Goal: Task Accomplishment & Management: Manage account settings

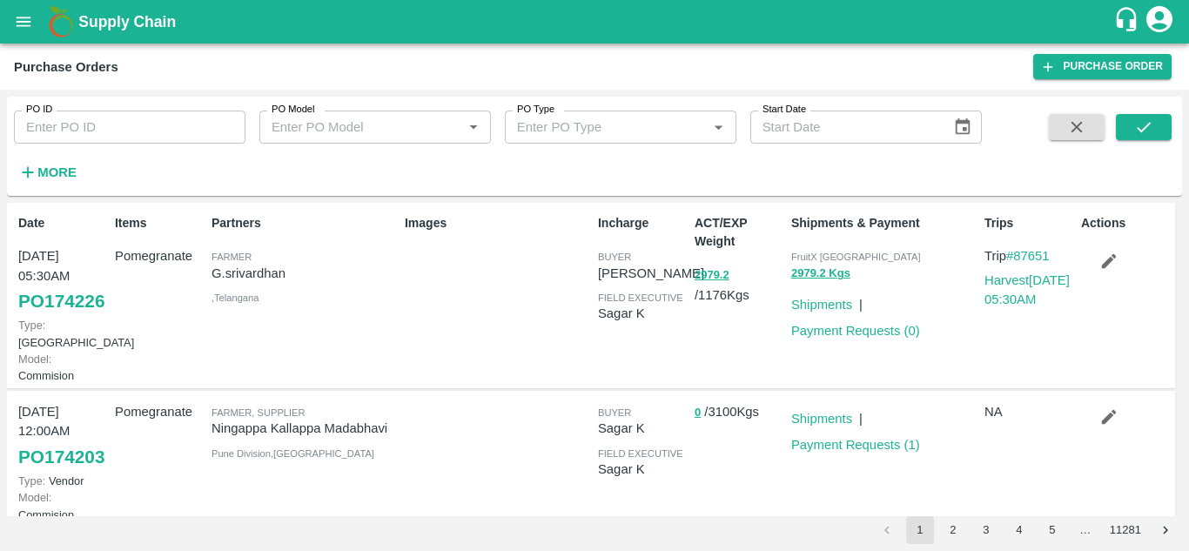
scroll to position [161, 0]
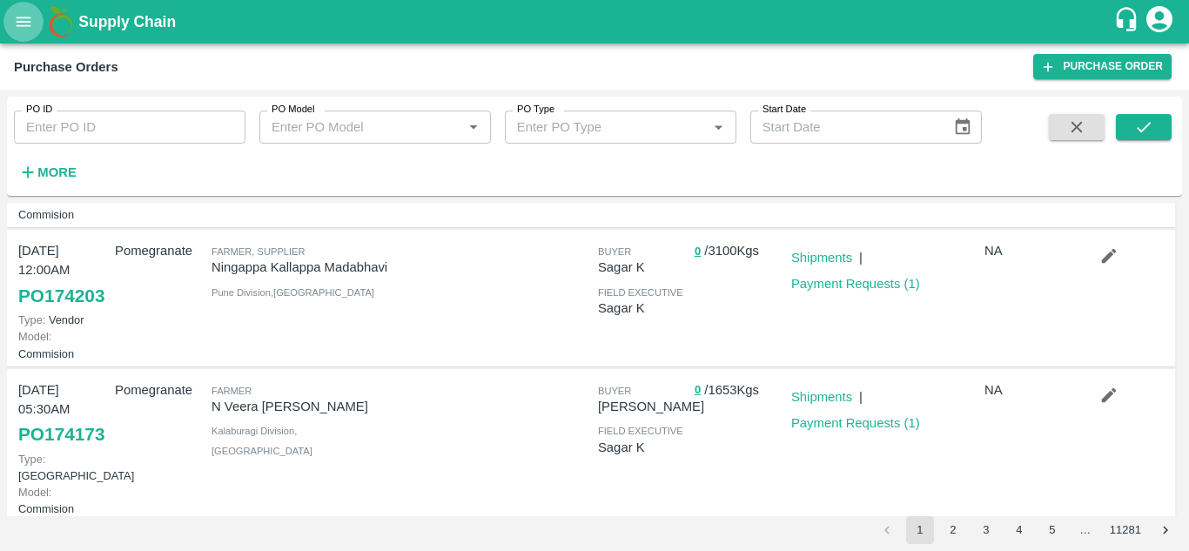
click at [15, 31] on icon "open drawer" at bounding box center [23, 21] width 19 height 19
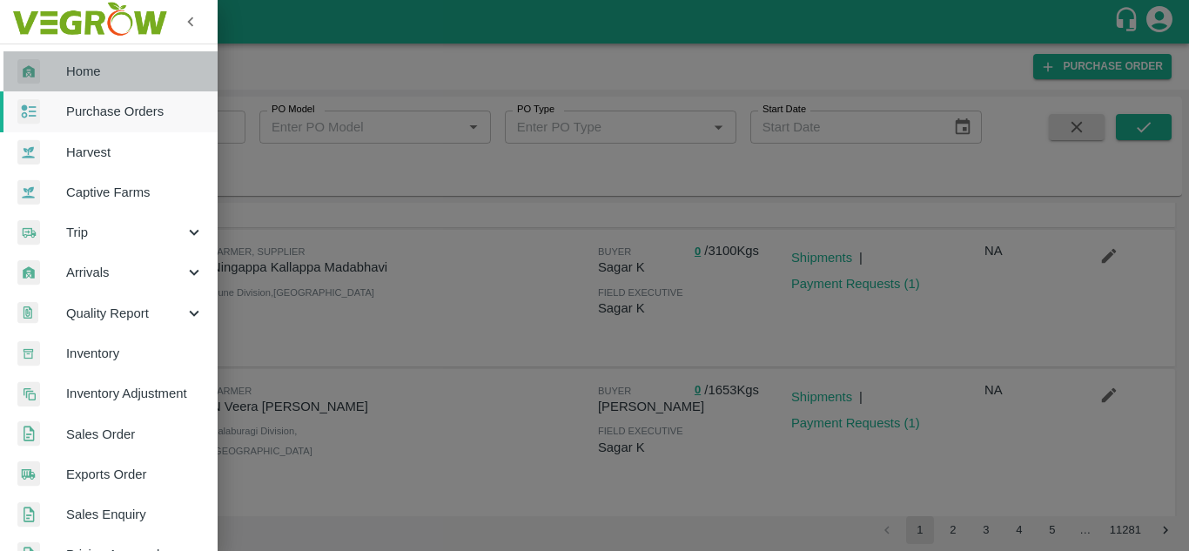
click at [113, 77] on span "Home" at bounding box center [135, 71] width 138 height 19
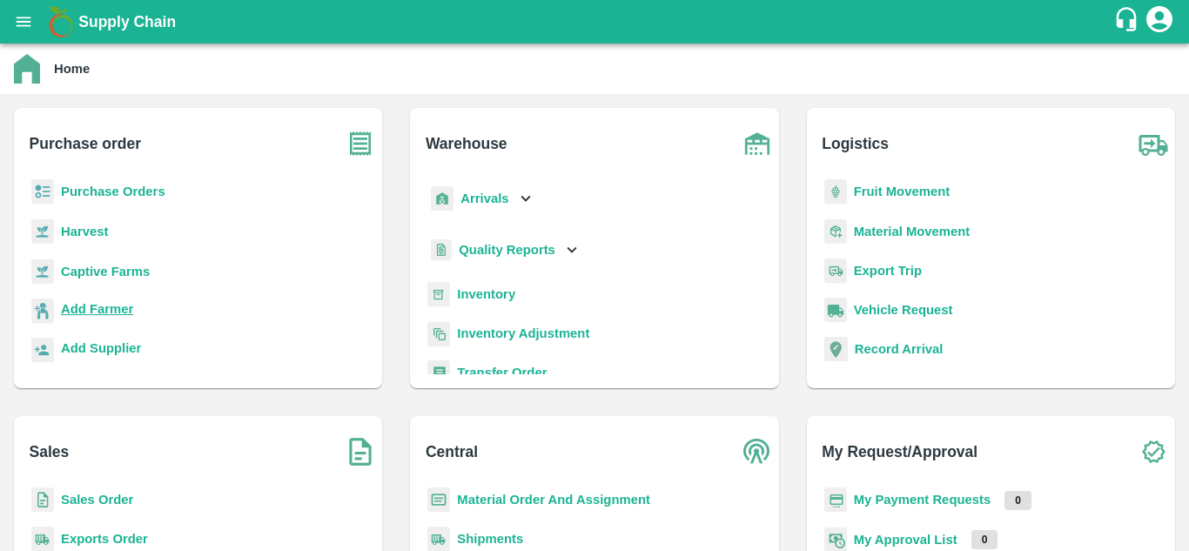
click at [109, 314] on b "Add Farmer" at bounding box center [97, 309] width 72 height 14
click at [133, 192] on b "Purchase Orders" at bounding box center [113, 192] width 104 height 14
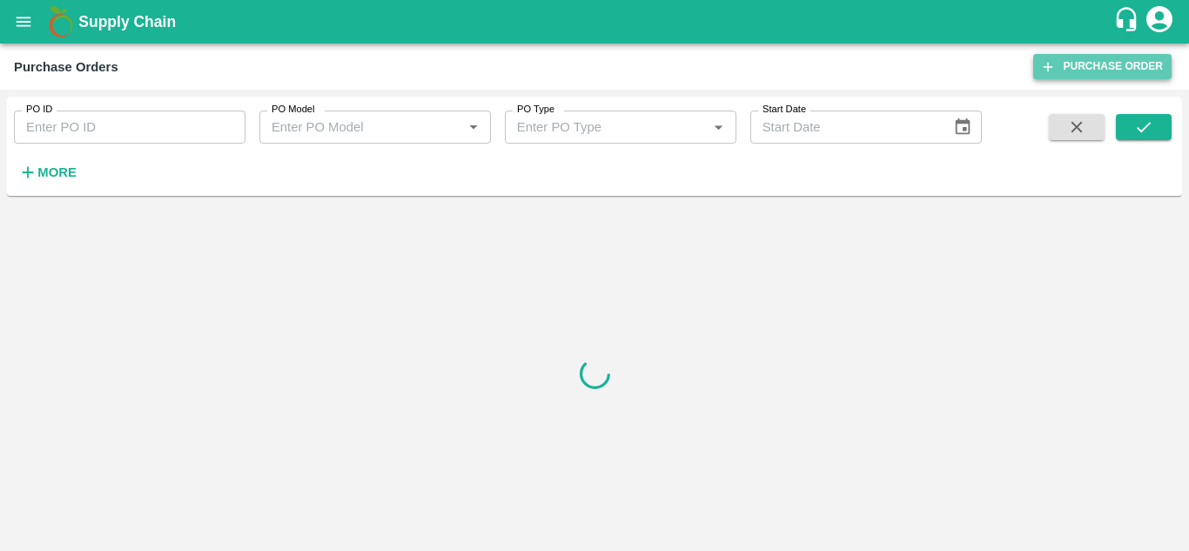
click at [1075, 59] on link "Purchase Order" at bounding box center [1103, 66] width 138 height 25
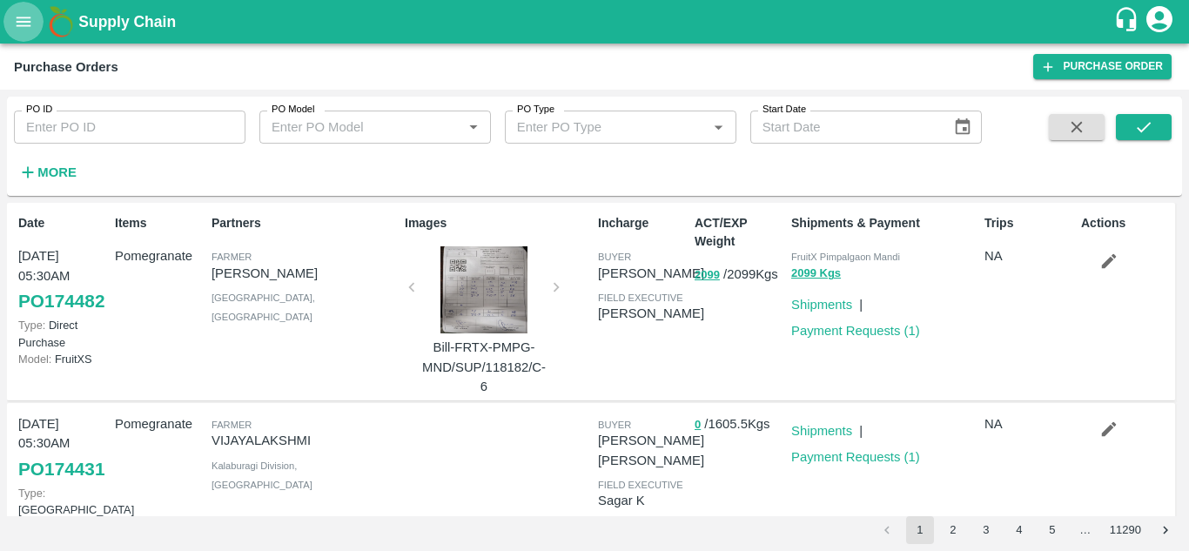
click at [28, 16] on icon "open drawer" at bounding box center [23, 21] width 19 height 19
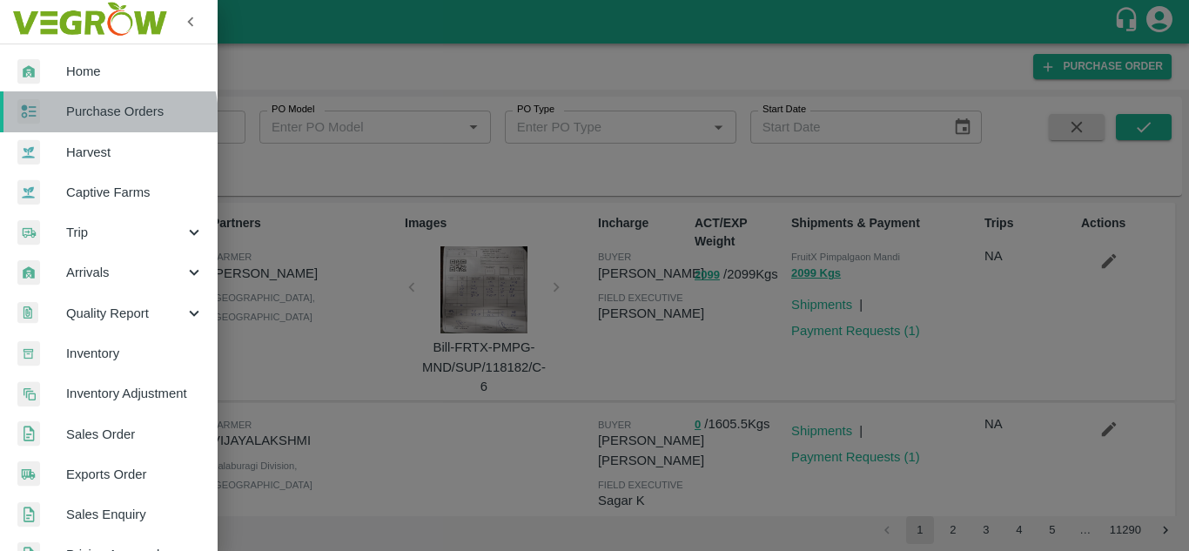
click at [105, 117] on span "Purchase Orders" at bounding box center [135, 111] width 138 height 19
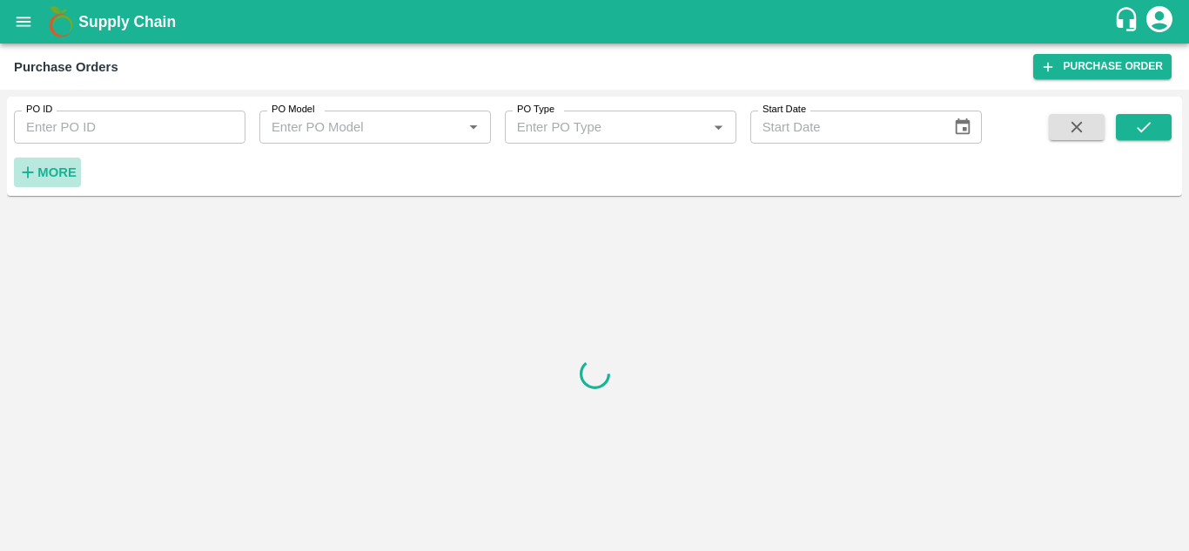
click at [28, 169] on icon "button" at bounding box center [28, 172] width 11 height 11
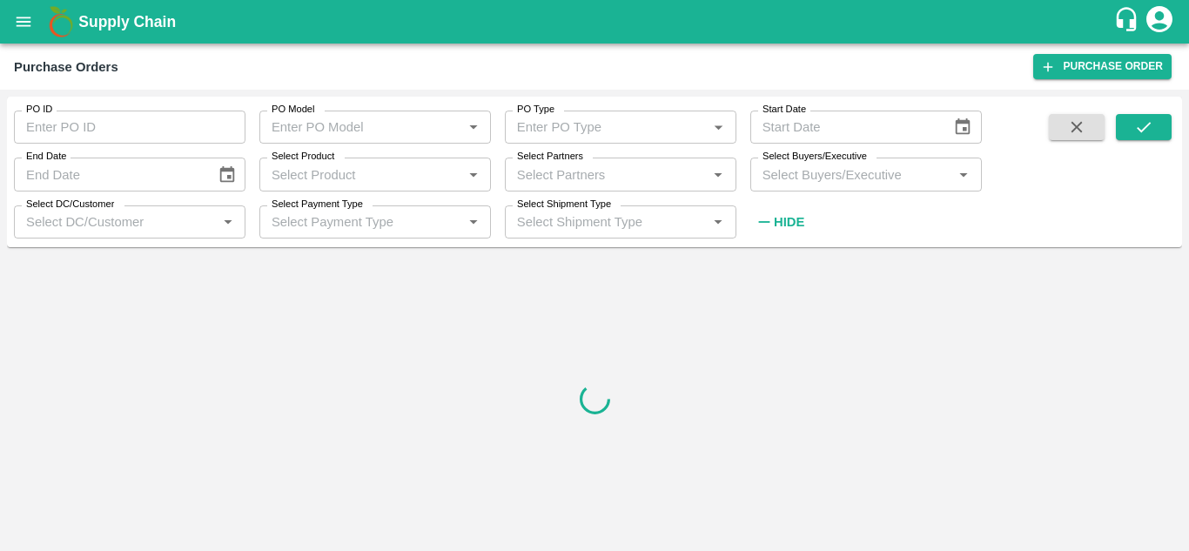
click at [830, 172] on input "Select Buyers/Executive" at bounding box center [852, 174] width 192 height 23
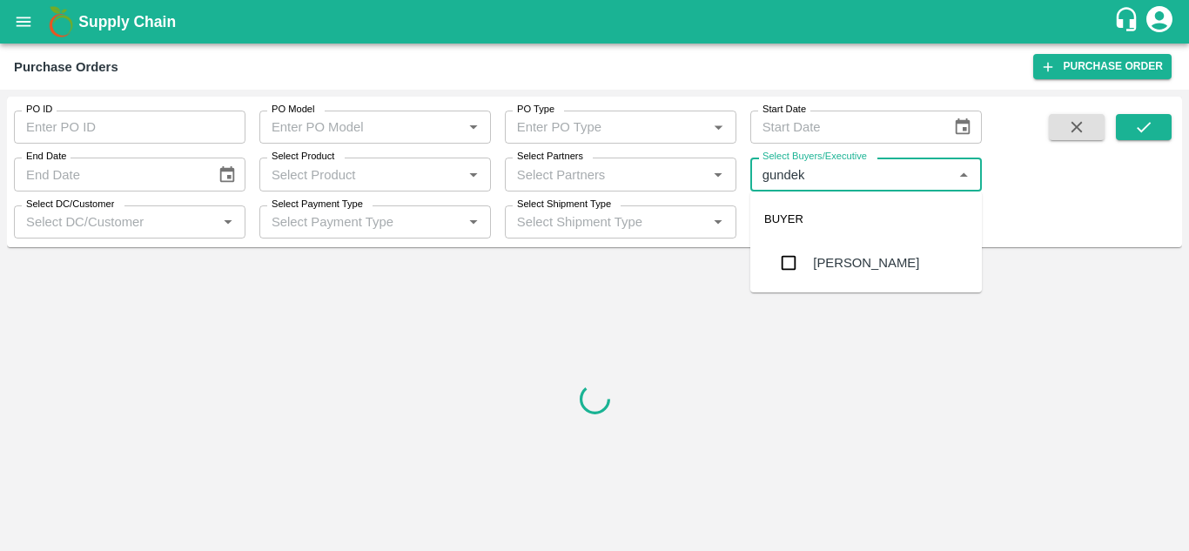
type input "gundeka"
click at [888, 262] on div "[PERSON_NAME]" at bounding box center [866, 262] width 106 height 19
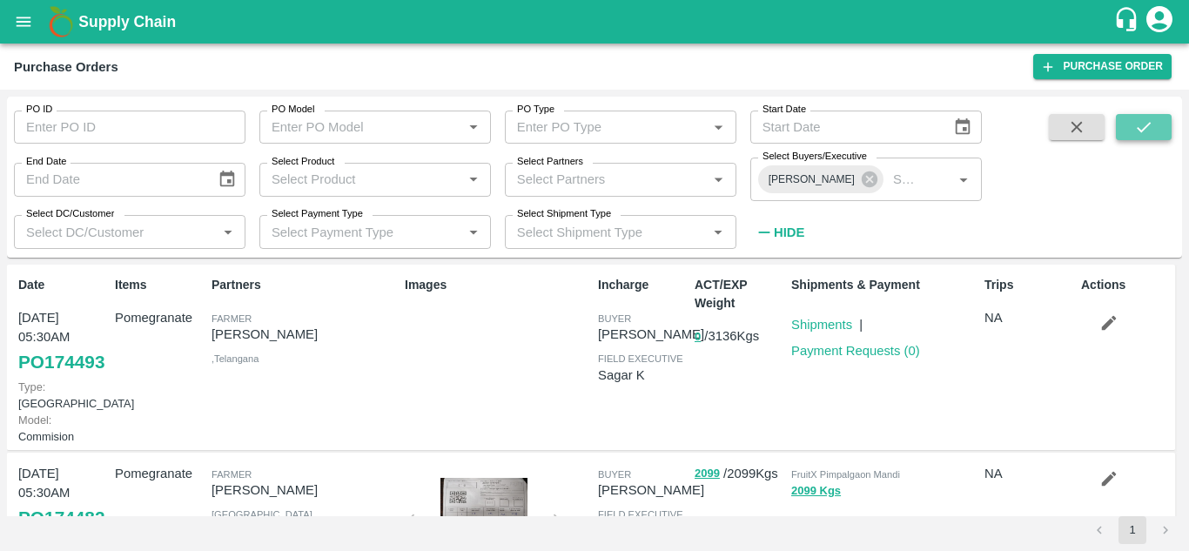
click at [1149, 131] on icon "submit" at bounding box center [1144, 127] width 19 height 19
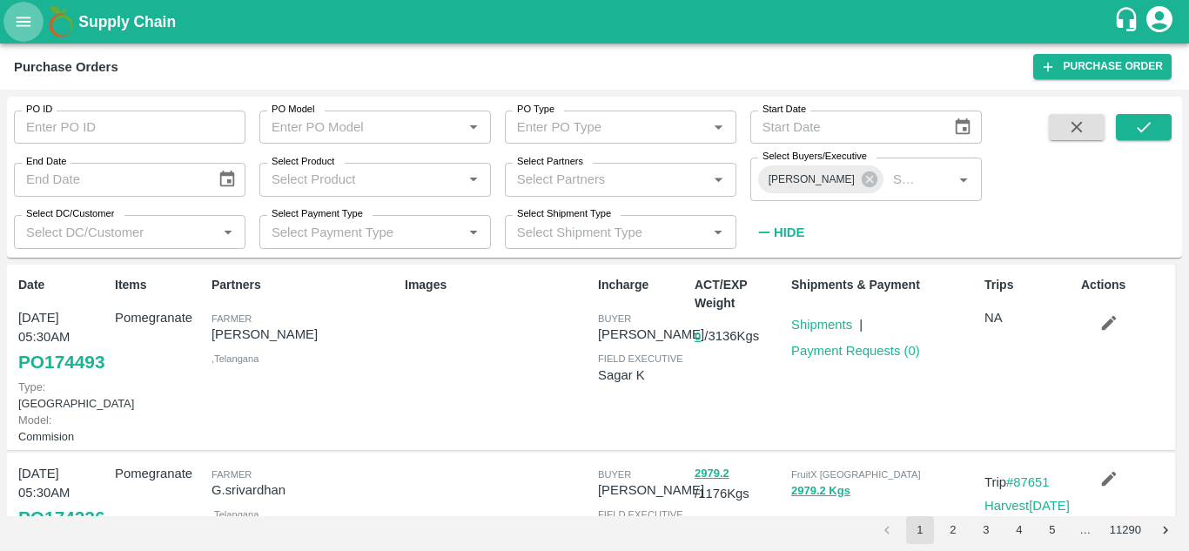
click at [29, 13] on icon "open drawer" at bounding box center [23, 21] width 19 height 19
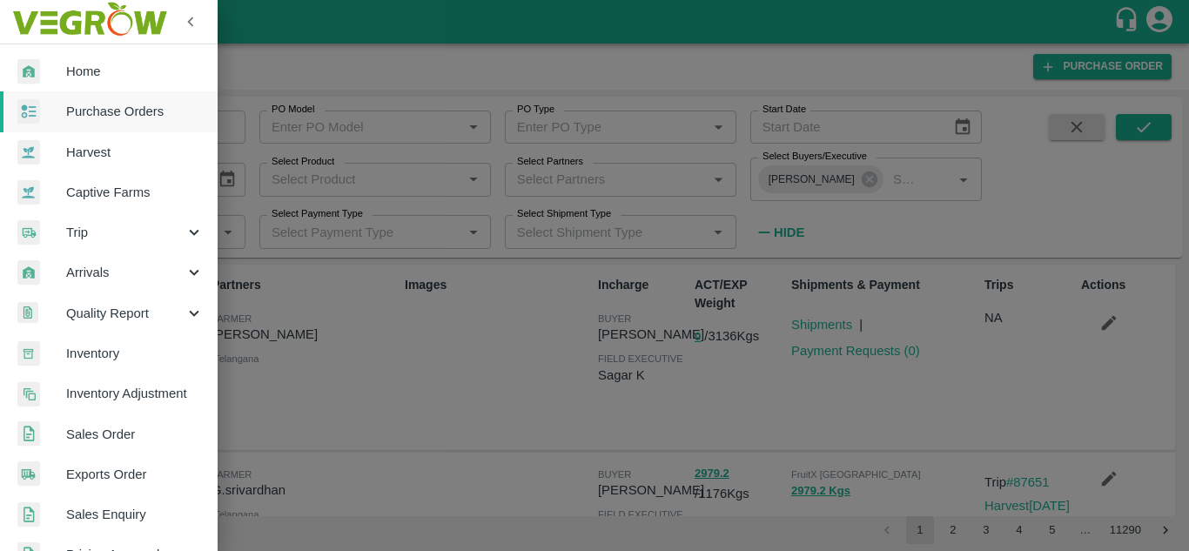
click at [327, 407] on div at bounding box center [594, 275] width 1189 height 551
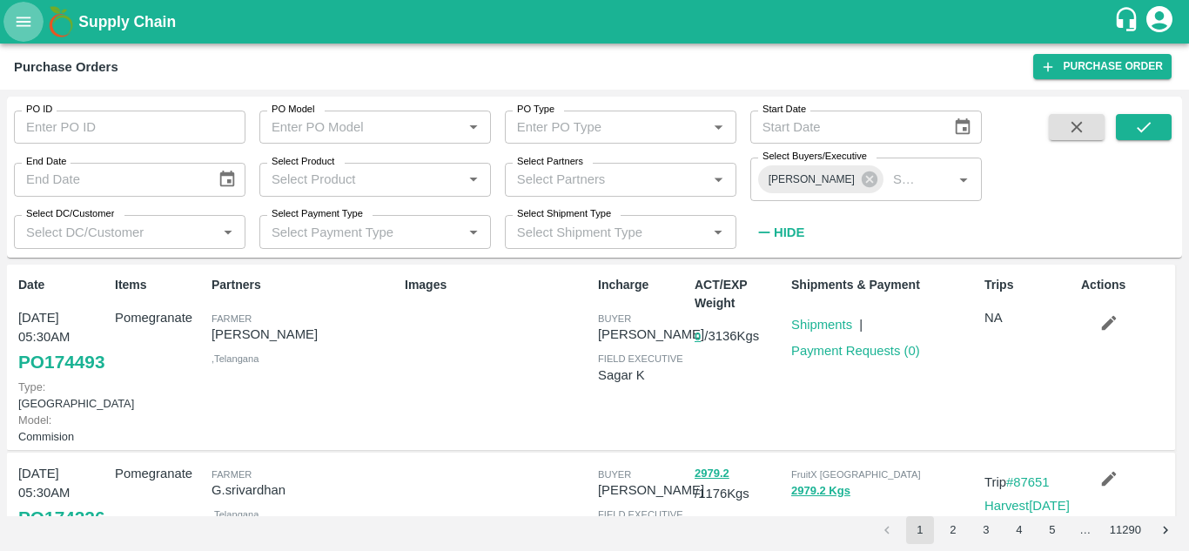
click at [25, 13] on icon "open drawer" at bounding box center [23, 21] width 19 height 19
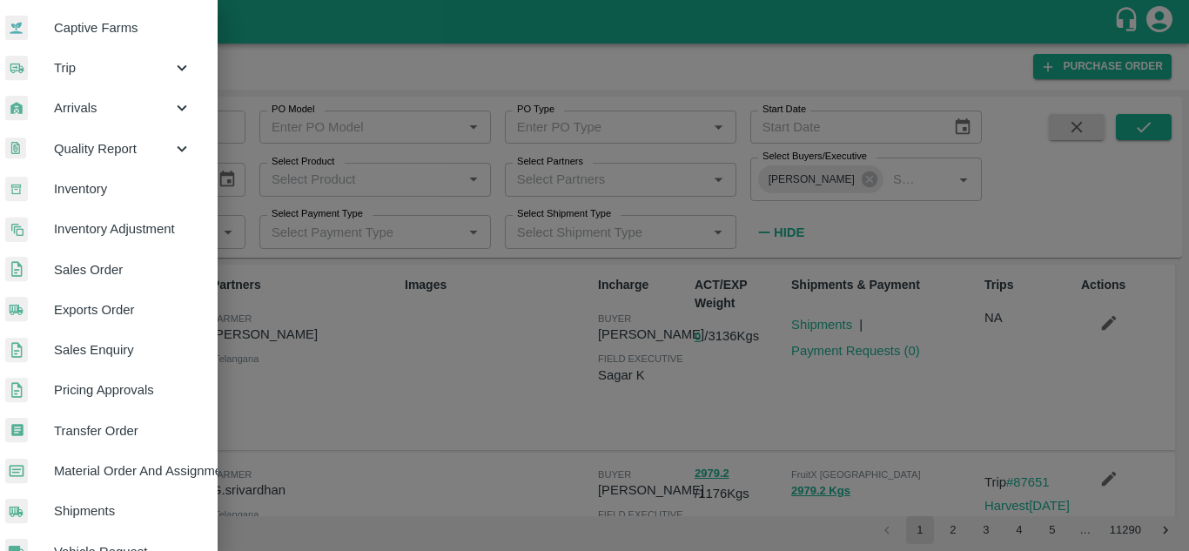
scroll to position [166, 12]
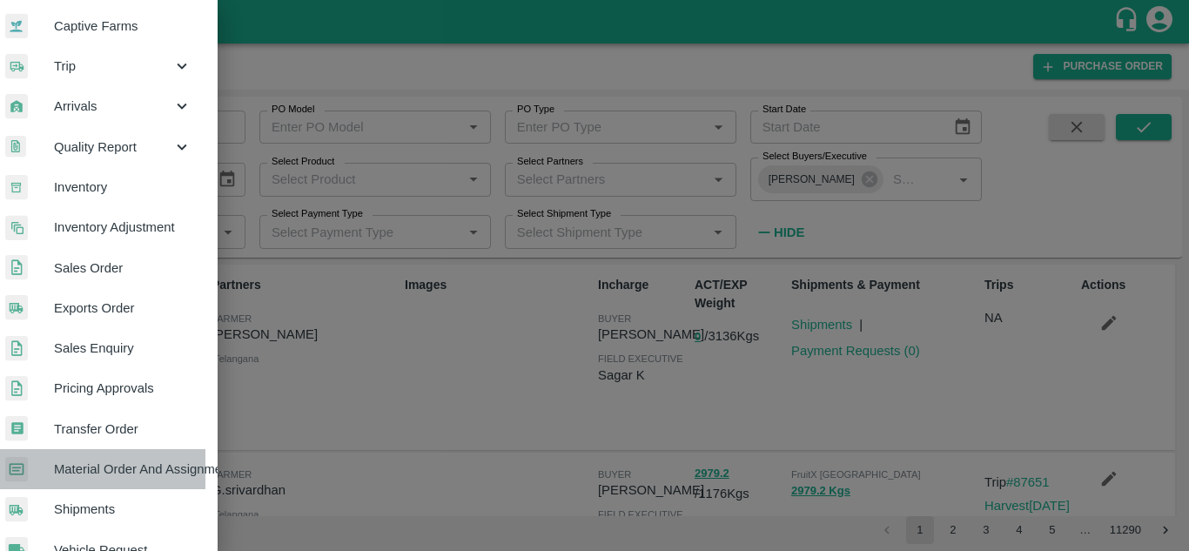
click at [147, 460] on span "Material Order And Assignment" at bounding box center [123, 469] width 138 height 19
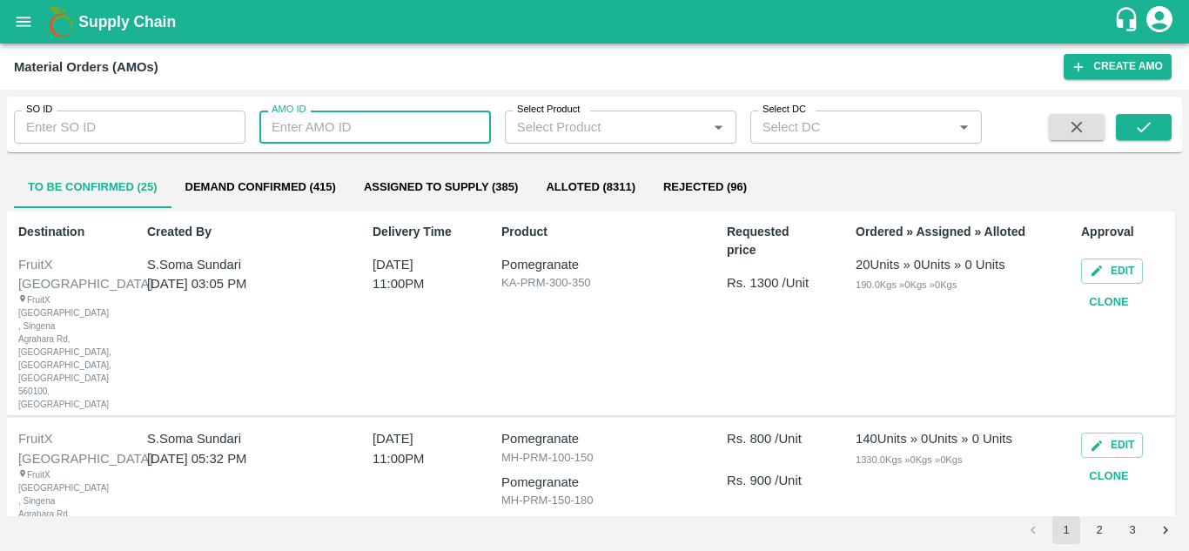
click at [339, 132] on input "AMO ID" at bounding box center [375, 127] width 232 height 33
type input "324381"
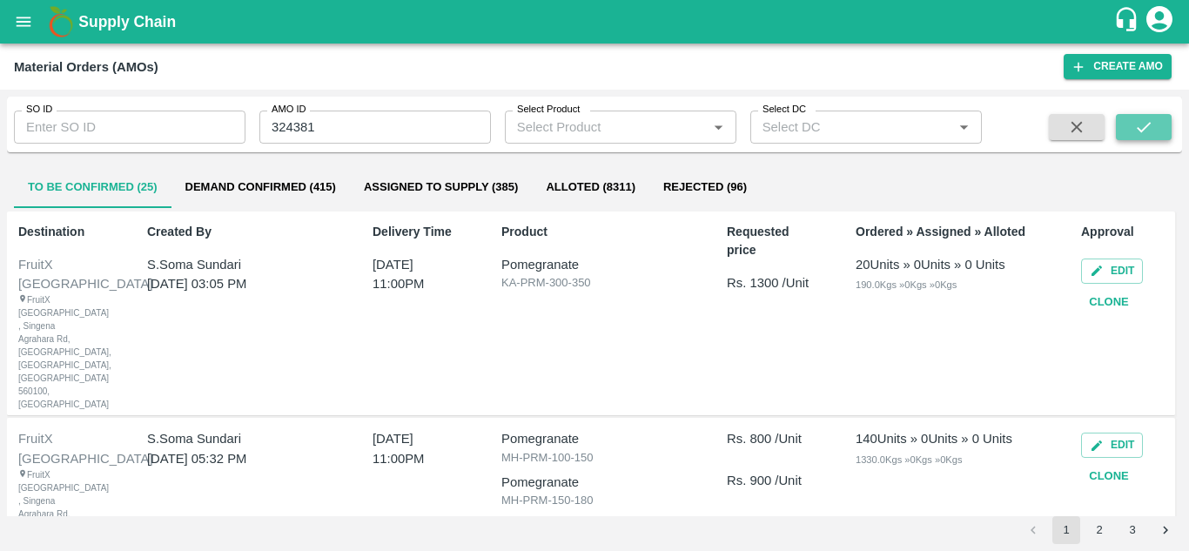
click at [1138, 139] on button "submit" at bounding box center [1144, 127] width 56 height 26
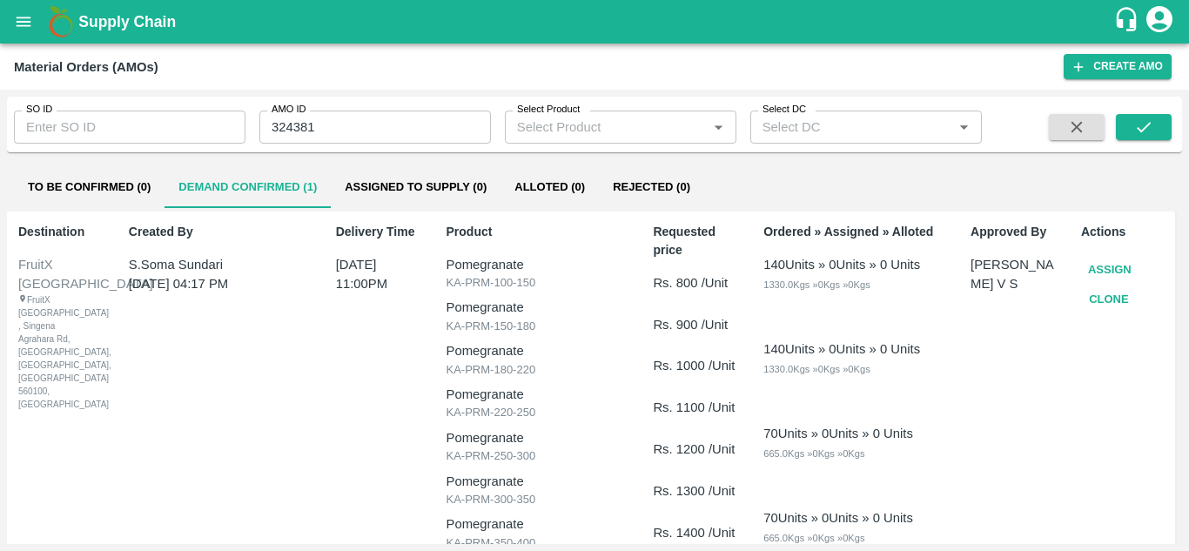
click at [258, 158] on div "SO ID SO ID AMO ID 324381 AMO ID Select Product Select Product   * Select DC Se…" at bounding box center [595, 128] width 1176 height 63
click at [1107, 267] on button "Assign" at bounding box center [1109, 270] width 57 height 30
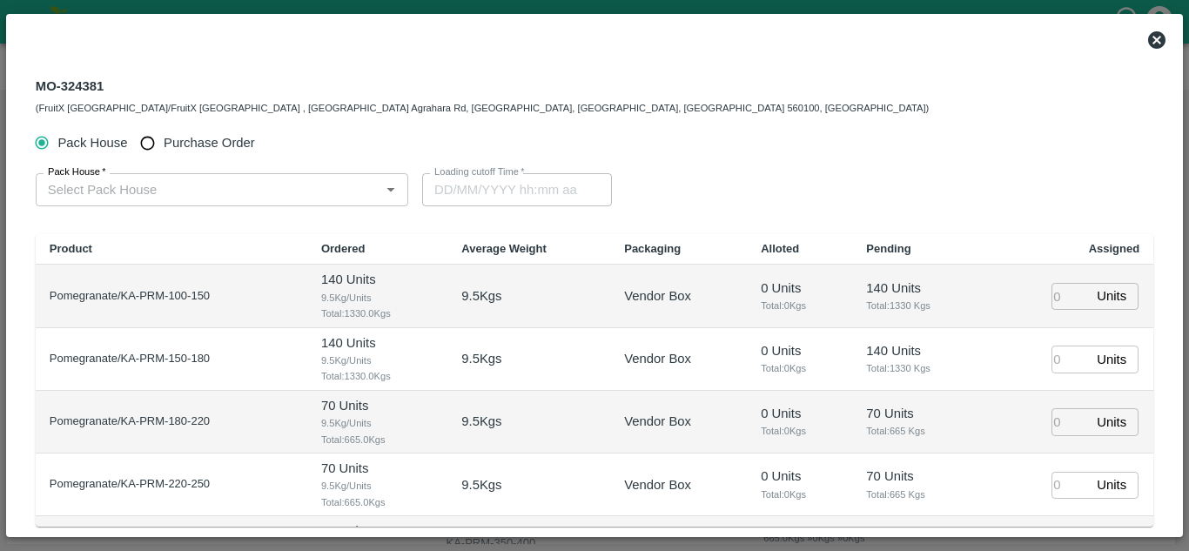
click at [172, 131] on label "Purchase Order" at bounding box center [192, 143] width 123 height 32
click at [164, 131] on input "Purchase Order" at bounding box center [147, 143] width 32 height 32
radio input "true"
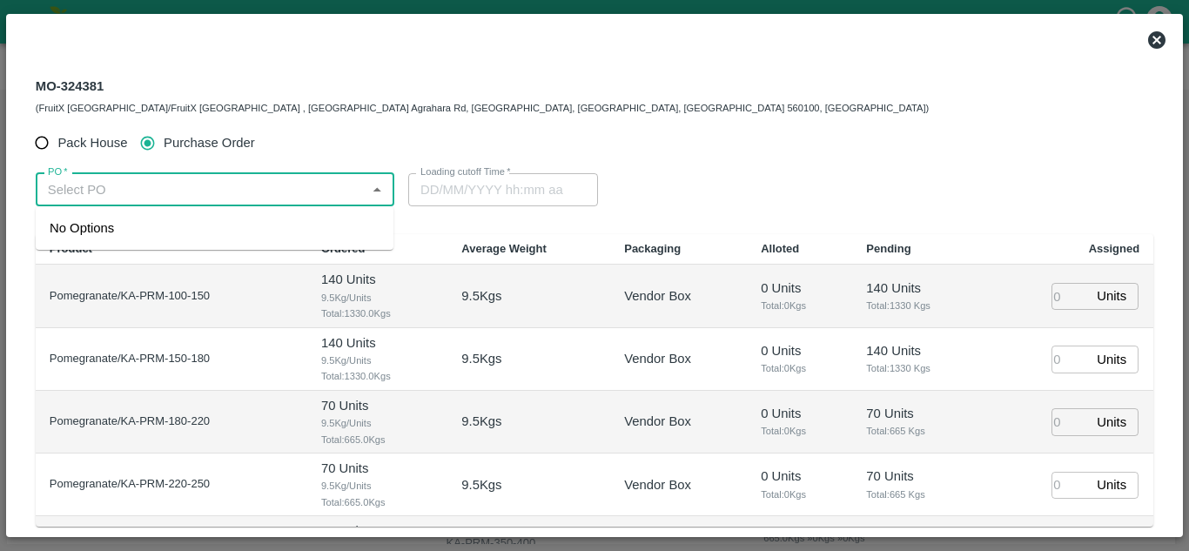
click at [172, 185] on input "PO   *" at bounding box center [201, 190] width 320 height 23
type input "174"
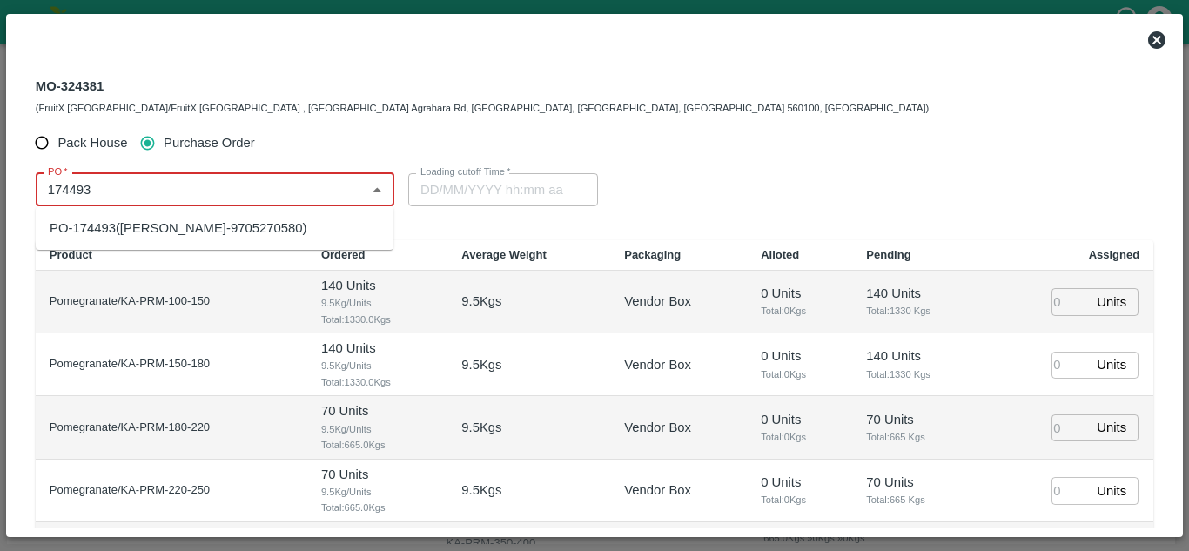
click at [126, 225] on div "PO-174493(kondam venkatreddy-9705270580)" at bounding box center [178, 228] width 257 height 19
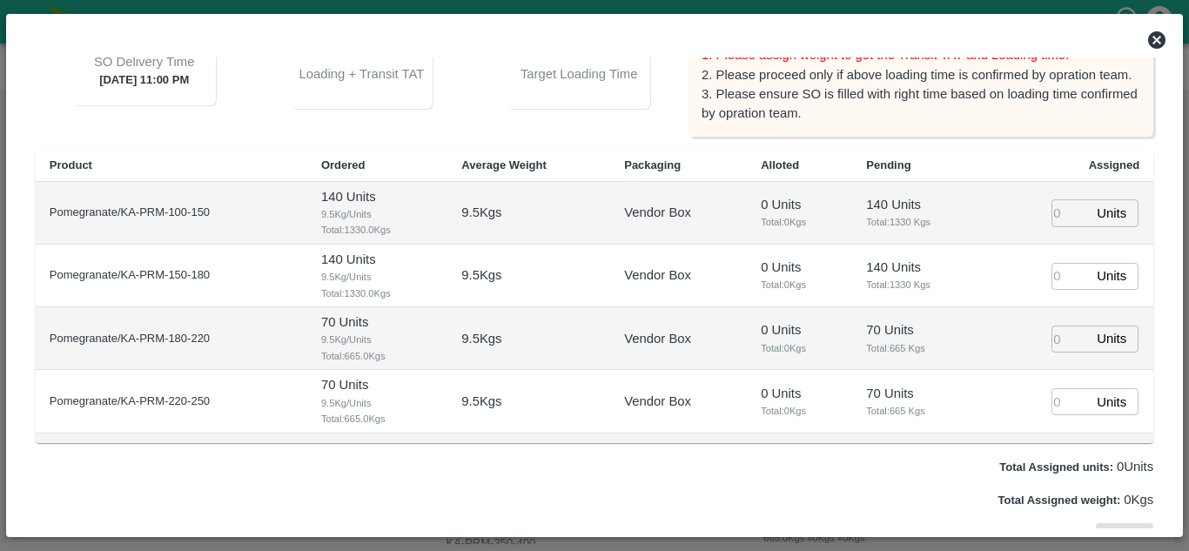
scroll to position [237, 0]
type input "PO-174493(kondam venkatreddy-9705270580)"
click at [1061, 205] on input "number" at bounding box center [1071, 212] width 38 height 27
type input "1"
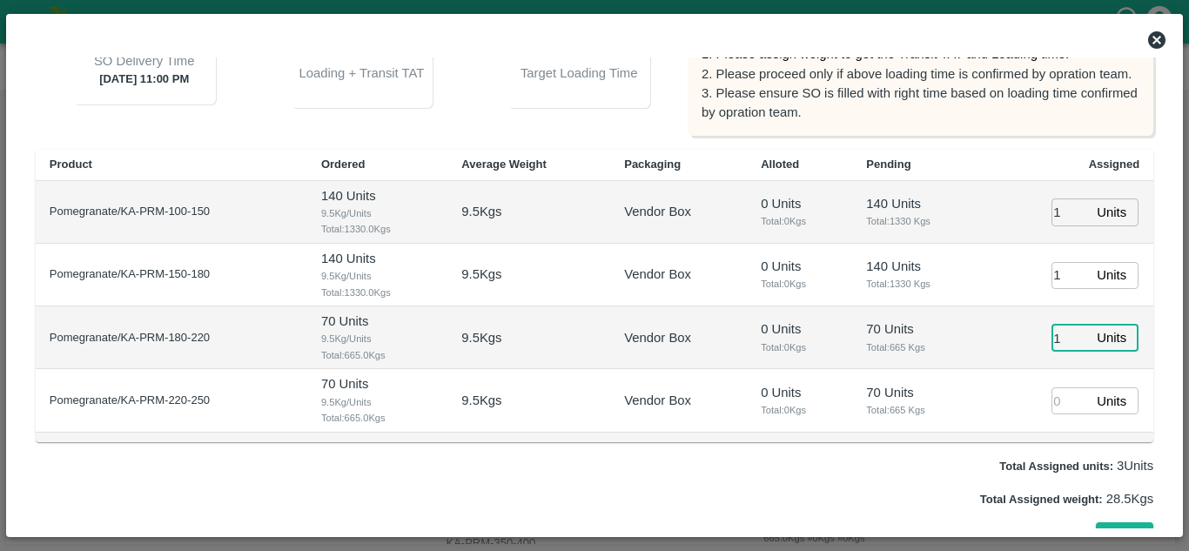
type input "1"
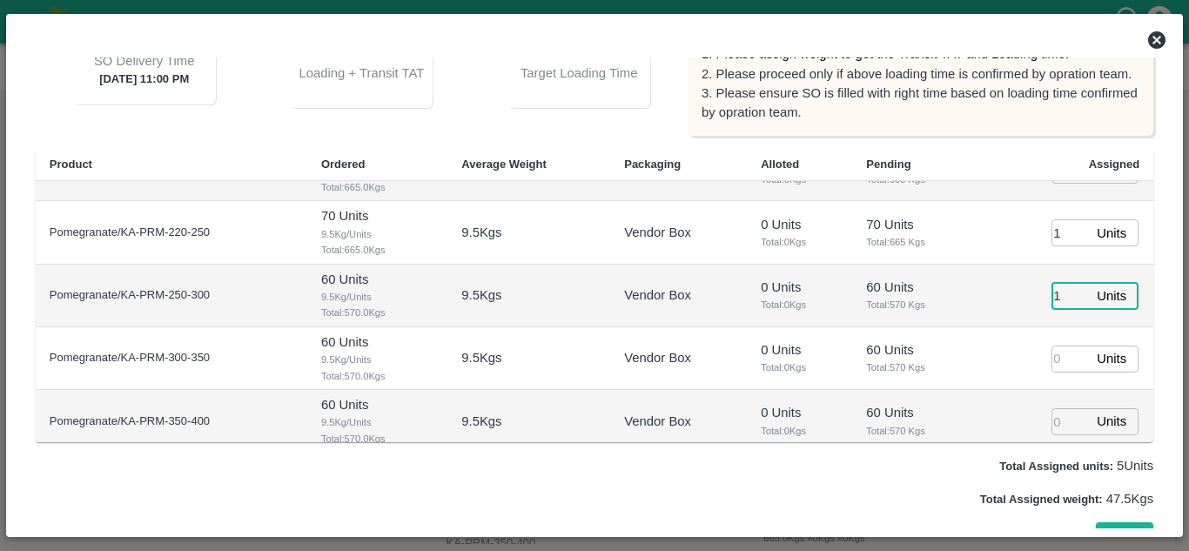
type input "1"
type input "13/09/2025 09:00 PM"
type input "1"
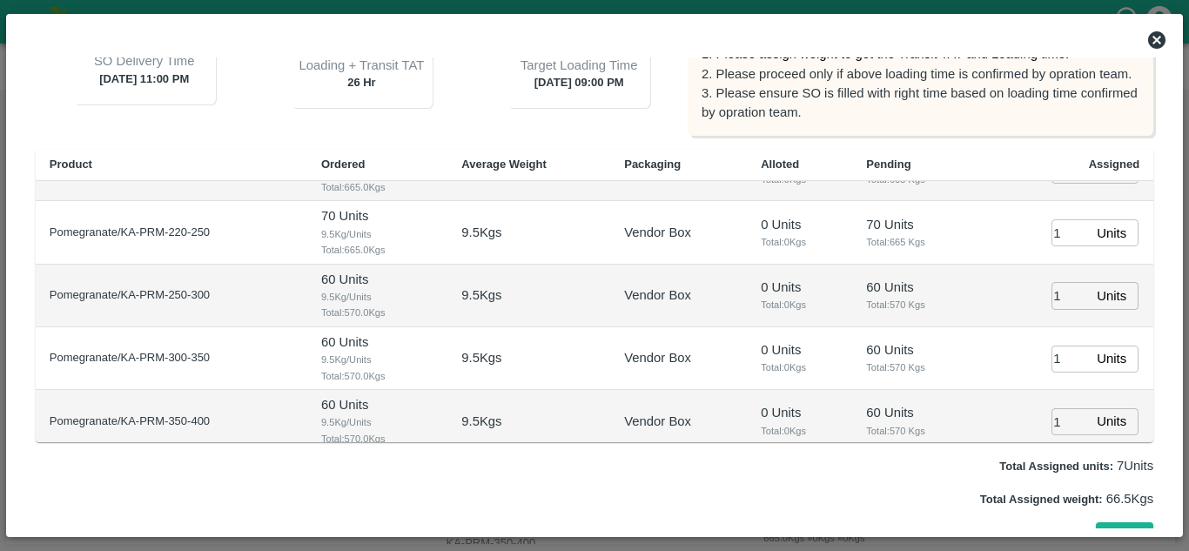
scroll to position [357, 0]
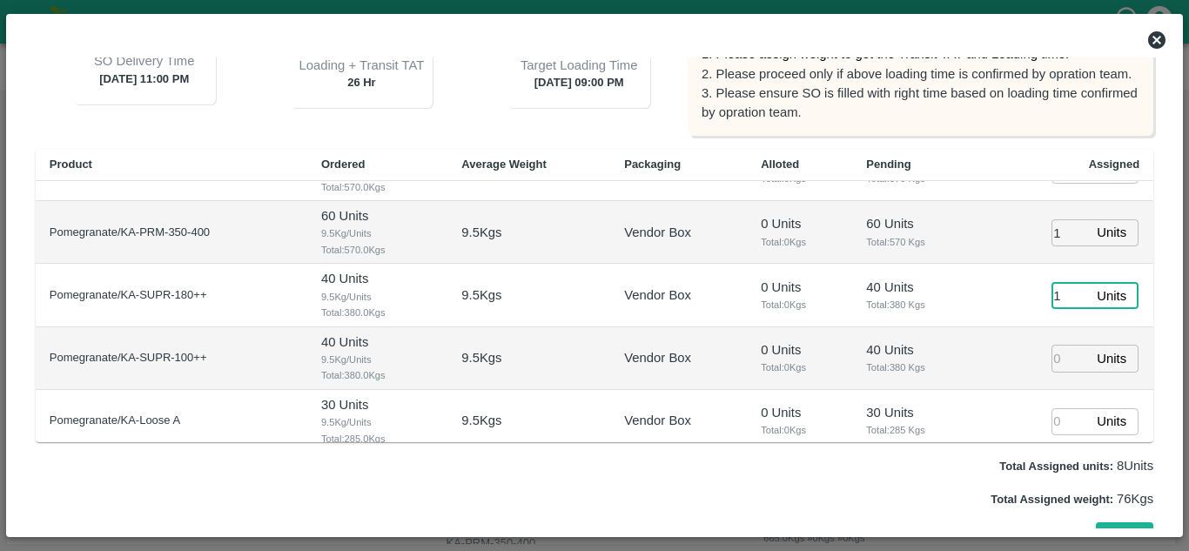
type input "1"
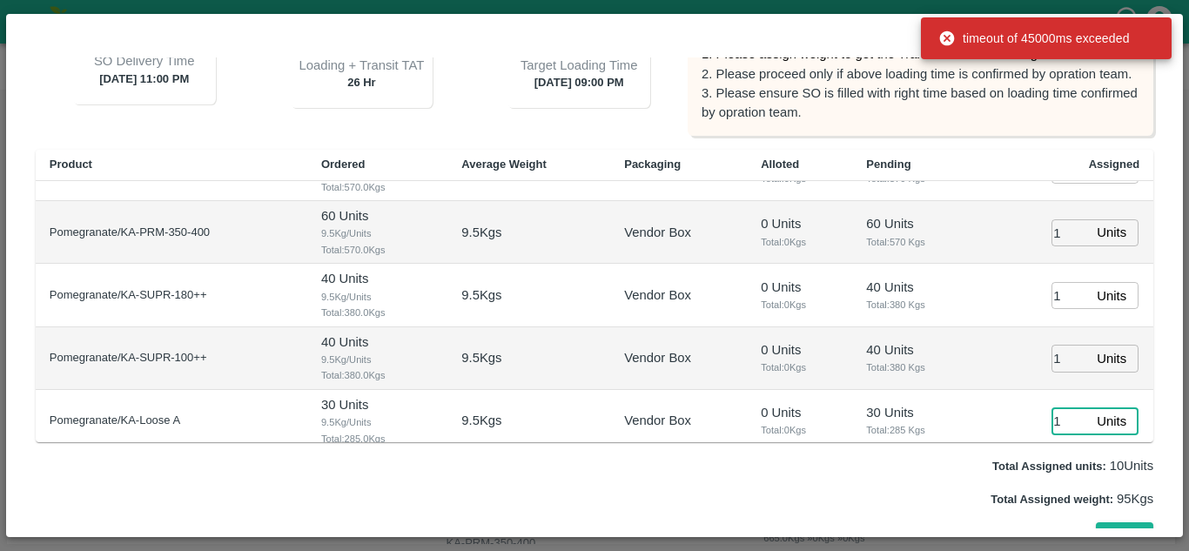
type input "1"
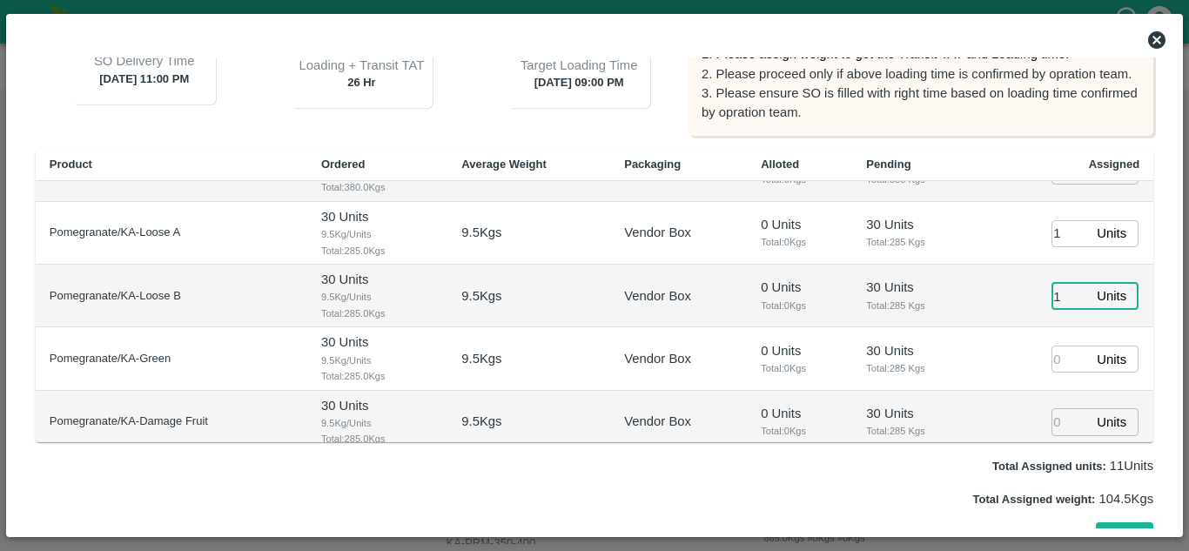
type input "1"
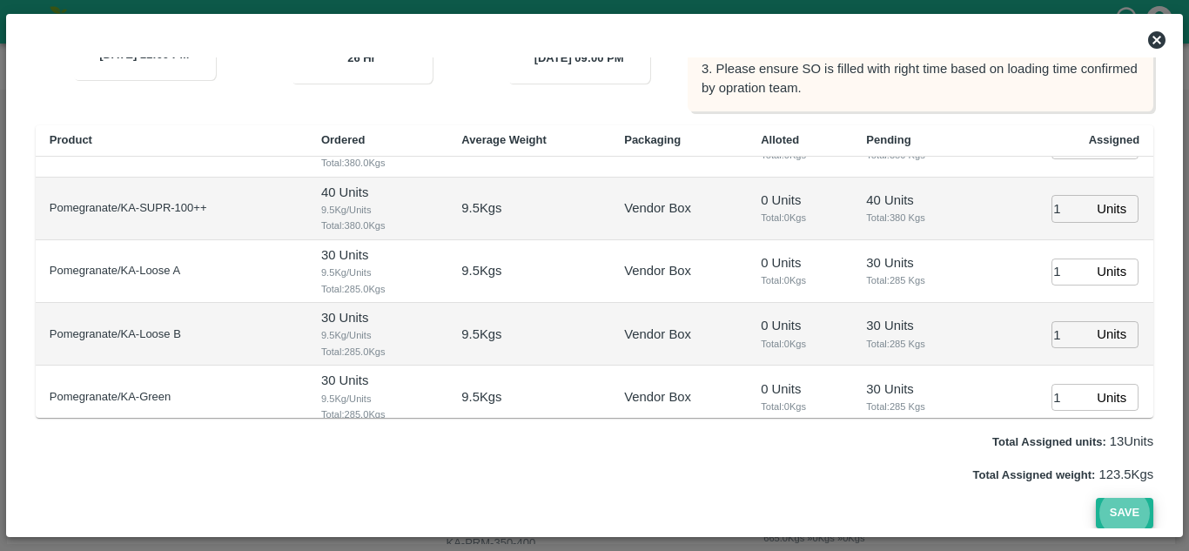
scroll to position [556, 0]
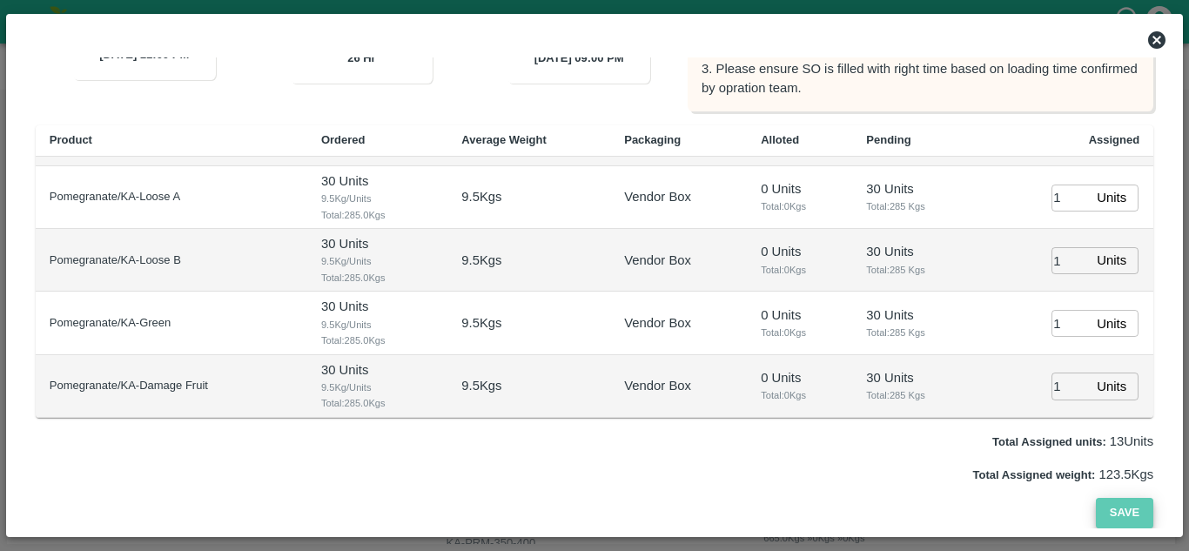
click at [1126, 508] on button "Save" at bounding box center [1124, 513] width 57 height 30
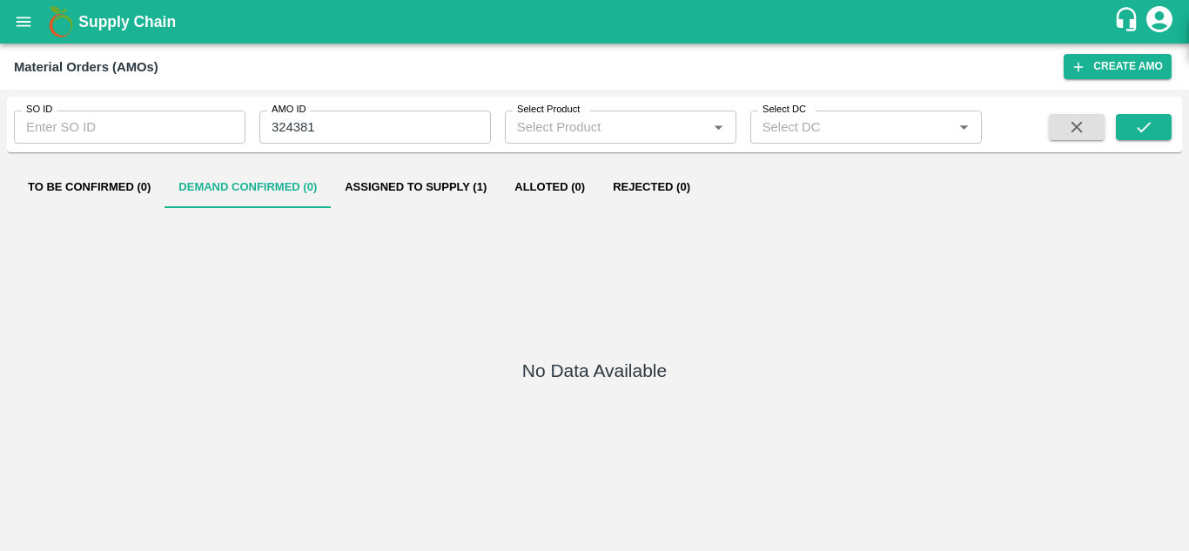
click at [11, 24] on button "open drawer" at bounding box center [23, 22] width 40 height 40
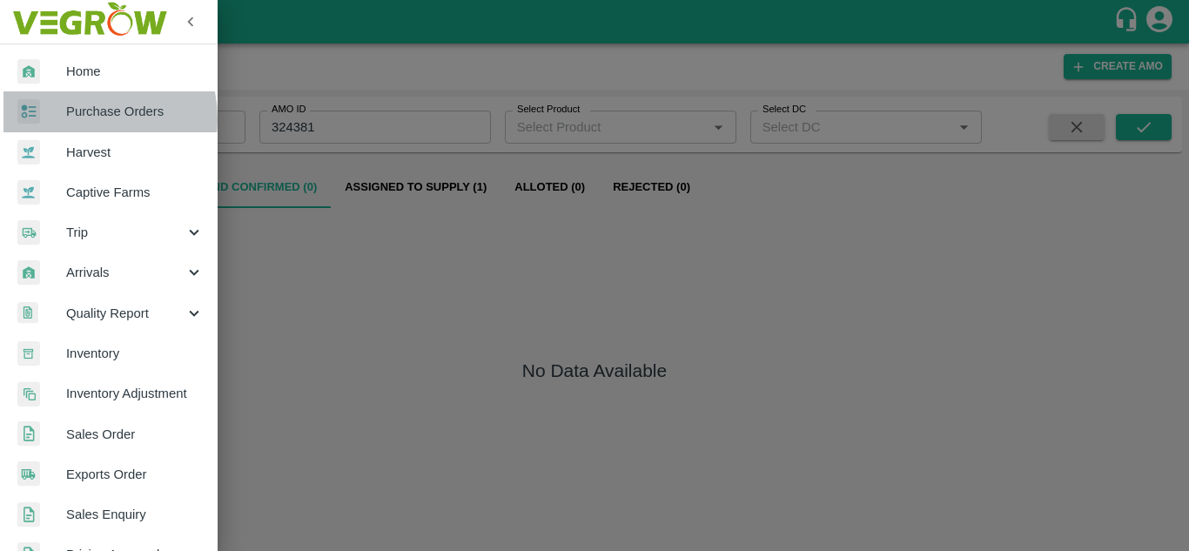
click at [82, 118] on span "Purchase Orders" at bounding box center [135, 111] width 138 height 19
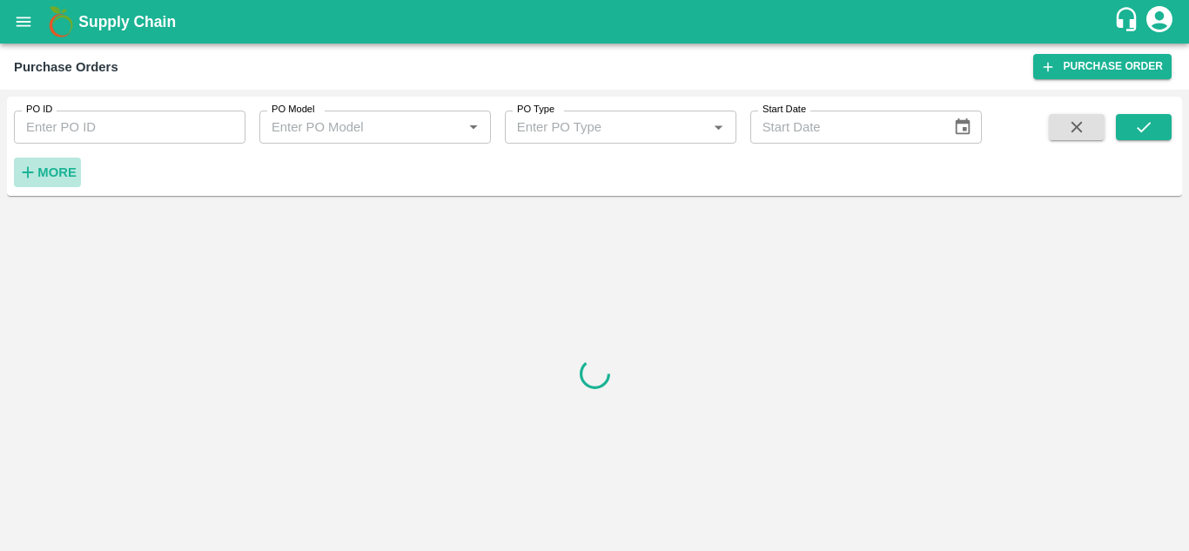
click at [68, 167] on strong "More" at bounding box center [56, 172] width 39 height 14
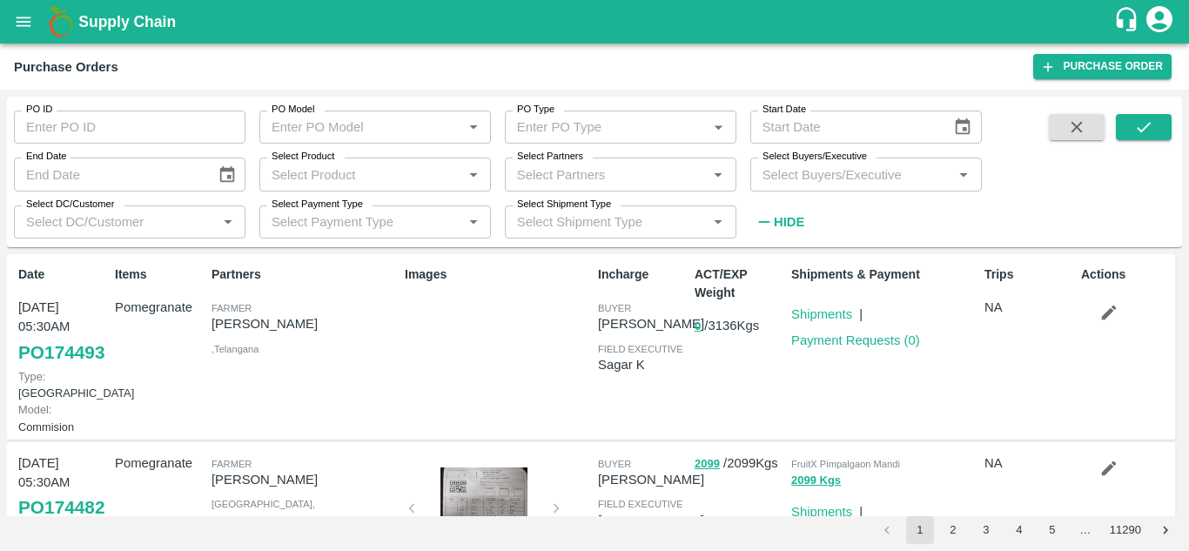
click at [866, 174] on input "Select Buyers/Executive" at bounding box center [852, 174] width 192 height 23
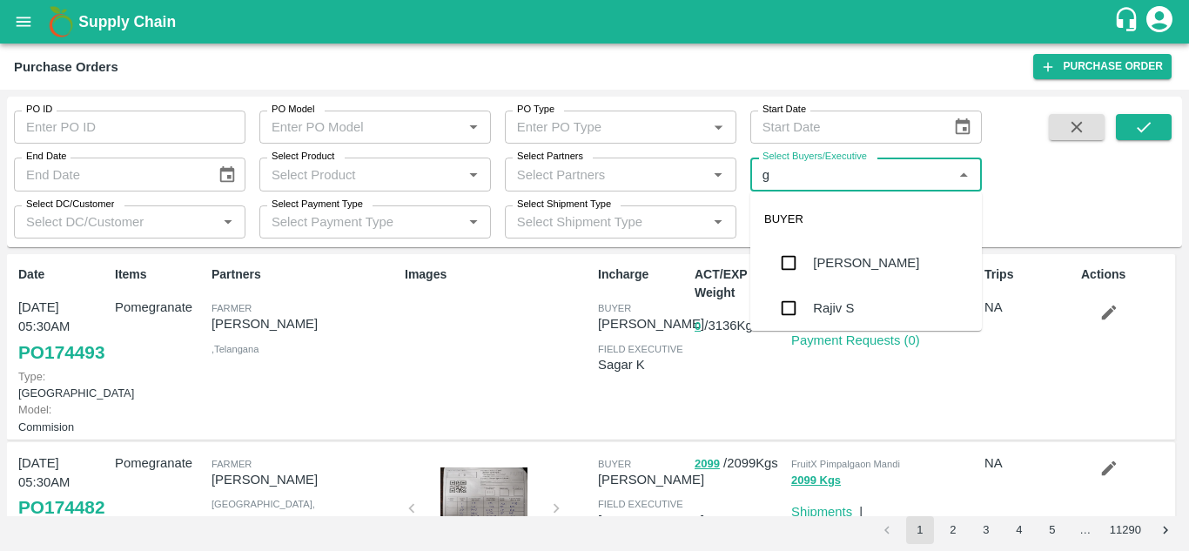
type input "gu"
click at [887, 310] on div "[PERSON_NAME]" at bounding box center [866, 308] width 106 height 19
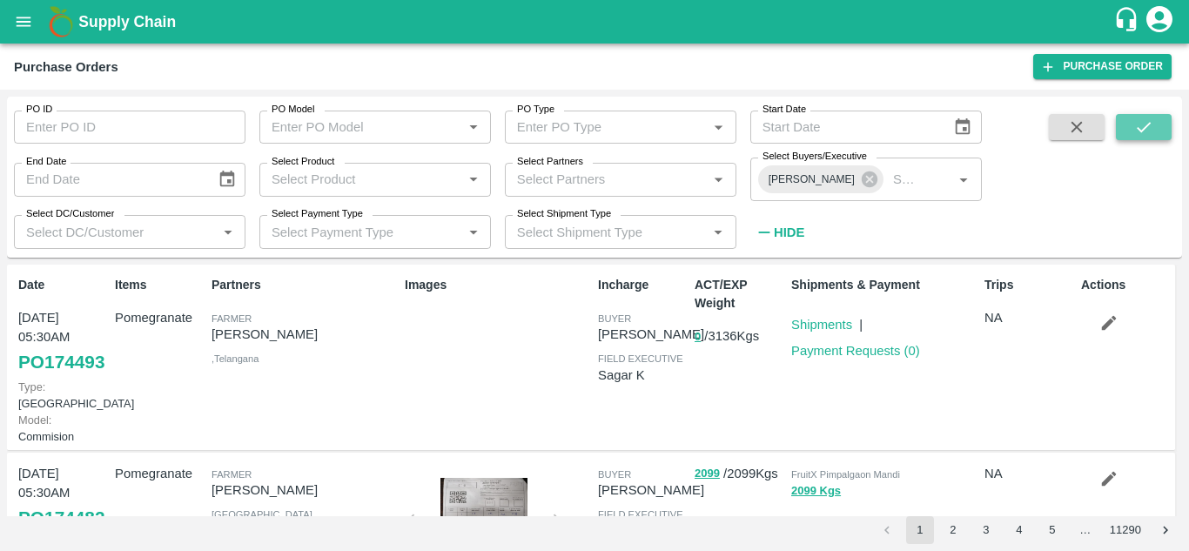
click at [1150, 129] on icon "submit" at bounding box center [1144, 127] width 19 height 19
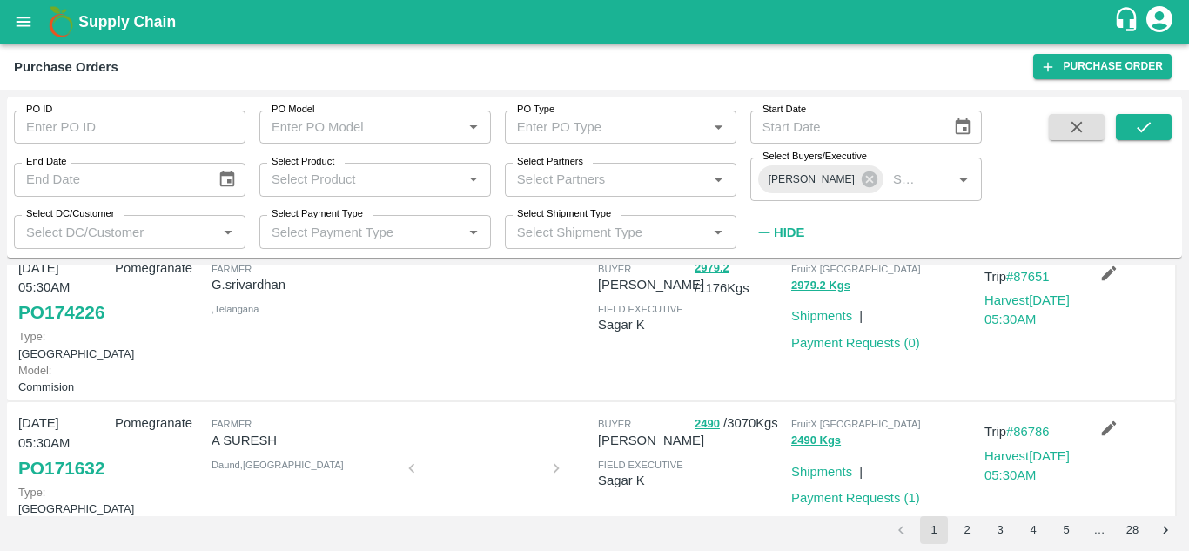
scroll to position [207, 0]
click at [9, 20] on button "open drawer" at bounding box center [23, 22] width 40 height 40
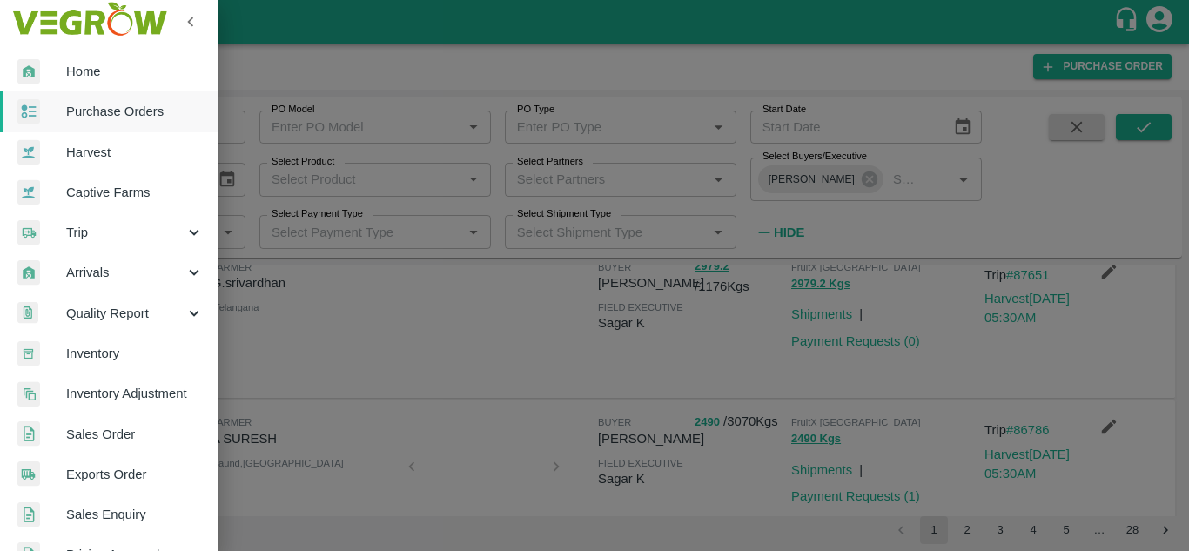
click at [334, 284] on div at bounding box center [594, 275] width 1189 height 551
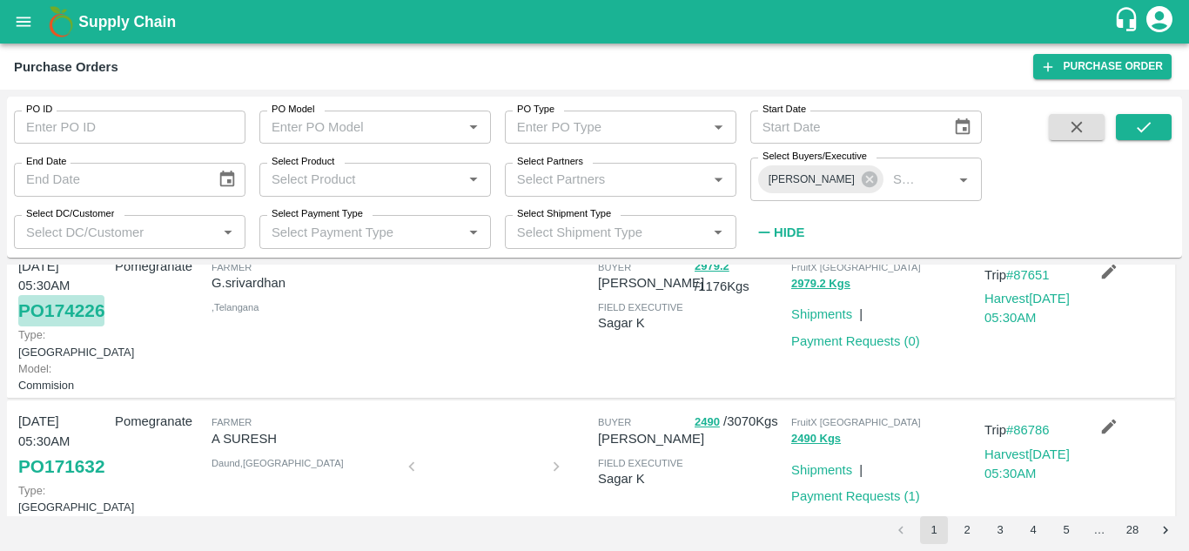
click at [37, 327] on link "PO 174226" at bounding box center [61, 310] width 86 height 31
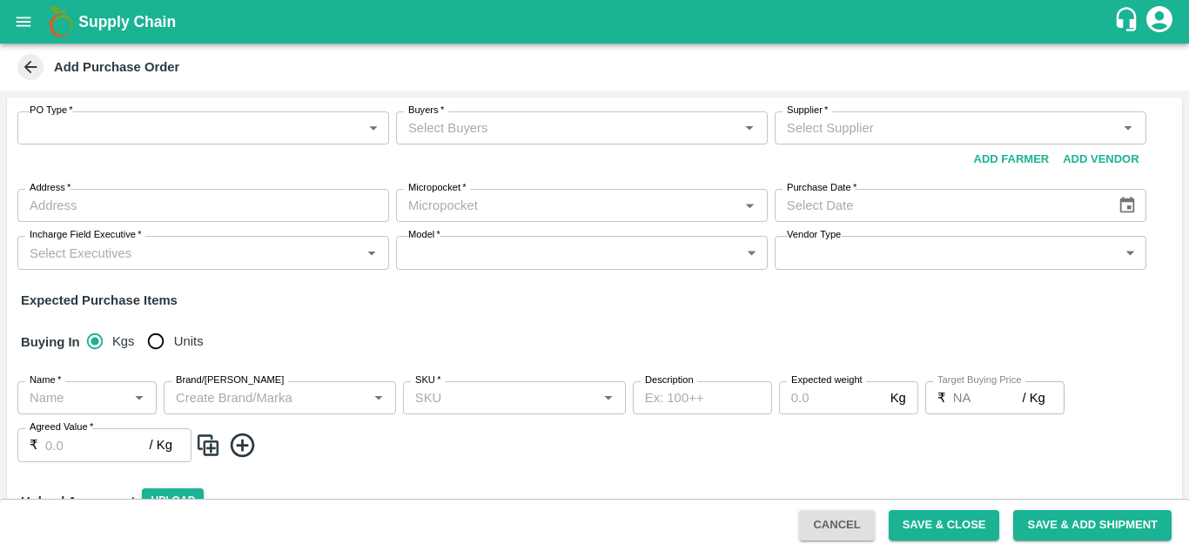
click at [139, 130] on body "Supply Chain Add Purchase Order PO Type   * ​ PO Type Buyers   * Buyers   * Sup…" at bounding box center [594, 275] width 1189 height 551
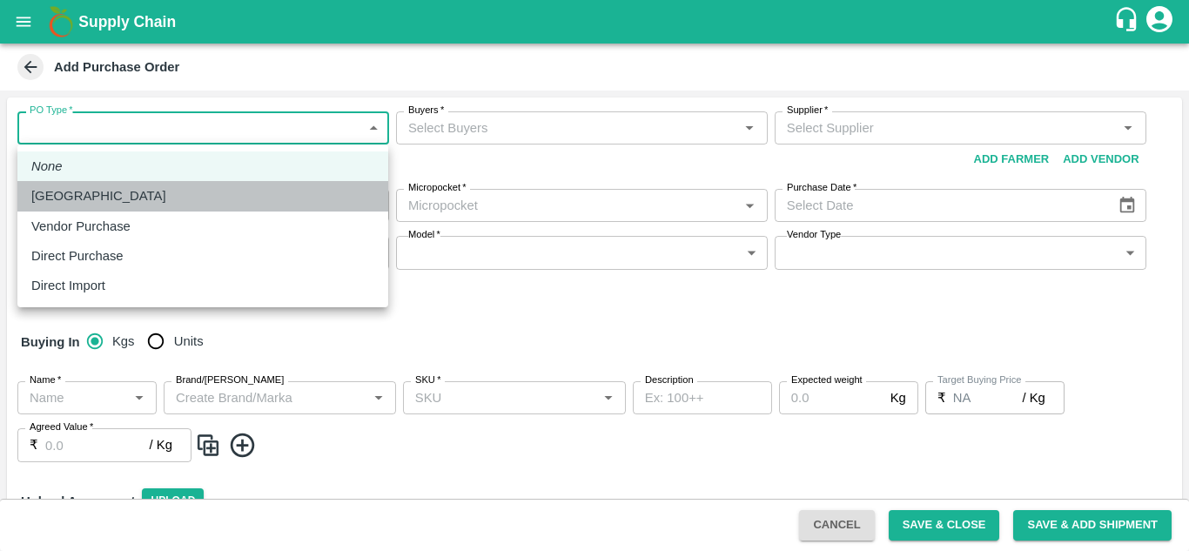
click at [77, 202] on p "[GEOGRAPHIC_DATA]" at bounding box center [98, 195] width 135 height 19
type input "1"
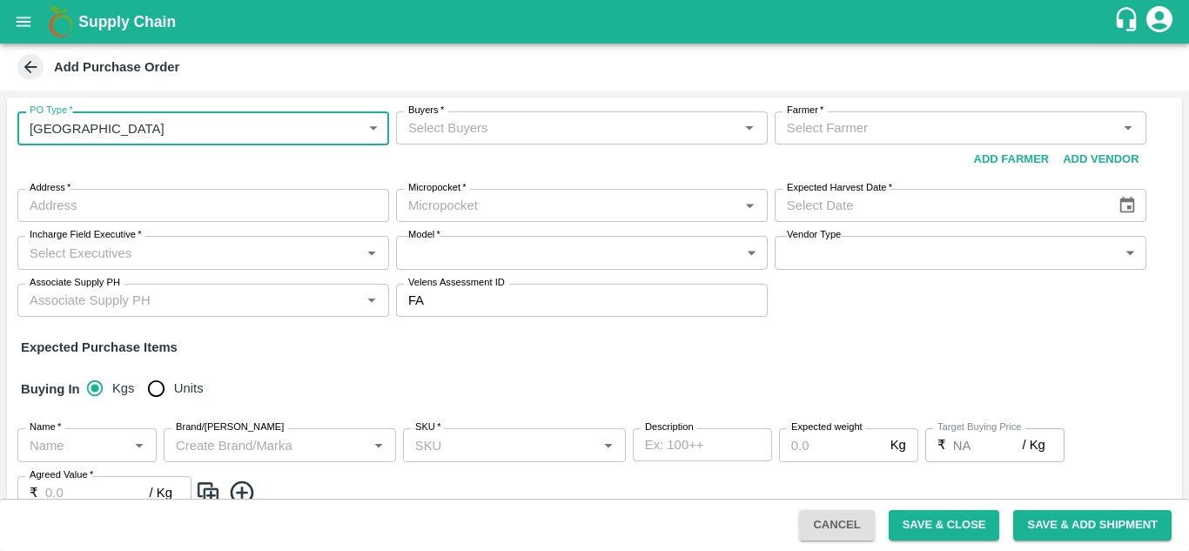
click at [572, 125] on input "Buyers   *" at bounding box center [567, 128] width 333 height 23
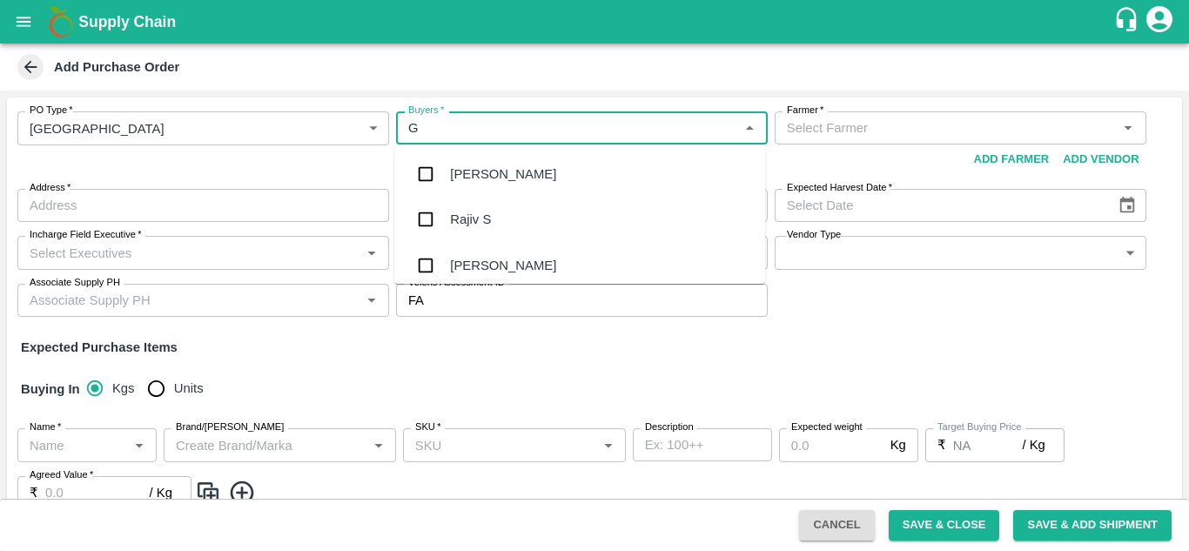
type input "GU"
click at [559, 210] on div "[PERSON_NAME]" at bounding box center [579, 219] width 371 height 45
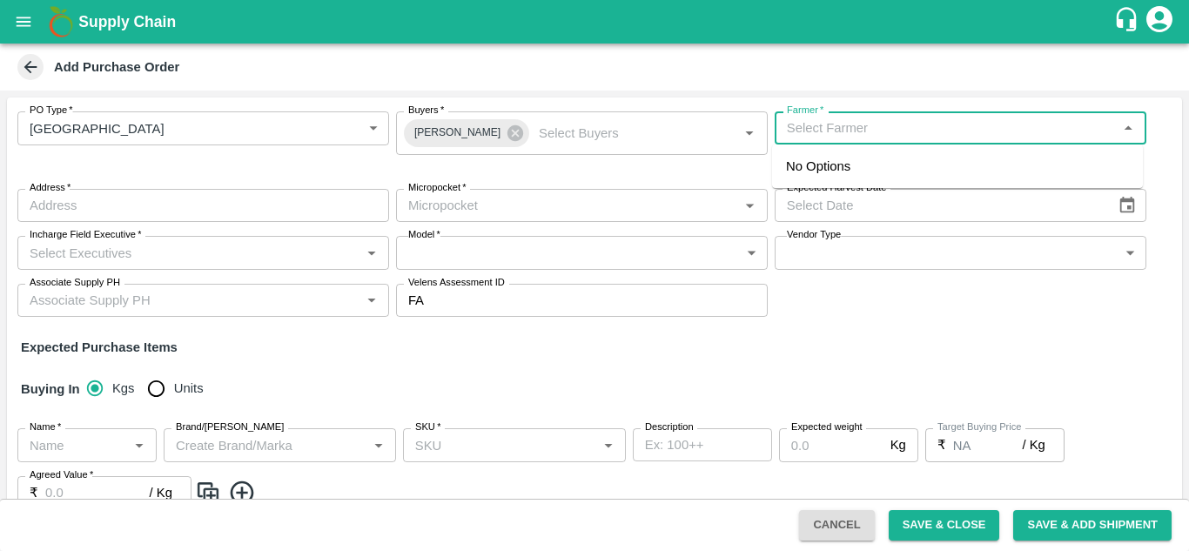
click at [836, 128] on input "Farmer   *" at bounding box center [946, 128] width 333 height 23
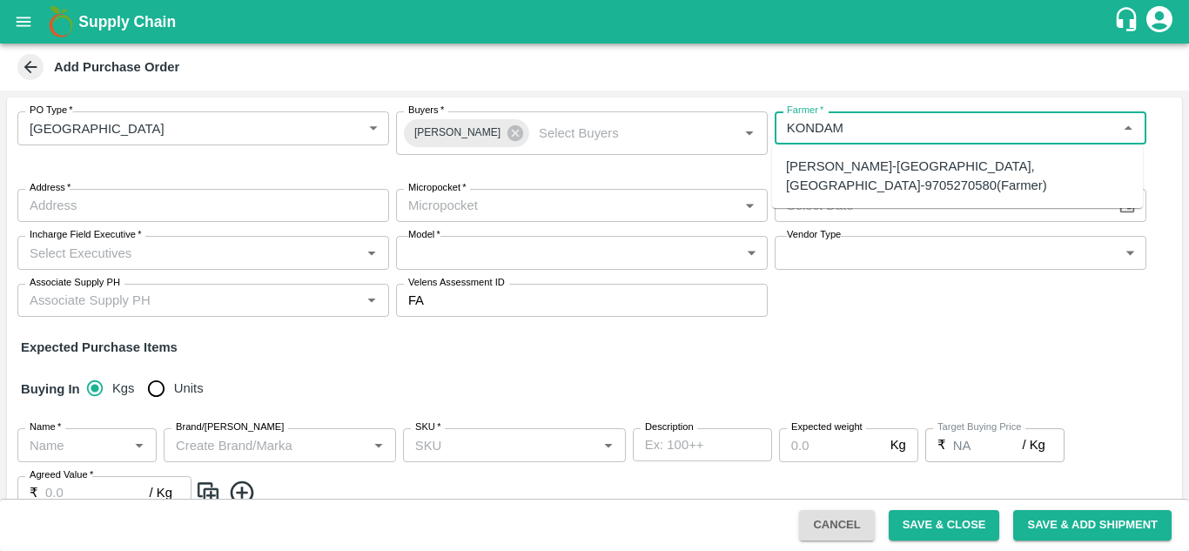
click at [882, 180] on div "kondam venkatreddy-jyothinagar, karimnagar-9705270580(Farmer)" at bounding box center [957, 176] width 343 height 39
type input "kondam venkatreddy-jyothinagar, karimnagar-9705270580(Farmer)"
type input "jyothinagar, karimnagar, karimnagar, Telangana"
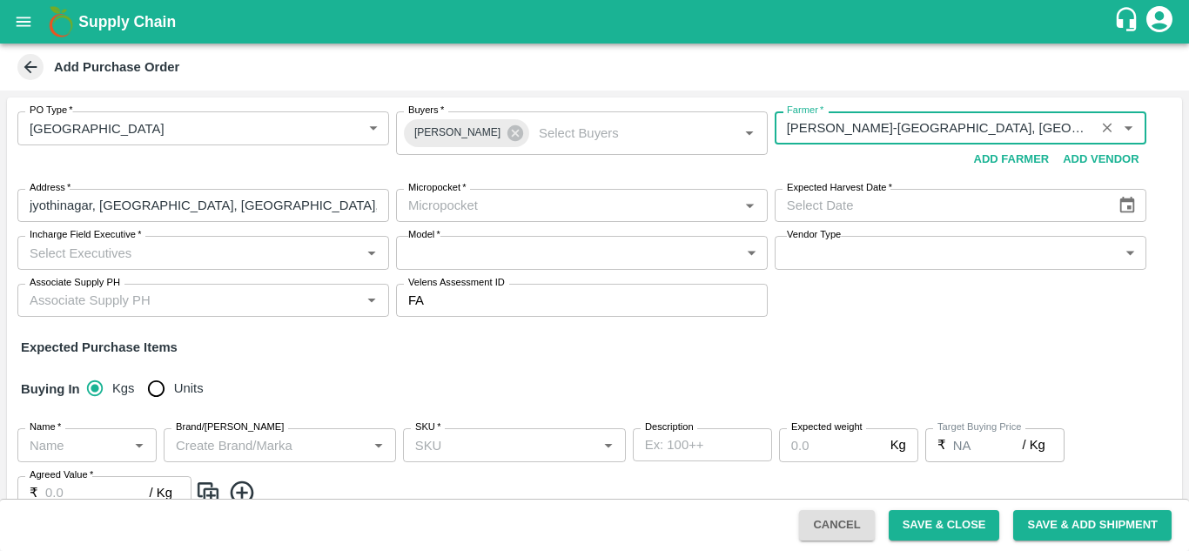
type input "kondam venkatreddy-jyothinagar, karimnagar-9705270580(Farmer)"
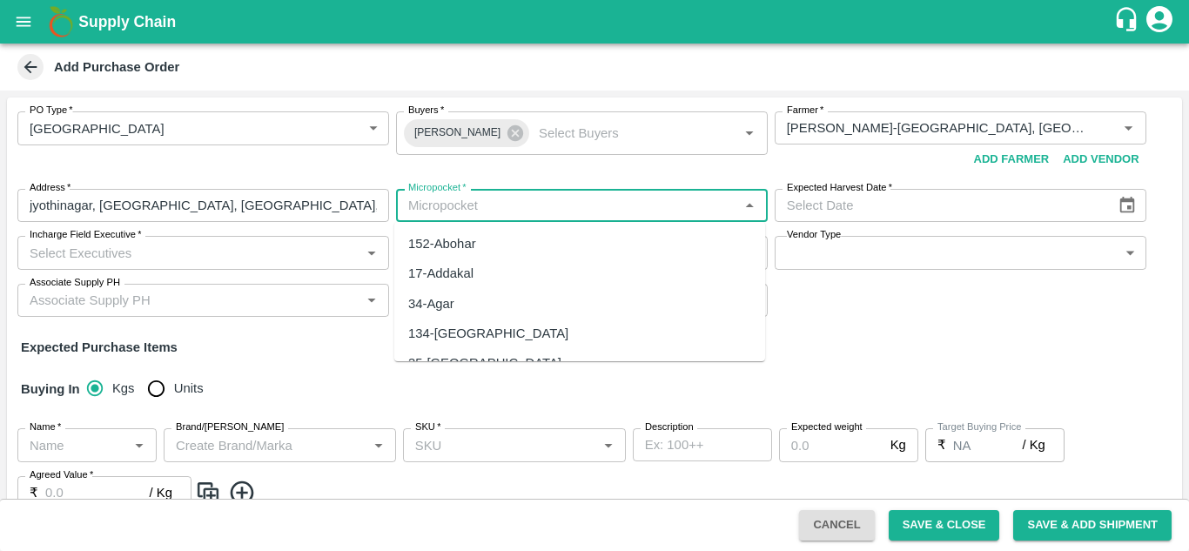
click at [472, 209] on input "Micropocket   *" at bounding box center [567, 205] width 333 height 23
click at [473, 242] on div "20-Karimnagar" at bounding box center [484, 243] width 153 height 19
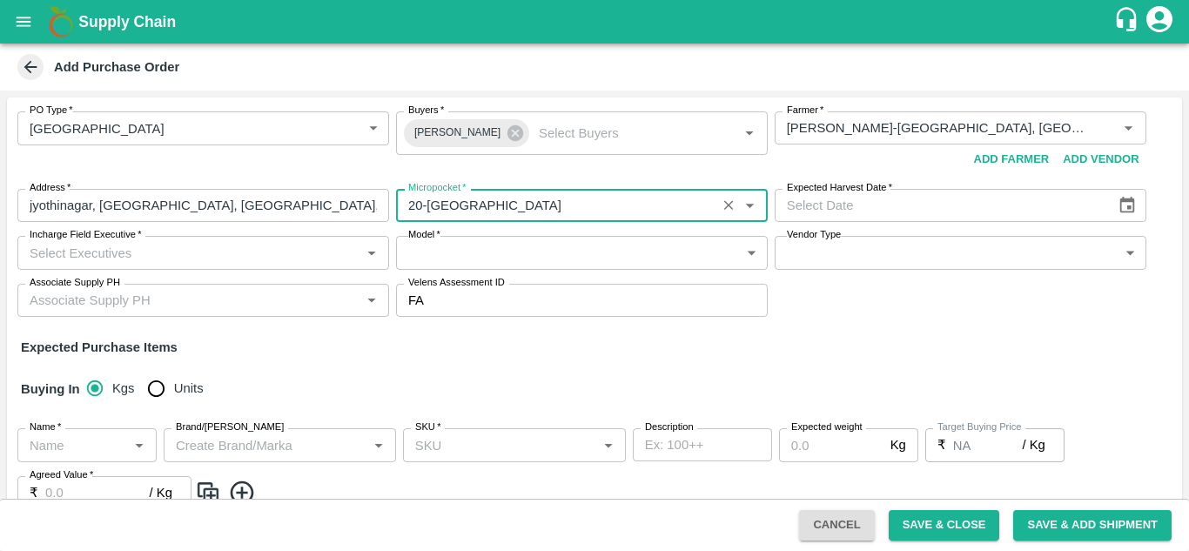
type input "20-Karimnagar"
type input "DD/MM/YYYY"
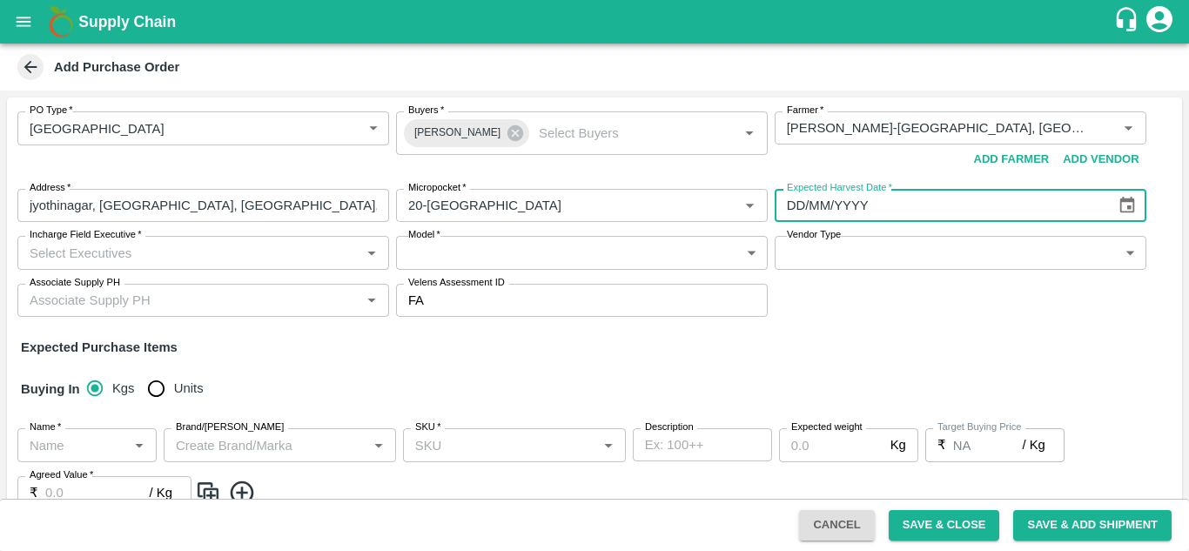
click at [974, 212] on input "DD/MM/YYYY" at bounding box center [940, 205] width 330 height 33
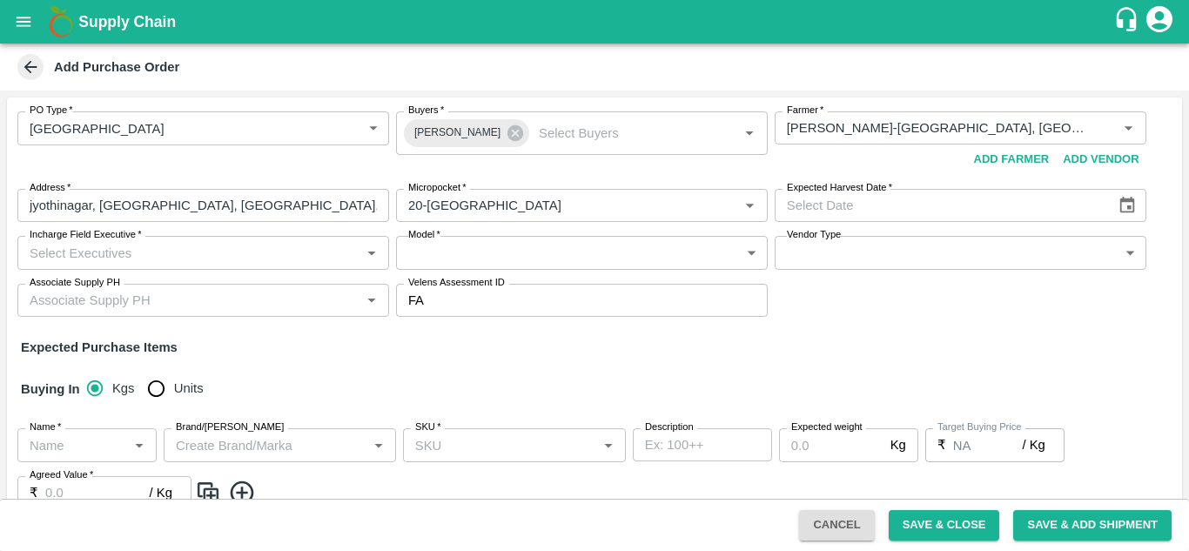
click at [1108, 199] on div "Expected Harvest Date" at bounding box center [961, 205] width 372 height 33
type input "DD/MM/YYYY"
click at [1121, 206] on icon "Choose date" at bounding box center [1127, 205] width 19 height 19
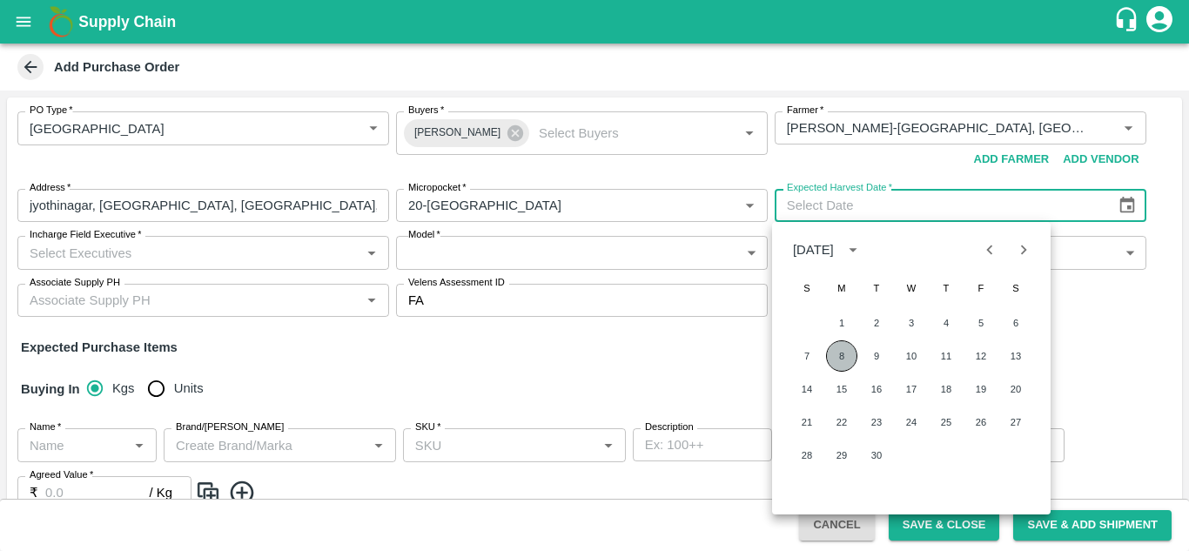
click at [847, 352] on button "8" at bounding box center [841, 355] width 31 height 31
type input "08/09/2025"
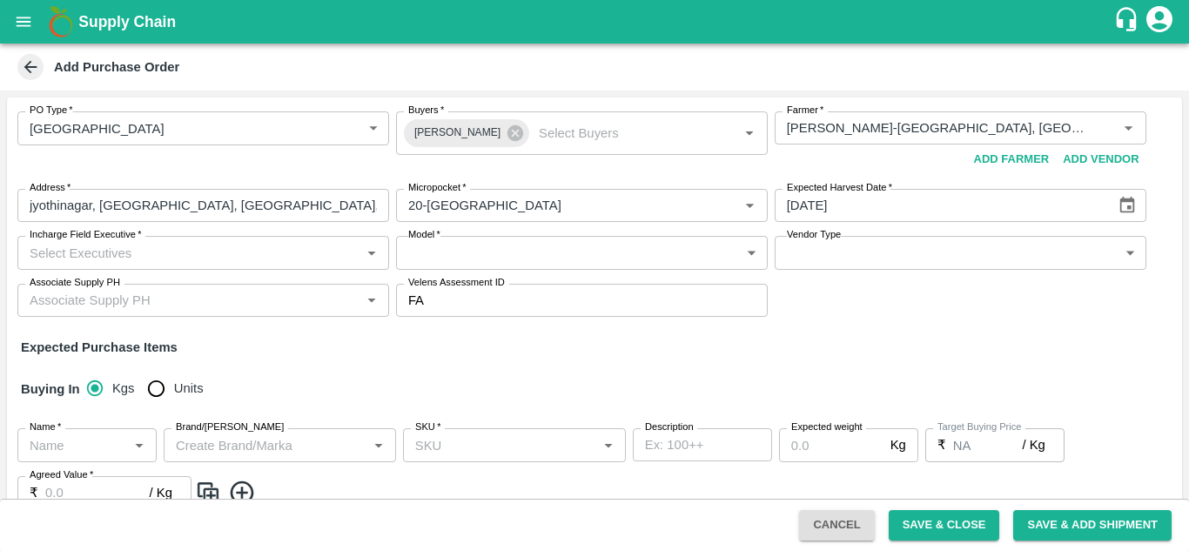
click at [272, 245] on input "Incharge Field Executive   *" at bounding box center [189, 252] width 333 height 23
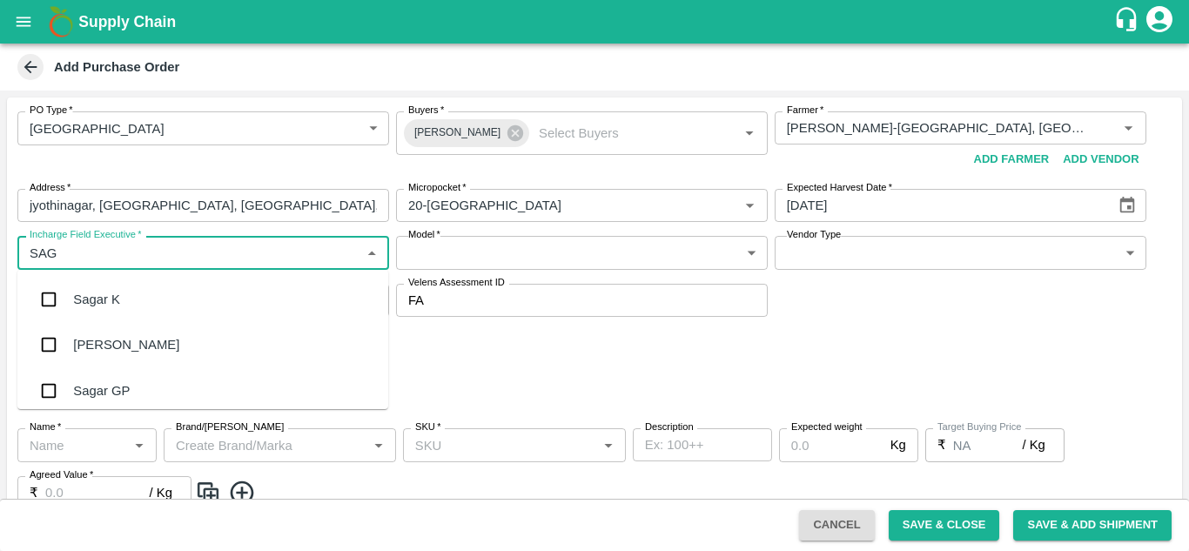
type input "SAGA"
click at [141, 289] on div "Sagar K" at bounding box center [202, 299] width 371 height 45
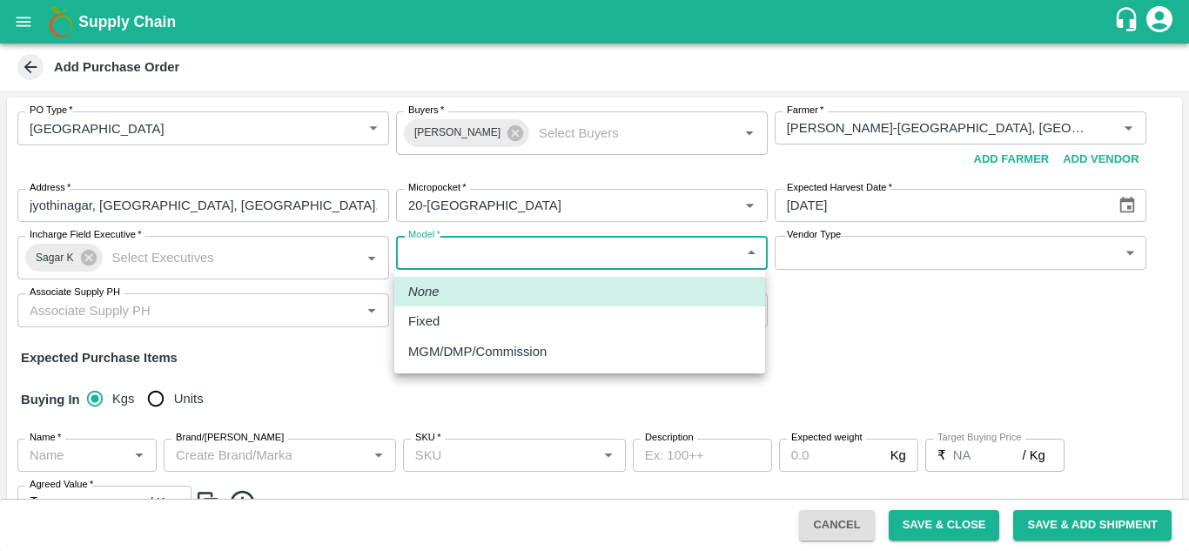
click at [482, 253] on body "Supply Chain Add Purchase Order PO Type   * Farm Gate 1 PO Type Buyers   * Gund…" at bounding box center [594, 275] width 1189 height 551
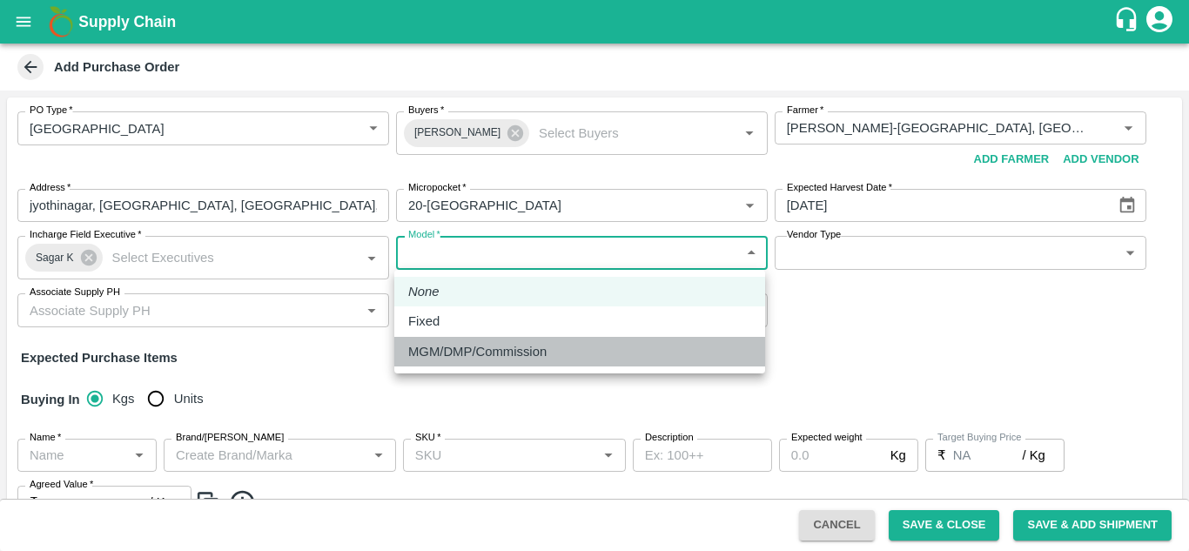
click at [469, 349] on p "MGM/DMP/Commission" at bounding box center [477, 351] width 138 height 19
type input "Commision"
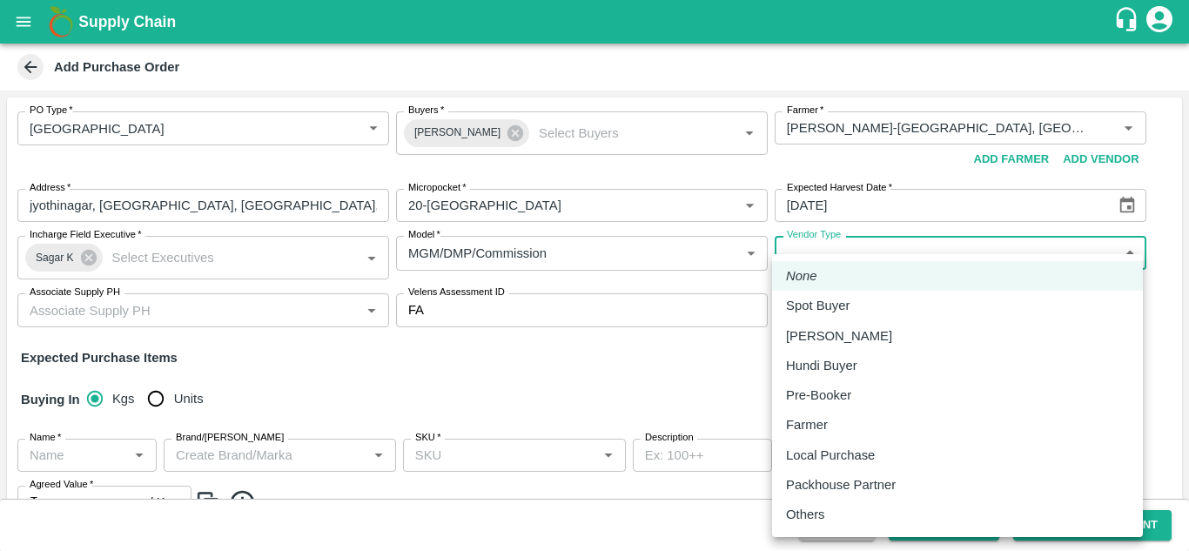
click at [829, 256] on body "Supply Chain Add Purchase Order PO Type   * Farm Gate 1 PO Type Buyers   * Gund…" at bounding box center [594, 275] width 1189 height 551
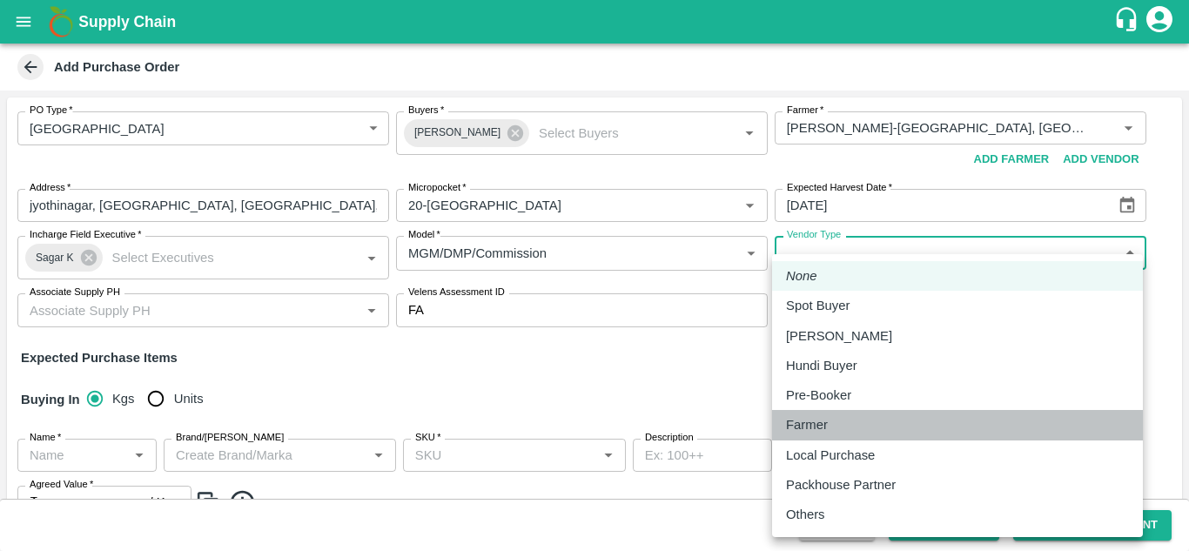
click at [834, 427] on div "Farmer" at bounding box center [811, 424] width 51 height 19
type input "FARMER"
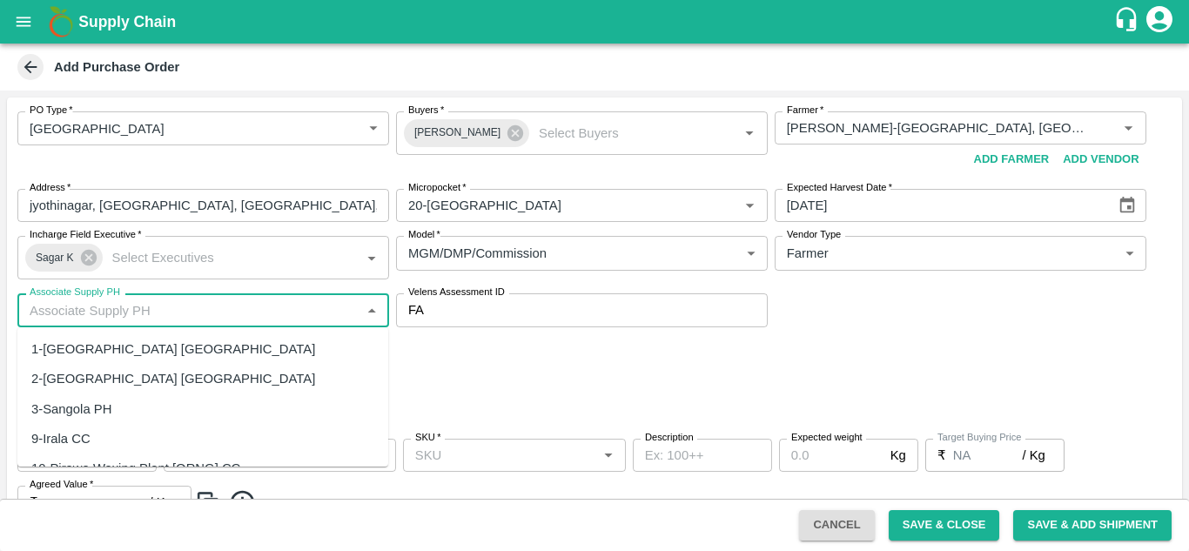
click at [125, 318] on input "Associate Supply PH" at bounding box center [189, 310] width 333 height 23
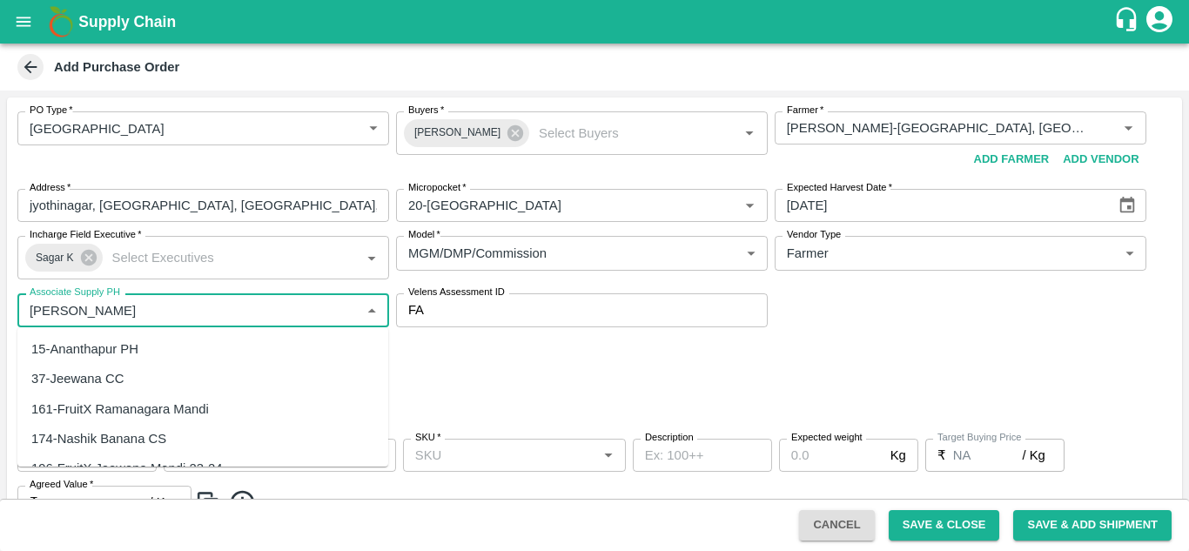
click at [109, 348] on div "15-Ananthapur PH" at bounding box center [84, 349] width 107 height 19
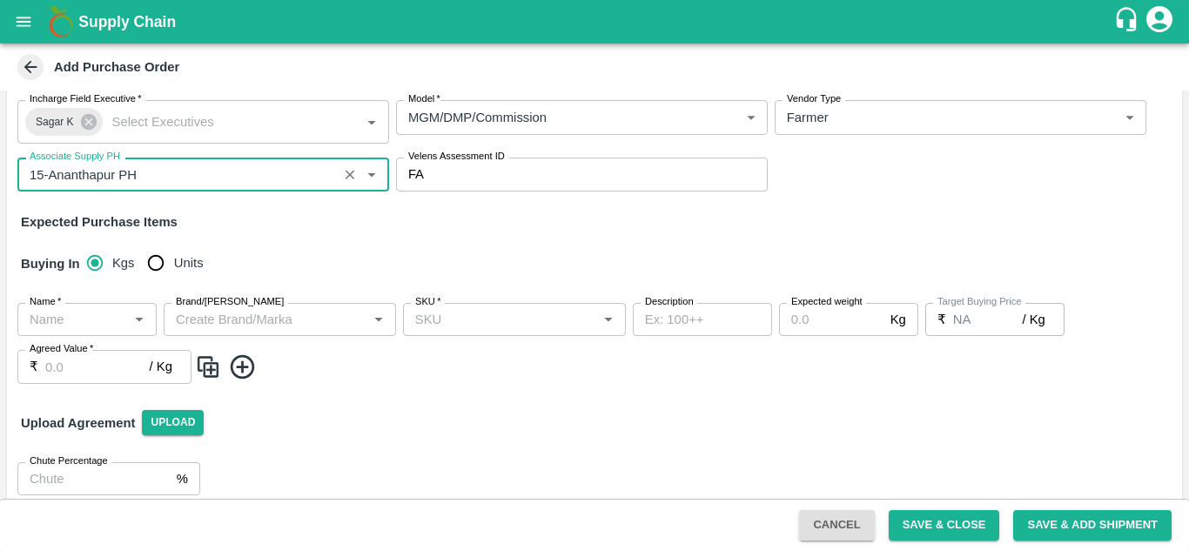
scroll to position [137, 0]
type input "15-Ananthapur PH"
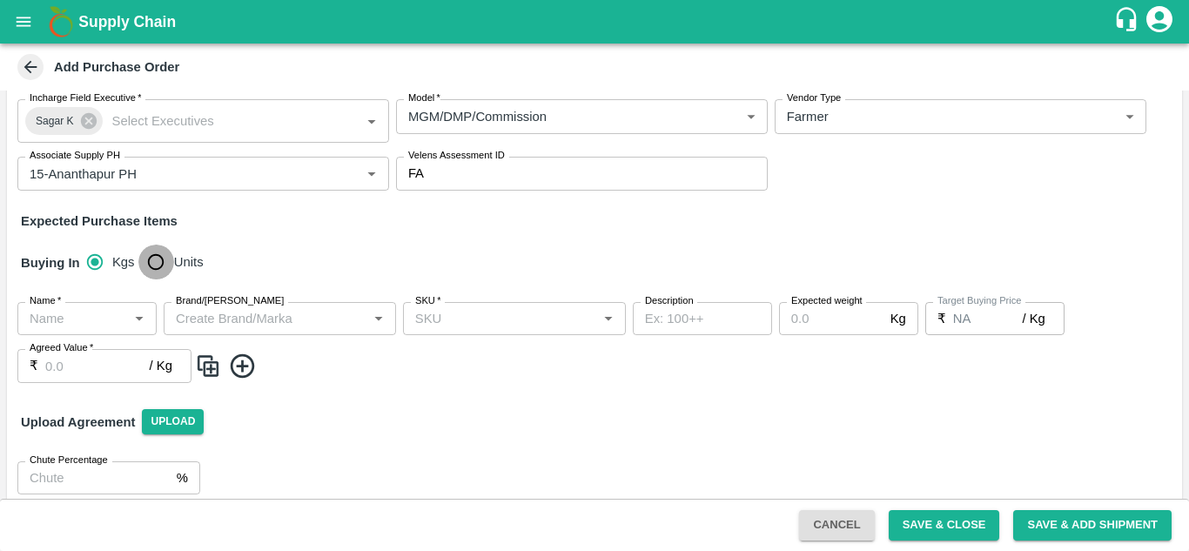
click at [152, 257] on input "Units" at bounding box center [155, 262] width 35 height 35
radio input "true"
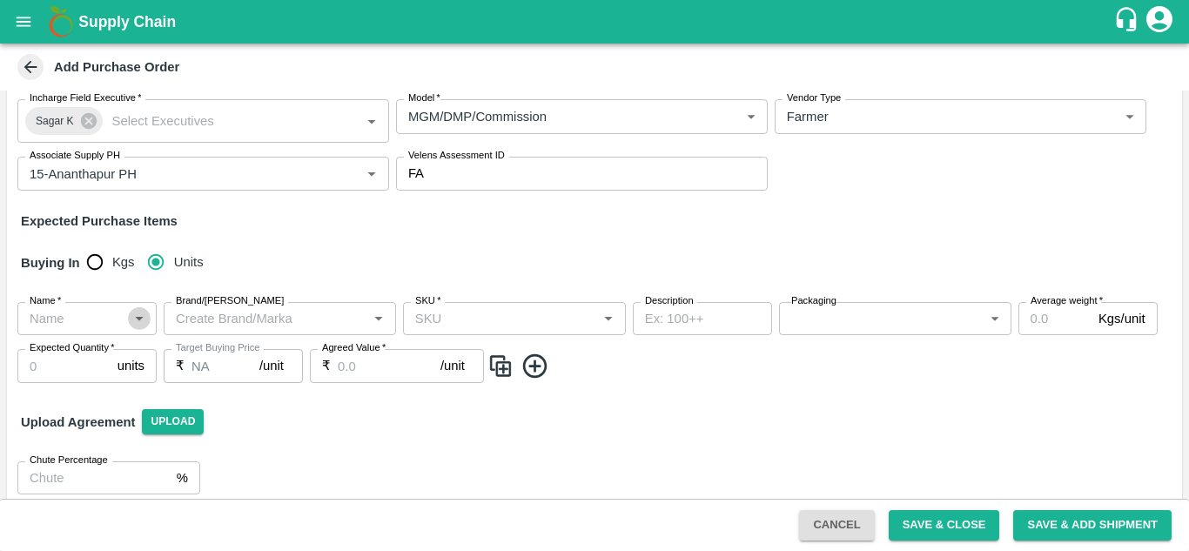
click at [138, 320] on icon "Open" at bounding box center [139, 318] width 19 height 19
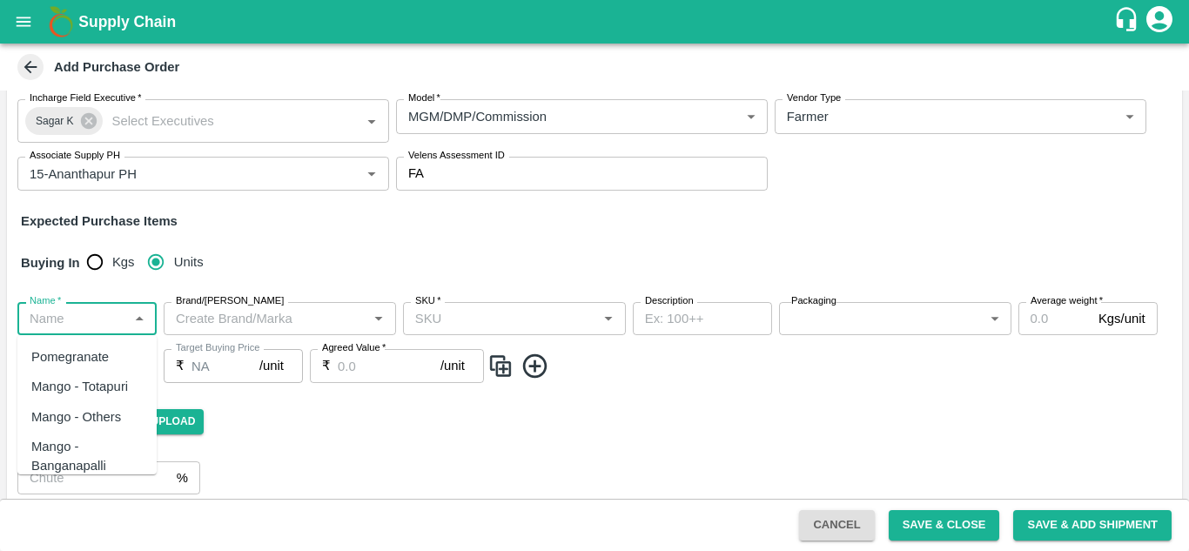
click at [111, 352] on div "Pomegranate" at bounding box center [86, 357] width 139 height 30
type input "Pomegranate"
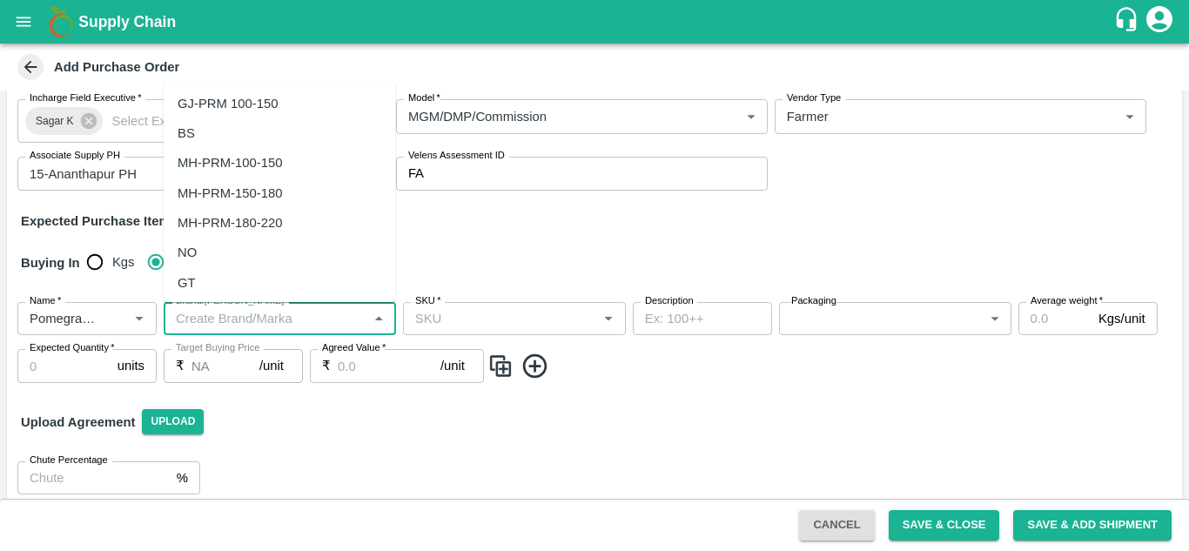
click at [222, 317] on input "Brand/[PERSON_NAME]" at bounding box center [265, 318] width 193 height 23
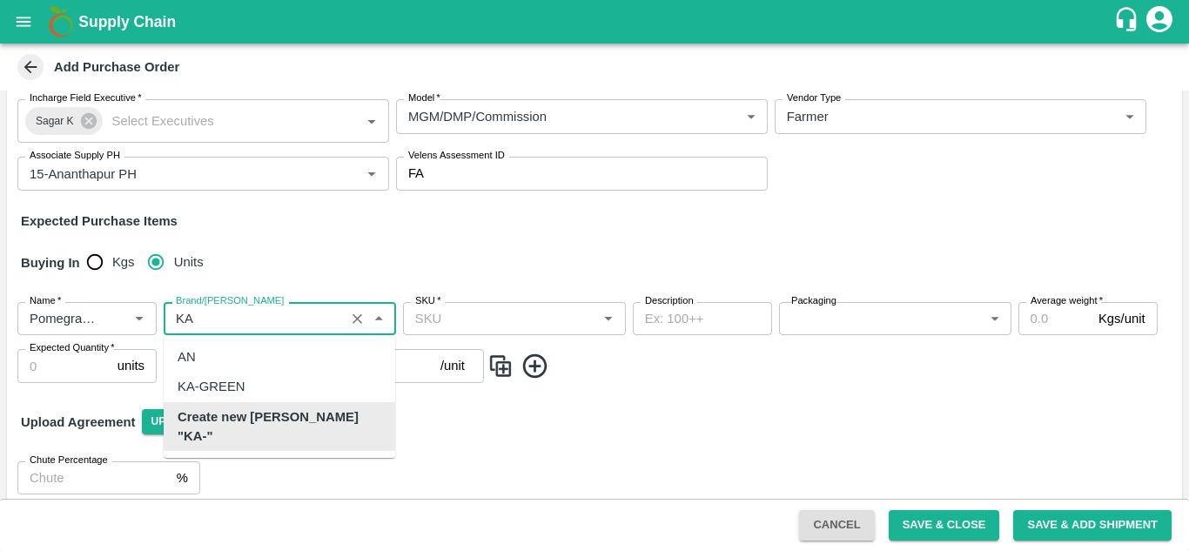
type input "K"
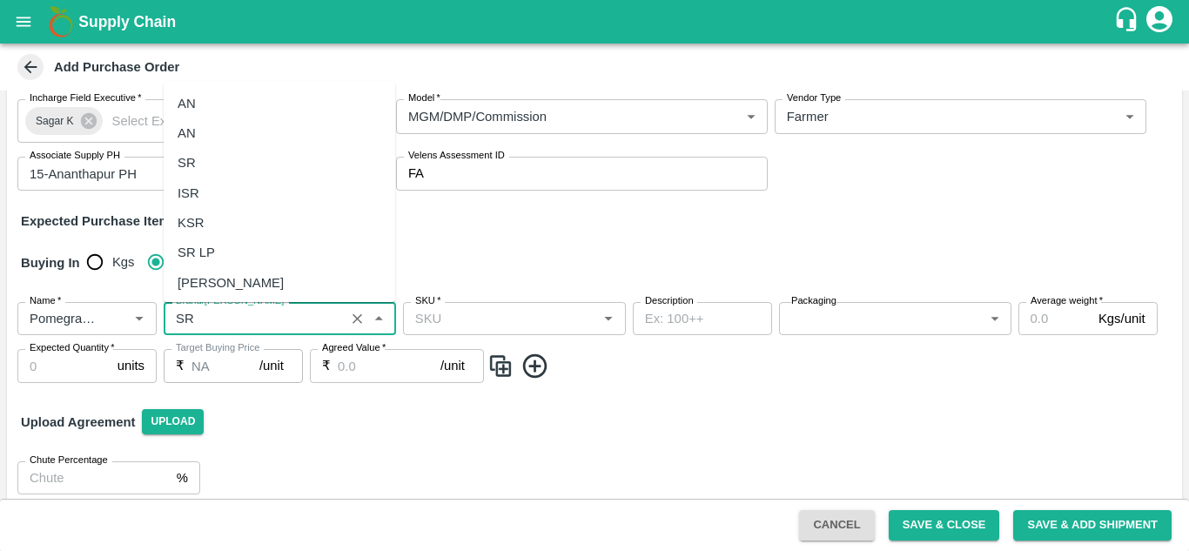
click at [194, 166] on div "SR" at bounding box center [187, 162] width 18 height 19
type input "SR"
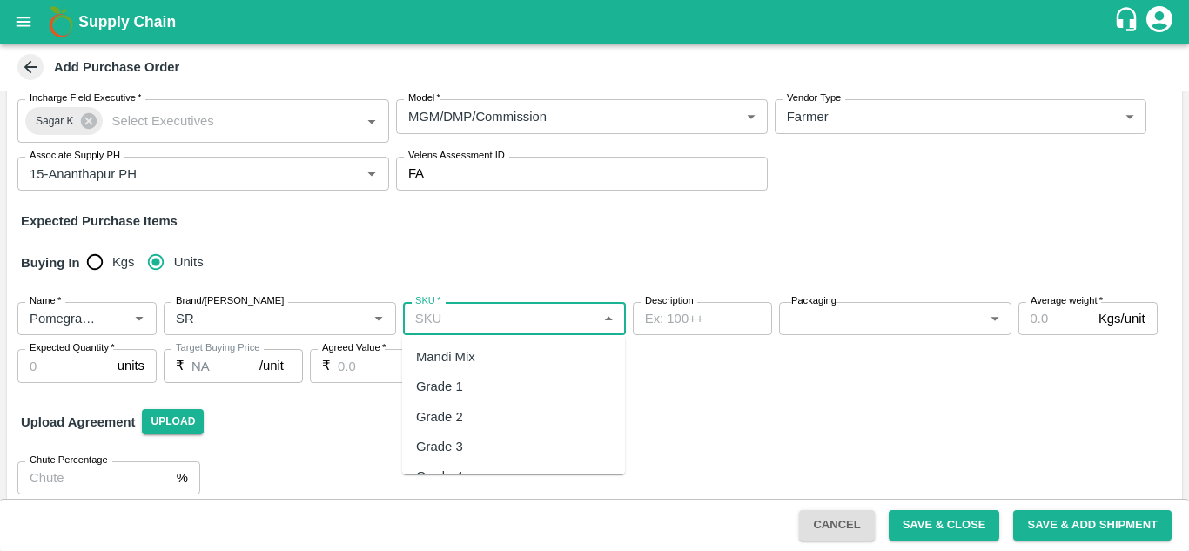
click at [484, 321] on input "SKU   *" at bounding box center [500, 318] width 184 height 23
click at [493, 357] on div "KA-PRM-100-150" at bounding box center [467, 356] width 102 height 19
type input "KA-PRM-100-150"
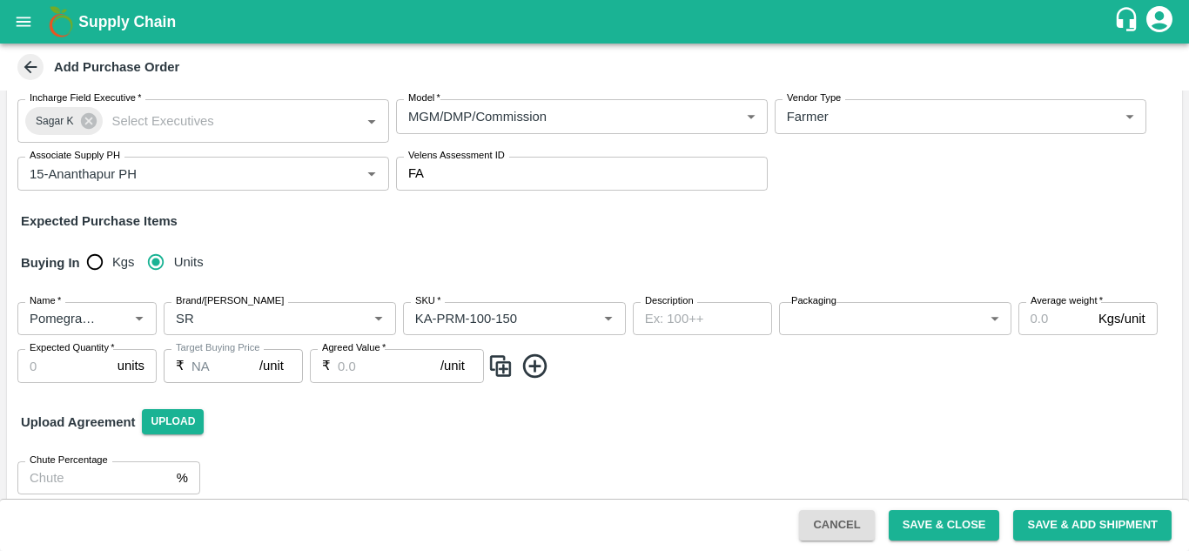
click at [817, 305] on label "Packaging" at bounding box center [814, 301] width 45 height 14
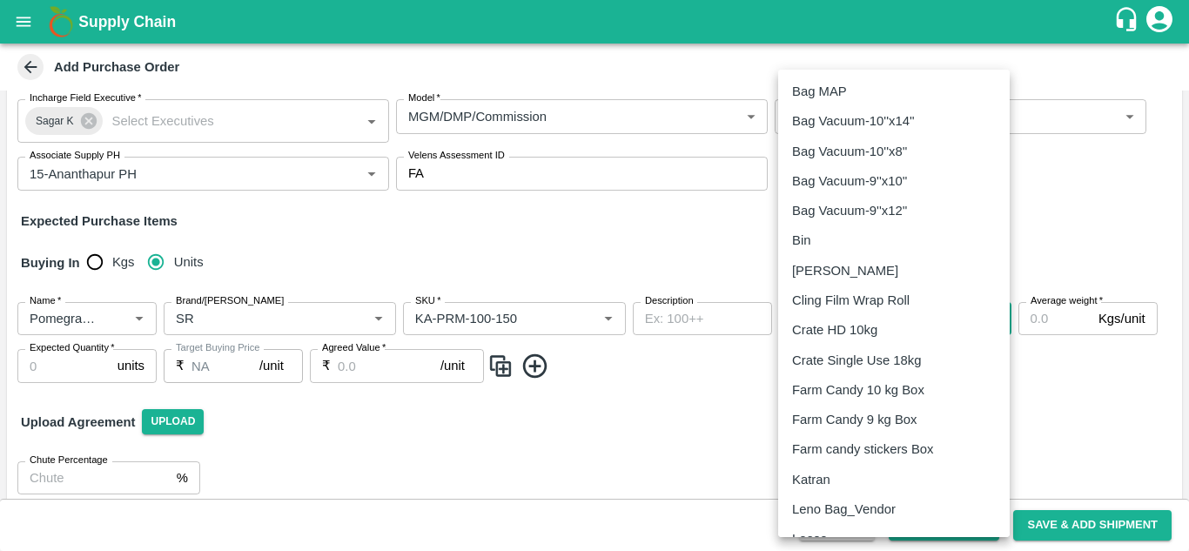
click at [830, 316] on body "Supply Chain Add Purchase Order PO Type   * Farm Gate 1 PO Type Buyers   * Gund…" at bounding box center [594, 275] width 1189 height 551
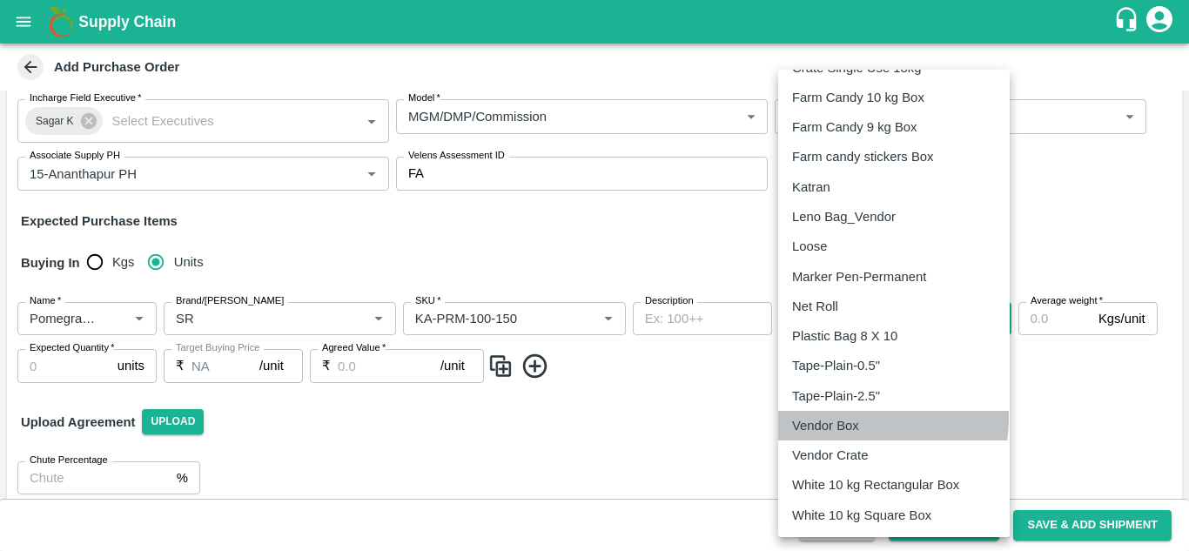
click at [837, 418] on p "Vendor Box" at bounding box center [825, 425] width 67 height 19
type input "276"
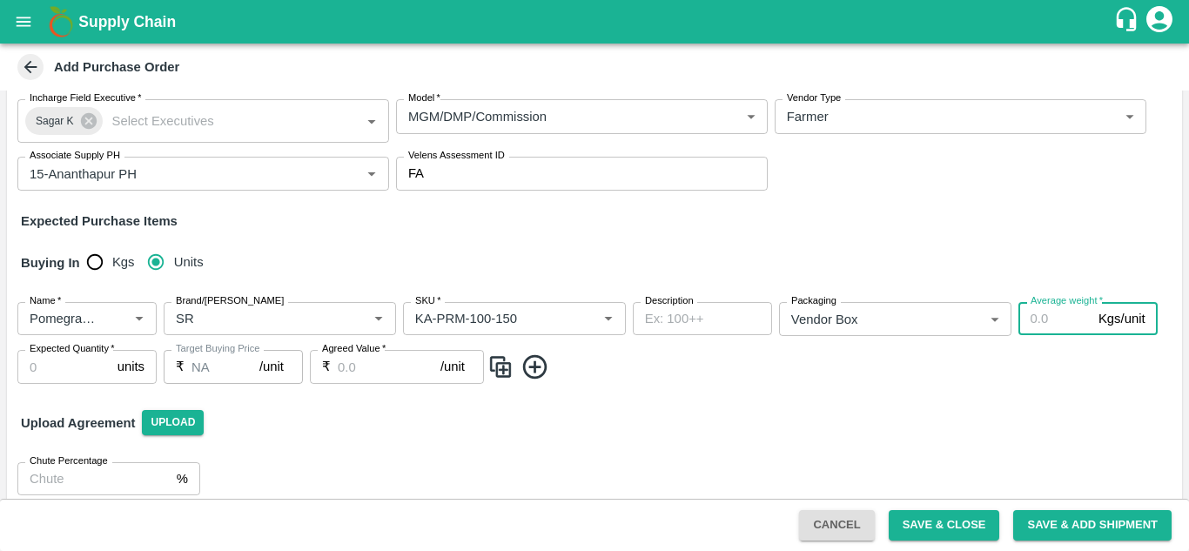
click at [1046, 314] on input "Average weight   *" at bounding box center [1055, 318] width 73 height 33
type input "9.8"
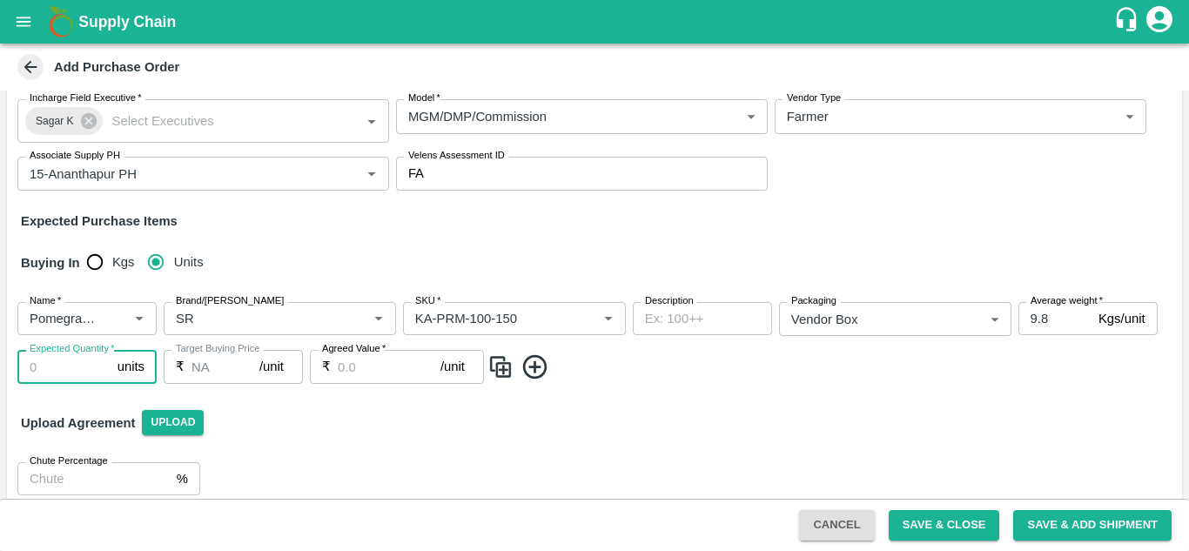
click at [44, 368] on input "Expected Quantity   *" at bounding box center [63, 366] width 93 height 33
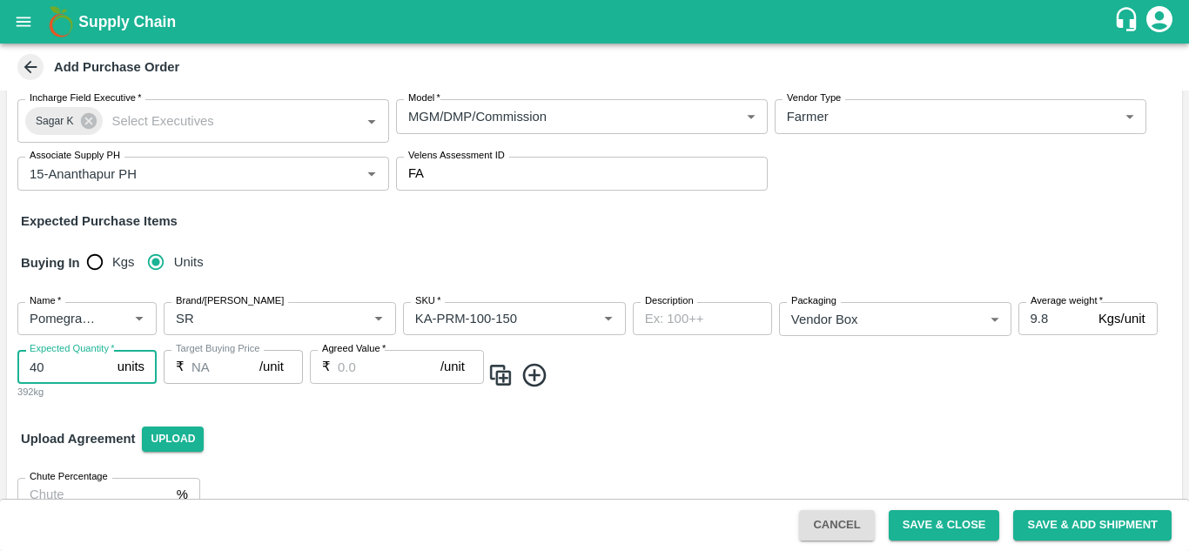
type input "40"
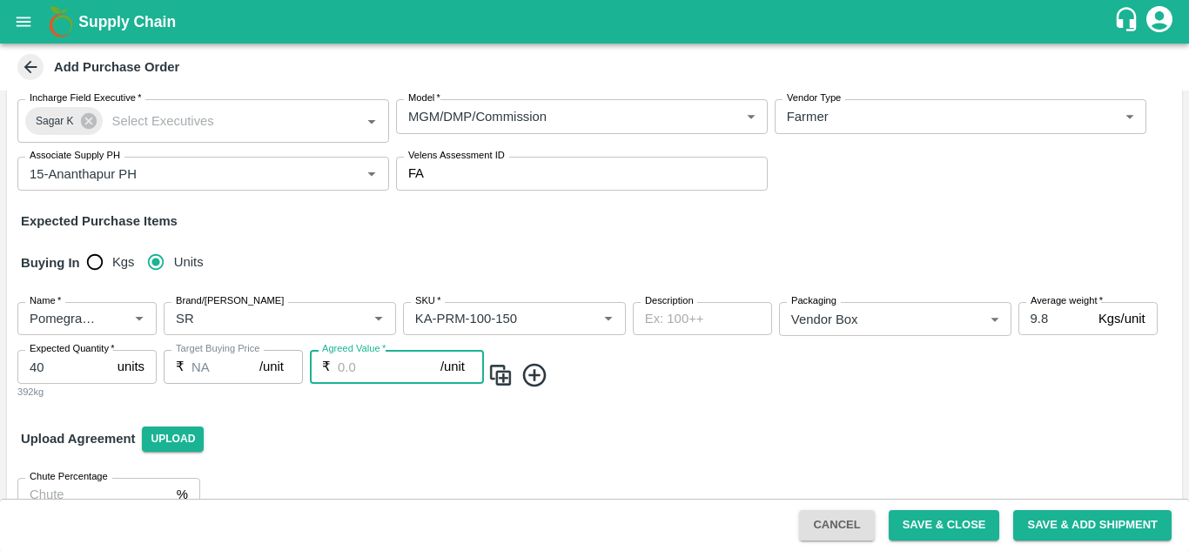
click at [341, 365] on input "Agreed Value   *" at bounding box center [389, 366] width 103 height 33
type input "600"
click at [504, 372] on img at bounding box center [501, 375] width 26 height 29
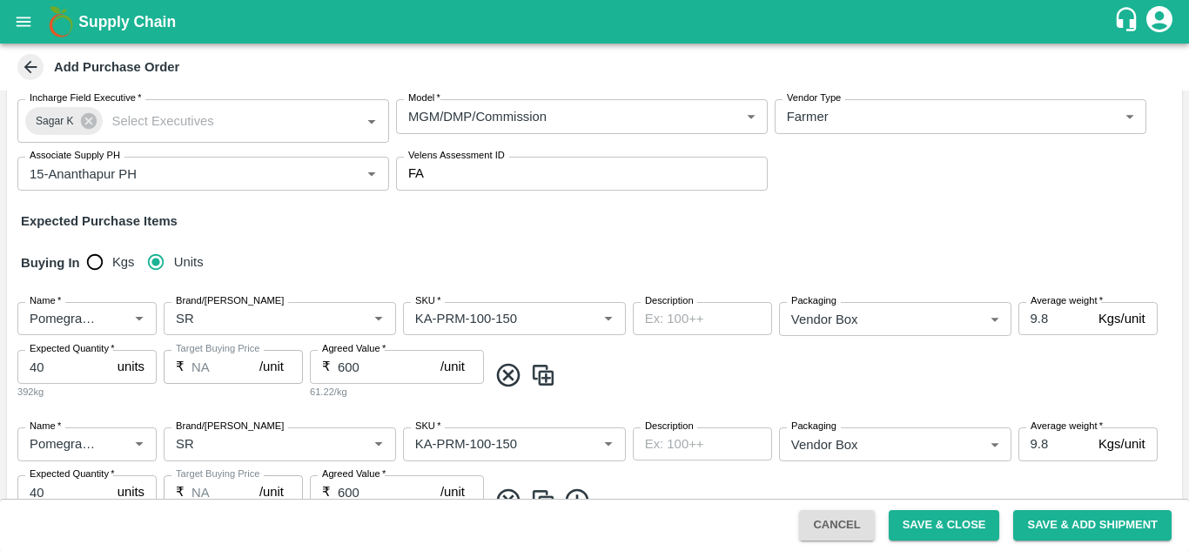
scroll to position [296, 0]
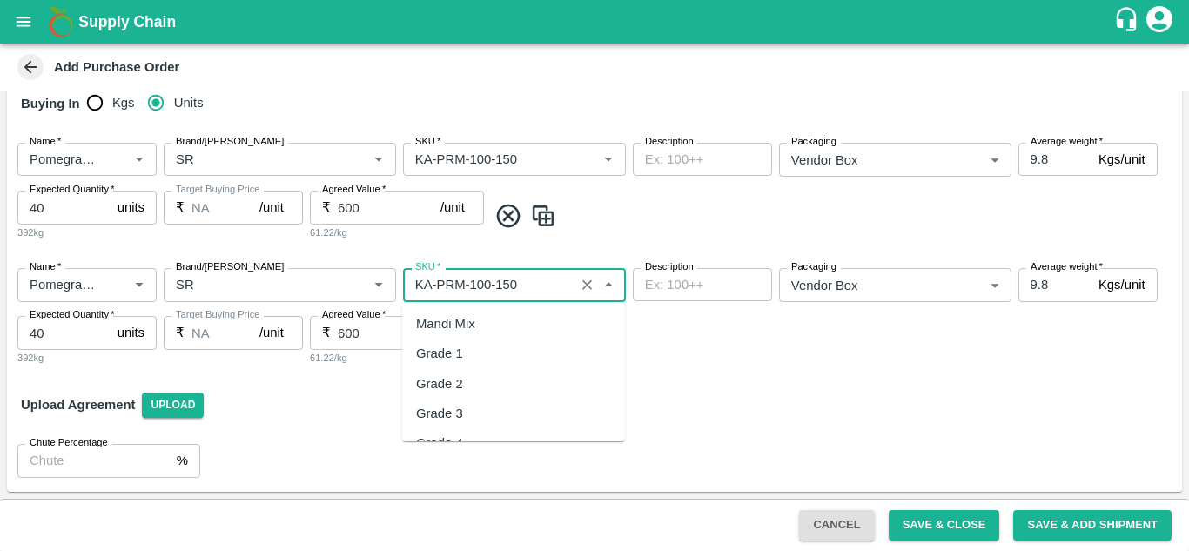
click at [495, 283] on input "SKU   *" at bounding box center [488, 284] width 161 height 23
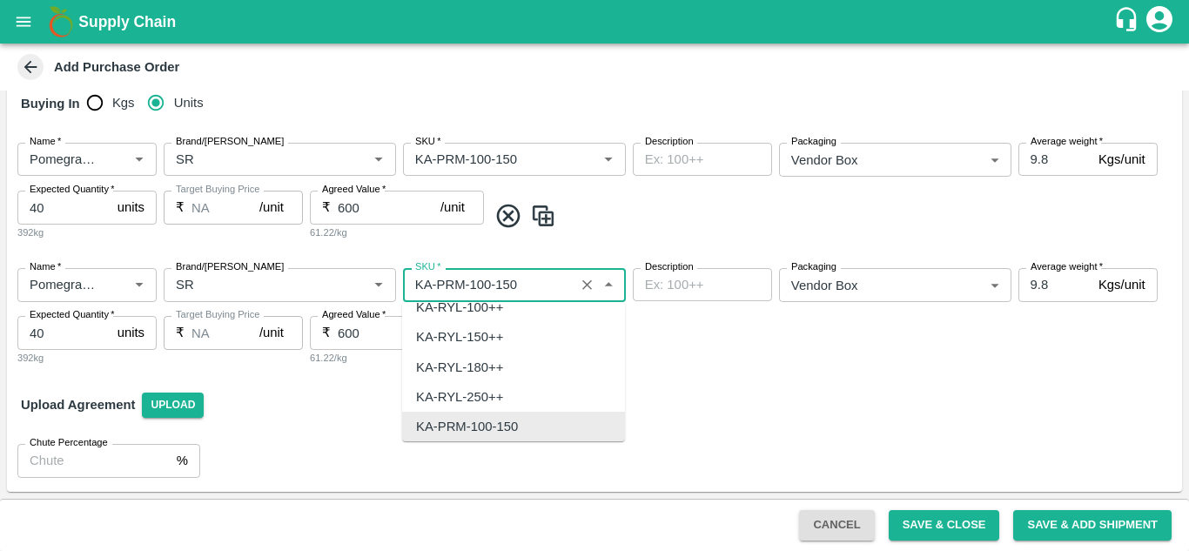
click at [495, 283] on input "SKU   *" at bounding box center [488, 284] width 161 height 23
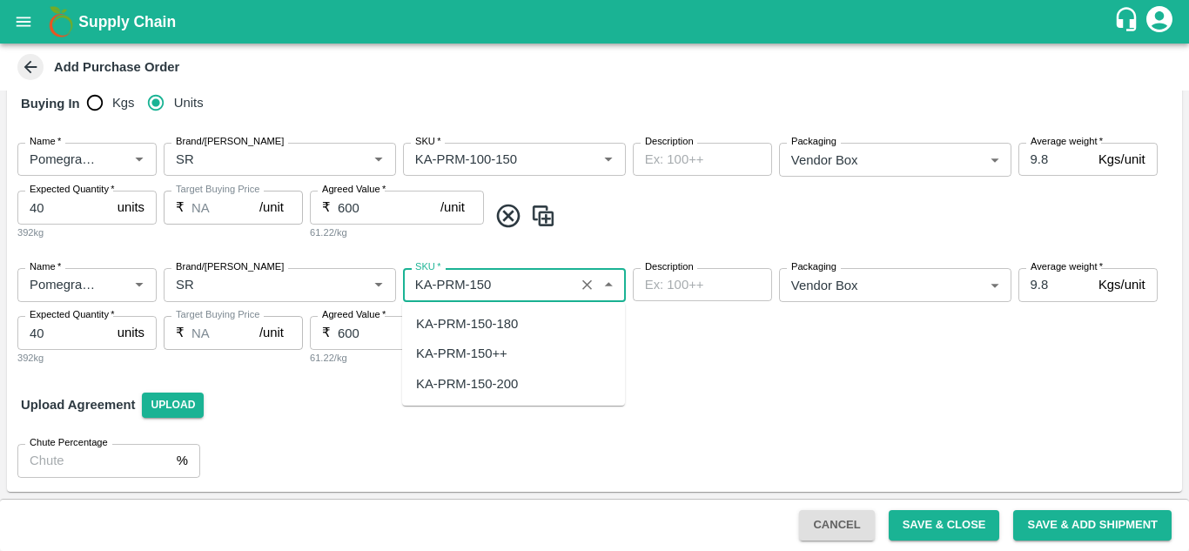
click at [495, 324] on div "KA-PRM-150-180" at bounding box center [467, 323] width 102 height 19
type input "KA-PRM-150-180"
click at [383, 331] on input "600" at bounding box center [389, 332] width 103 height 33
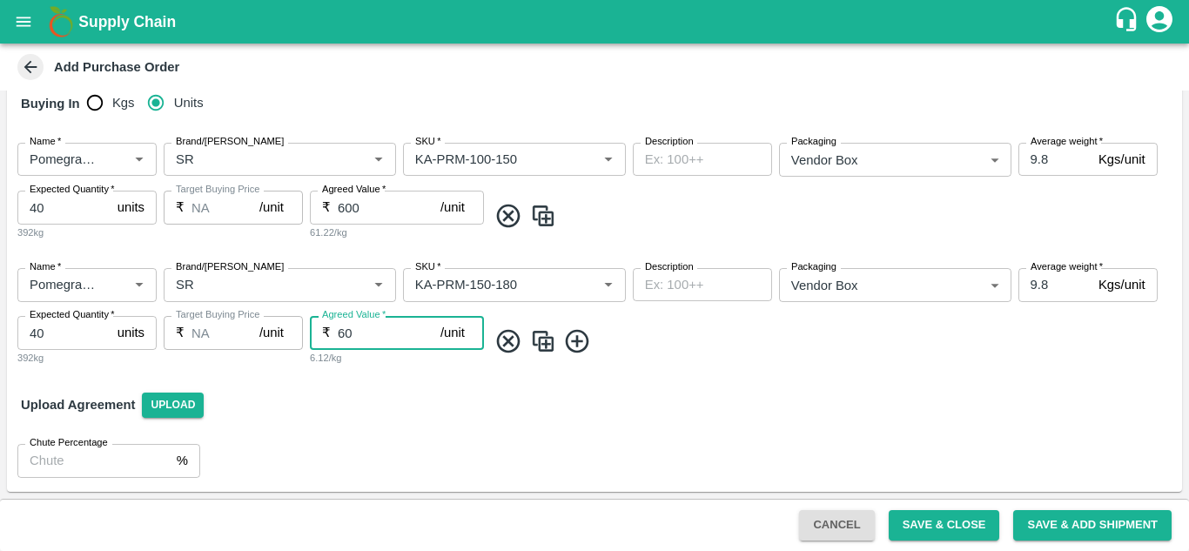
type input "6"
type input "70"
type input "700"
click at [544, 338] on img at bounding box center [543, 341] width 26 height 29
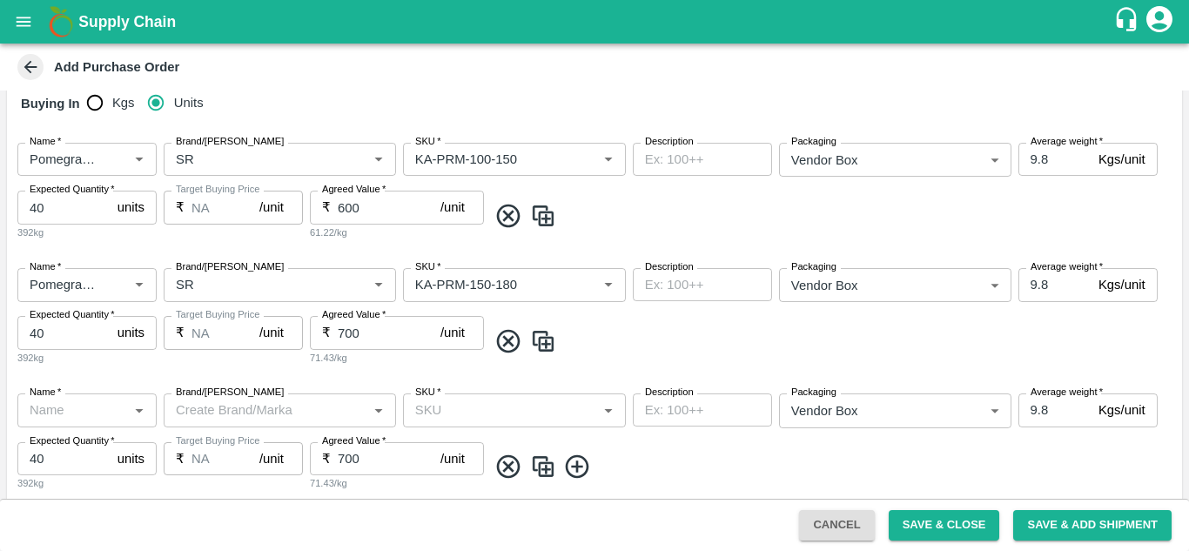
type input "Pomegranate"
type input "SR"
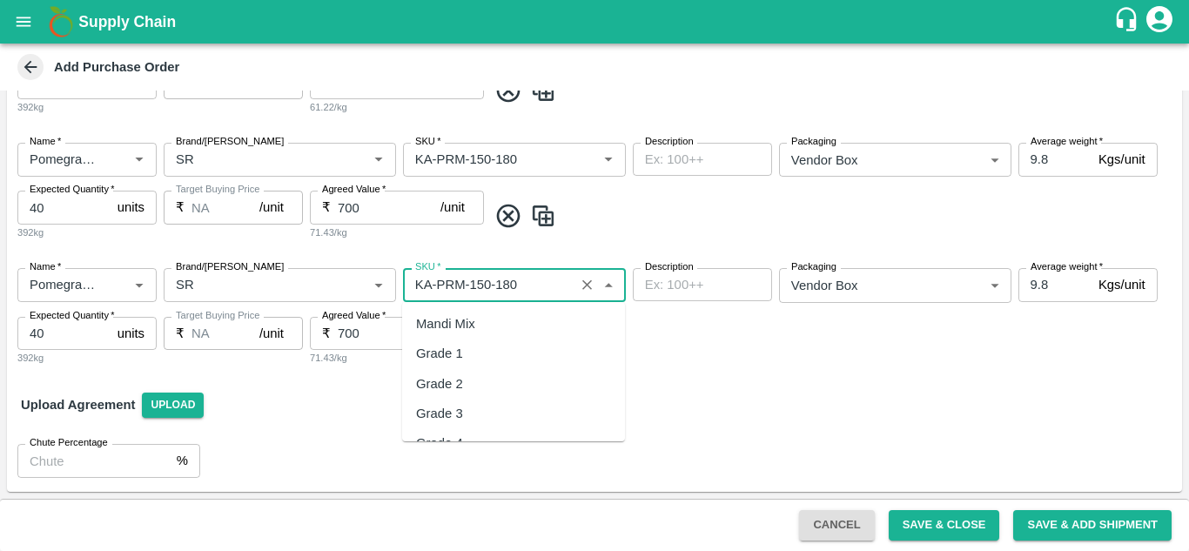
click at [490, 286] on input "SKU   *" at bounding box center [488, 284] width 161 height 23
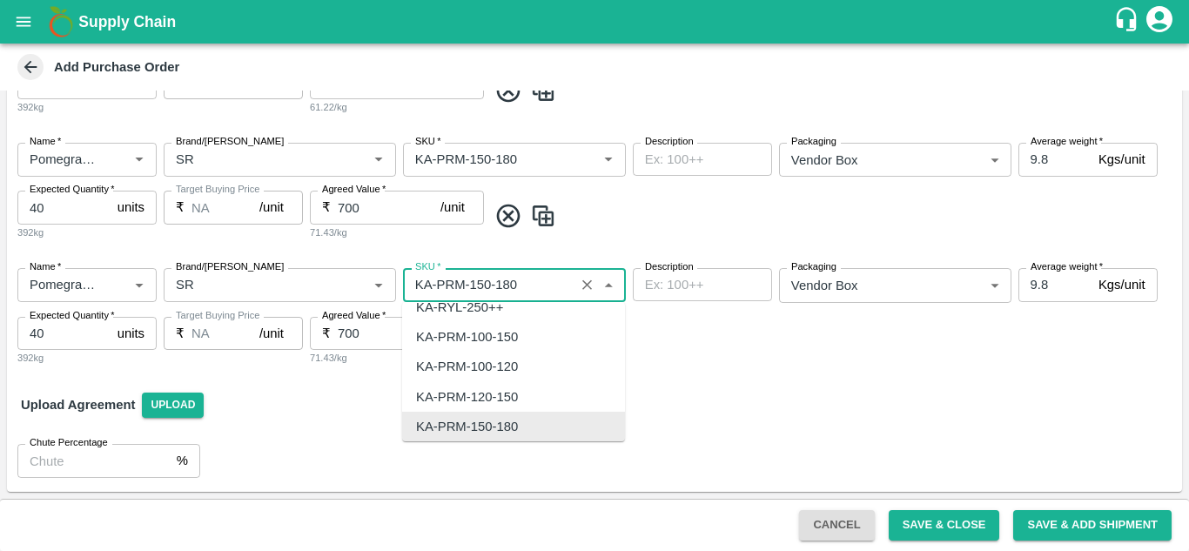
click at [490, 286] on input "SKU   *" at bounding box center [488, 284] width 161 height 23
click at [494, 286] on input "SKU   *" at bounding box center [488, 284] width 161 height 23
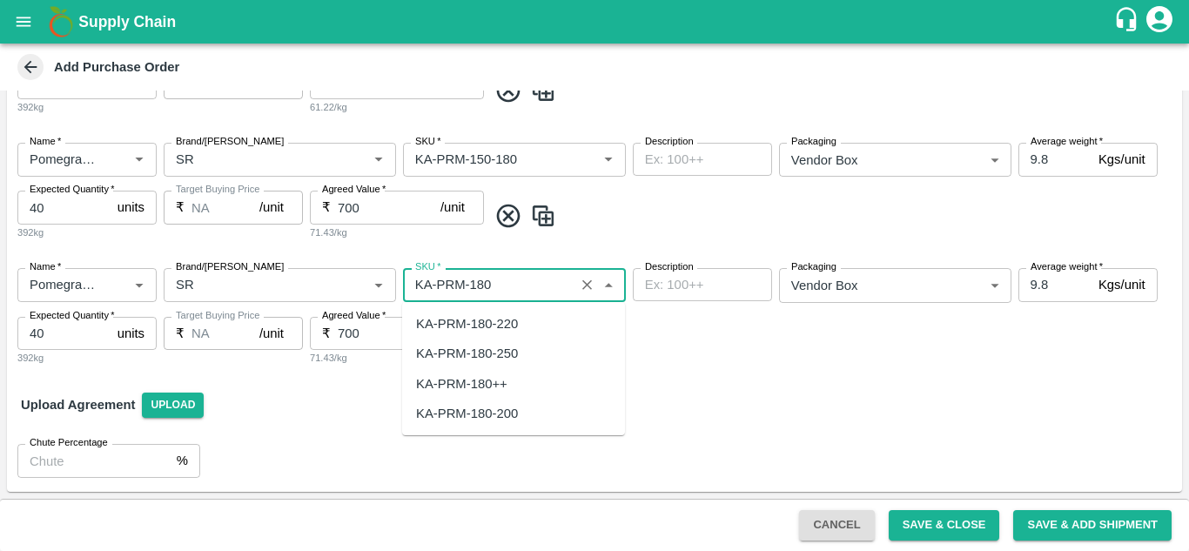
click at [489, 320] on div "KA-PRM-180-220" at bounding box center [467, 323] width 102 height 19
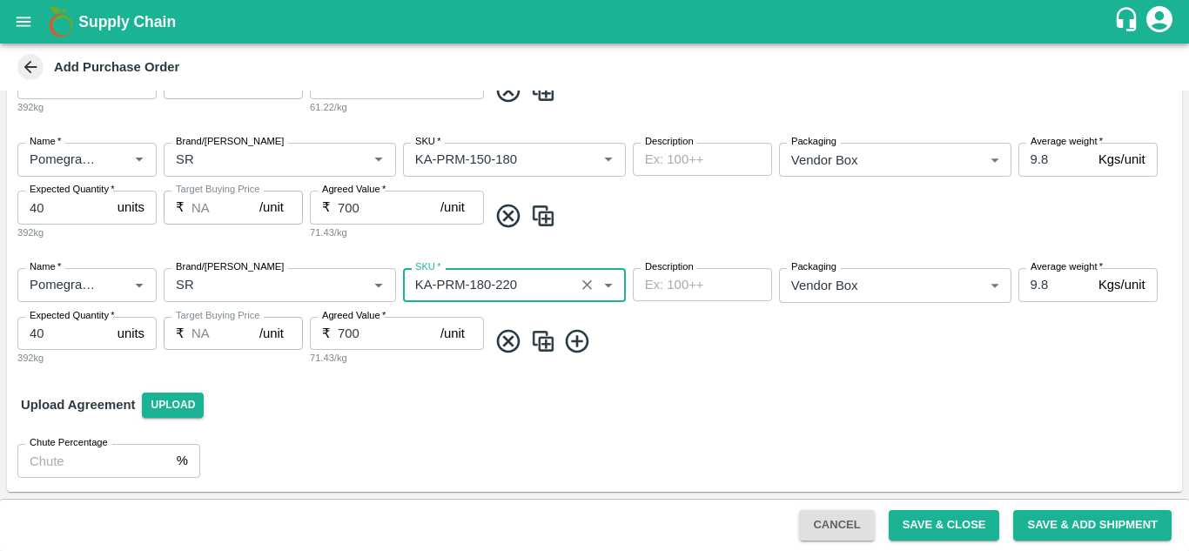
type input "KA-PRM-180-220"
click at [553, 329] on img at bounding box center [543, 341] width 26 height 29
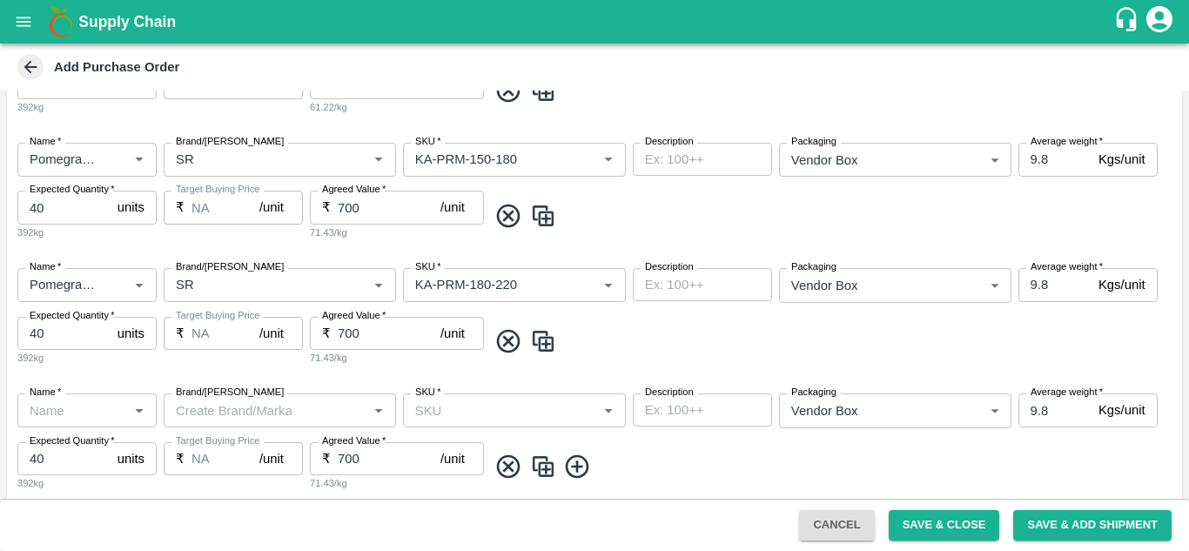
type input "Pomegranate"
type input "SR"
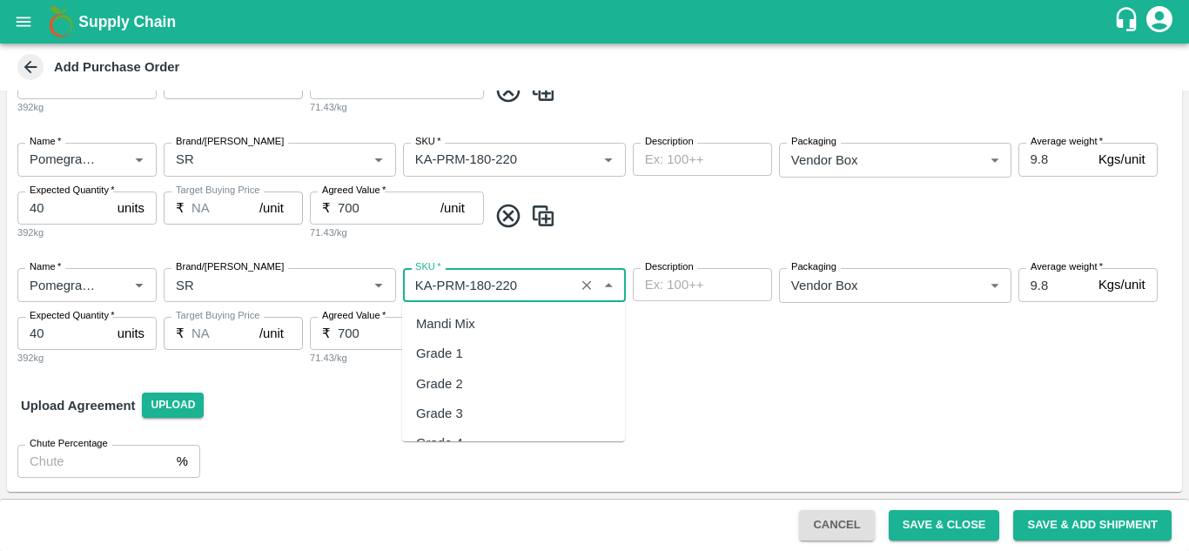
click at [495, 285] on input "SKU   *" at bounding box center [488, 284] width 161 height 23
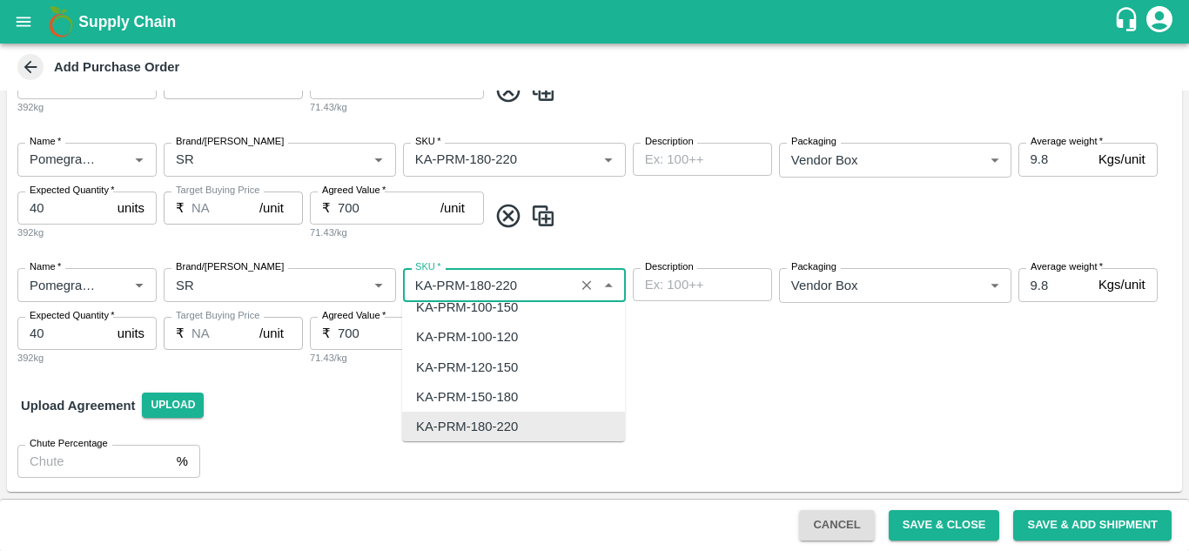
click at [495, 285] on input "SKU   *" at bounding box center [488, 284] width 161 height 23
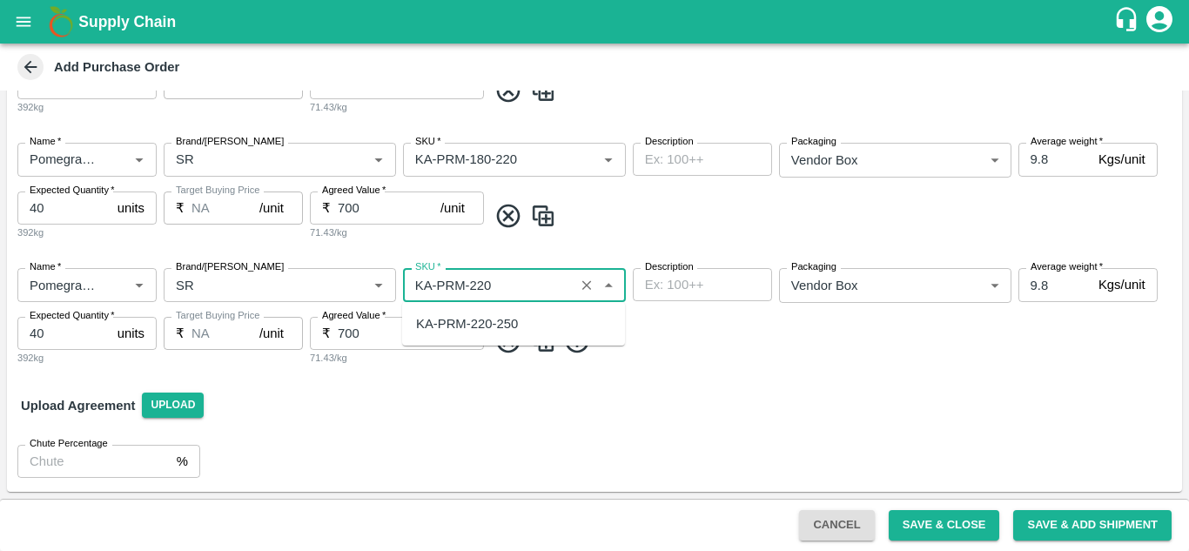
click at [497, 322] on div "KA-PRM-220-250" at bounding box center [467, 323] width 102 height 19
type input "KA-PRM-220-250"
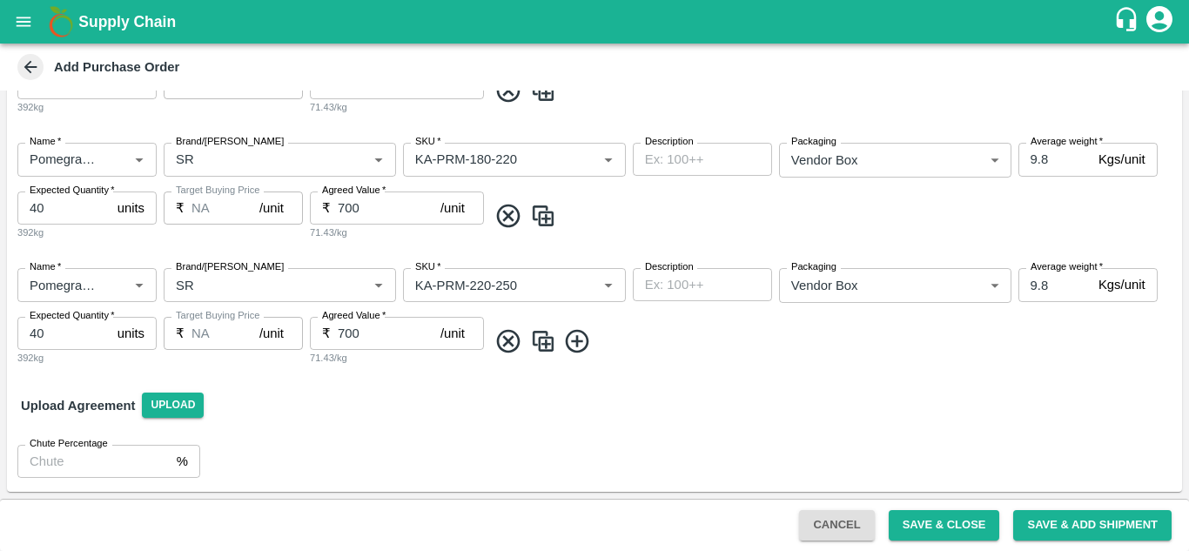
click at [539, 337] on img at bounding box center [543, 341] width 26 height 29
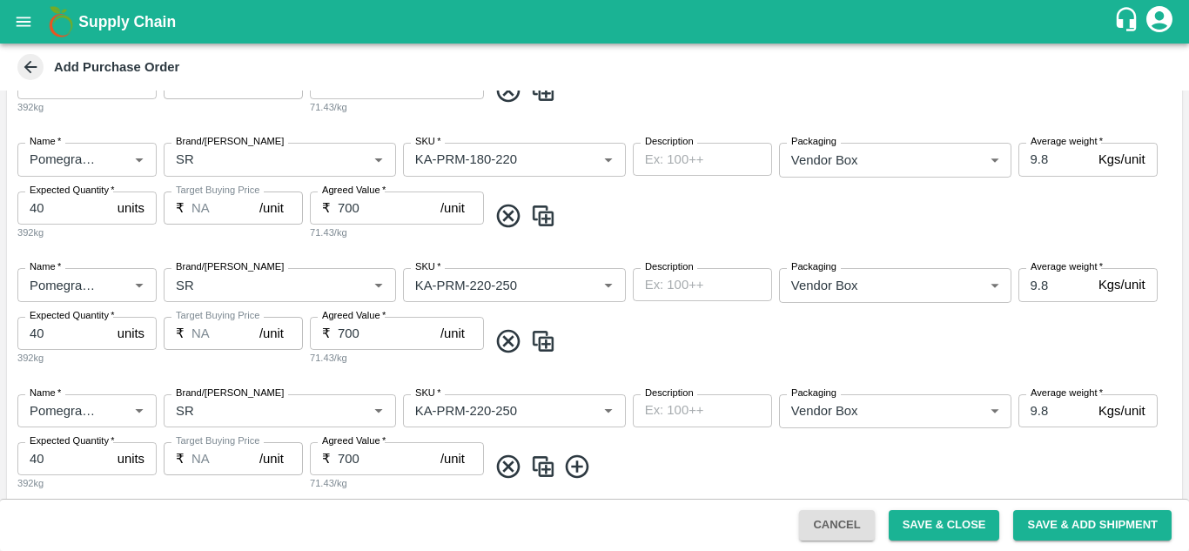
scroll to position [672, 0]
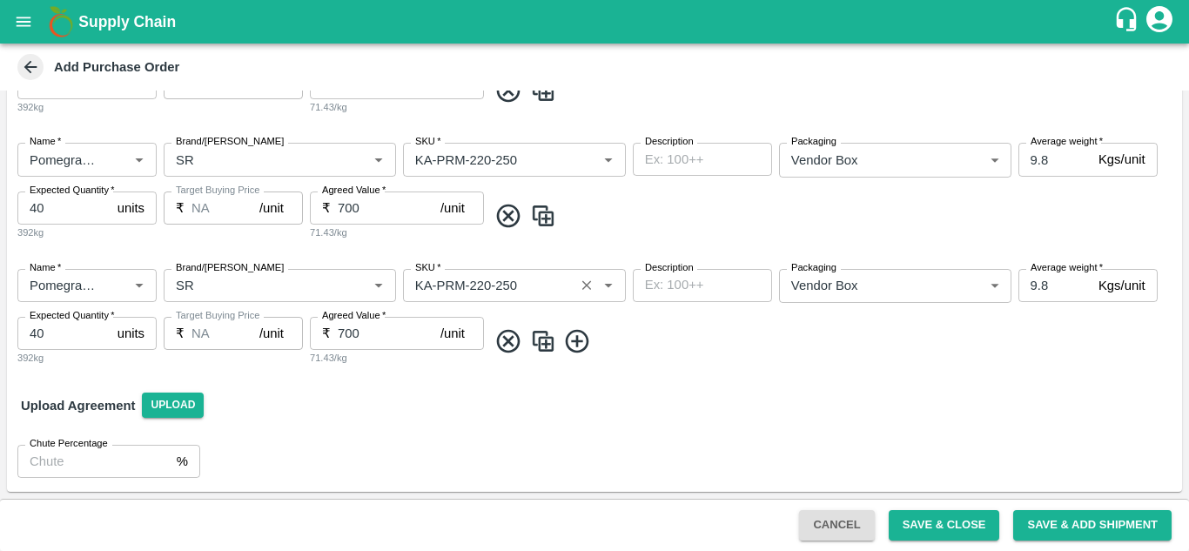
click at [493, 282] on input "SKU   *" at bounding box center [488, 285] width 161 height 23
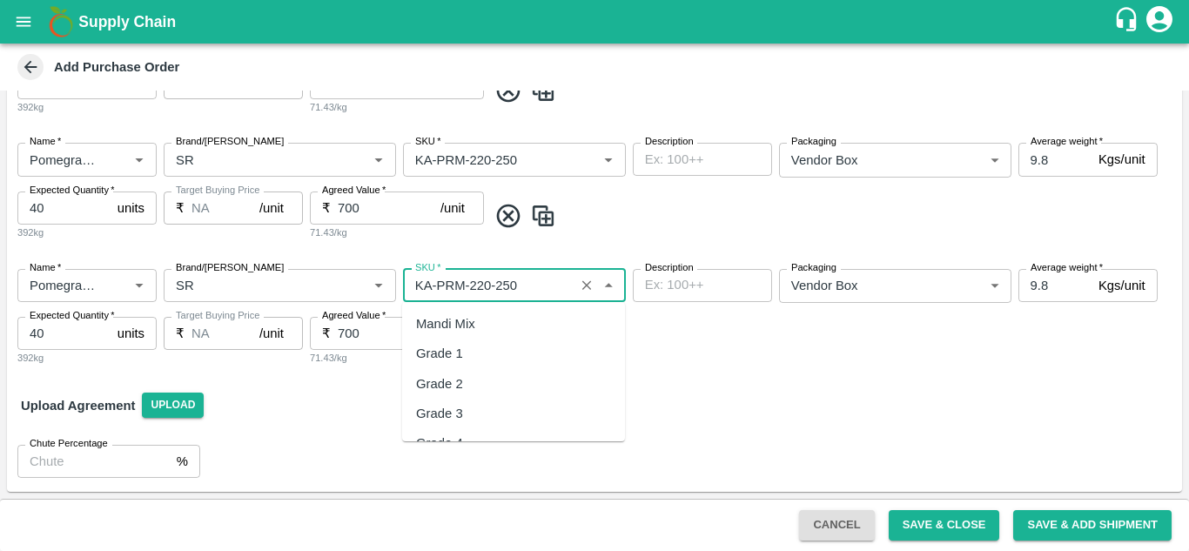
click at [493, 282] on input "SKU   *" at bounding box center [488, 285] width 161 height 23
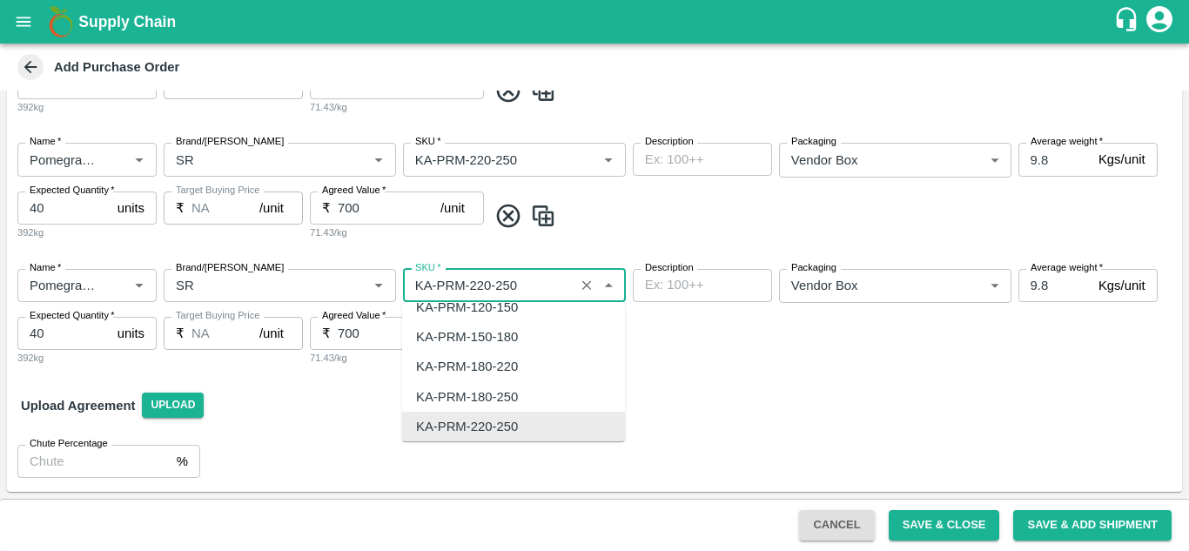
click at [493, 282] on input "SKU   *" at bounding box center [488, 285] width 161 height 23
click at [495, 285] on input "SKU   *" at bounding box center [488, 285] width 161 height 23
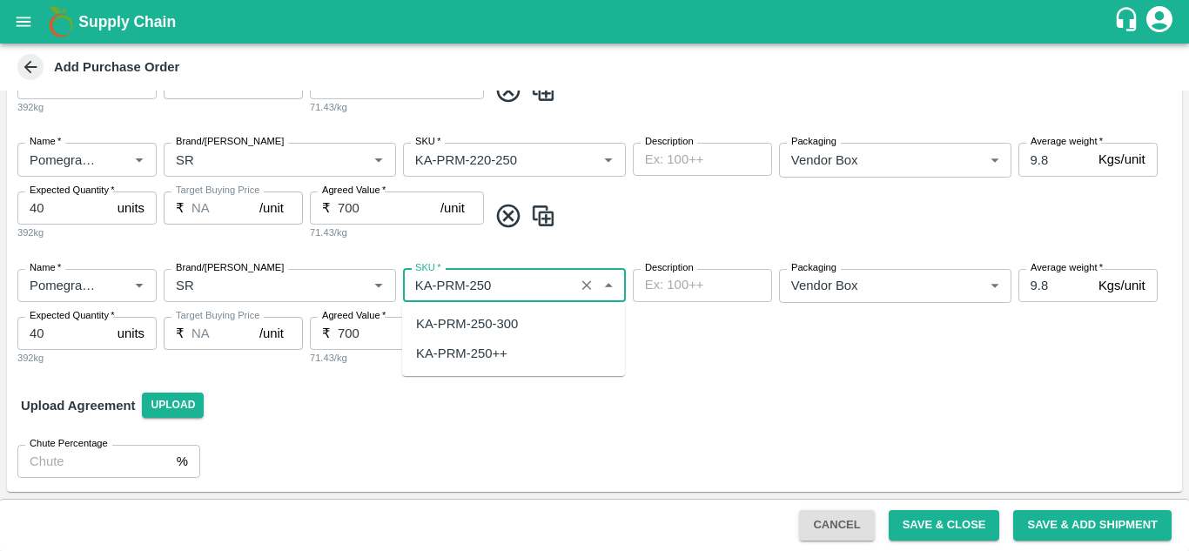
click at [513, 329] on div "KA-PRM-250-300" at bounding box center [467, 323] width 102 height 19
type input "KA-PRM-250-300"
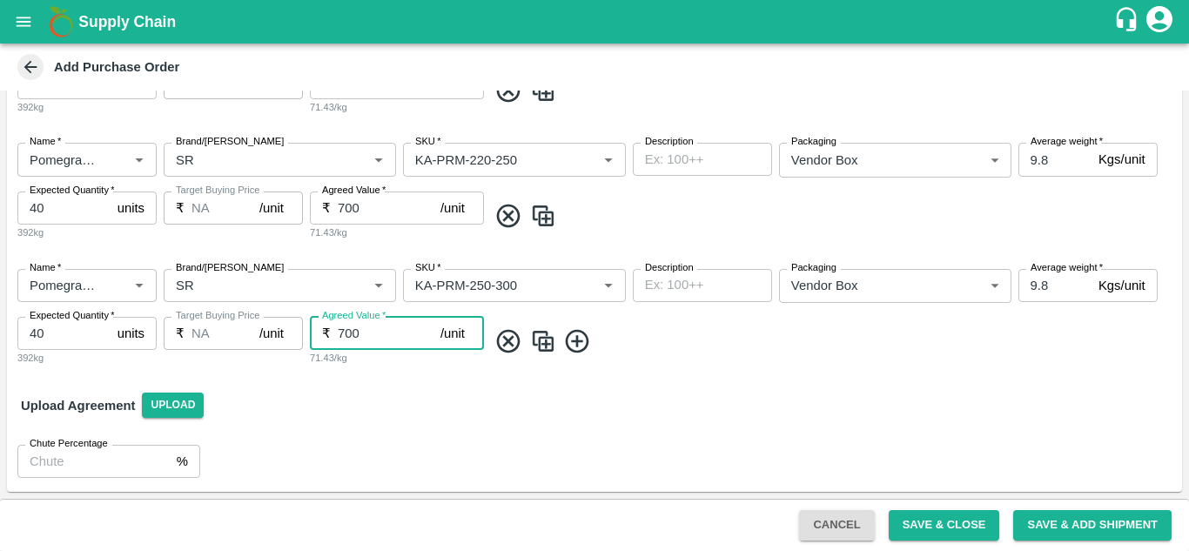
click at [394, 340] on input "700" at bounding box center [389, 333] width 103 height 33
type input "7"
type input "1000"
click at [546, 340] on img at bounding box center [543, 341] width 26 height 29
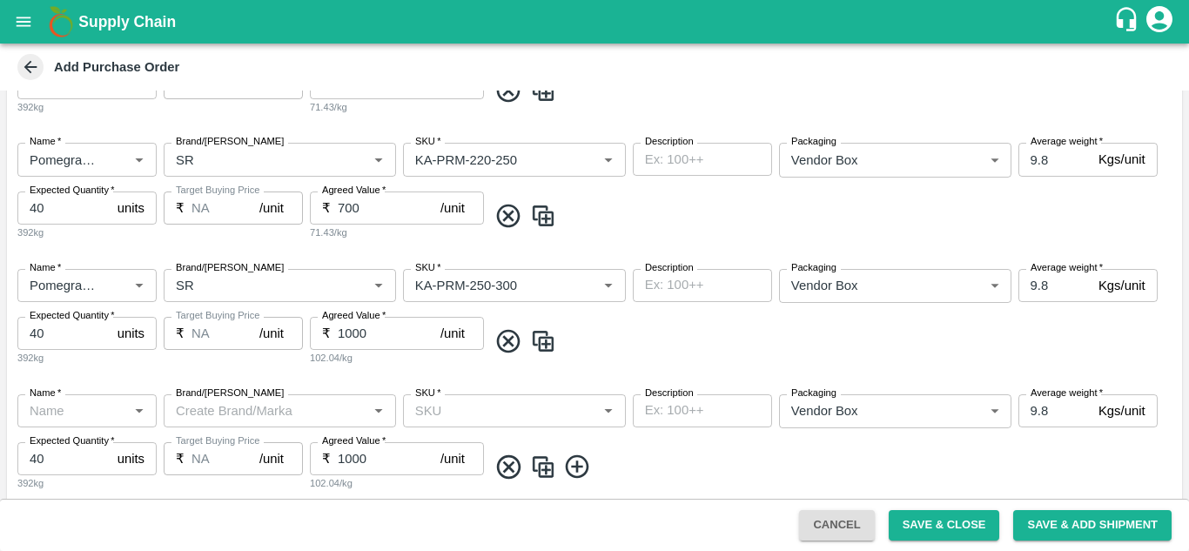
type input "Pomegranate"
type input "SR"
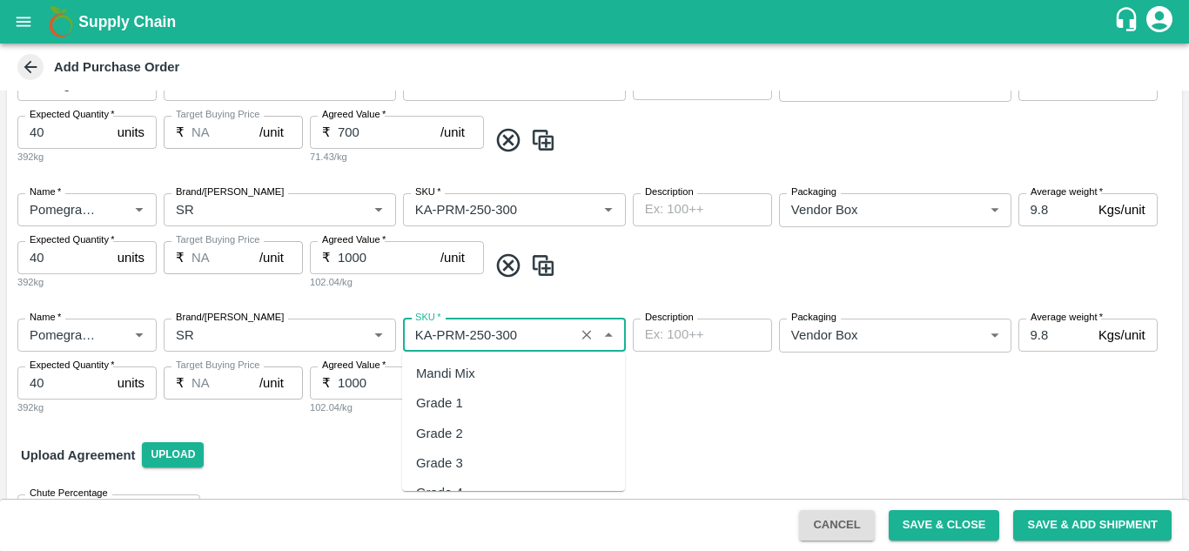
click at [540, 340] on input "SKU   *" at bounding box center [488, 335] width 161 height 23
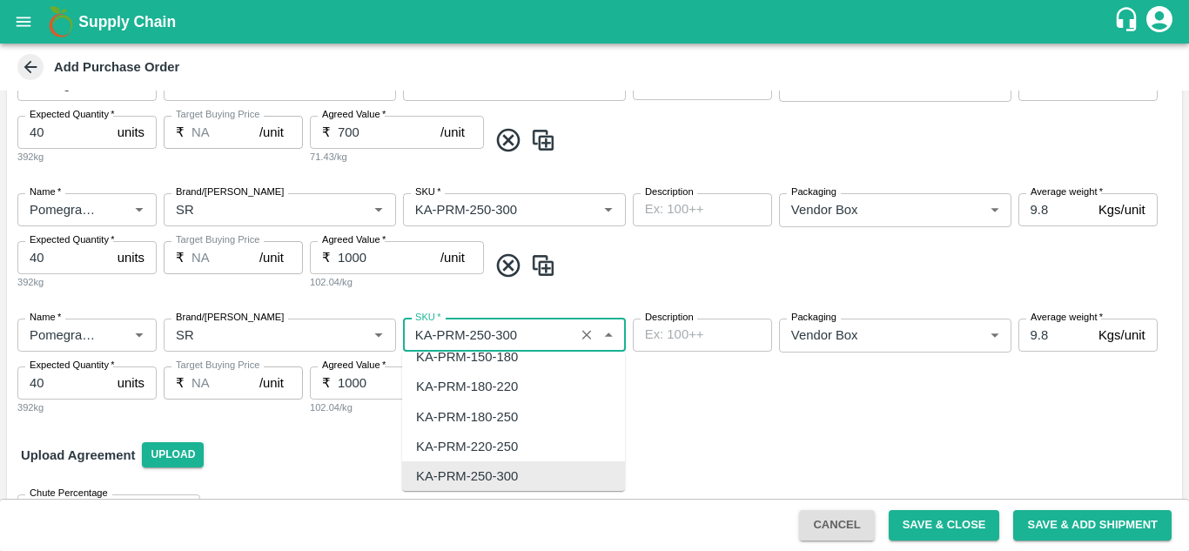
click at [540, 340] on input "SKU   *" at bounding box center [488, 335] width 161 height 23
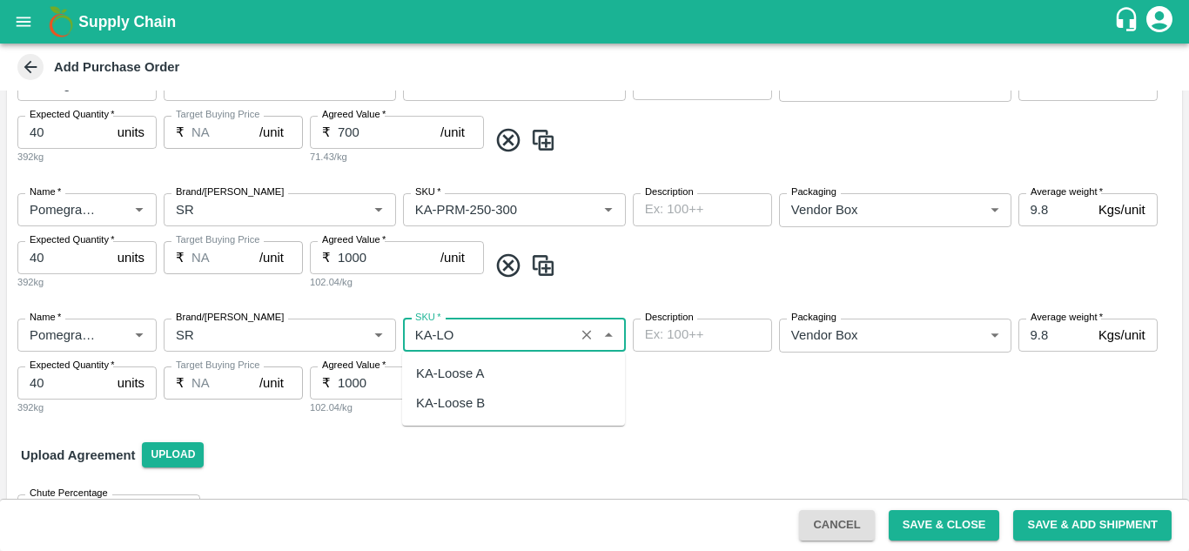
scroll to position [0, 0]
click at [483, 380] on div "KA-Loose A" at bounding box center [450, 373] width 68 height 19
type input "KA-Loose A"
click at [378, 377] on input "1000" at bounding box center [389, 383] width 103 height 33
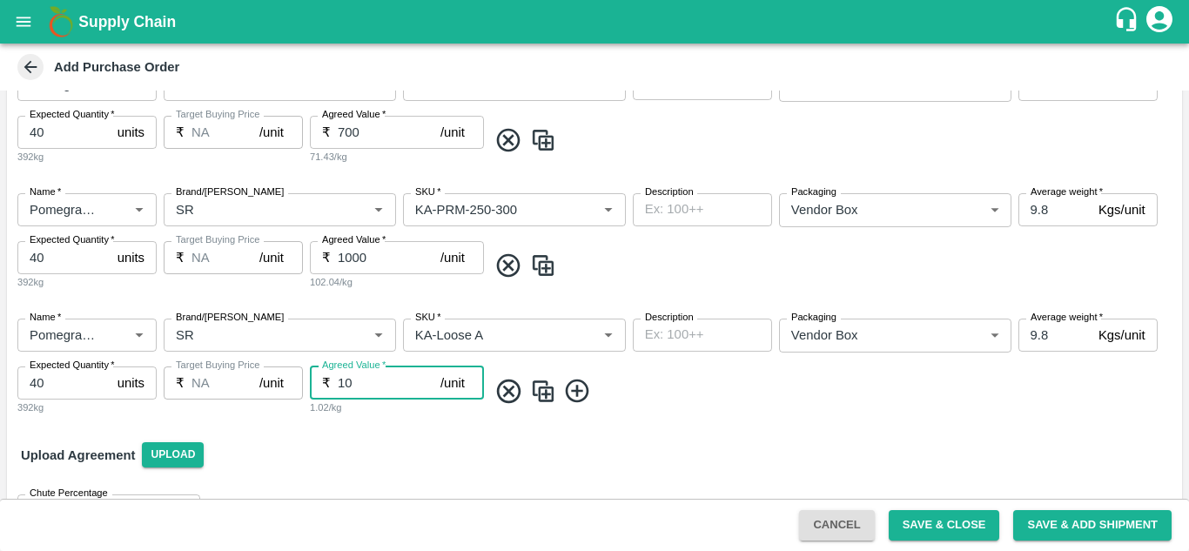
type input "1"
type input "700"
click at [546, 389] on img at bounding box center [543, 391] width 26 height 29
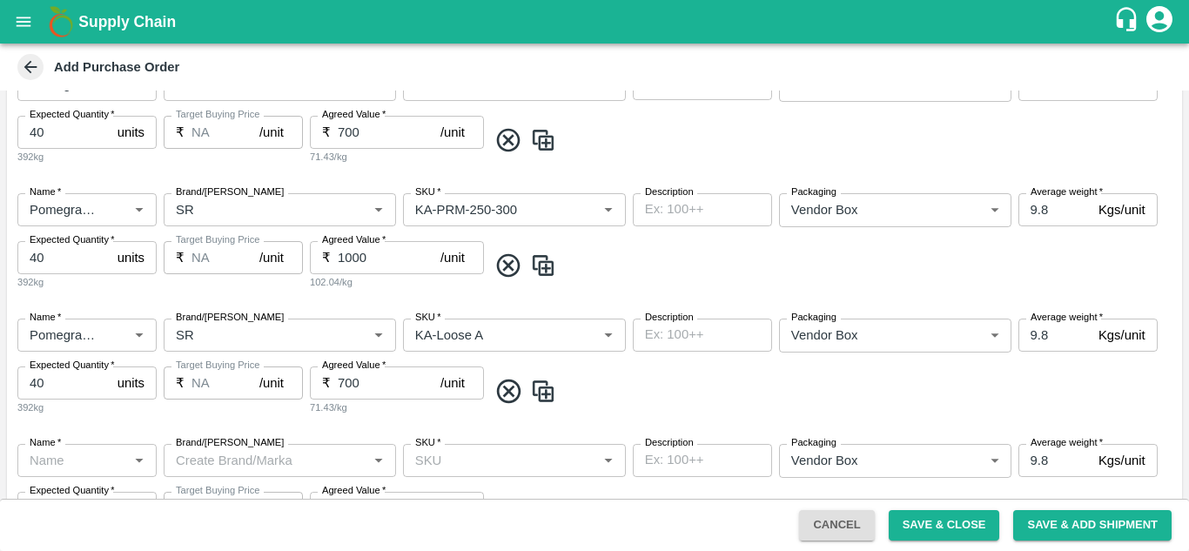
type input "Pomegranate"
type input "SR"
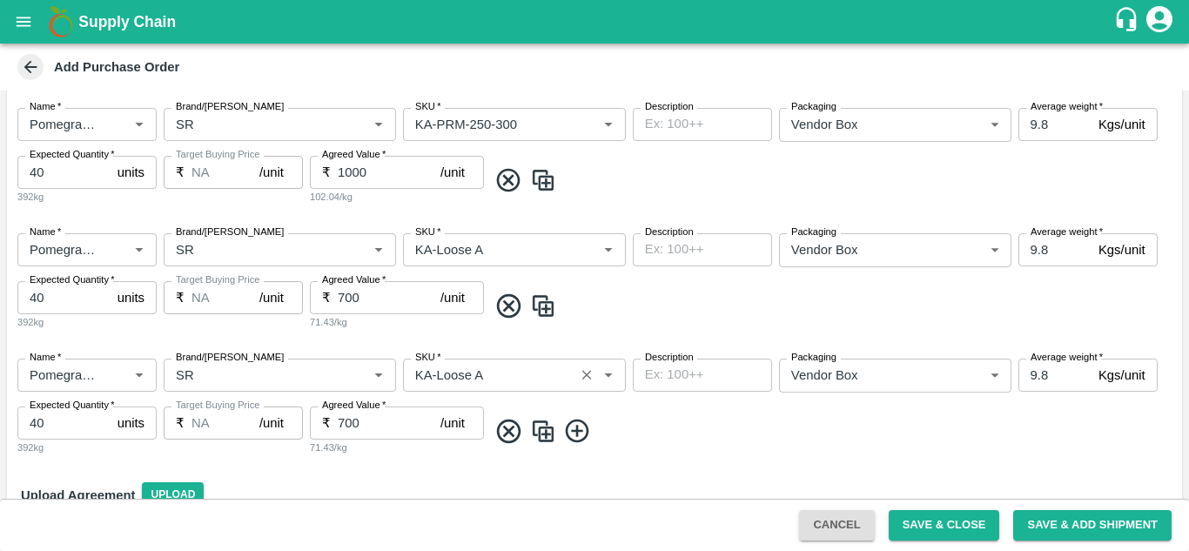
click at [489, 379] on input "SKU   *" at bounding box center [488, 375] width 161 height 23
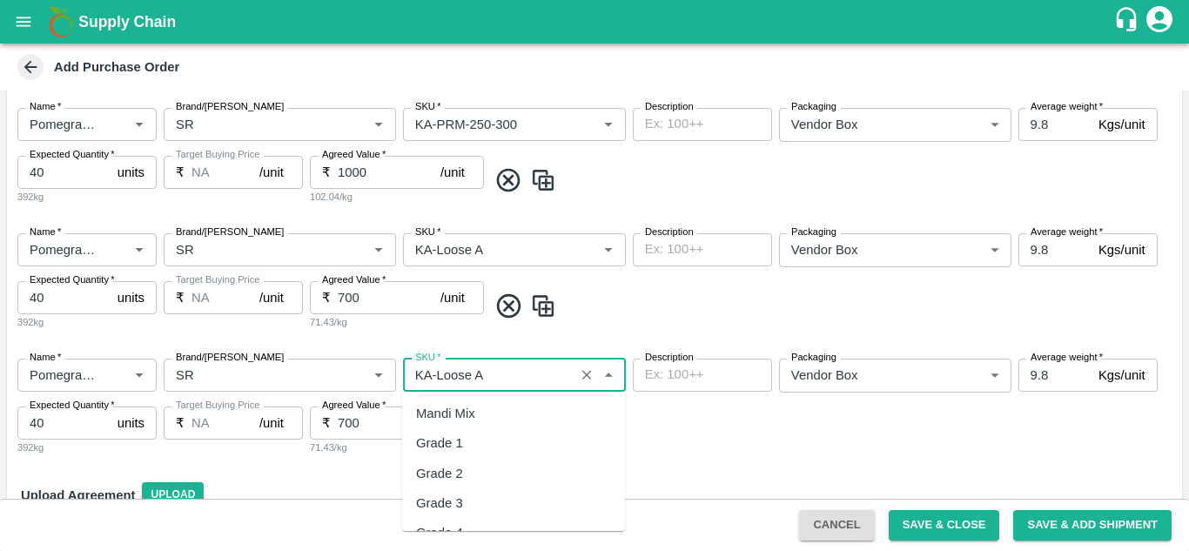
click at [489, 379] on input "SKU   *" at bounding box center [488, 375] width 161 height 23
click at [503, 442] on div "KA-SUPR-100++" at bounding box center [465, 443] width 98 height 19
type input "KA-SUPR-100++"
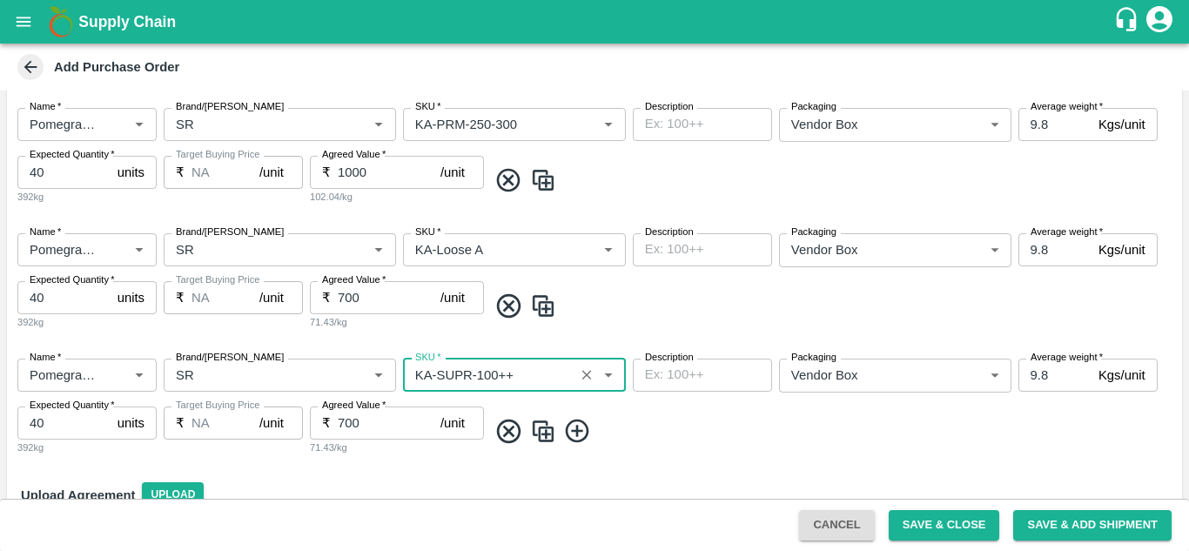
click at [546, 435] on img at bounding box center [543, 431] width 26 height 29
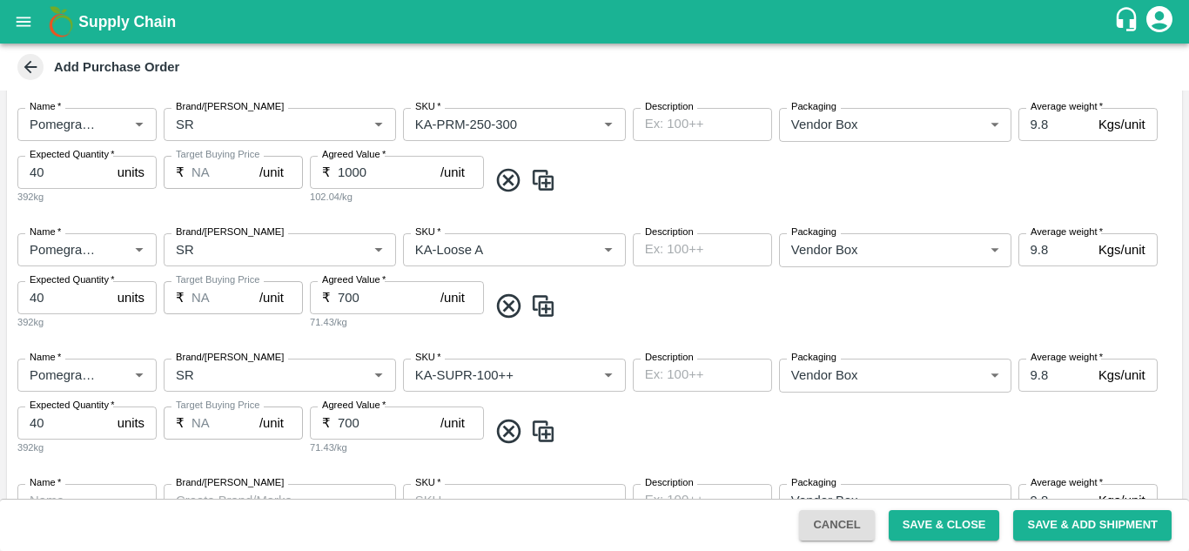
type input "Pomegranate"
type input "SR"
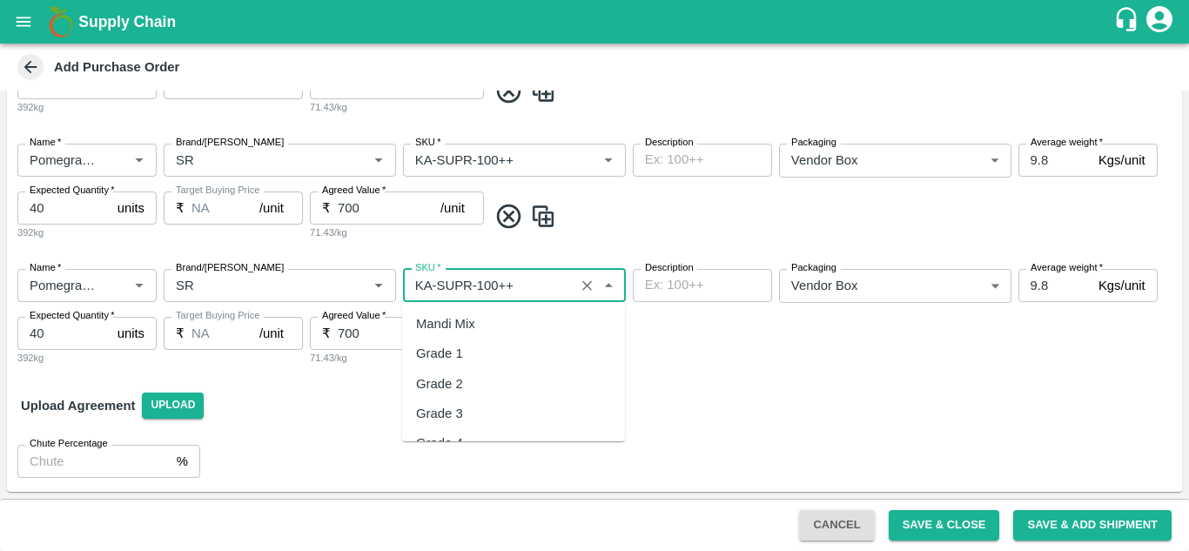
click at [532, 281] on input "SKU   *" at bounding box center [488, 285] width 161 height 23
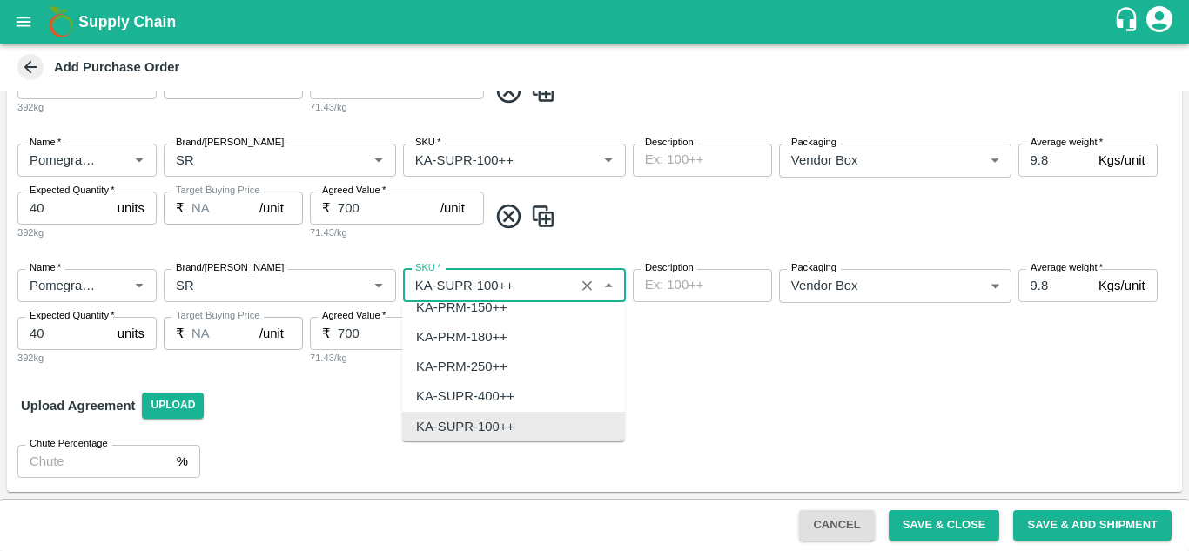
click at [532, 281] on input "SKU   *" at bounding box center [488, 285] width 161 height 23
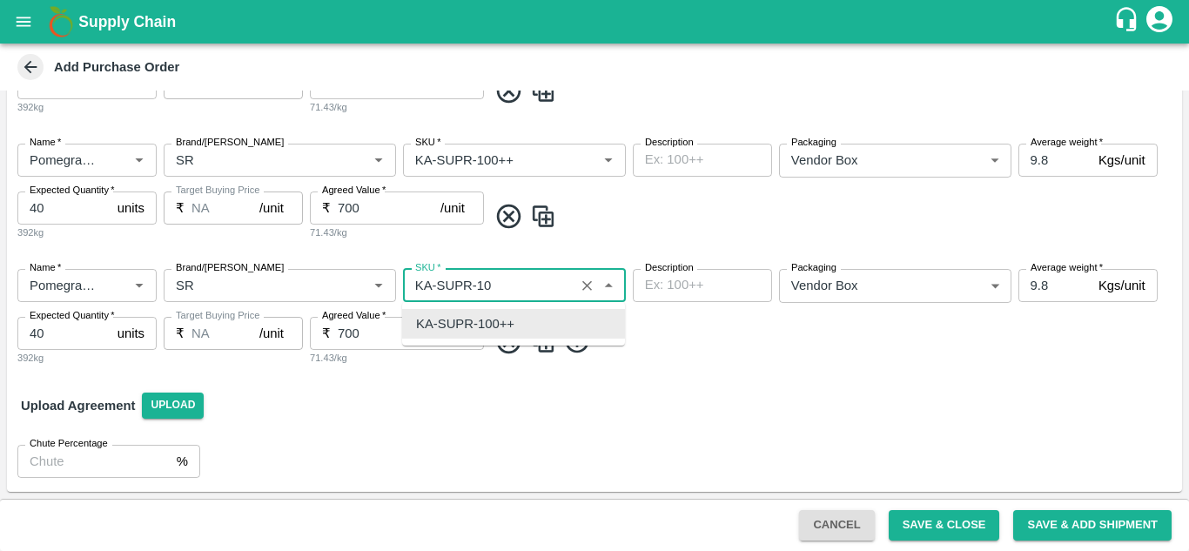
scroll to position [0, 0]
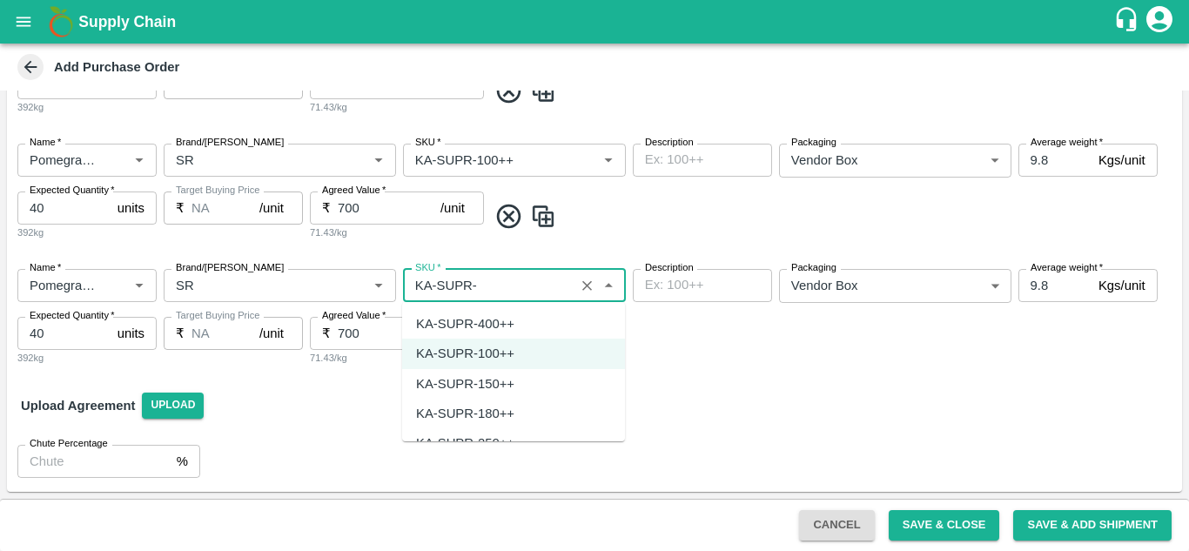
click at [519, 417] on div "KA-SUPR-180++" at bounding box center [513, 414] width 223 height 30
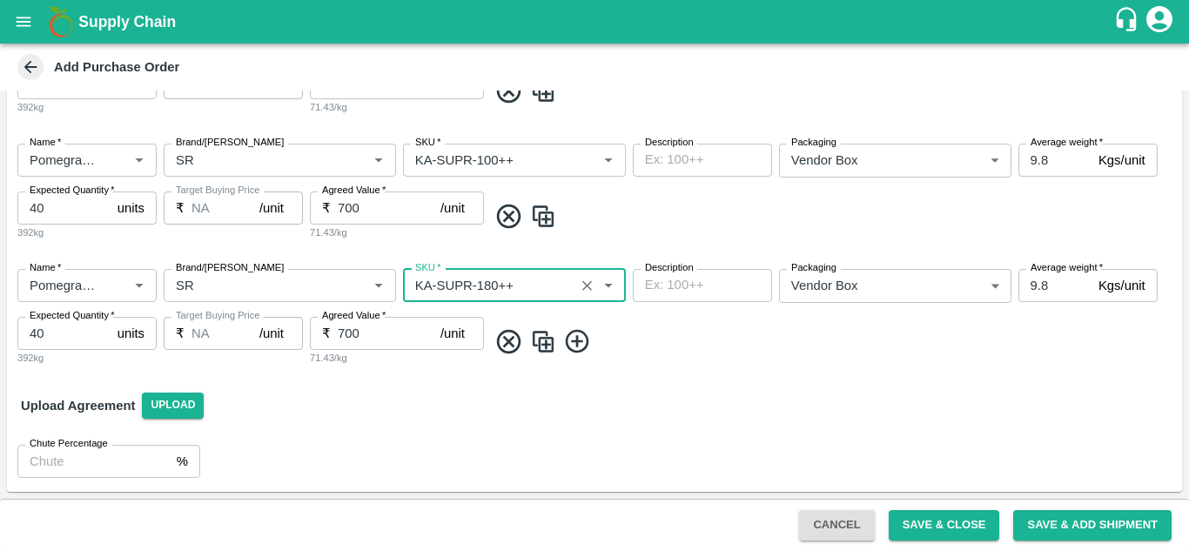
scroll to position [1048, 0]
type input "KA-SUPR-180++"
click at [945, 523] on button "Save & Close" at bounding box center [944, 525] width 111 height 30
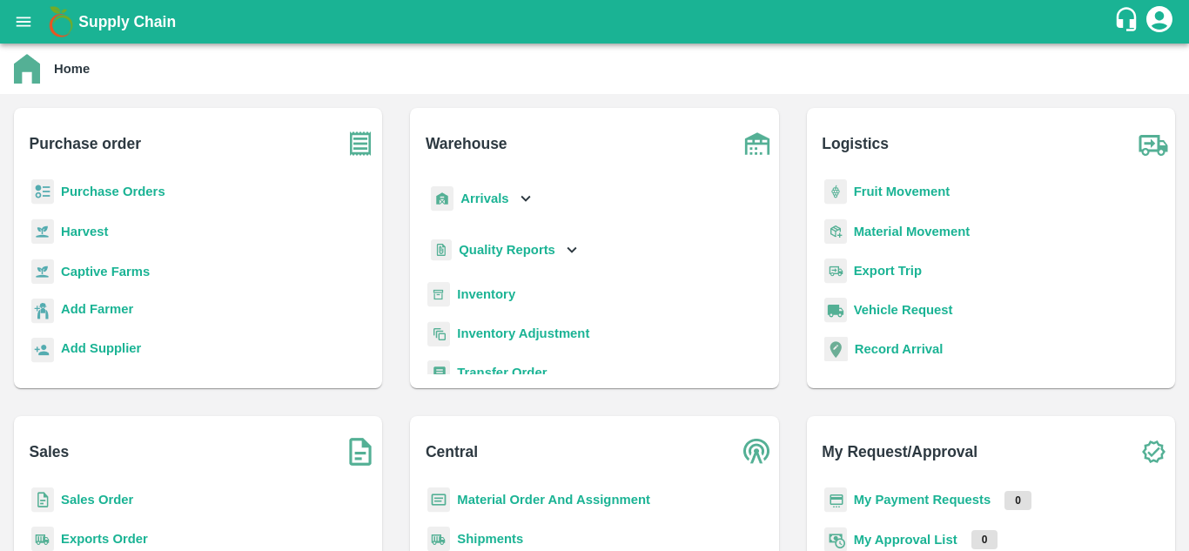
click at [153, 185] on b "Purchase Orders" at bounding box center [113, 192] width 104 height 14
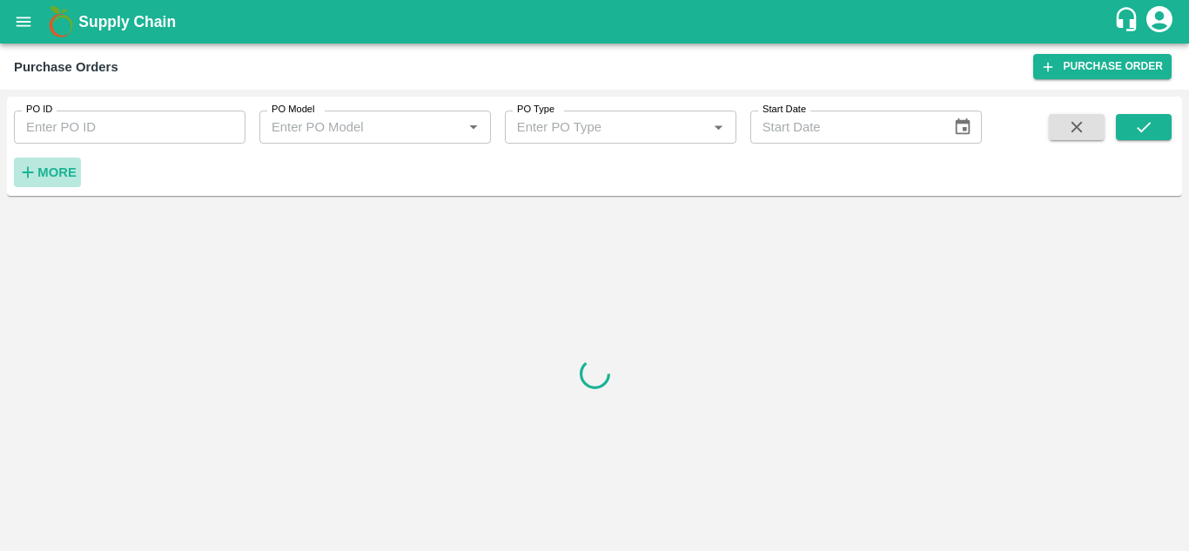
click at [71, 178] on strong "More" at bounding box center [56, 172] width 39 height 14
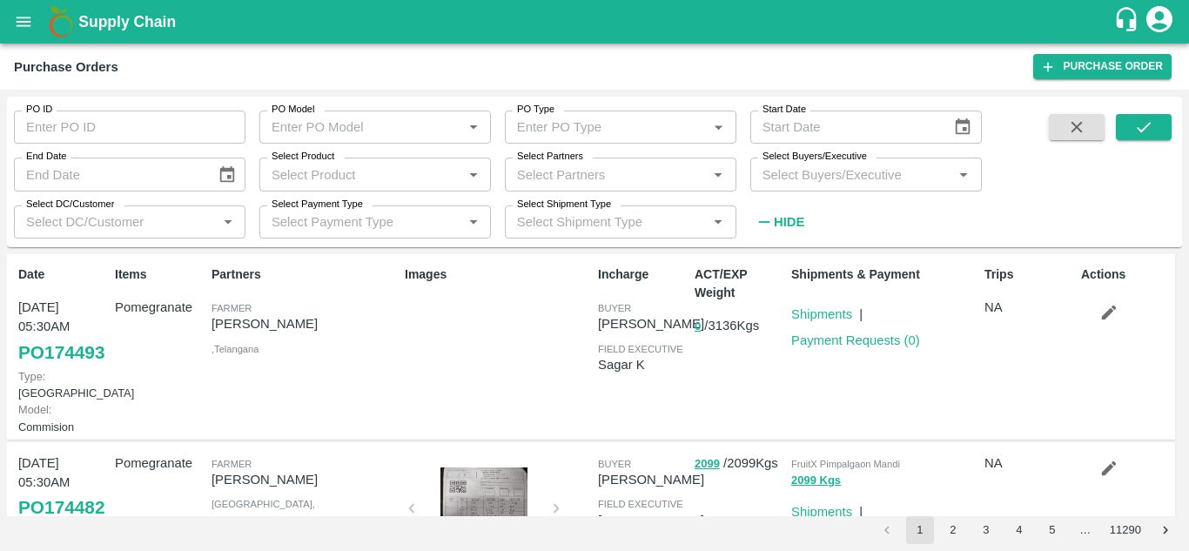
click at [812, 305] on p "Shipments" at bounding box center [822, 314] width 61 height 19
click at [815, 312] on link "Shipments" at bounding box center [822, 314] width 61 height 14
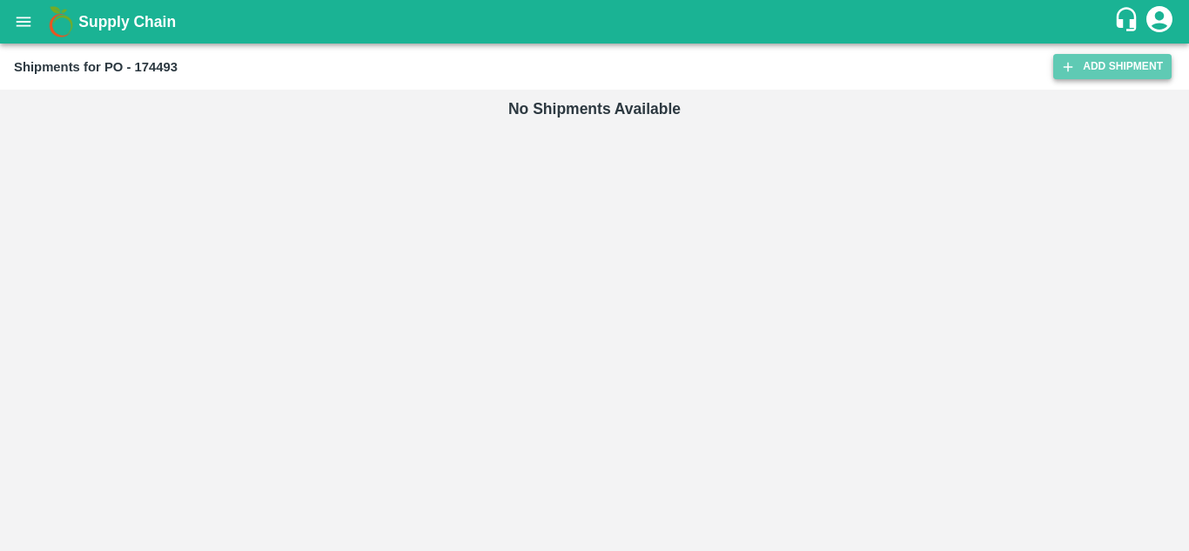
click at [1133, 72] on link "Add Shipment" at bounding box center [1113, 66] width 118 height 25
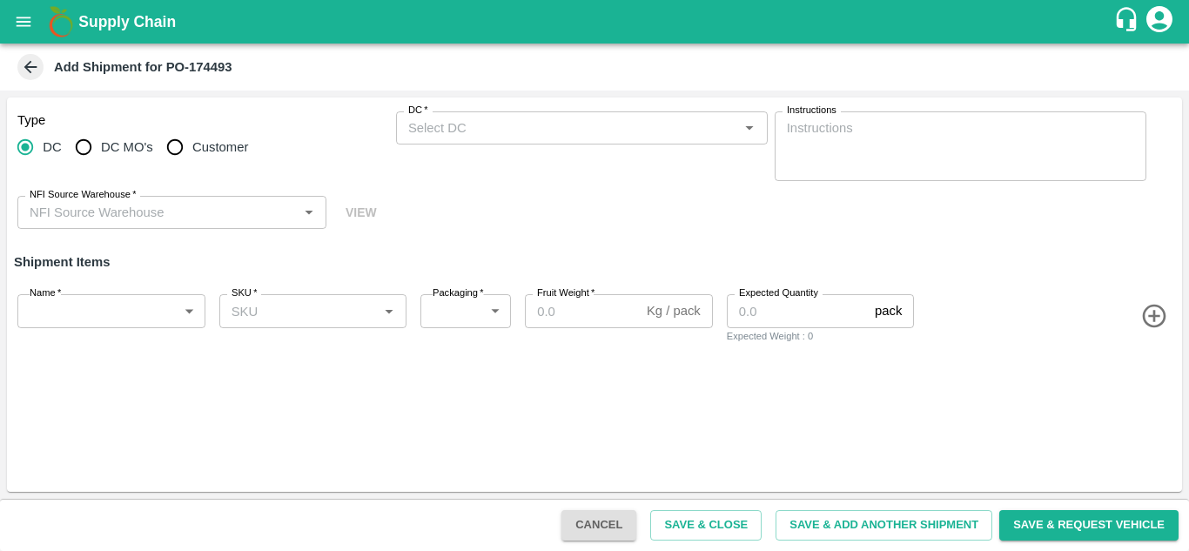
click at [85, 152] on input "DC MO's" at bounding box center [83, 147] width 35 height 35
radio input "true"
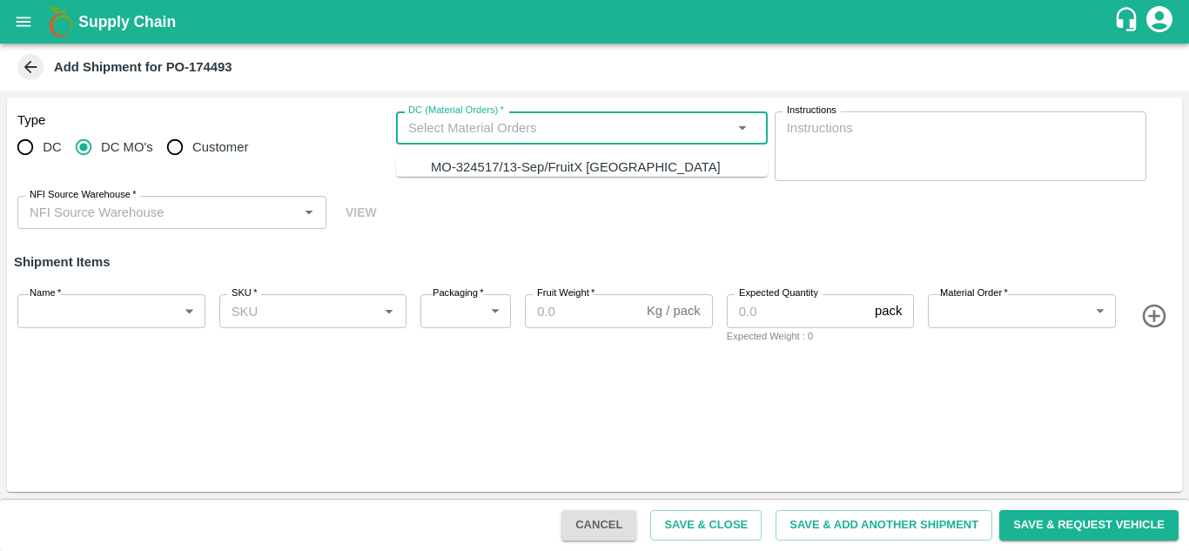
click at [481, 130] on input "DC (Material Orders)   *" at bounding box center [567, 128] width 333 height 23
click at [489, 166] on div "MO-324517/13-Sep/FruitX Bangalore" at bounding box center [576, 167] width 290 height 19
type input "MO-324517/13-Sep/FruitX Bangalore"
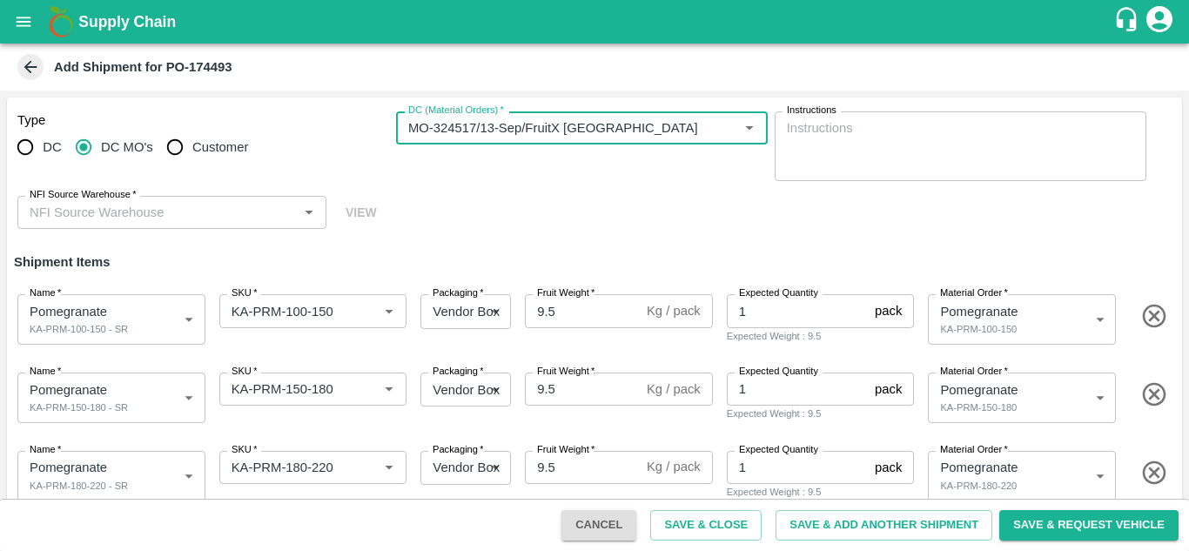
click at [199, 196] on div "NFI Source Warehouse   *" at bounding box center [171, 212] width 309 height 33
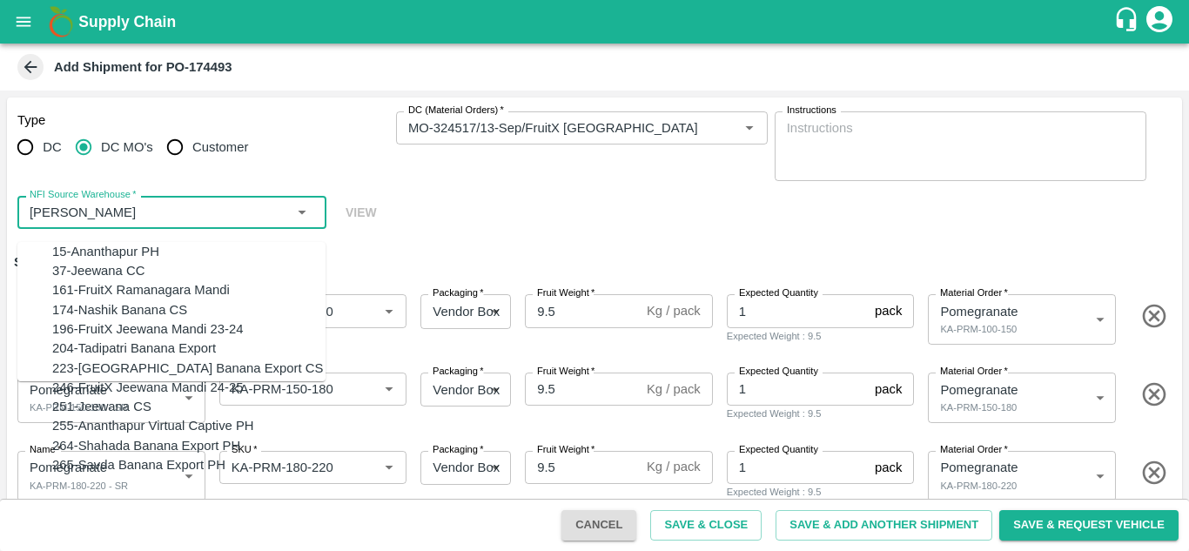
click at [137, 252] on div "15-Ananthapur PH" at bounding box center [105, 251] width 107 height 19
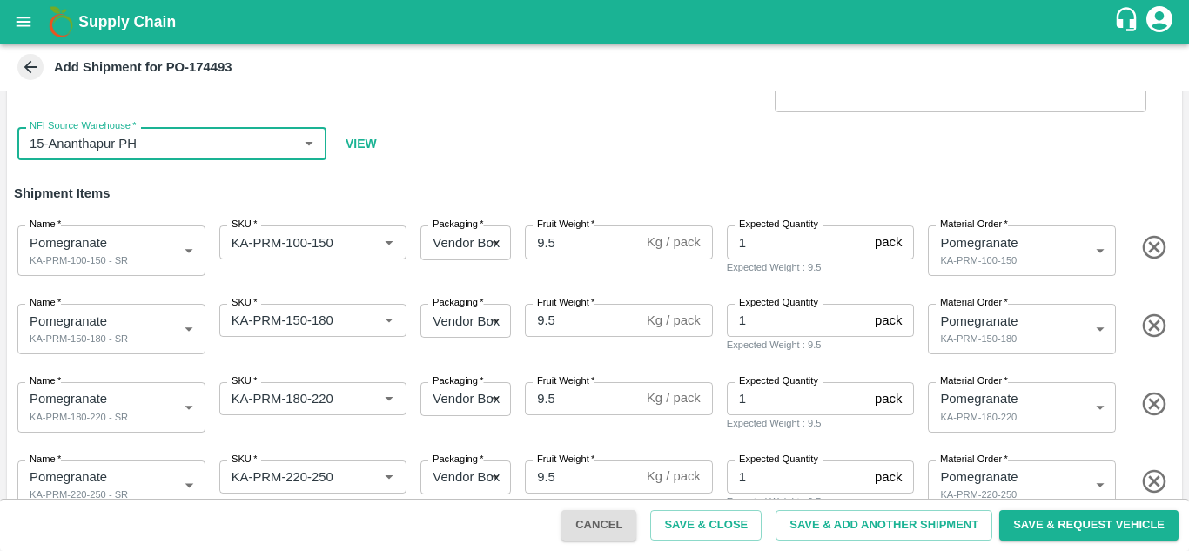
scroll to position [68, 0]
type input "15-Ananthapur PH"
click at [561, 242] on input "9.5" at bounding box center [582, 242] width 115 height 33
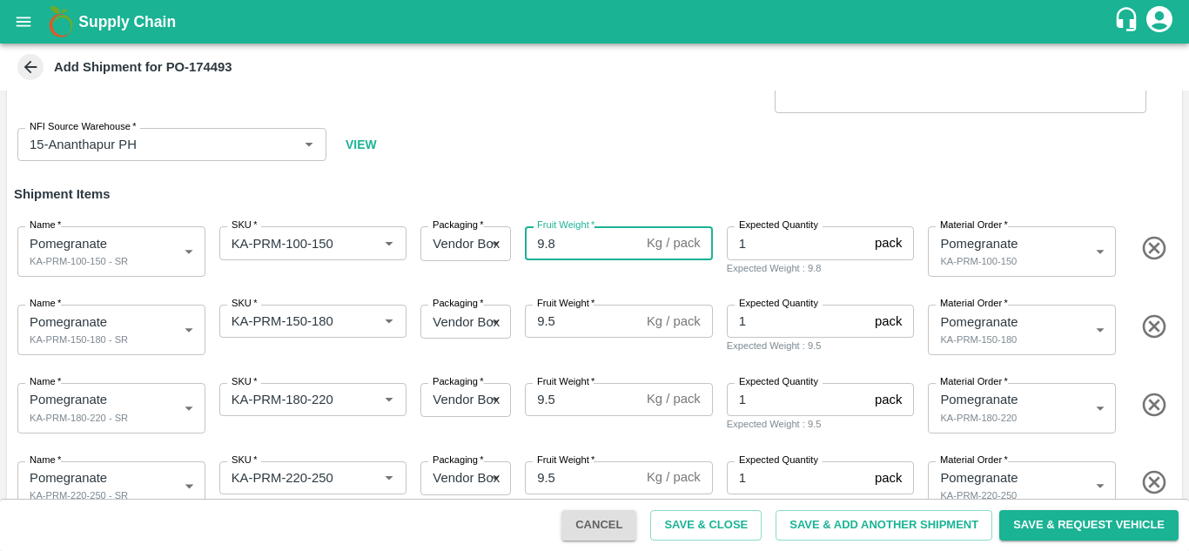
type input "9.8"
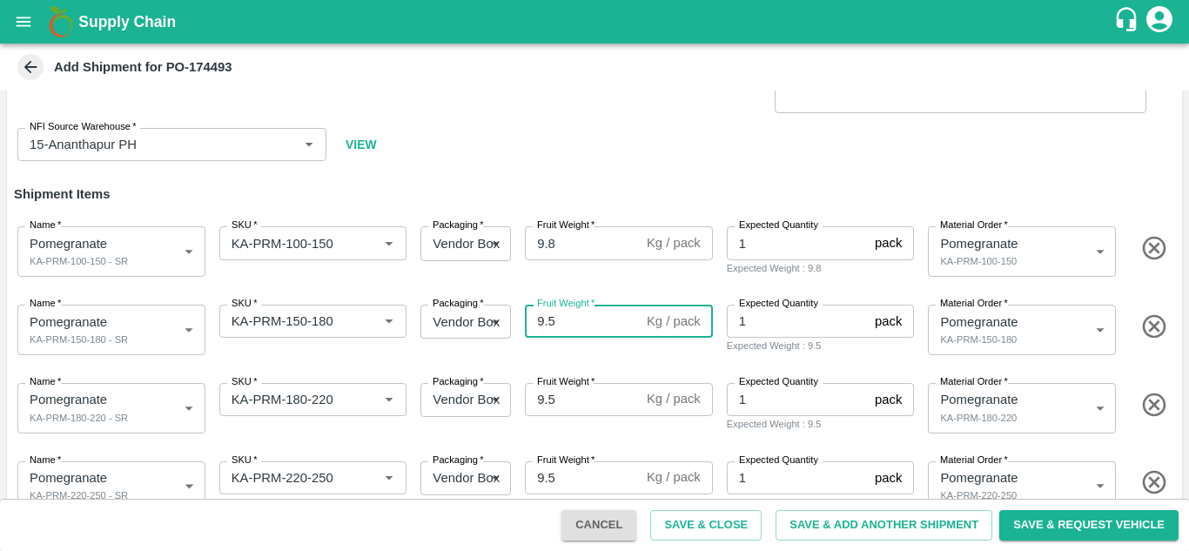
click at [570, 327] on input "9.5" at bounding box center [582, 321] width 115 height 33
type input "9.8"
click at [569, 408] on input "9.5" at bounding box center [582, 399] width 115 height 33
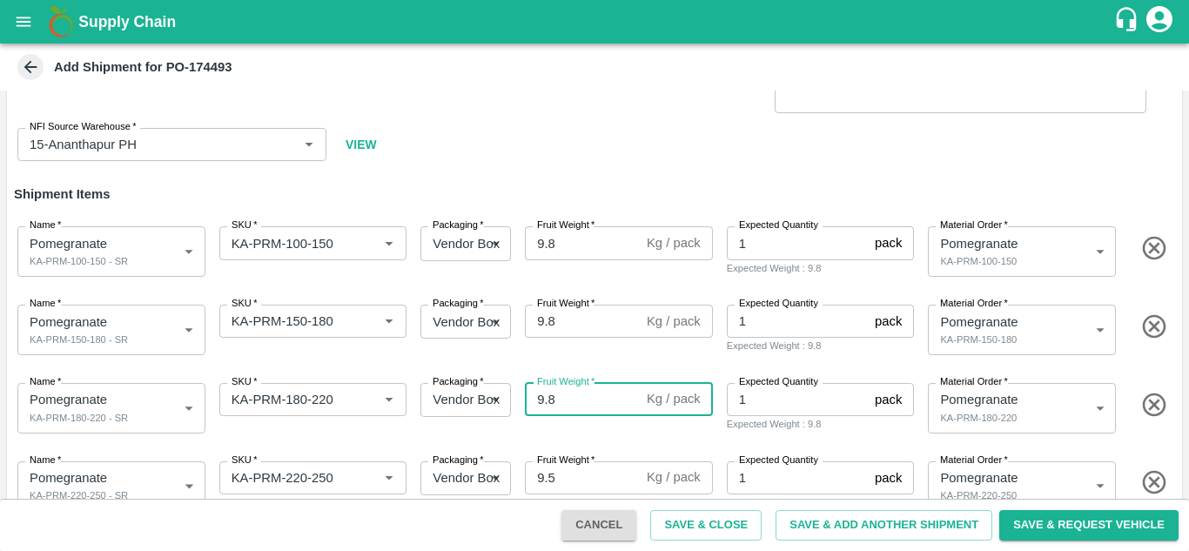
scroll to position [187, 0]
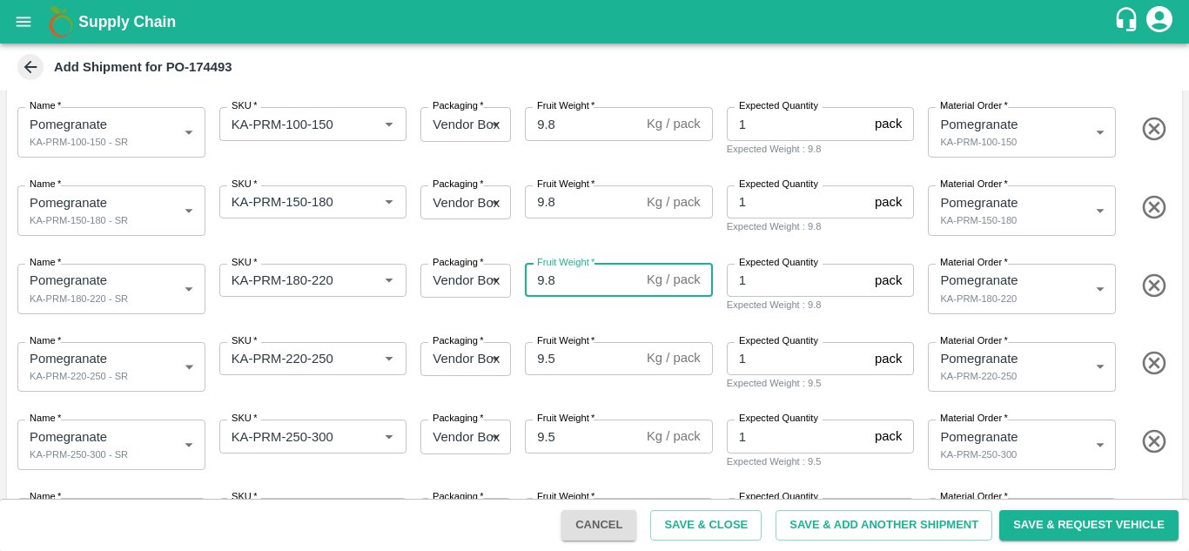
type input "9.8"
click at [561, 362] on input "9.5" at bounding box center [582, 358] width 115 height 33
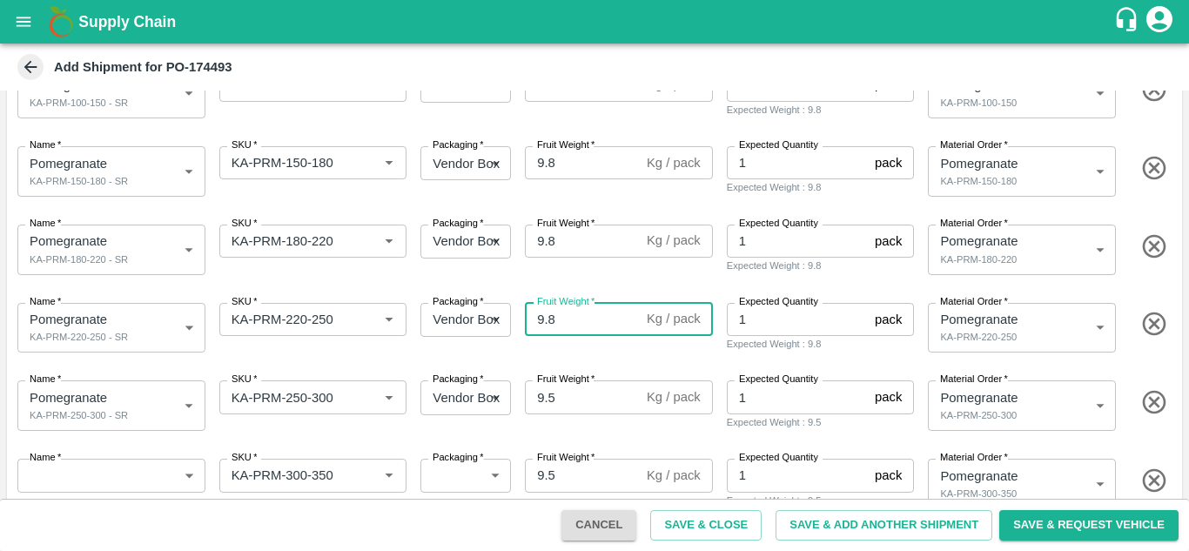
scroll to position [230, 0]
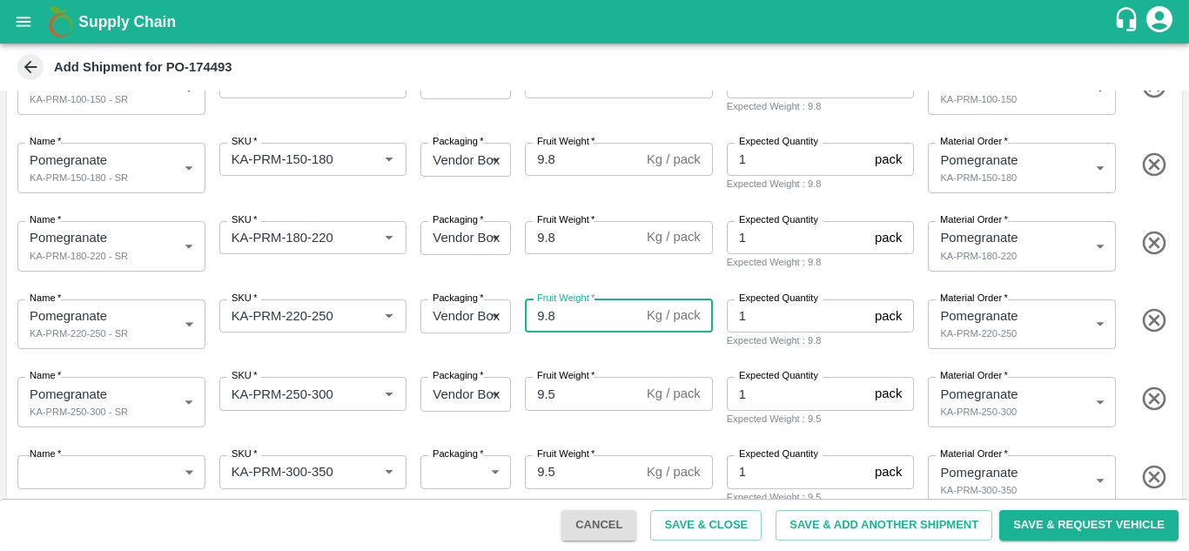
type input "9.8"
click at [579, 407] on input "9.5" at bounding box center [582, 393] width 115 height 33
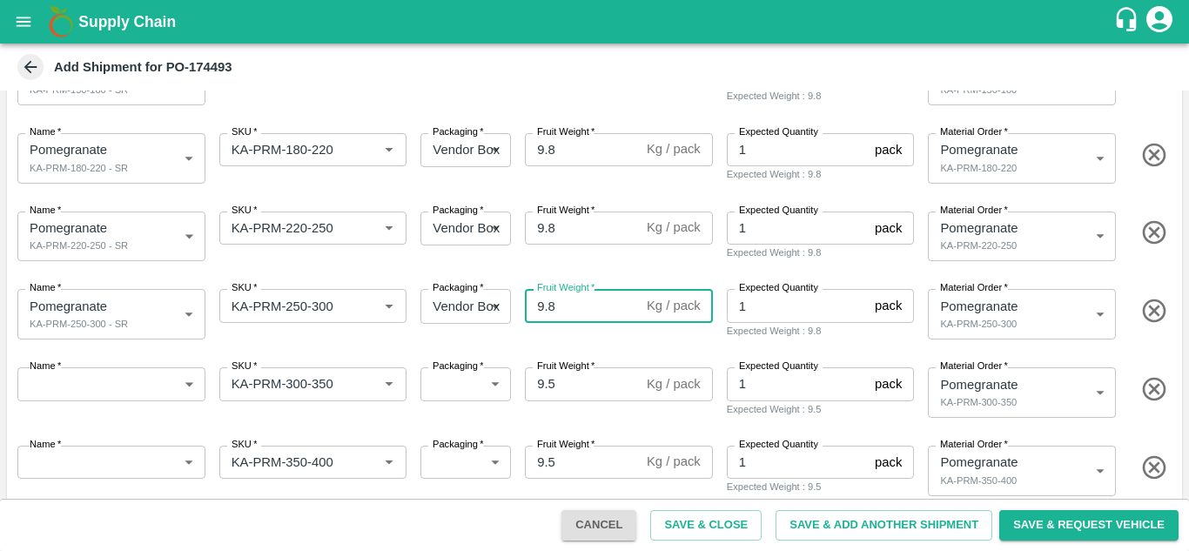
scroll to position [318, 0]
type input "9.8"
click at [182, 383] on body "Supply Chain Add Shipment for PO-174493 Type DC DC MO's Customer DC (Material O…" at bounding box center [594, 275] width 1189 height 551
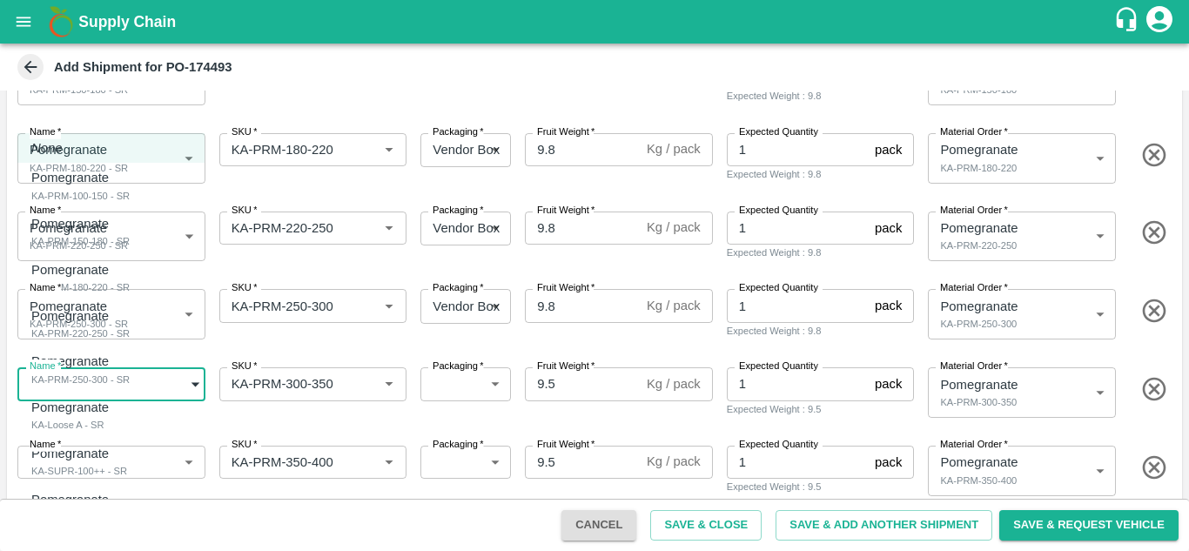
click at [294, 349] on div at bounding box center [594, 275] width 1189 height 551
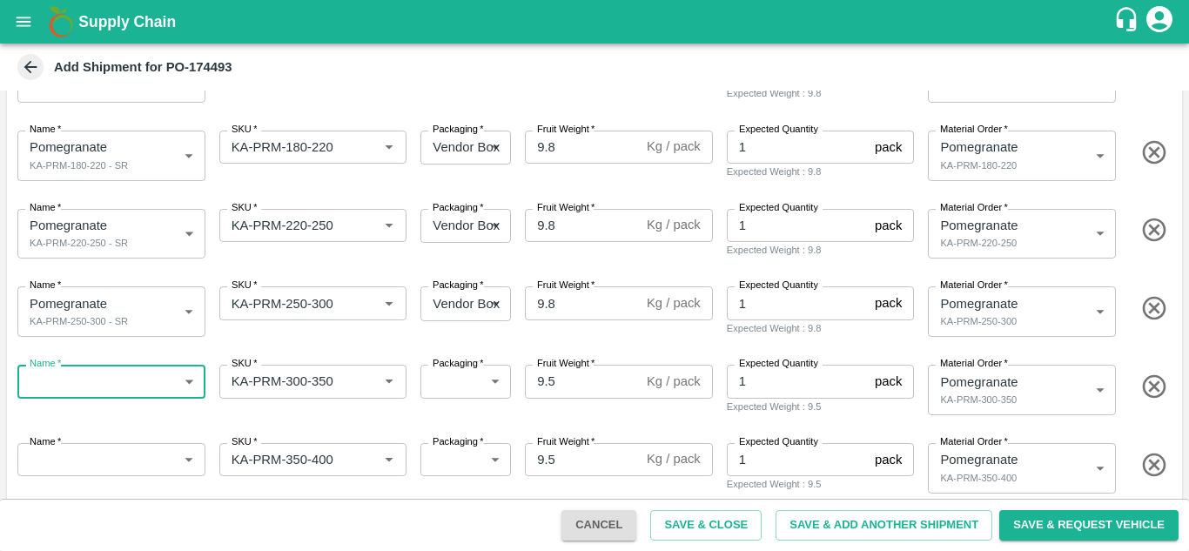
scroll to position [321, 0]
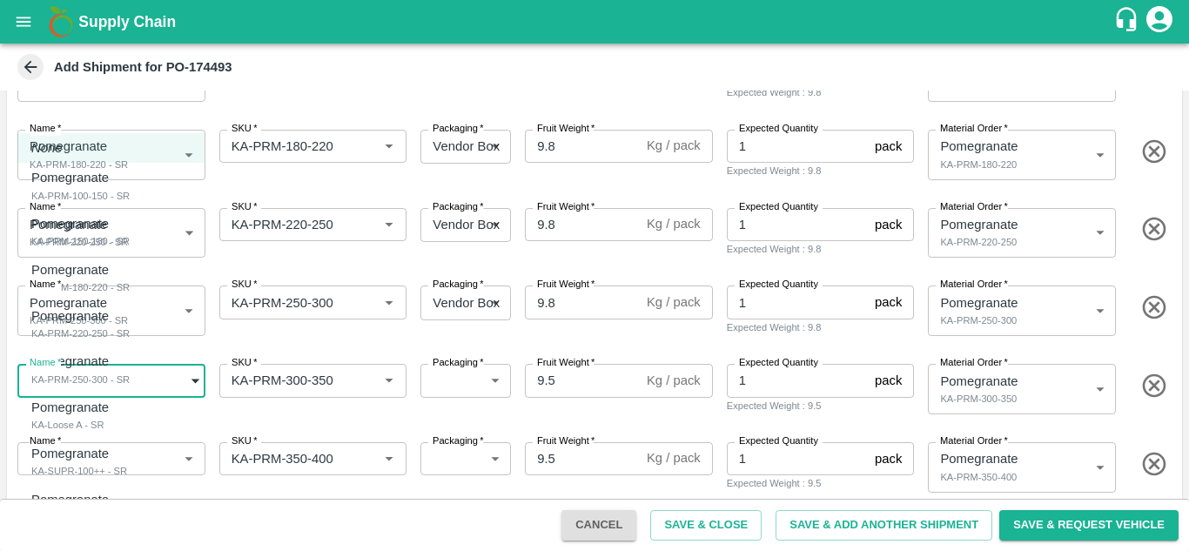
click at [189, 384] on body "Supply Chain Add Shipment for PO-174493 Type DC DC MO's Customer DC (Material O…" at bounding box center [594, 275] width 1189 height 551
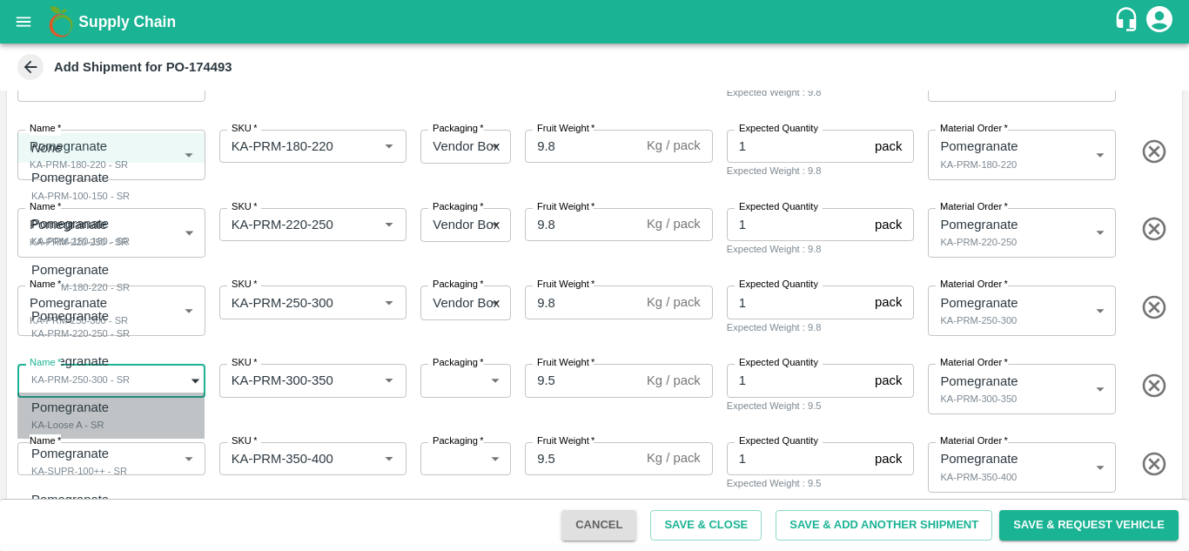
click at [118, 422] on div "Pomegranate KA-Loose A - SR" at bounding box center [74, 416] width 86 height 36
type input "1999121"
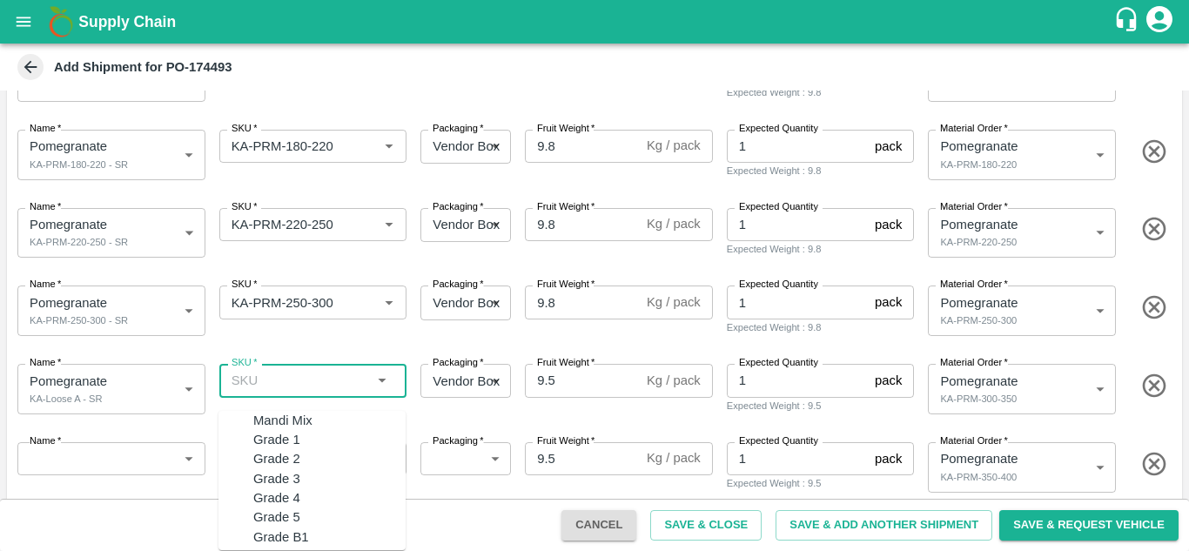
click at [347, 391] on input "SKU   *" at bounding box center [299, 380] width 149 height 23
click at [317, 414] on div "KA-Loose A" at bounding box center [329, 420] width 152 height 19
type input "KA-Loose A"
click at [590, 393] on input "9.5" at bounding box center [582, 380] width 115 height 33
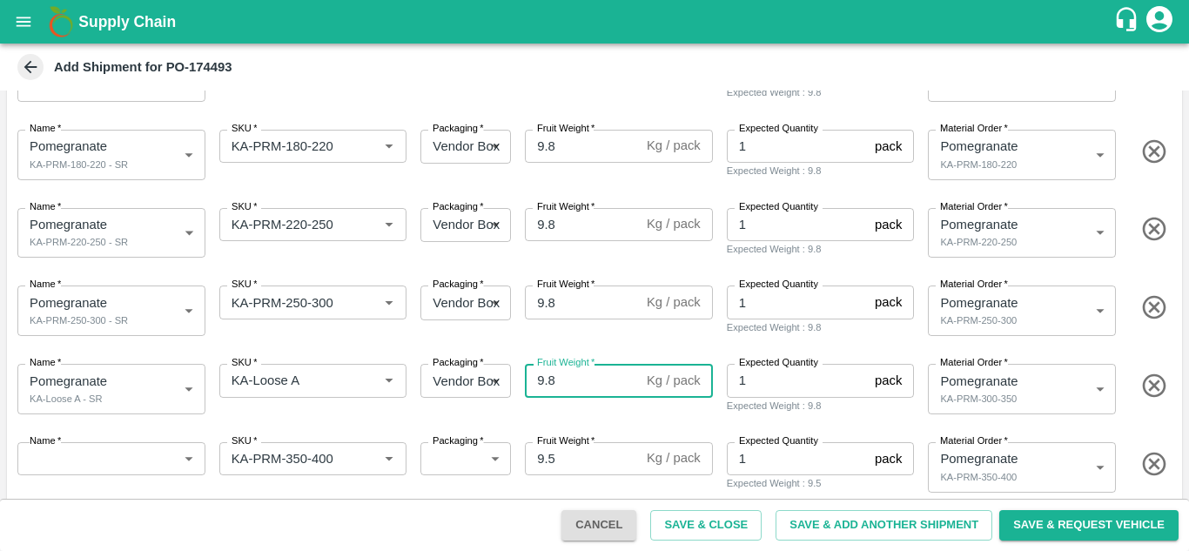
type input "9.8"
click at [1007, 373] on body "Supply Chain Add Shipment for PO-174493 Type DC DC MO's Customer DC (Material O…" at bounding box center [594, 275] width 1189 height 551
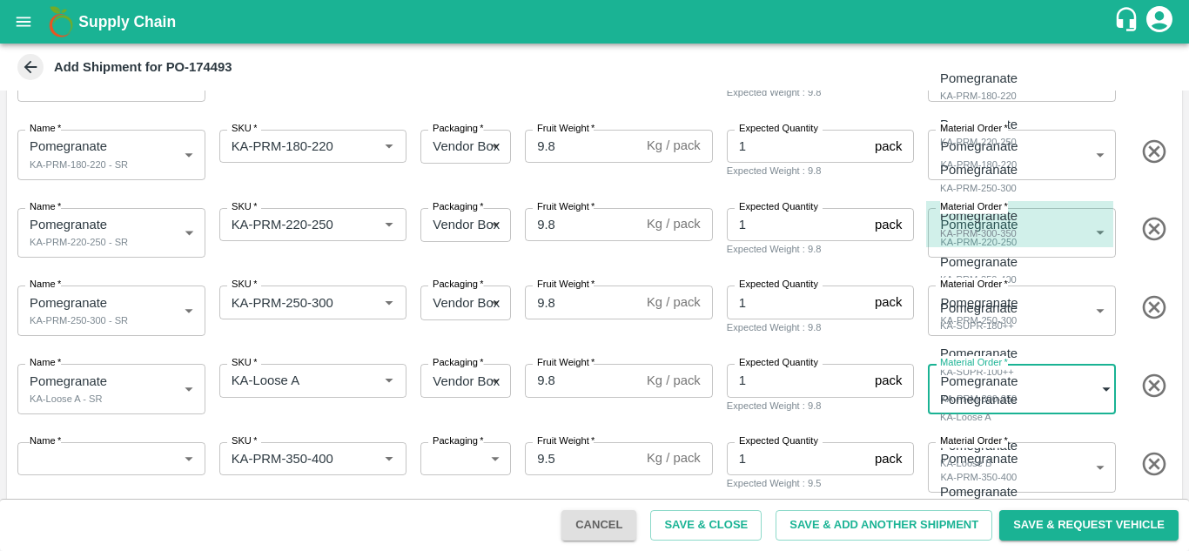
scroll to position [173, 0]
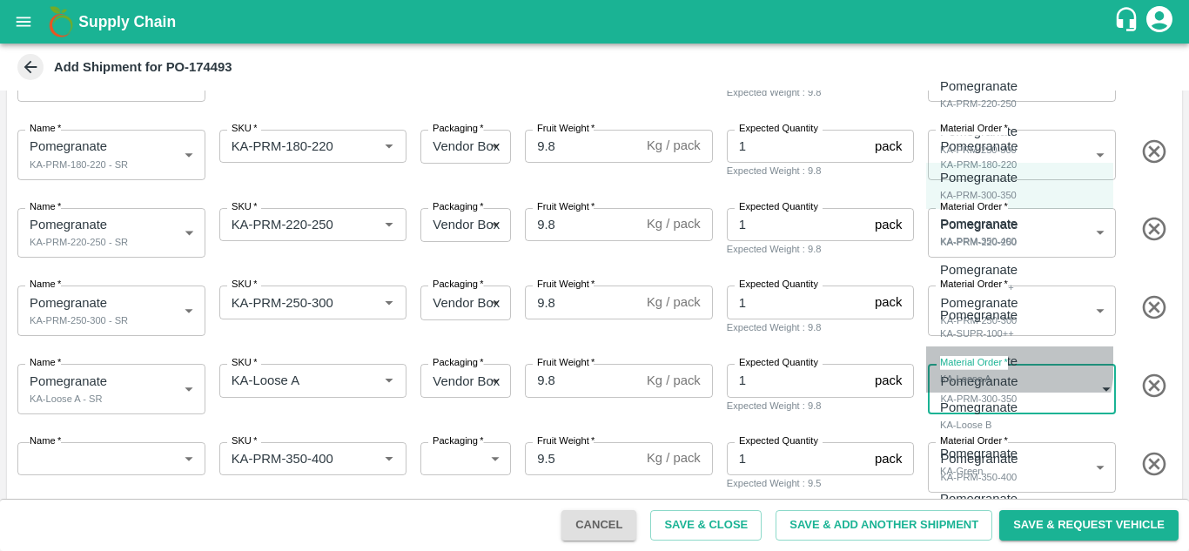
click at [974, 362] on p "Pomegranate" at bounding box center [978, 361] width 77 height 19
type input "460280"
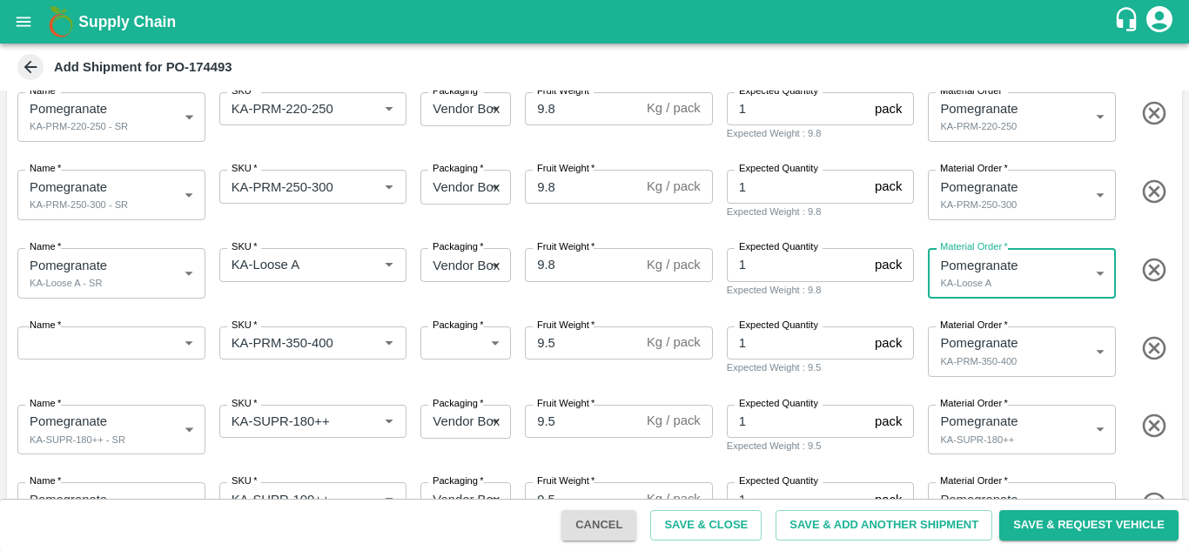
scroll to position [438, 0]
click at [172, 343] on body "Supply Chain Add Shipment for PO-174493 Type DC DC MO's Customer DC (Material O…" at bounding box center [594, 275] width 1189 height 551
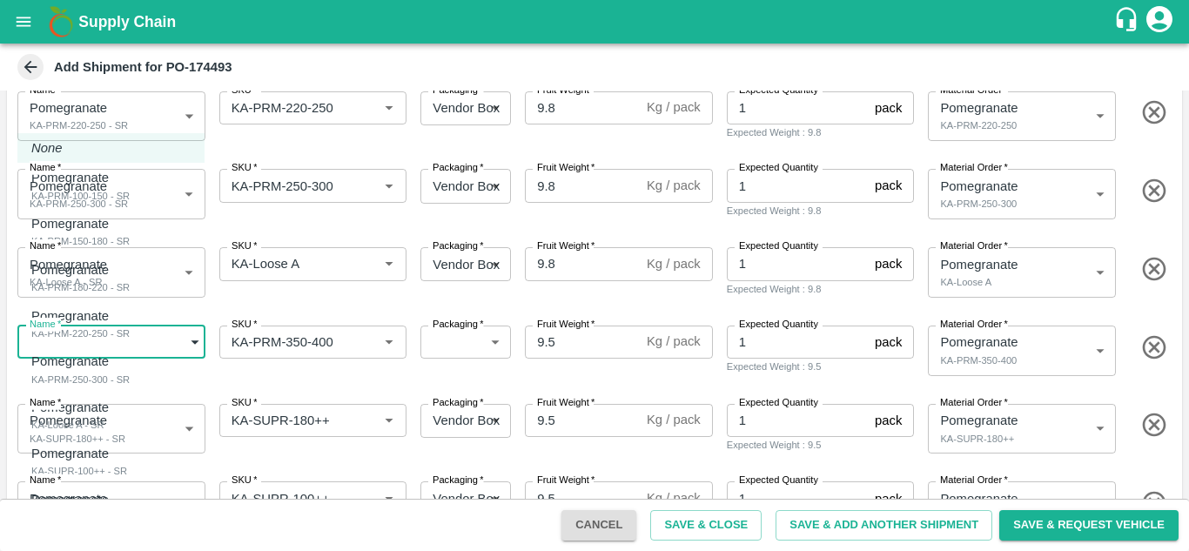
click at [288, 302] on div at bounding box center [594, 275] width 1189 height 551
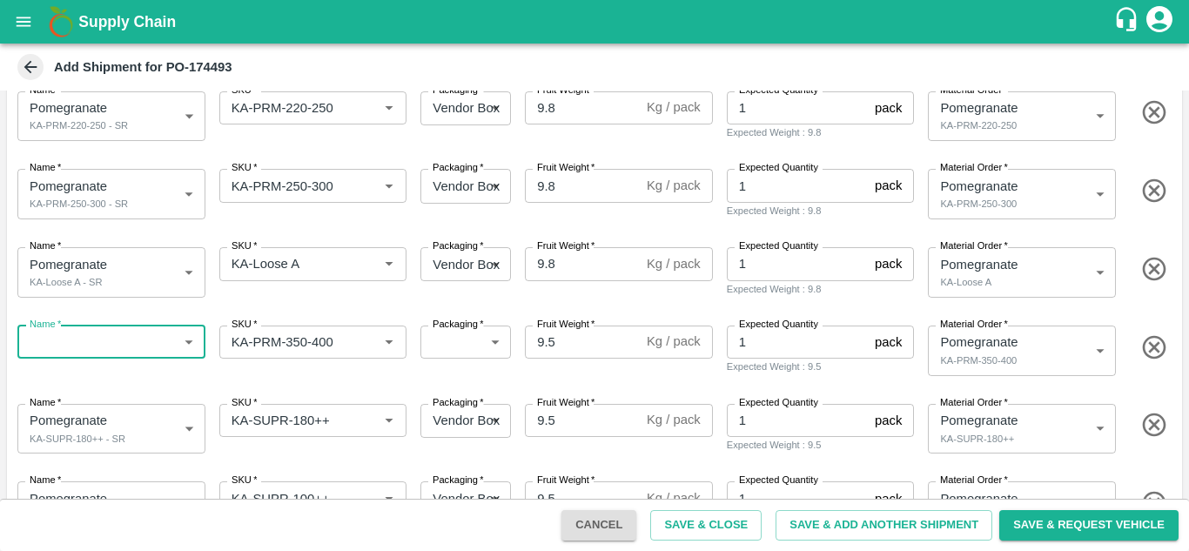
click at [1147, 347] on icon "button" at bounding box center [1155, 348] width 29 height 29
type input "KA-Green"
type input "460282"
type input "KA-Damage Fruit"
type input "460283"
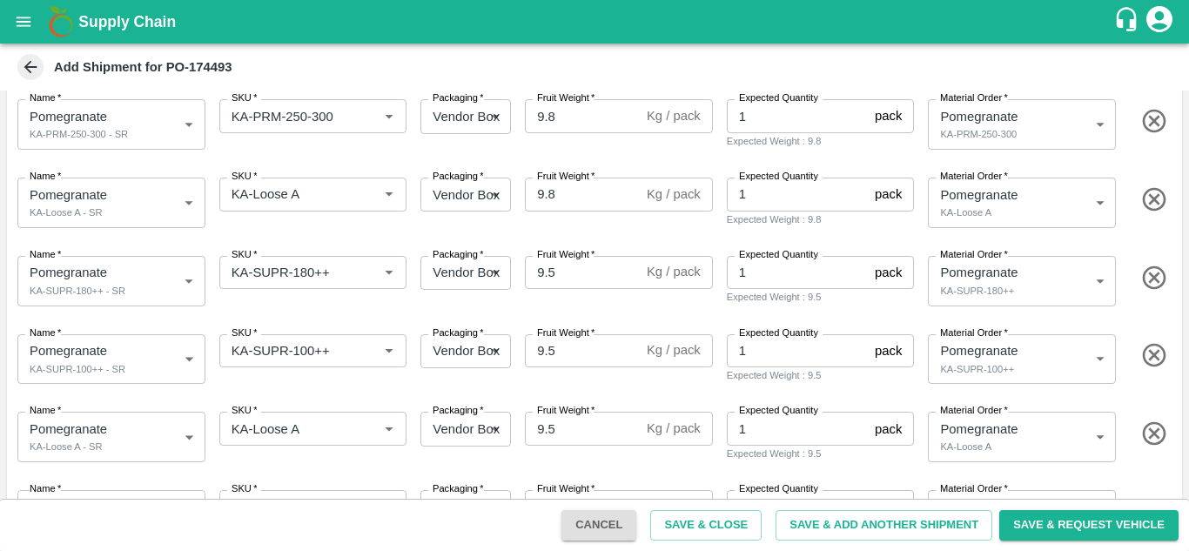
scroll to position [508, 0]
click at [1149, 438] on icon "button" at bounding box center [1155, 434] width 29 height 29
type input "KA-Damage Fruit"
type input "460283"
type input "KA-Green"
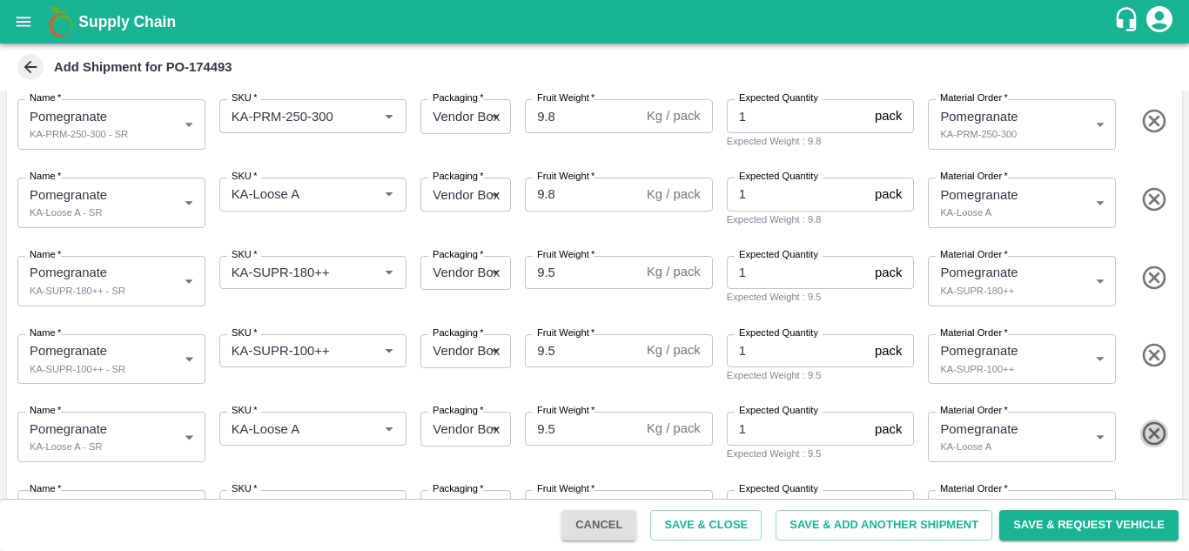
type input "460282"
click at [1150, 434] on icon "button" at bounding box center [1154, 434] width 24 height 24
type input "KA-Damage Fruit"
type input "460283"
type input "KA-Green"
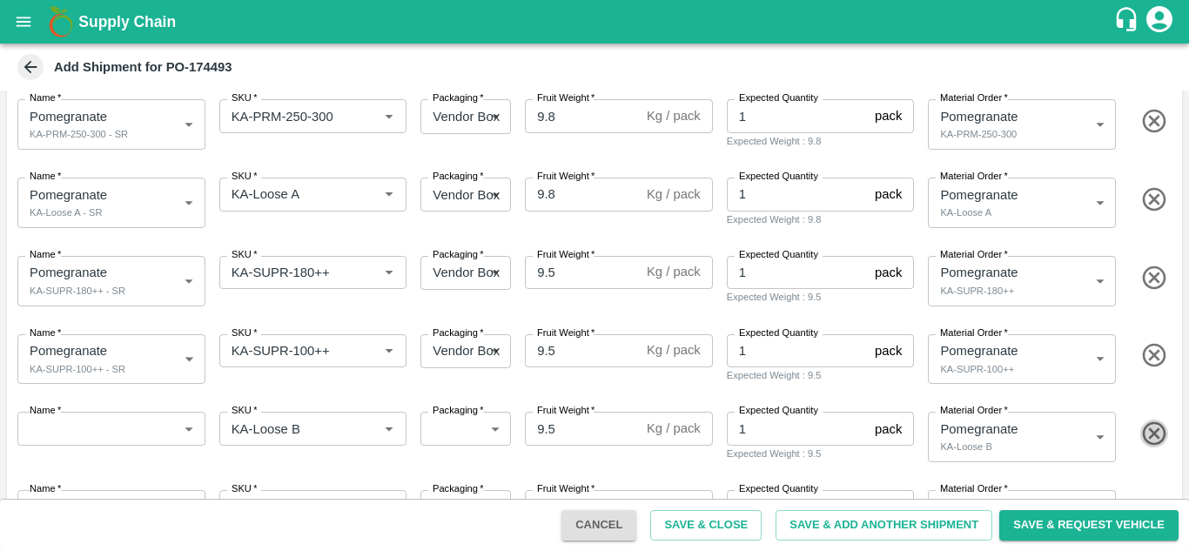
type input "460282"
click at [1150, 434] on icon "button" at bounding box center [1154, 434] width 24 height 24
type input "KA-Damage Fruit"
type input "460283"
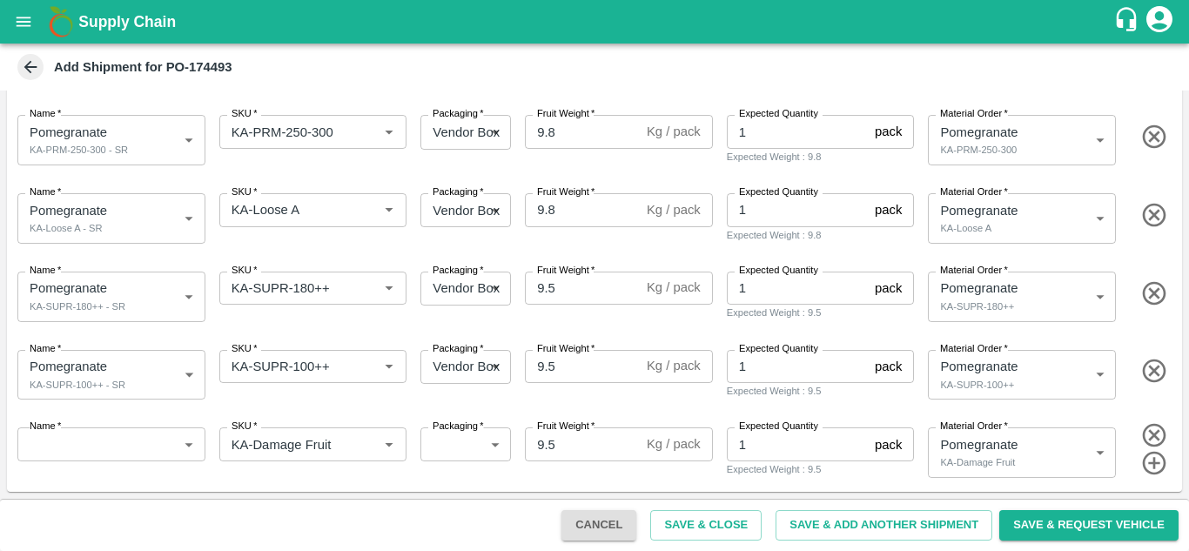
scroll to position [492, 0]
click at [1150, 430] on icon "button" at bounding box center [1155, 435] width 29 height 29
click at [693, 528] on button "Save & Close" at bounding box center [705, 525] width 111 height 30
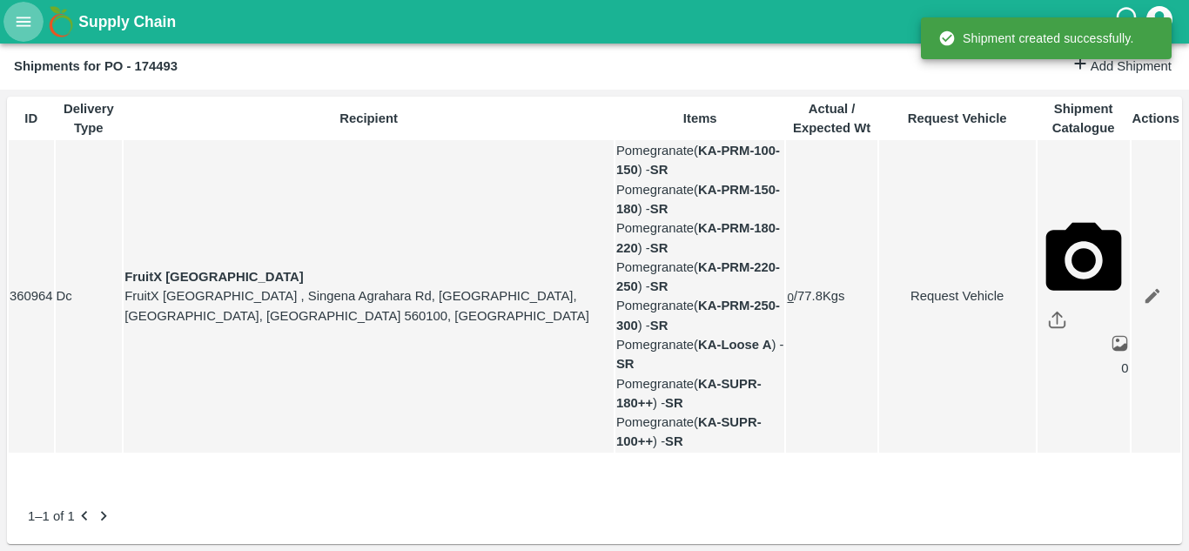
click at [21, 25] on icon "open drawer" at bounding box center [24, 22] width 15 height 10
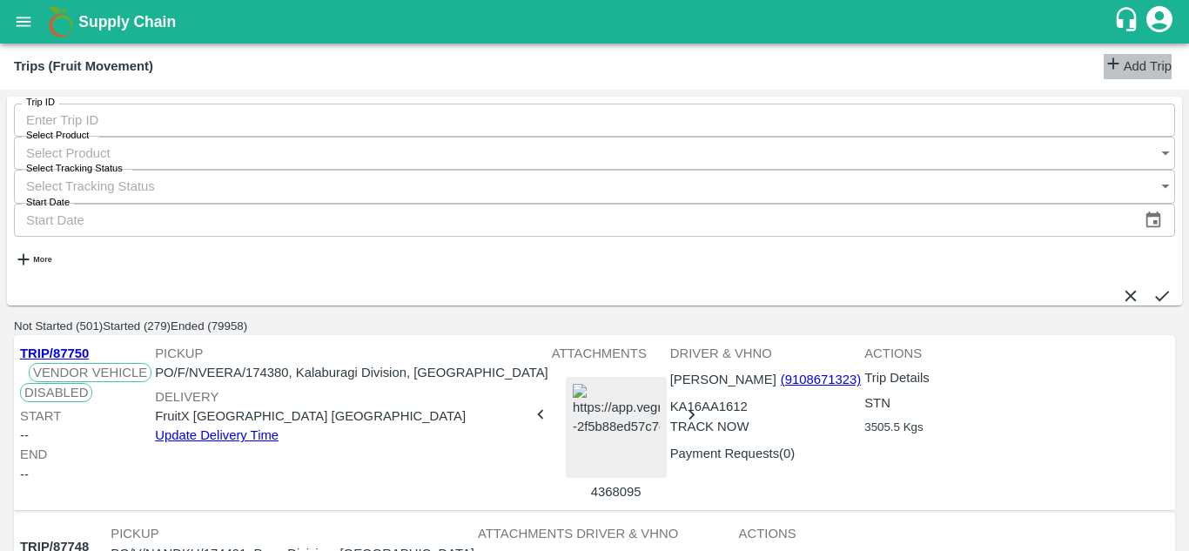
click at [1127, 62] on link "Add Trip" at bounding box center [1138, 66] width 68 height 25
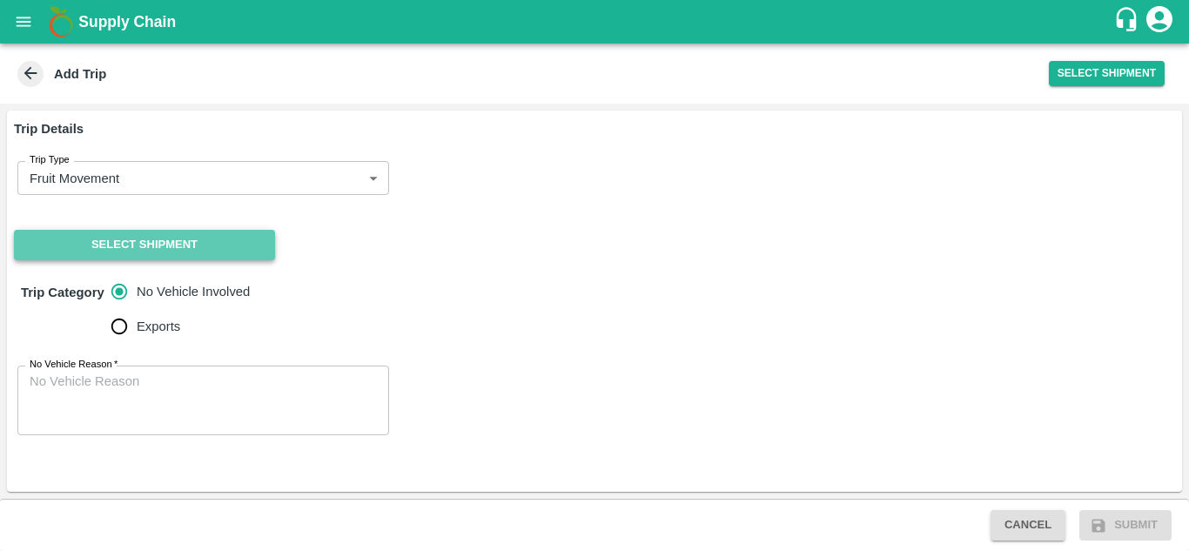
click at [215, 233] on button "Select Shipment" at bounding box center [144, 245] width 261 height 30
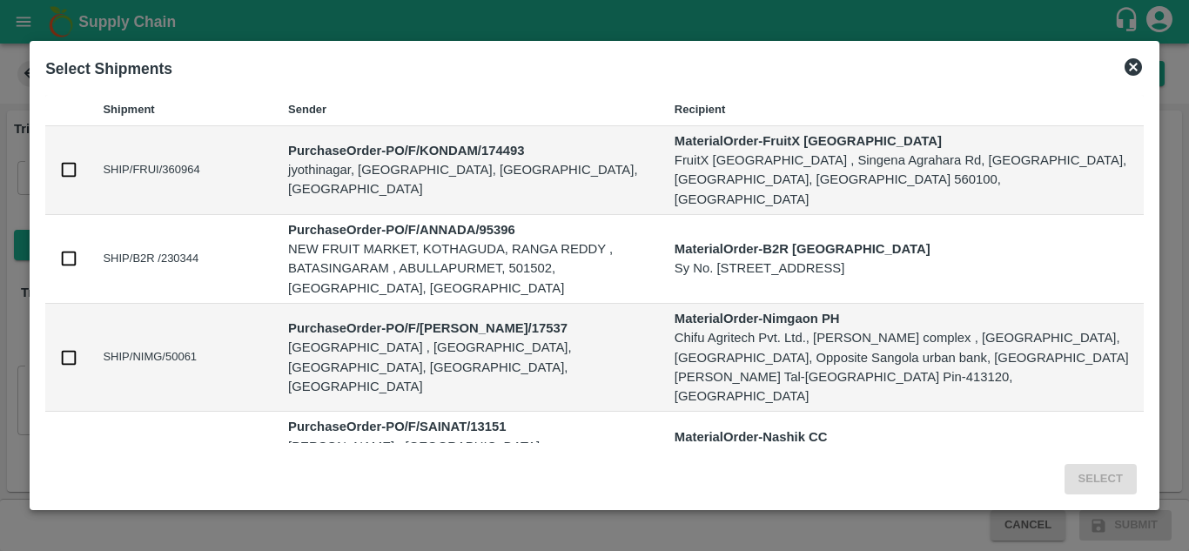
click at [64, 178] on input "checkbox" at bounding box center [68, 169] width 19 height 19
checkbox input "true"
click at [1082, 464] on button "Select" at bounding box center [1101, 479] width 72 height 30
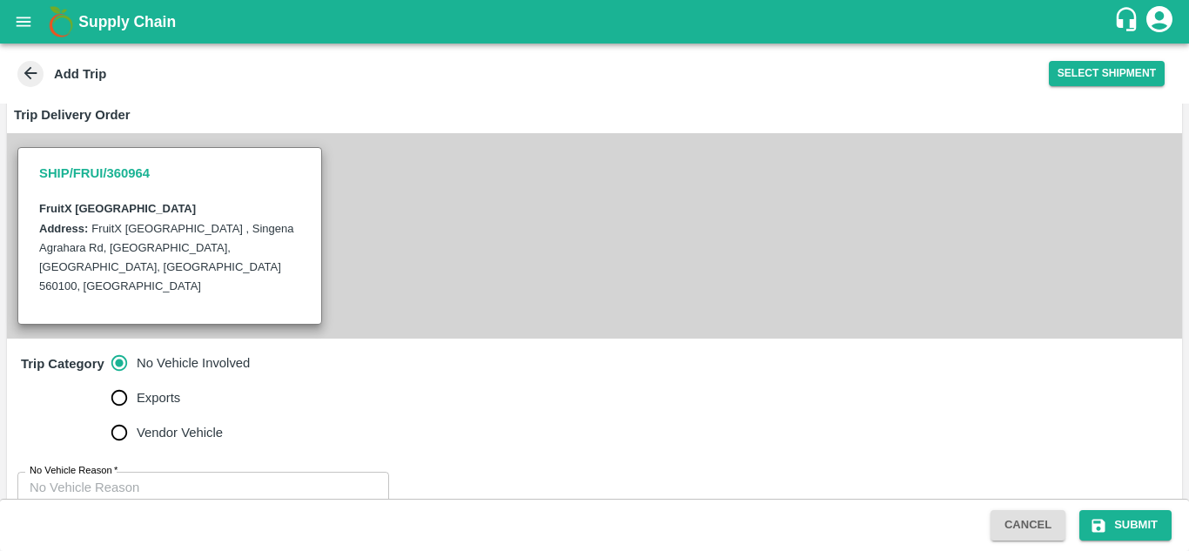
scroll to position [330, 0]
click at [120, 414] on input "Vendor Vehicle" at bounding box center [119, 431] width 35 height 35
radio input "true"
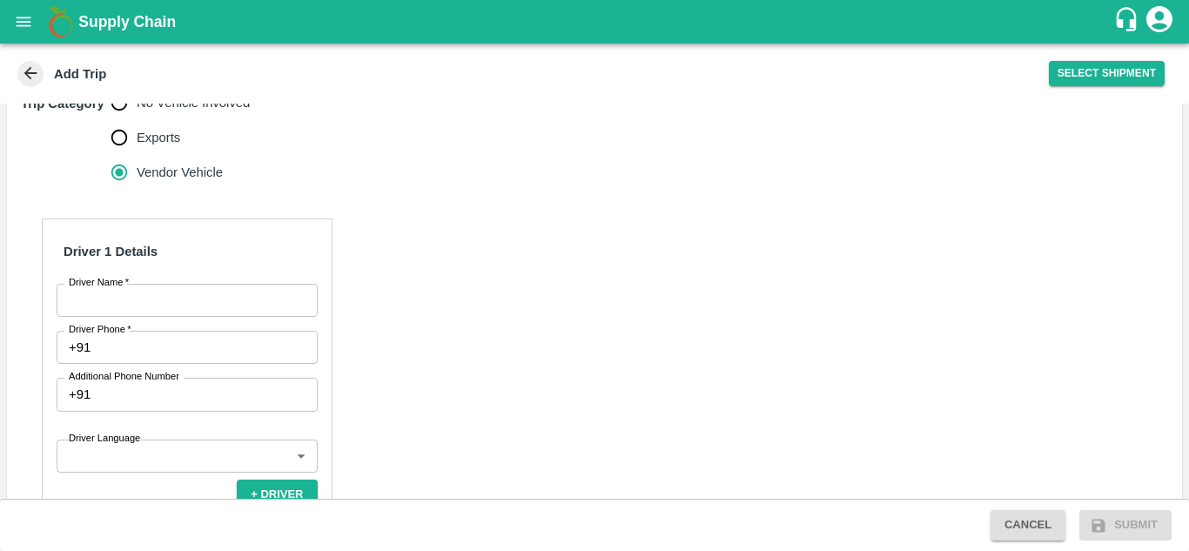
scroll to position [590, 0]
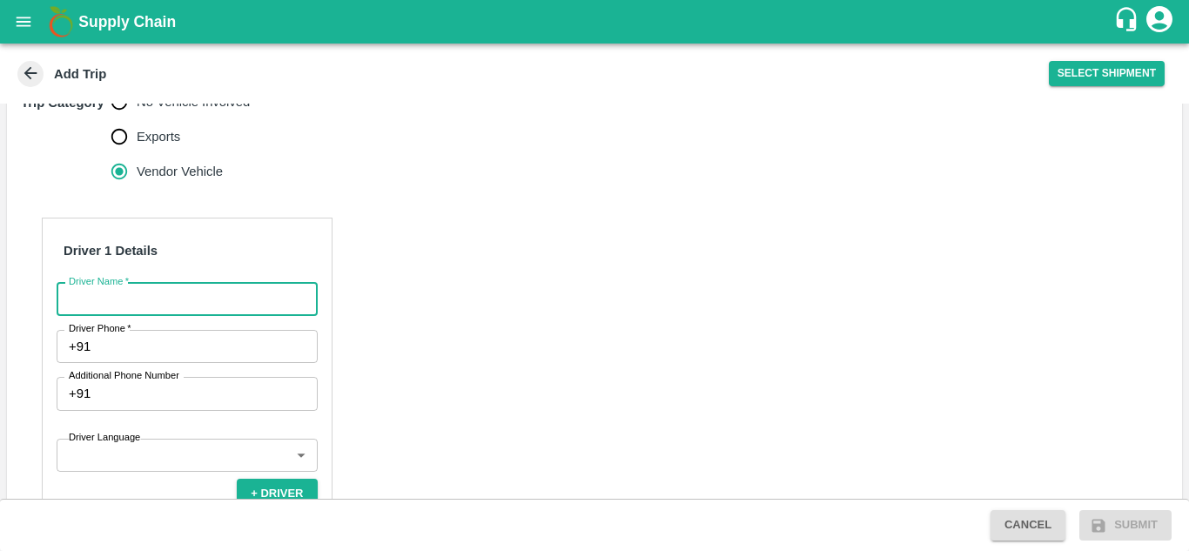
click at [142, 283] on input "Driver Name   *" at bounding box center [187, 299] width 261 height 33
type input "LOKESH"
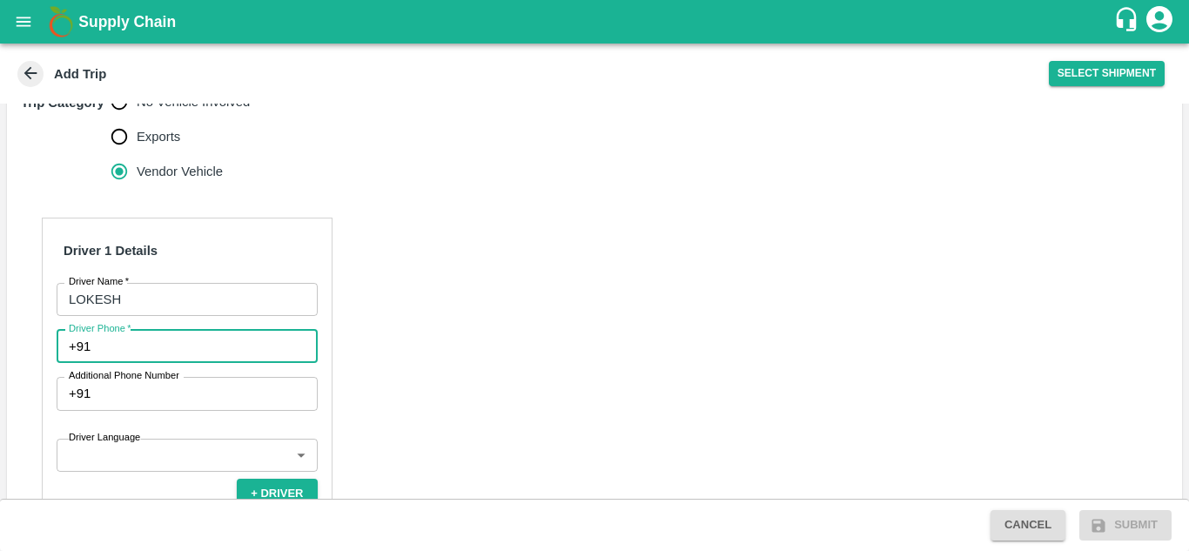
click at [155, 330] on input "Driver Phone   *" at bounding box center [207, 346] width 219 height 33
type input "9533228485"
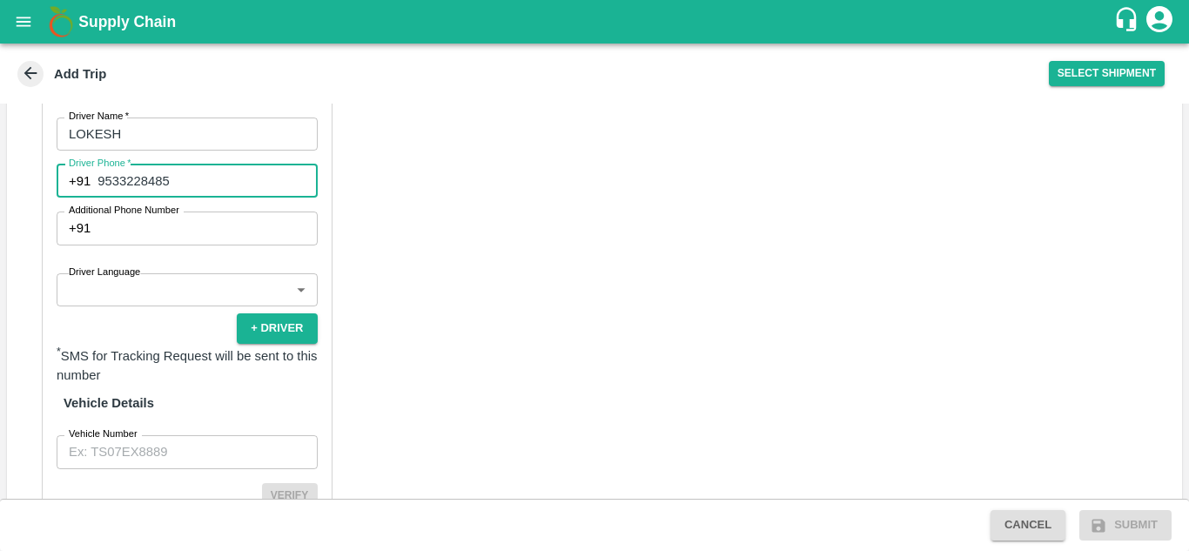
scroll to position [761, 0]
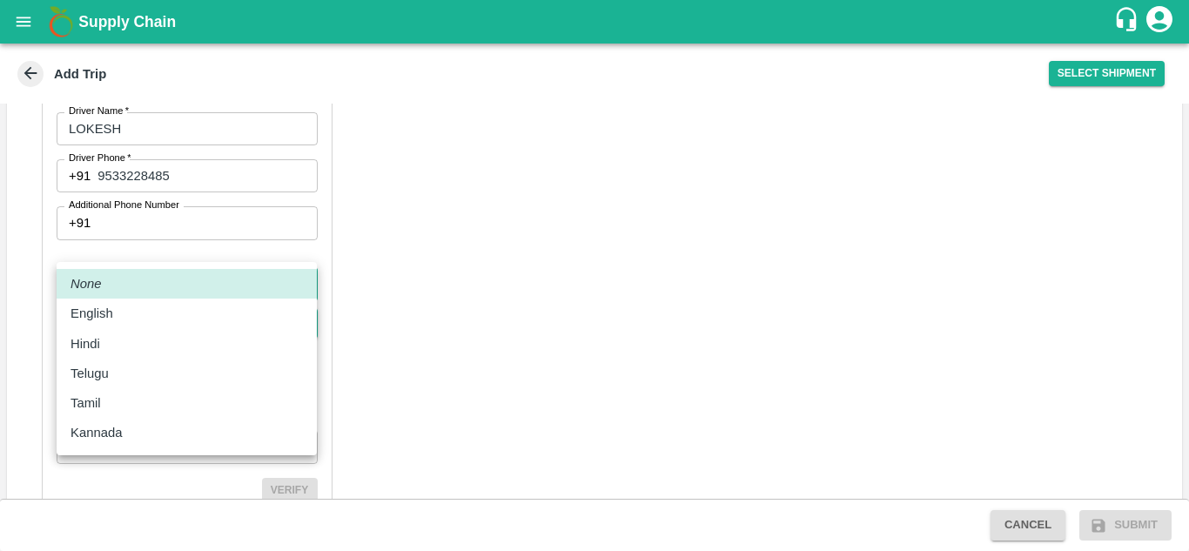
click at [273, 234] on body "Supply Chain Add Trip Select Shipment Trip Details Trip Type Fruit Movement 1 T…" at bounding box center [594, 275] width 1189 height 551
click at [125, 307] on div "English" at bounding box center [187, 313] width 232 height 19
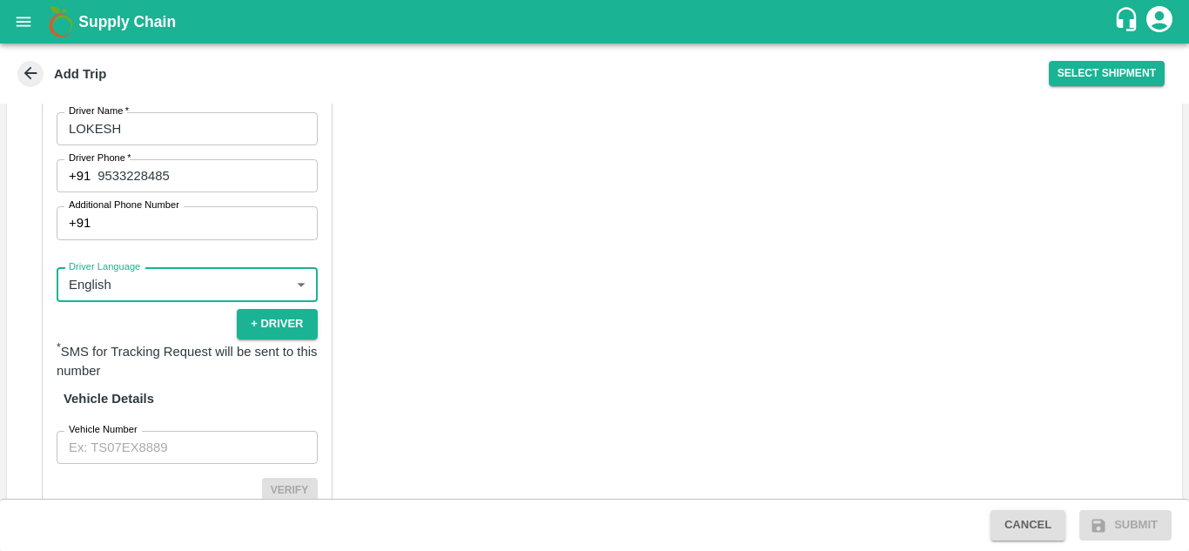
type input "en"
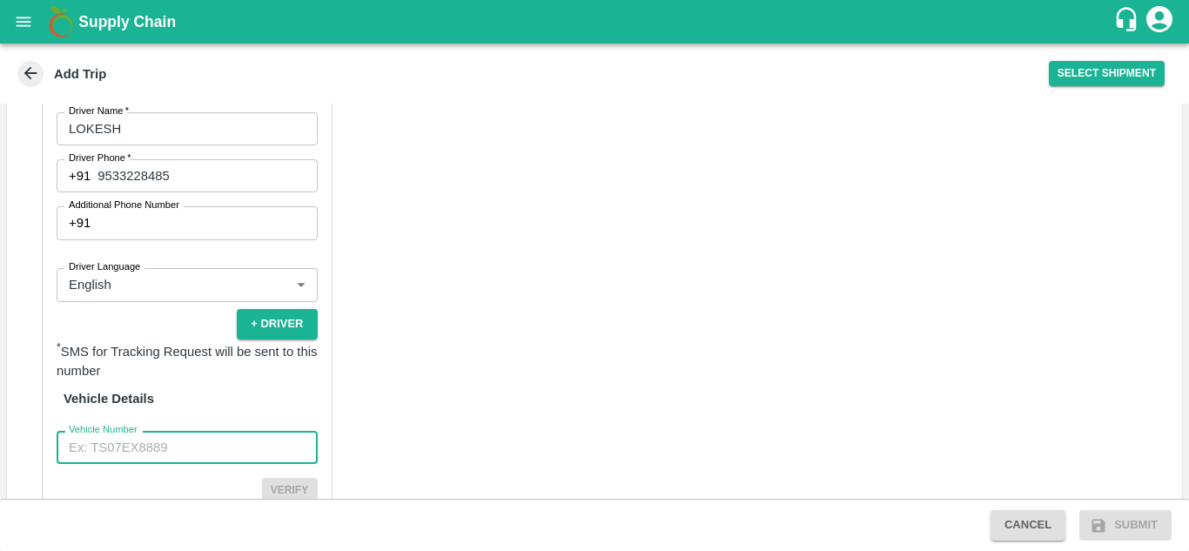
click at [165, 431] on input "Vehicle Number" at bounding box center [187, 447] width 261 height 33
click at [195, 431] on input "KA06AB1750" at bounding box center [187, 447] width 261 height 33
type input "K"
type input "AP02TE5274"
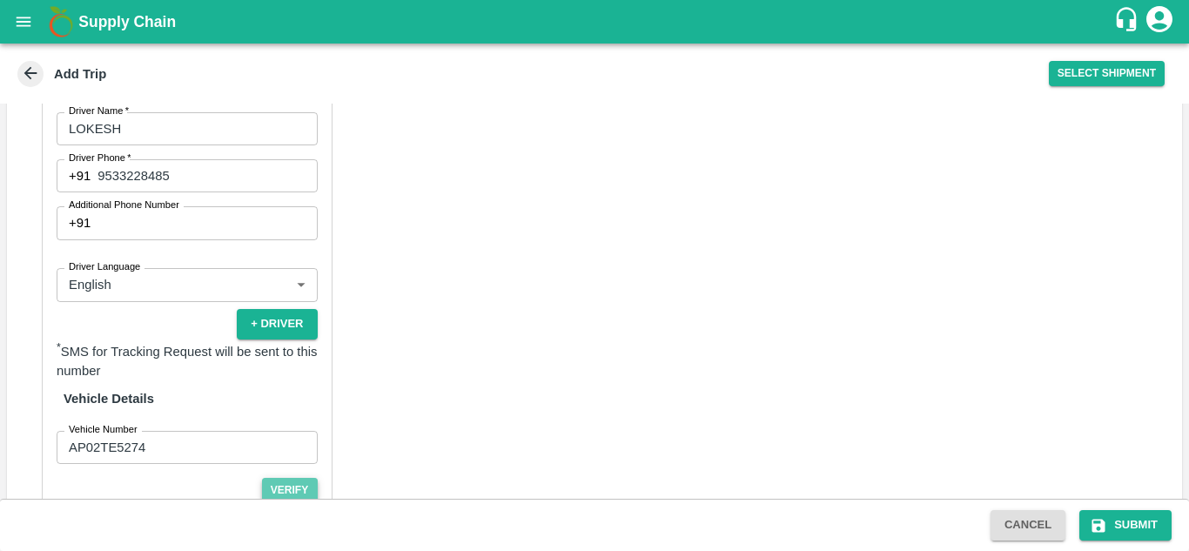
click at [310, 478] on button "Verify" at bounding box center [290, 490] width 56 height 25
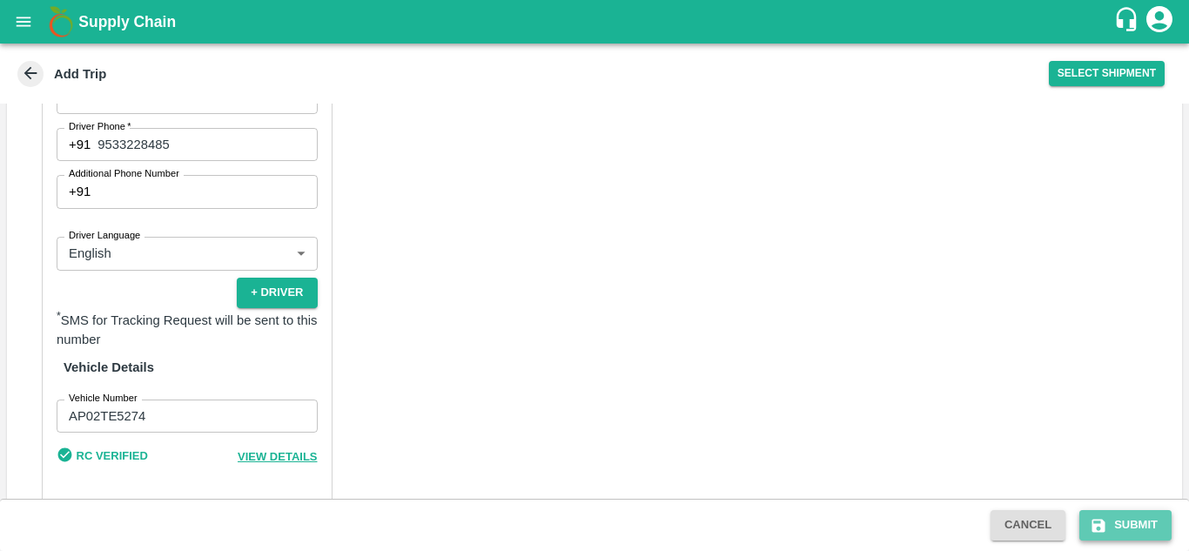
click at [1149, 527] on button "Submit" at bounding box center [1126, 525] width 92 height 30
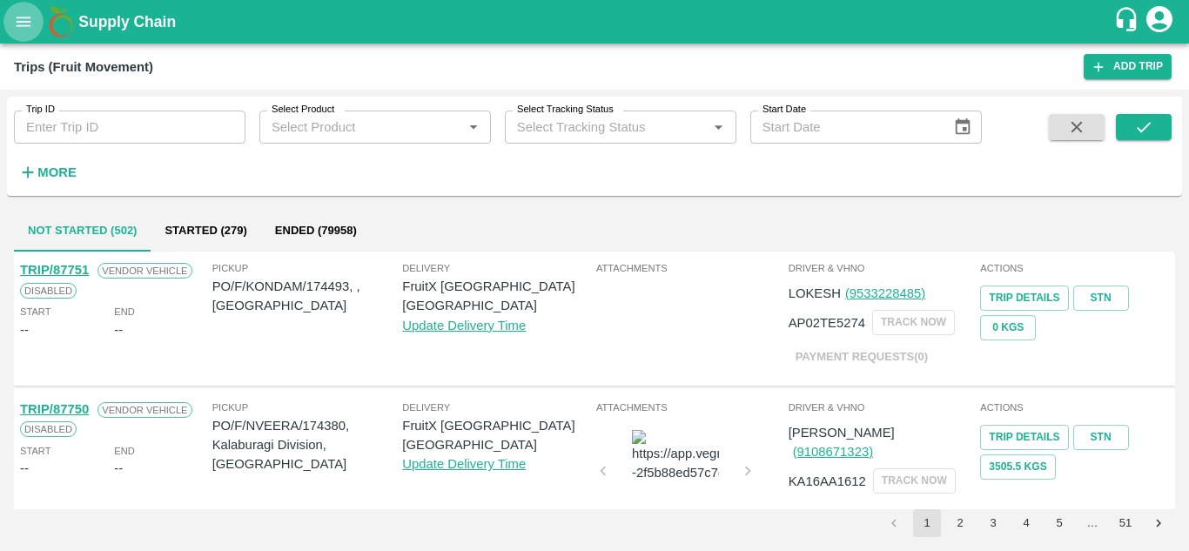
click at [29, 29] on icon "open drawer" at bounding box center [23, 21] width 19 height 19
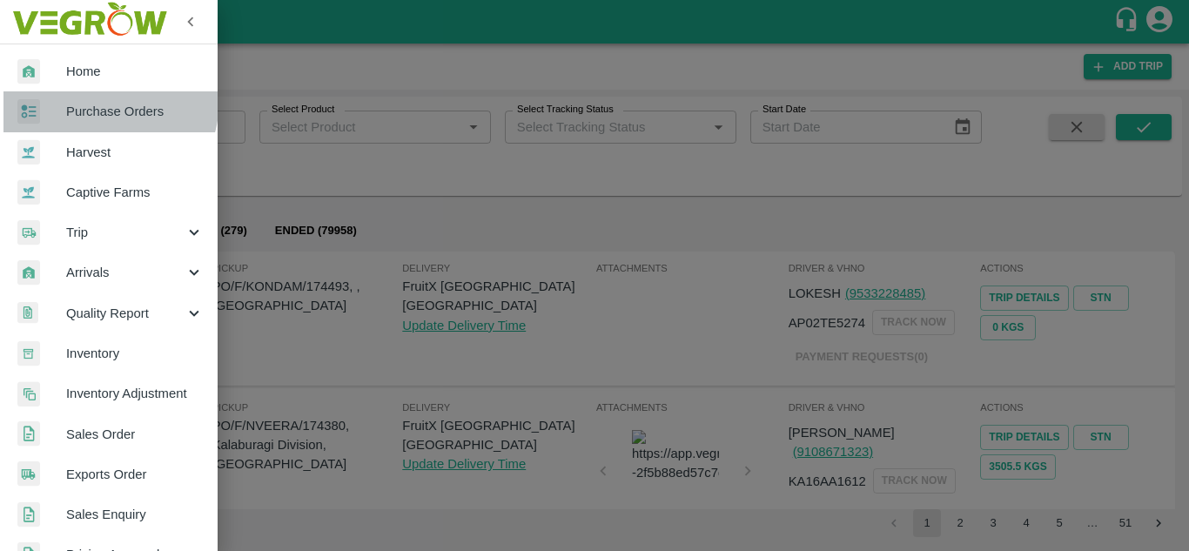
click at [89, 99] on link "Purchase Orders" at bounding box center [109, 111] width 218 height 40
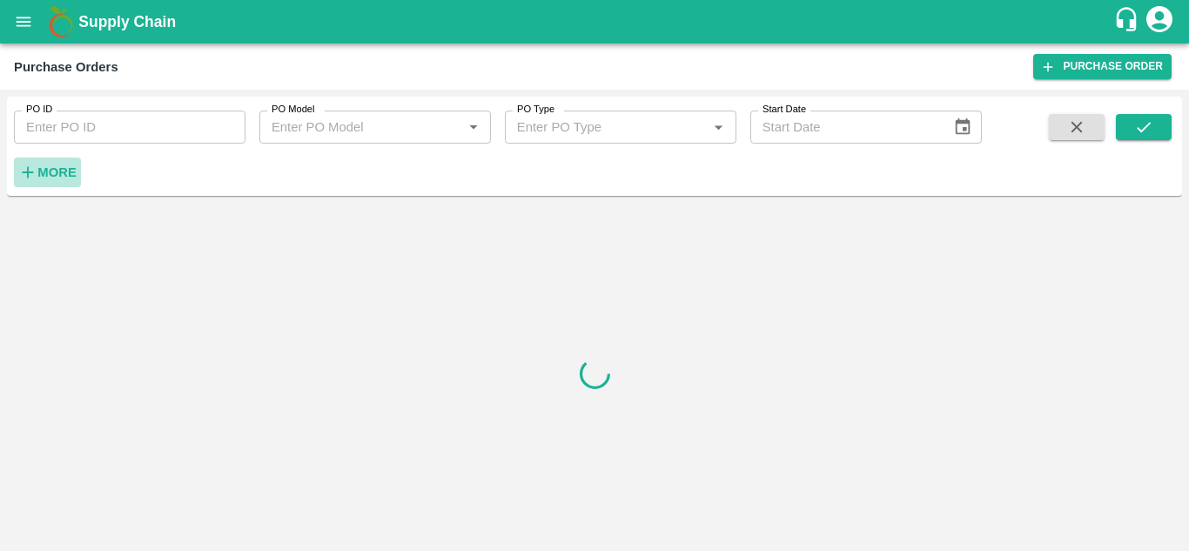
click at [67, 173] on strong "More" at bounding box center [56, 172] width 39 height 14
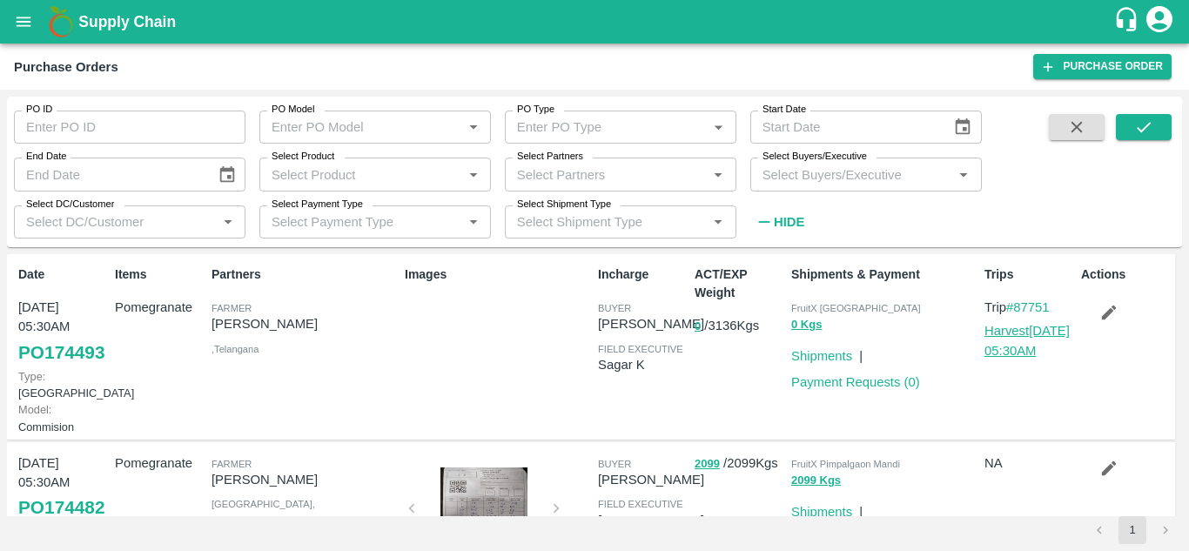
click at [1025, 343] on link "Harvest 08 Sep, 05:30AM" at bounding box center [1027, 340] width 85 height 33
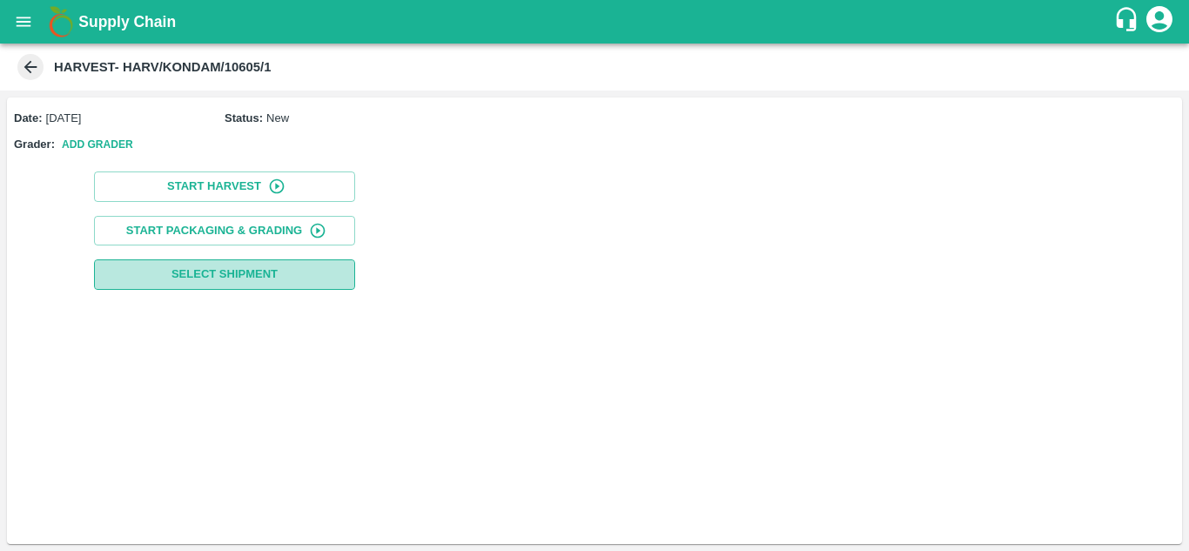
click at [220, 281] on span "Select Shipment" at bounding box center [225, 275] width 106 height 20
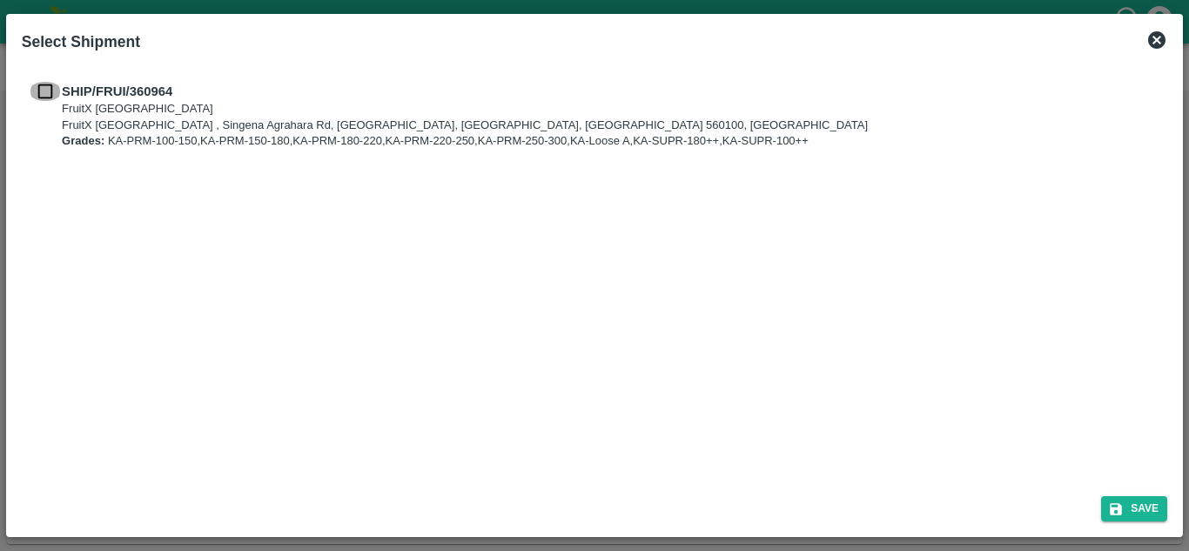
click at [48, 91] on input "checkbox" at bounding box center [45, 91] width 33 height 19
checkbox input "true"
click at [1135, 513] on button "Save" at bounding box center [1135, 508] width 66 height 25
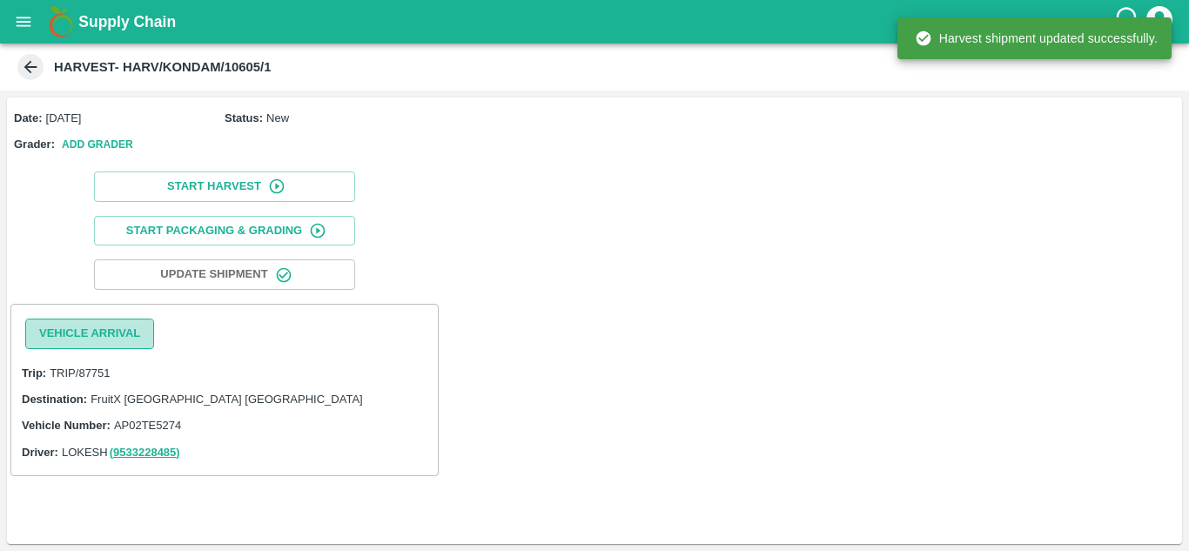
click at [110, 340] on button "Vehicle Arrival" at bounding box center [89, 334] width 129 height 30
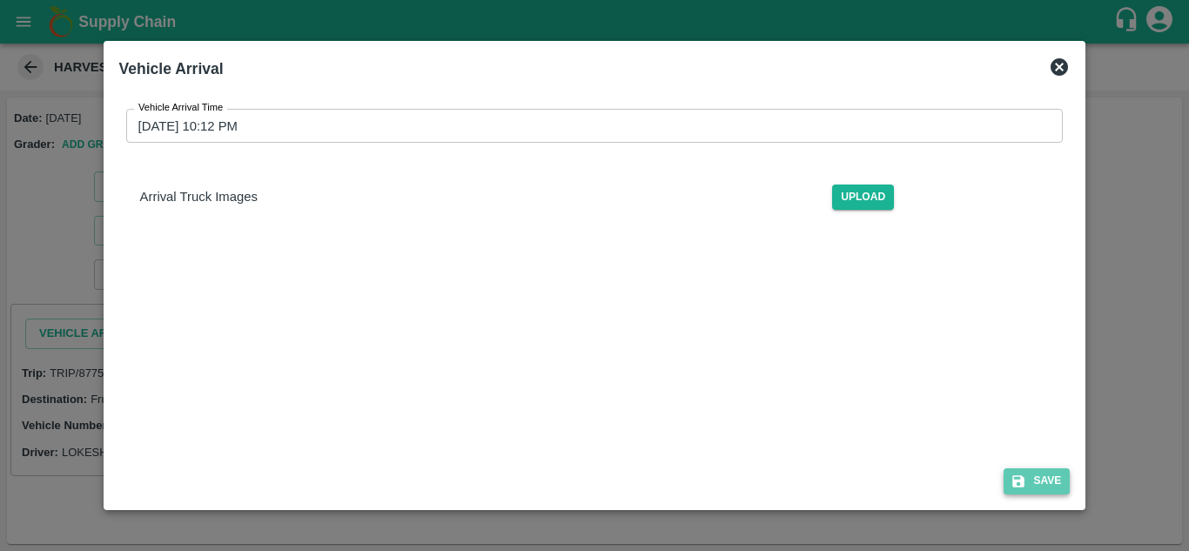
click at [1027, 475] on icon "submit" at bounding box center [1019, 482] width 16 height 16
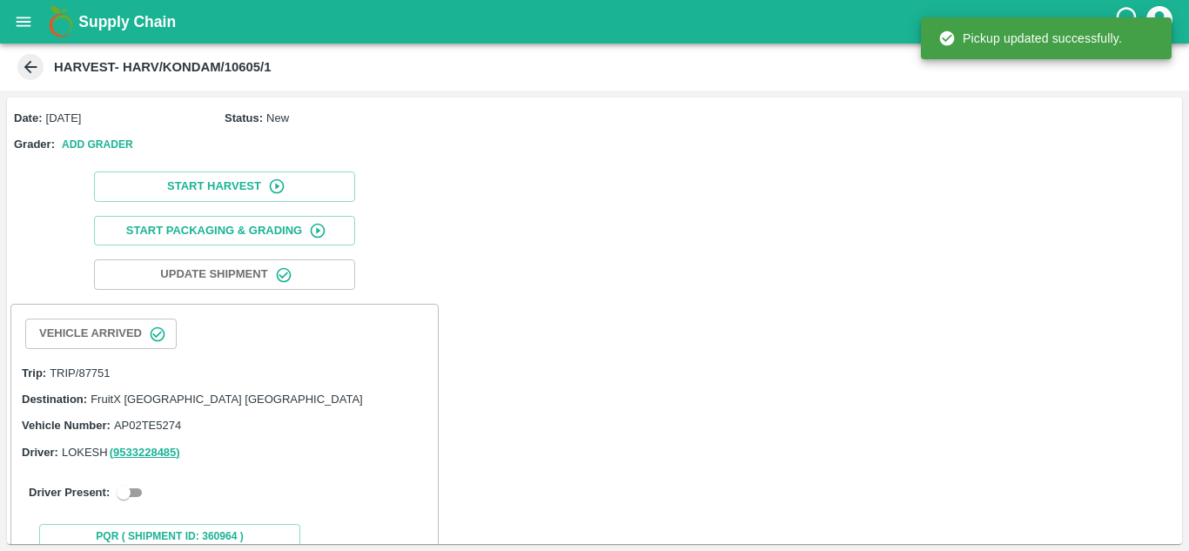
scroll to position [51, 0]
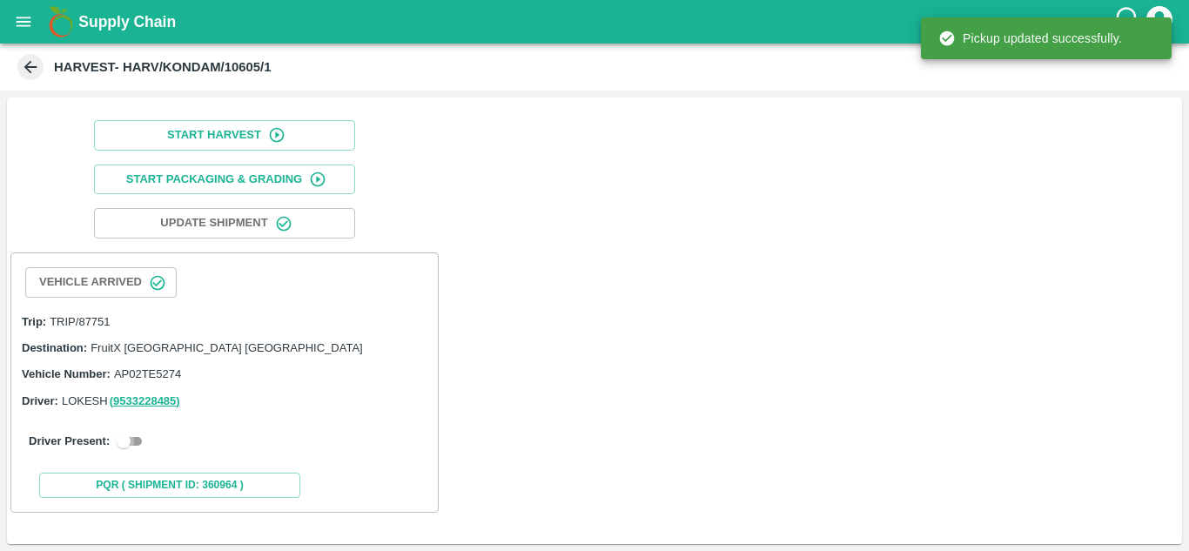
click at [127, 443] on input "checkbox" at bounding box center [123, 441] width 63 height 21
checkbox input "true"
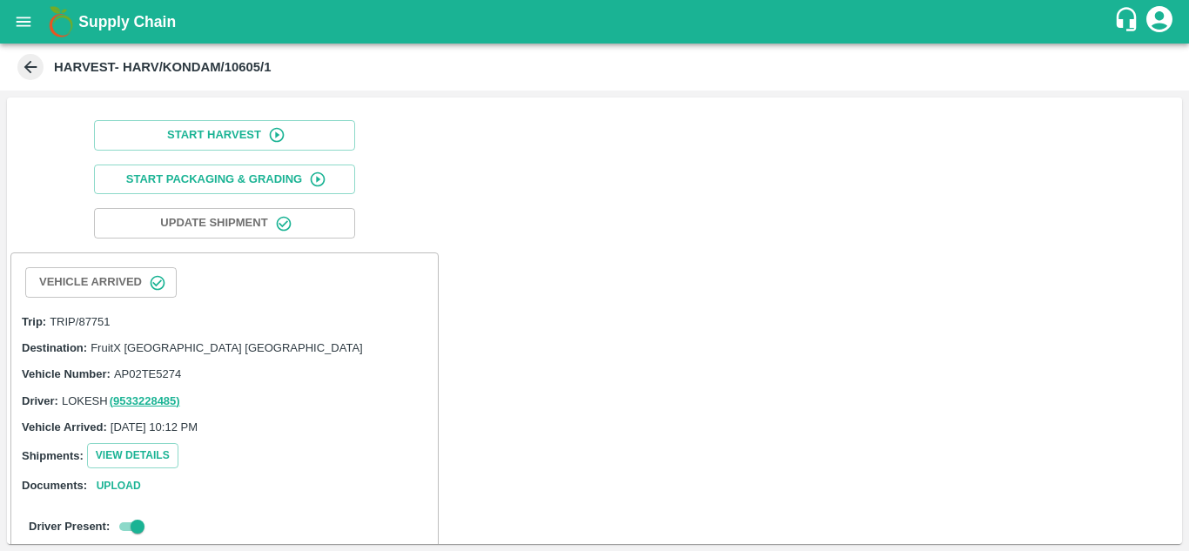
scroll to position [358, 0]
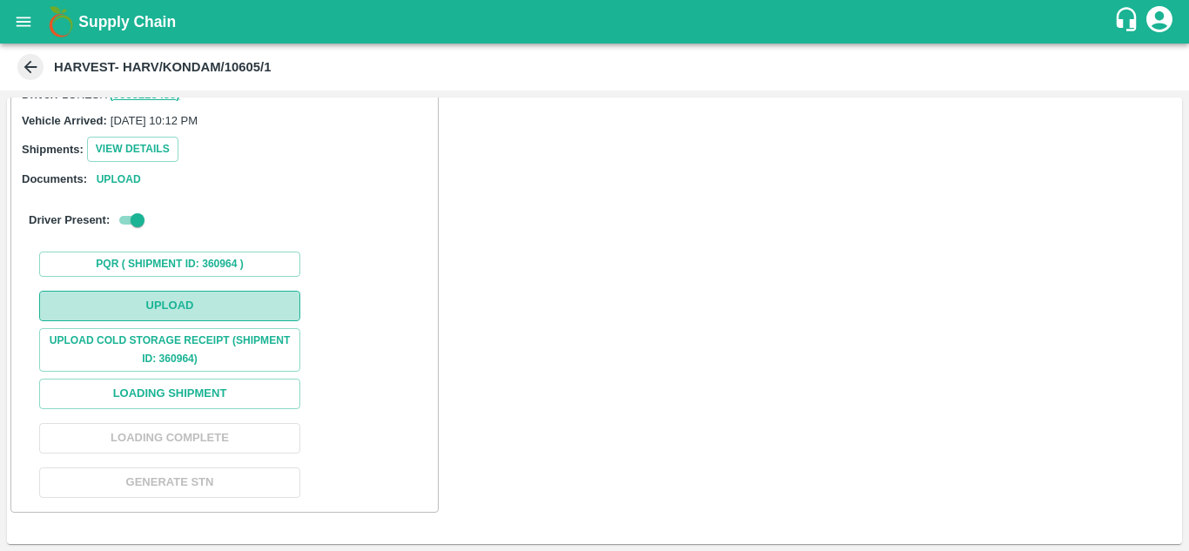
click at [220, 306] on button "Upload" at bounding box center [169, 306] width 261 height 30
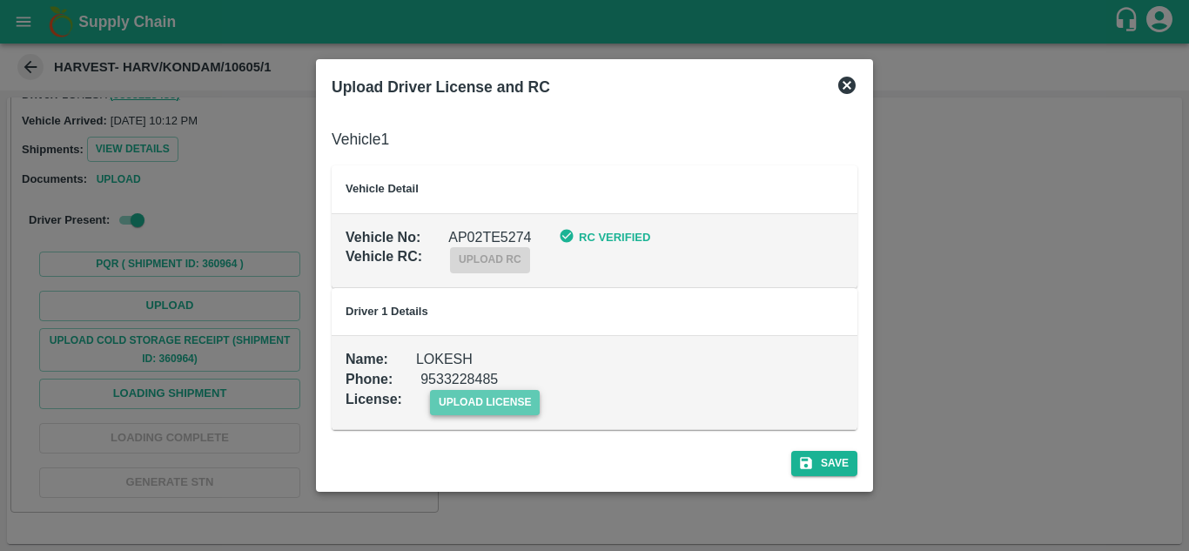
click at [472, 399] on span "upload license" at bounding box center [485, 402] width 111 height 25
click at [0, 0] on input "upload license" at bounding box center [0, 0] width 0 height 0
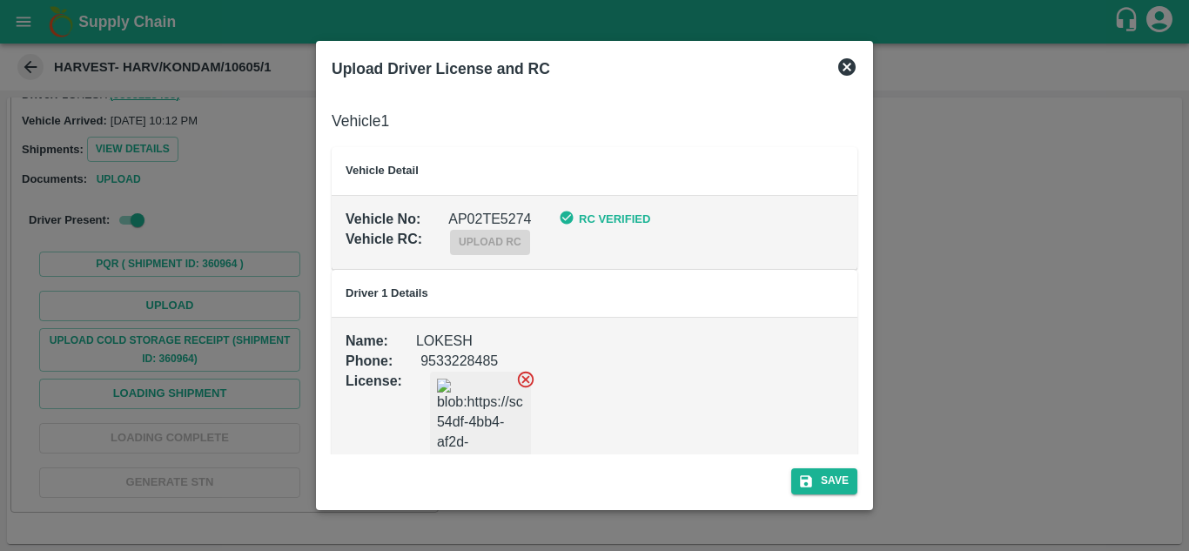
click at [828, 464] on div "Save" at bounding box center [595, 478] width 540 height 46
click at [838, 482] on button "Save" at bounding box center [825, 480] width 66 height 25
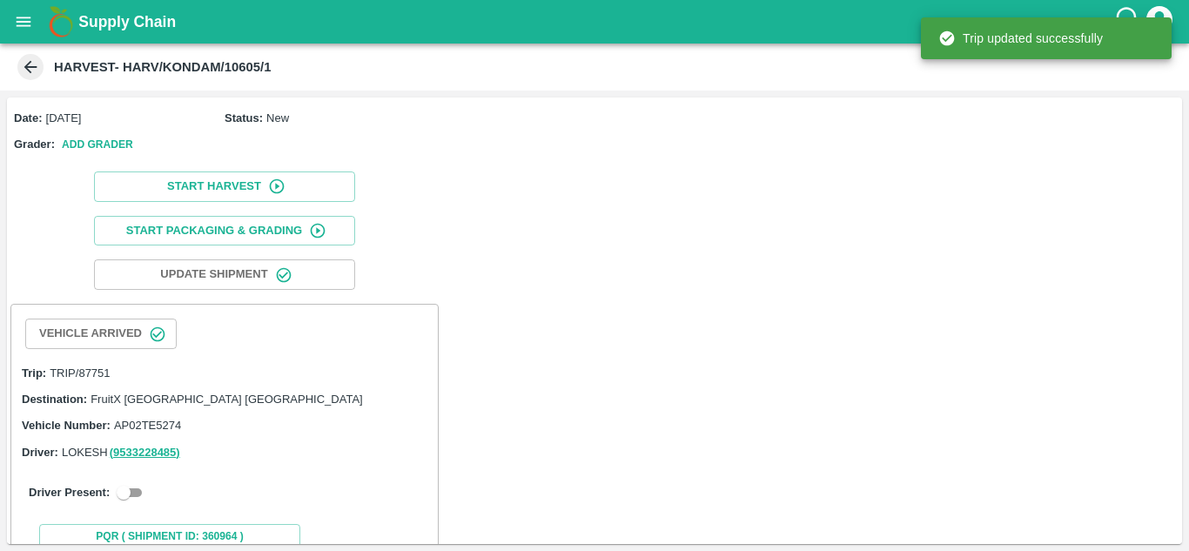
scroll to position [51, 0]
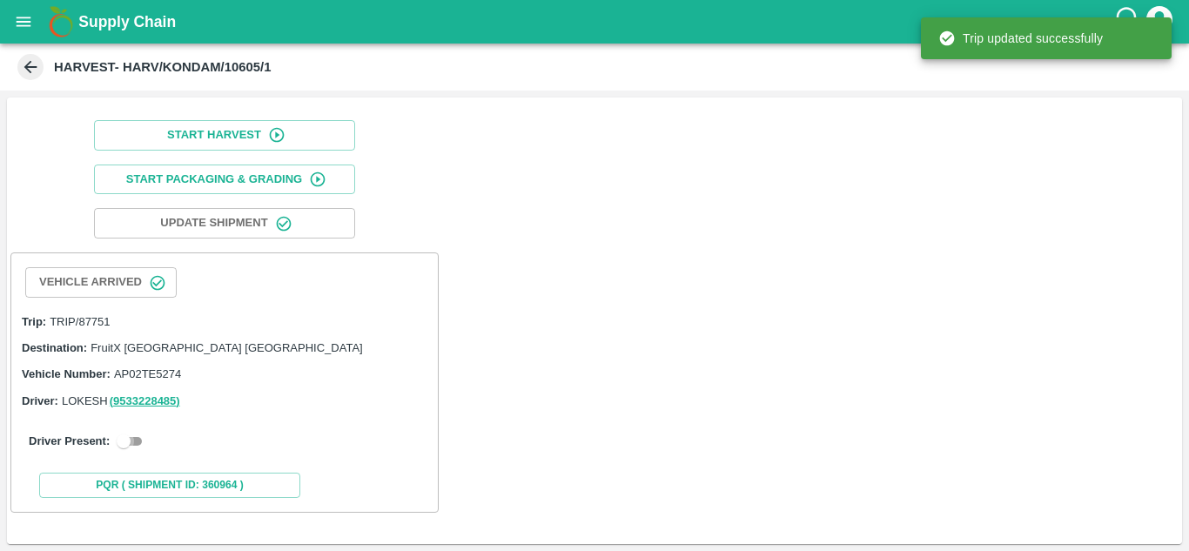
click at [138, 440] on input "checkbox" at bounding box center [123, 441] width 63 height 21
checkbox input "true"
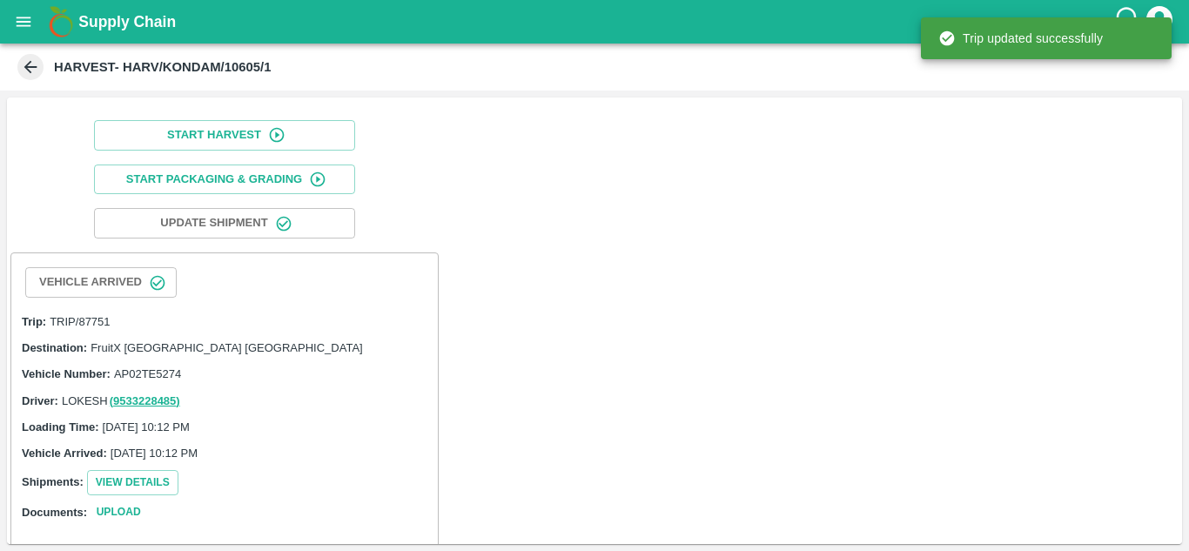
scroll to position [428, 0]
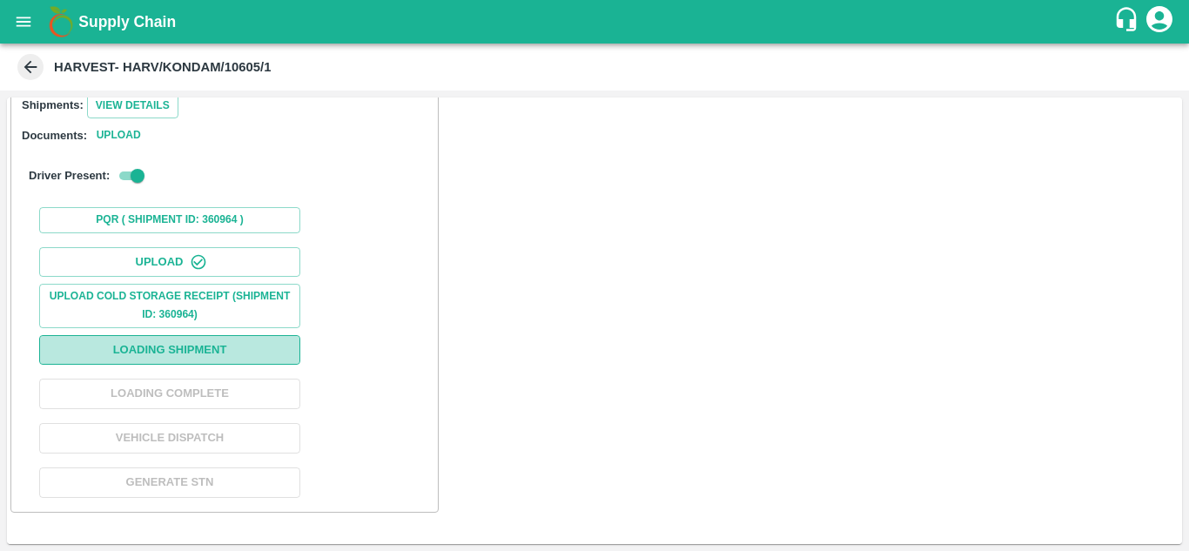
click at [199, 357] on button "Loading Shipment" at bounding box center [169, 350] width 261 height 30
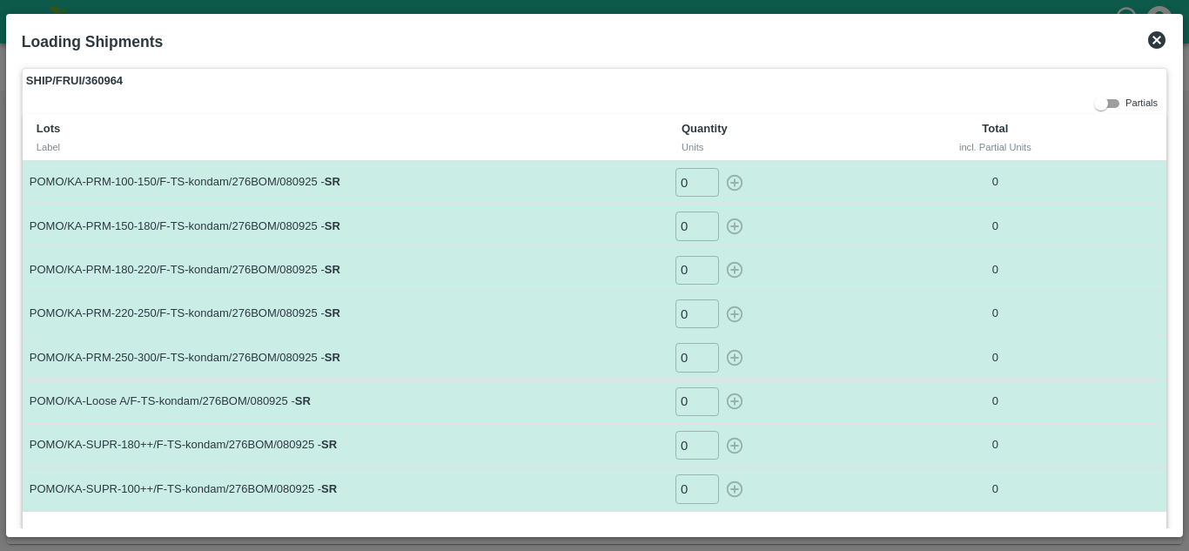
click at [199, 357] on td "POMO/KA-PRM-250-300/F-TS-kondam/276BOM/080925 - SR" at bounding box center [345, 358] width 645 height 44
click at [688, 179] on input "0" at bounding box center [698, 182] width 44 height 29
click at [737, 183] on icon "button" at bounding box center [735, 182] width 17 height 17
type input "0"
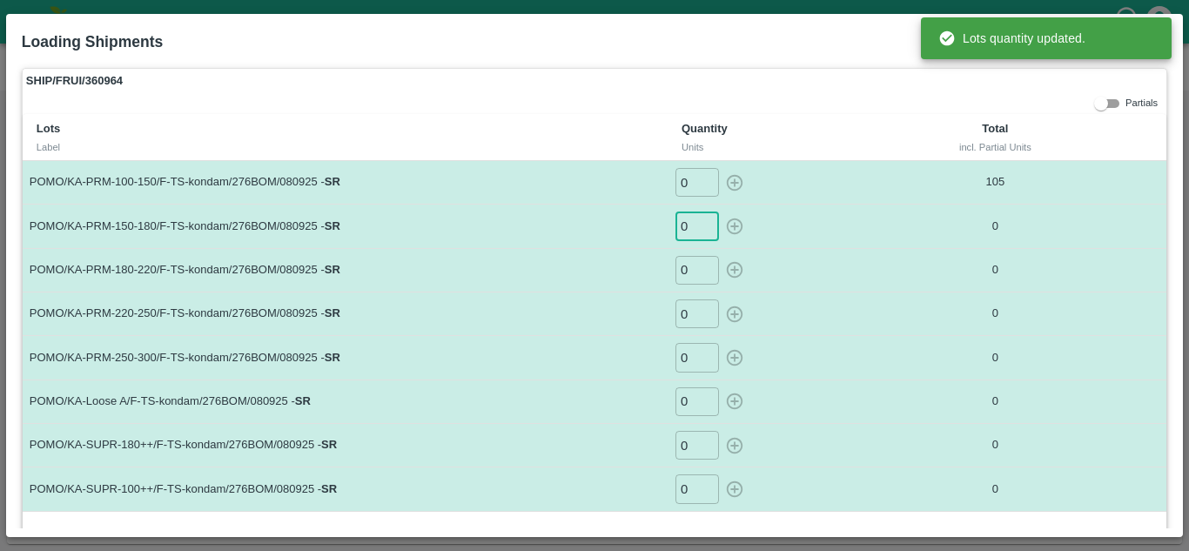
click at [696, 223] on input "0" at bounding box center [698, 226] width 44 height 29
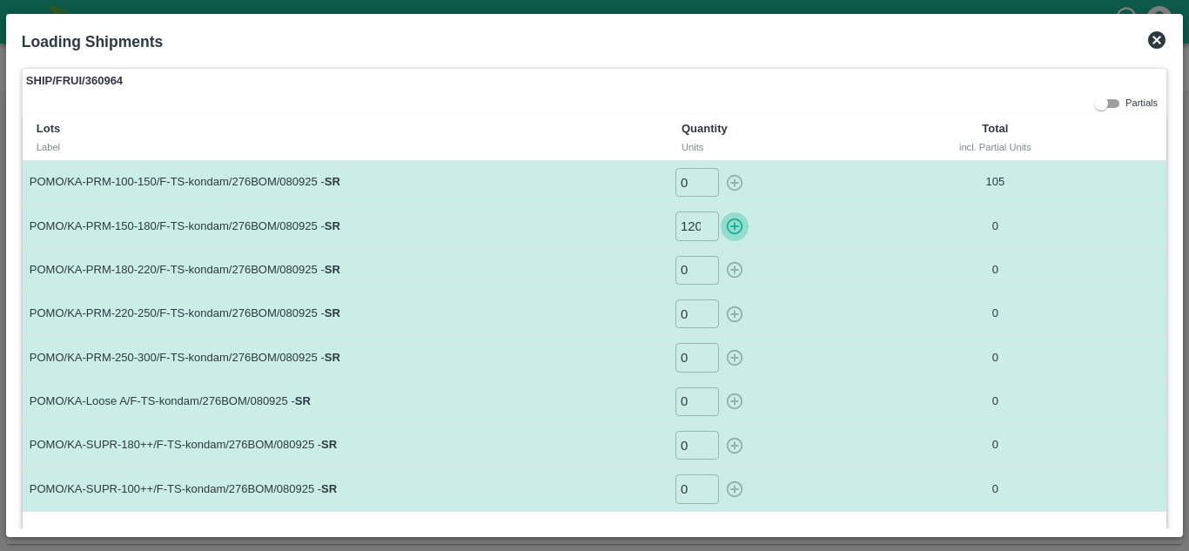
click at [735, 232] on icon "button" at bounding box center [734, 226] width 19 height 19
type input "0"
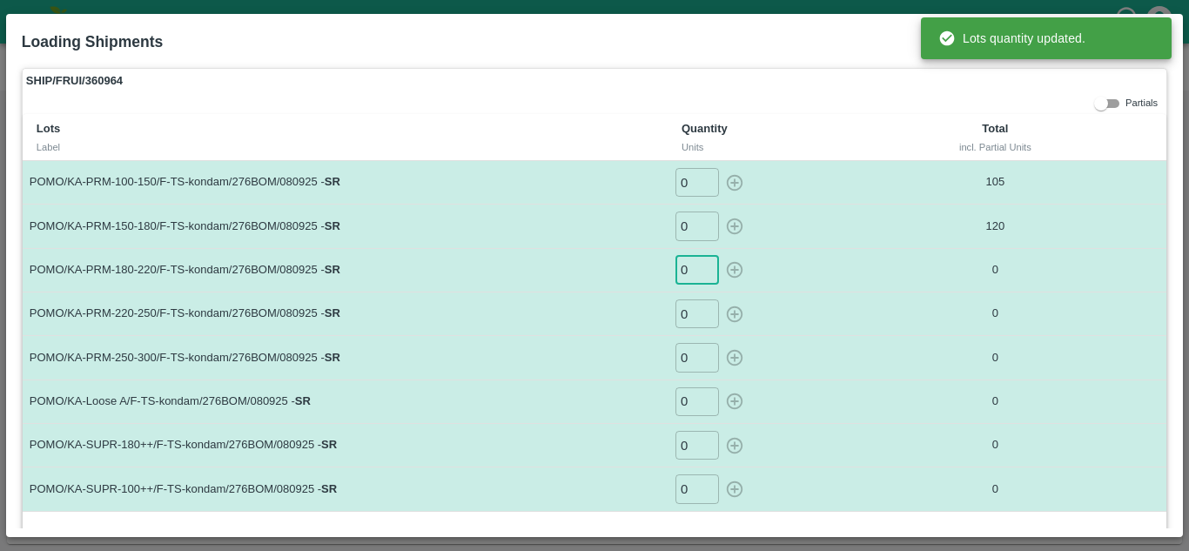
click at [691, 273] on input "0" at bounding box center [698, 270] width 44 height 29
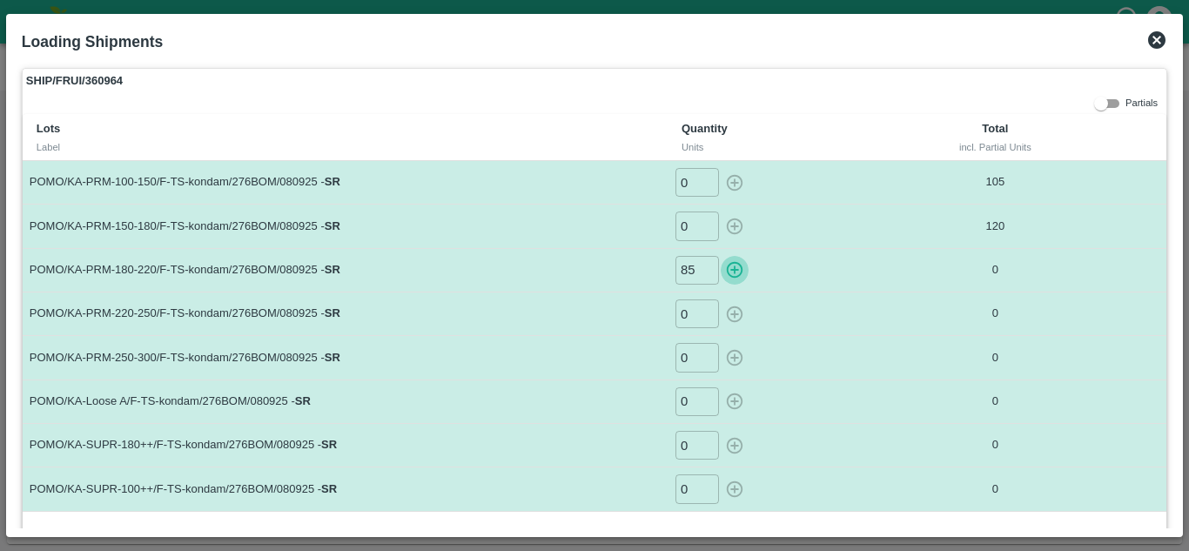
click at [732, 273] on icon "button" at bounding box center [735, 270] width 17 height 17
type input "0"
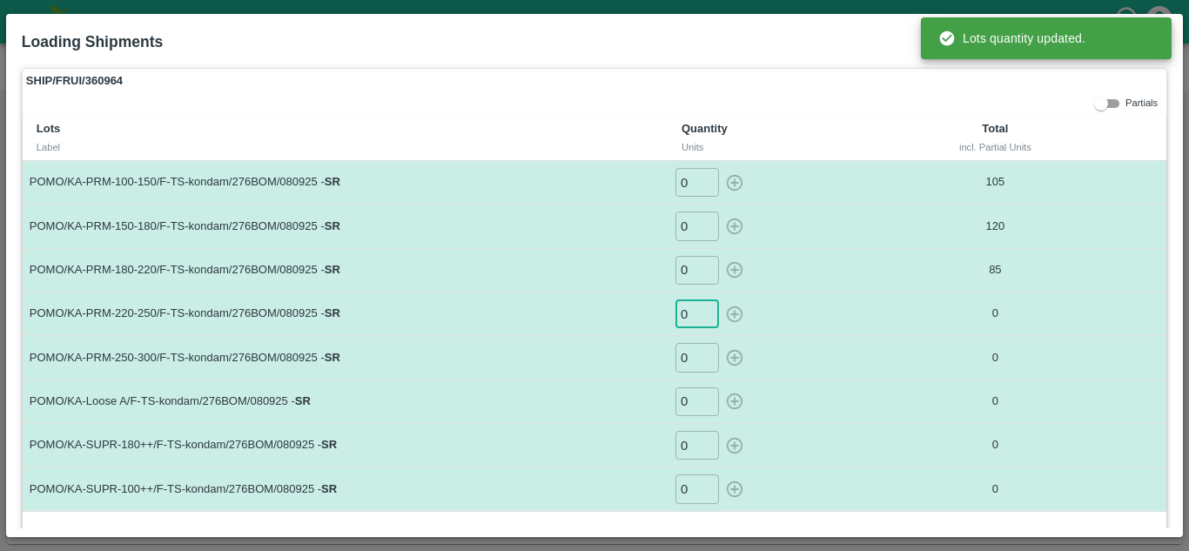
click at [690, 309] on input "0" at bounding box center [698, 314] width 44 height 29
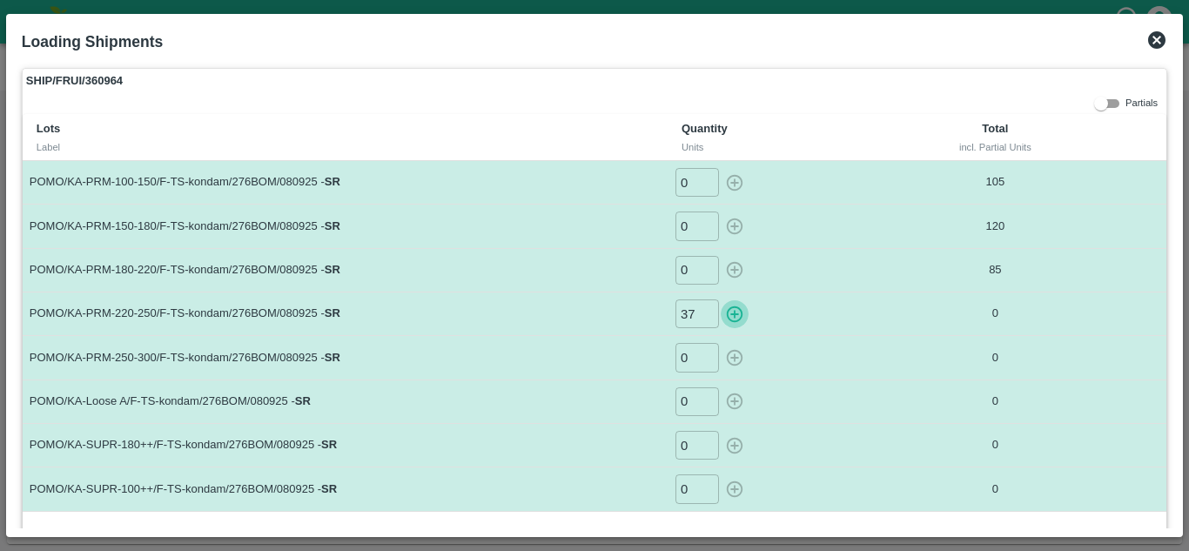
click at [742, 313] on icon "button" at bounding box center [734, 314] width 19 height 19
type input "0"
click at [693, 350] on input "0" at bounding box center [698, 357] width 44 height 29
click at [744, 361] on button "button" at bounding box center [735, 357] width 28 height 29
type input "0"
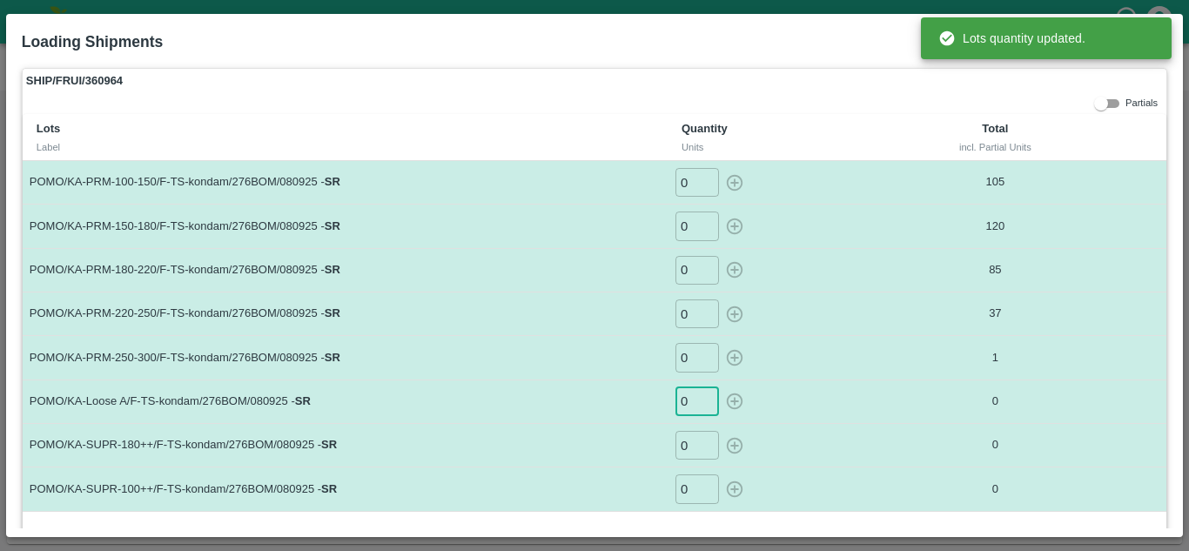
click at [683, 401] on input "0" at bounding box center [698, 401] width 44 height 29
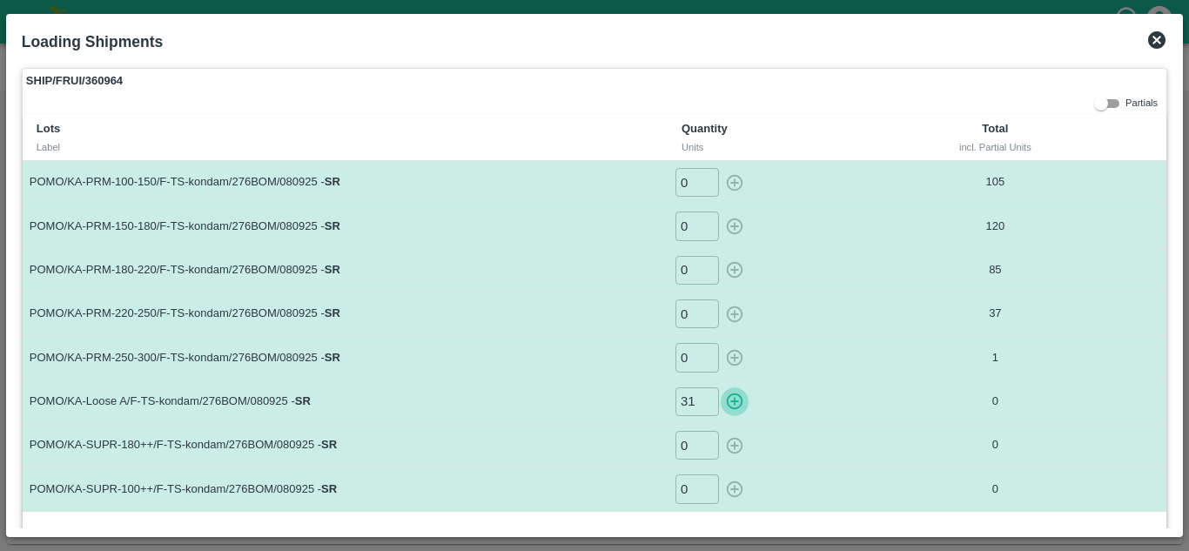
click at [735, 401] on icon "button" at bounding box center [735, 402] width 17 height 17
type input "0"
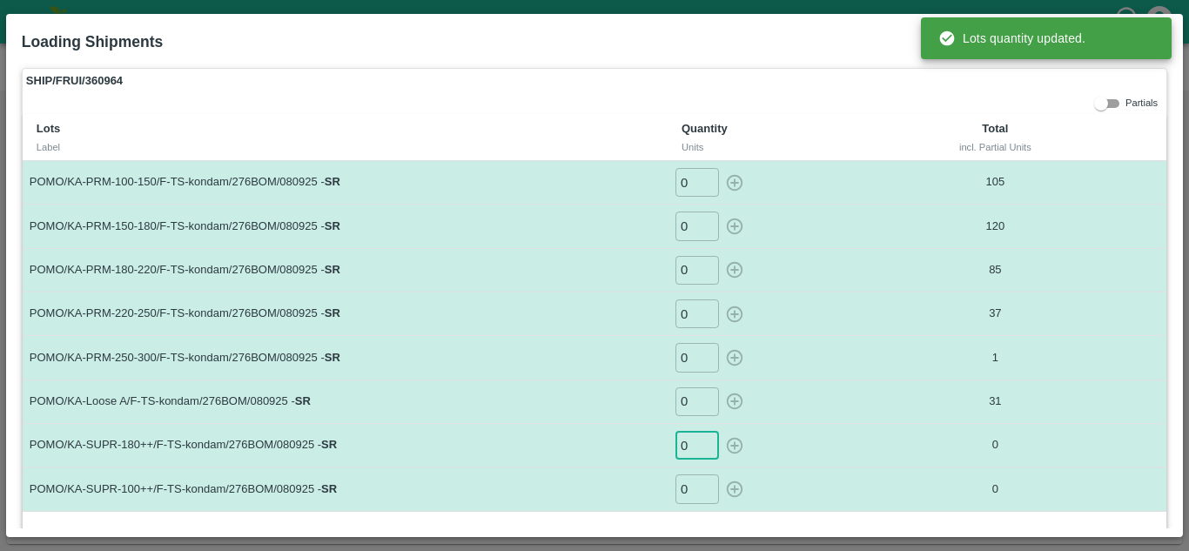
click at [684, 451] on input "0" at bounding box center [698, 445] width 44 height 29
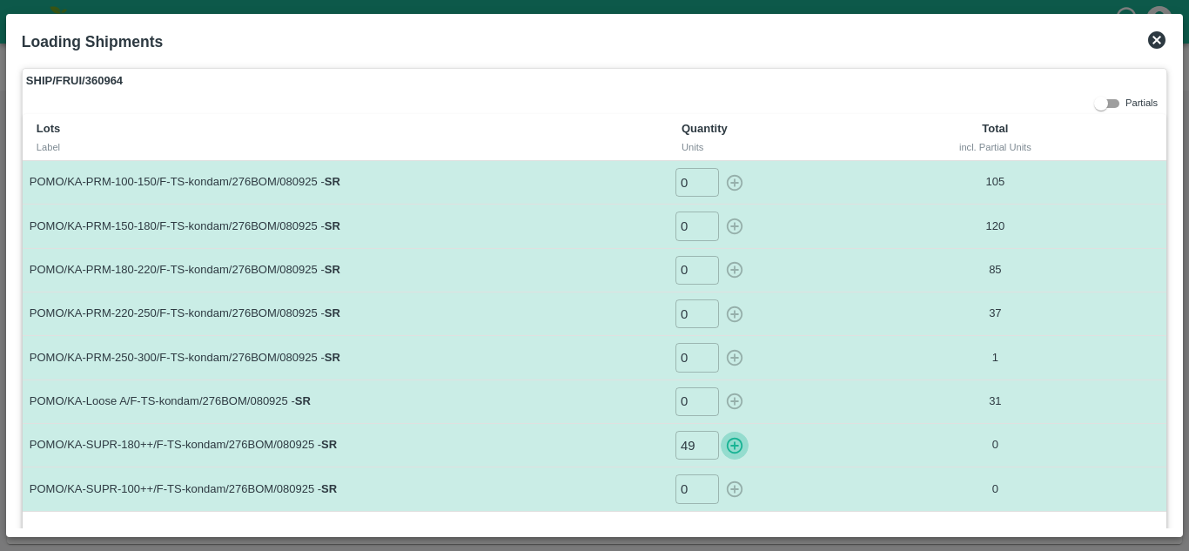
click at [727, 447] on icon "button" at bounding box center [735, 445] width 17 height 17
type input "0"
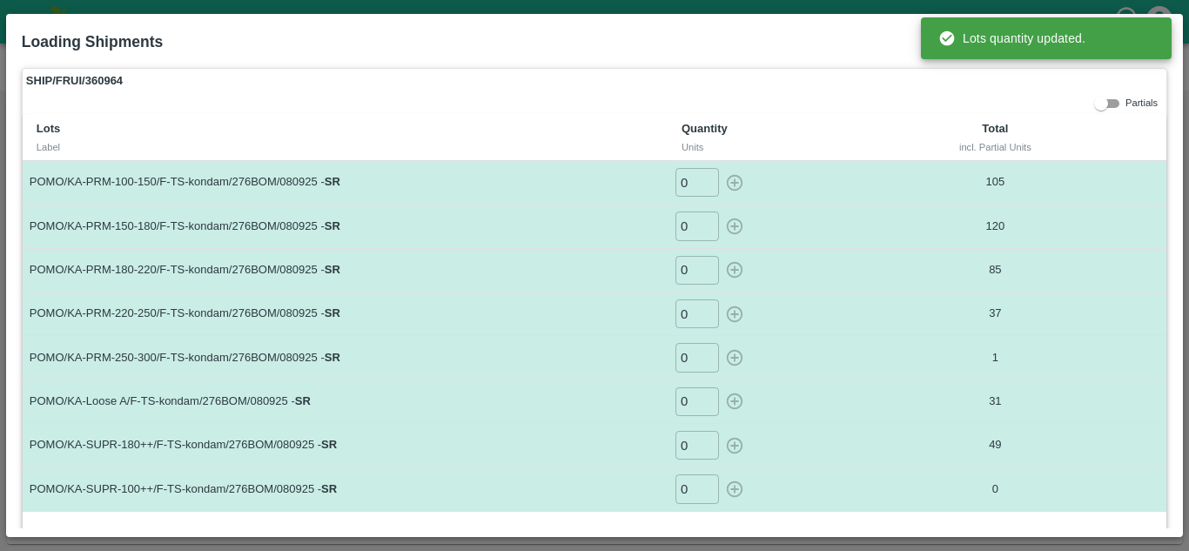
scroll to position [71, 0]
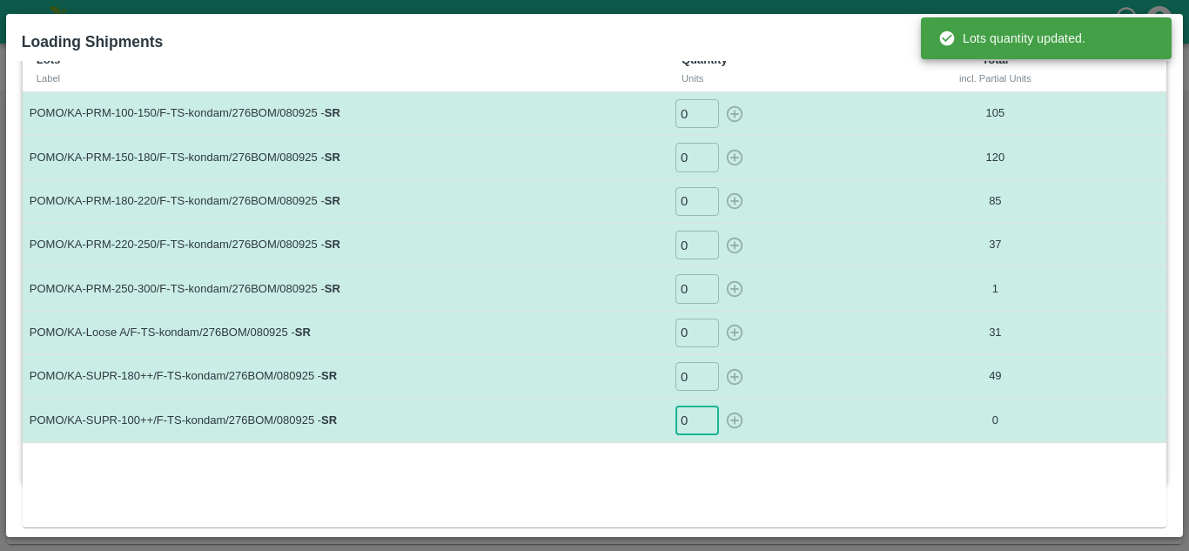
click at [687, 418] on input "0" at bounding box center [698, 420] width 44 height 29
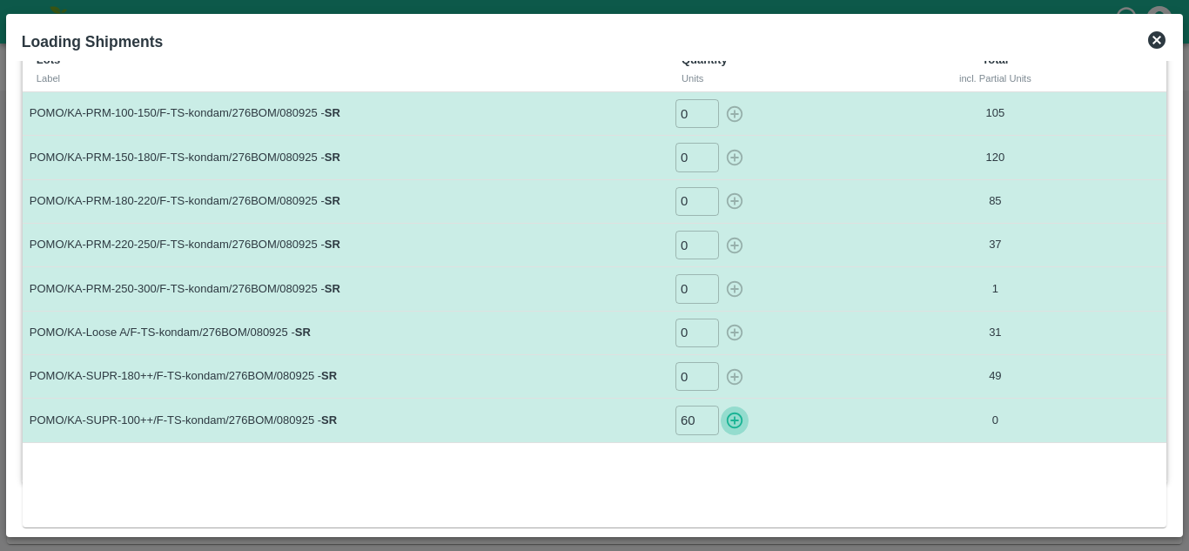
click at [740, 419] on icon "button" at bounding box center [735, 421] width 17 height 17
type input "0"
click at [1163, 41] on icon at bounding box center [1157, 39] width 17 height 17
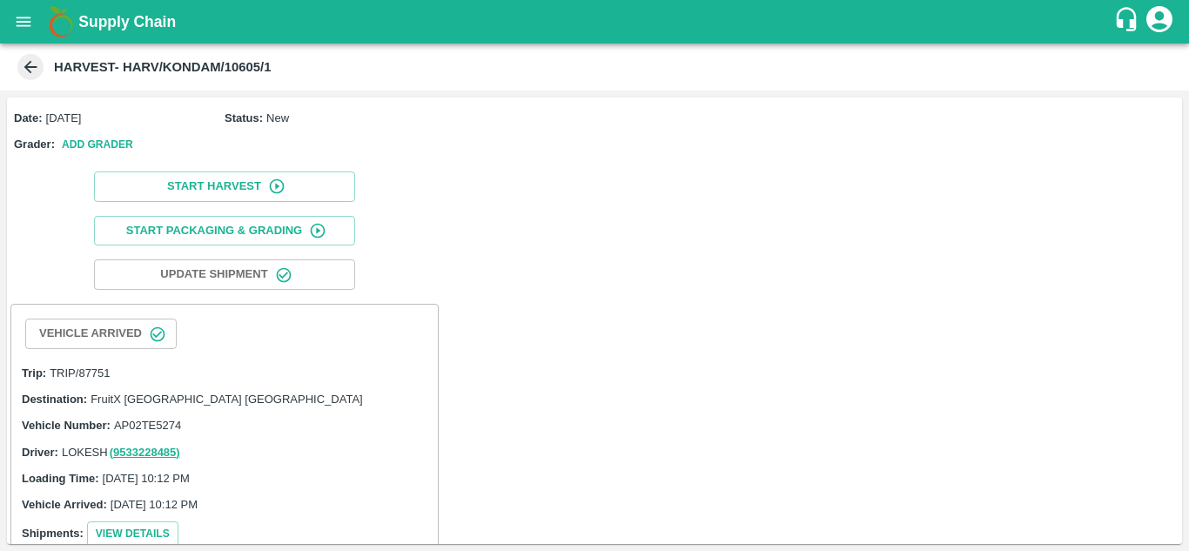
scroll to position [428, 0]
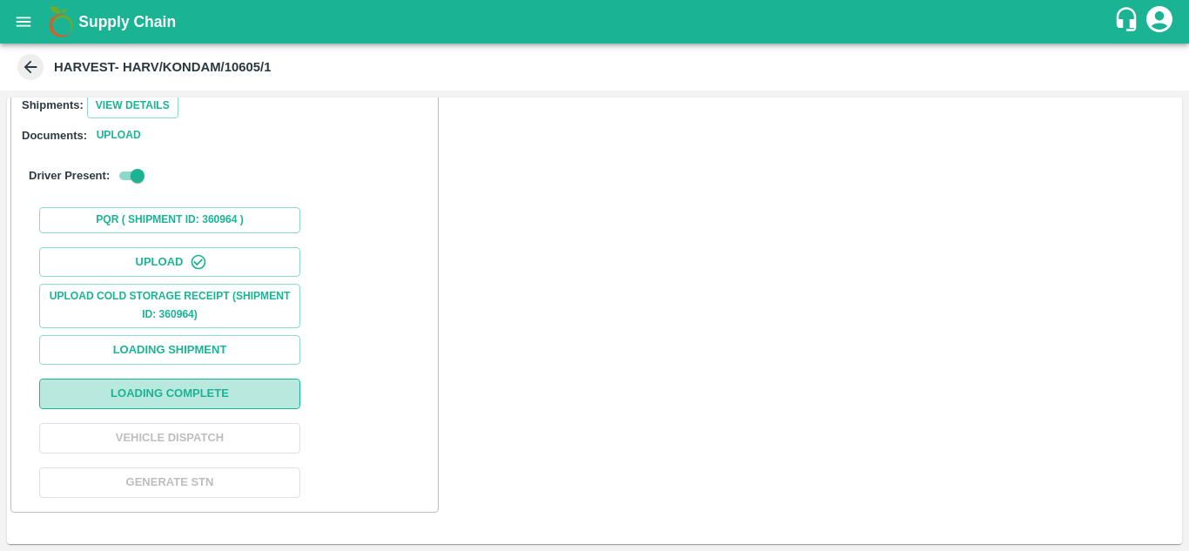
click at [212, 394] on button "Loading Complete" at bounding box center [169, 394] width 261 height 30
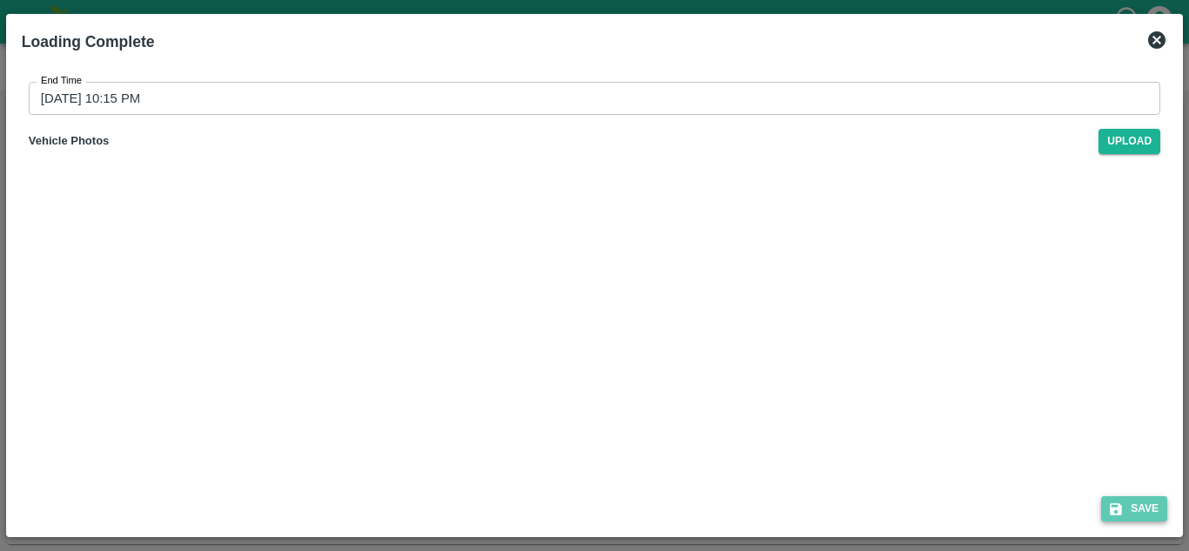
click at [1129, 510] on button "Save" at bounding box center [1135, 508] width 66 height 25
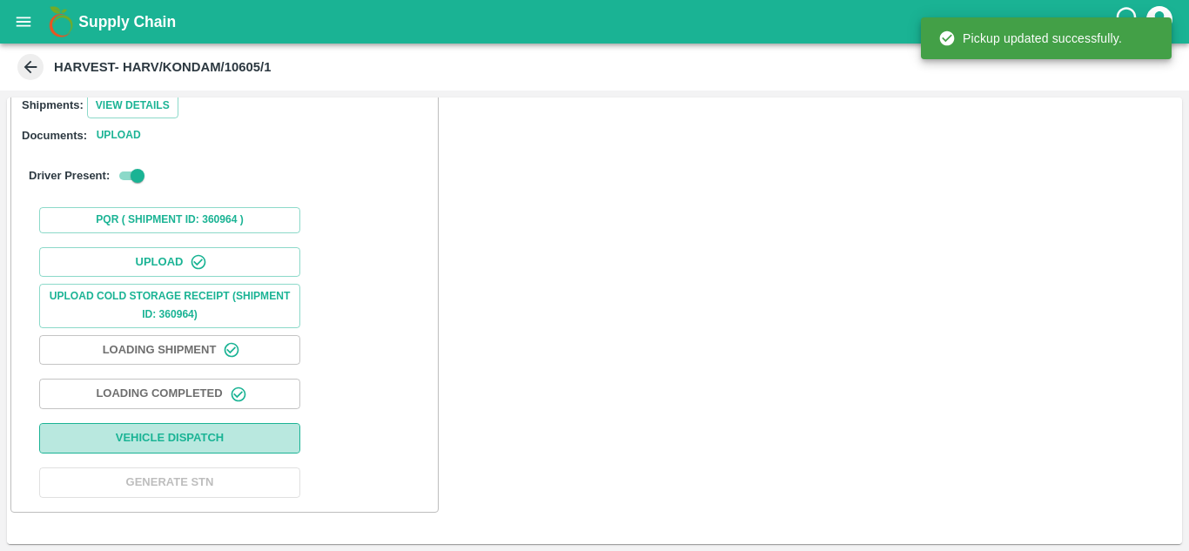
click at [227, 435] on button "Vehicle Dispatch" at bounding box center [169, 438] width 261 height 30
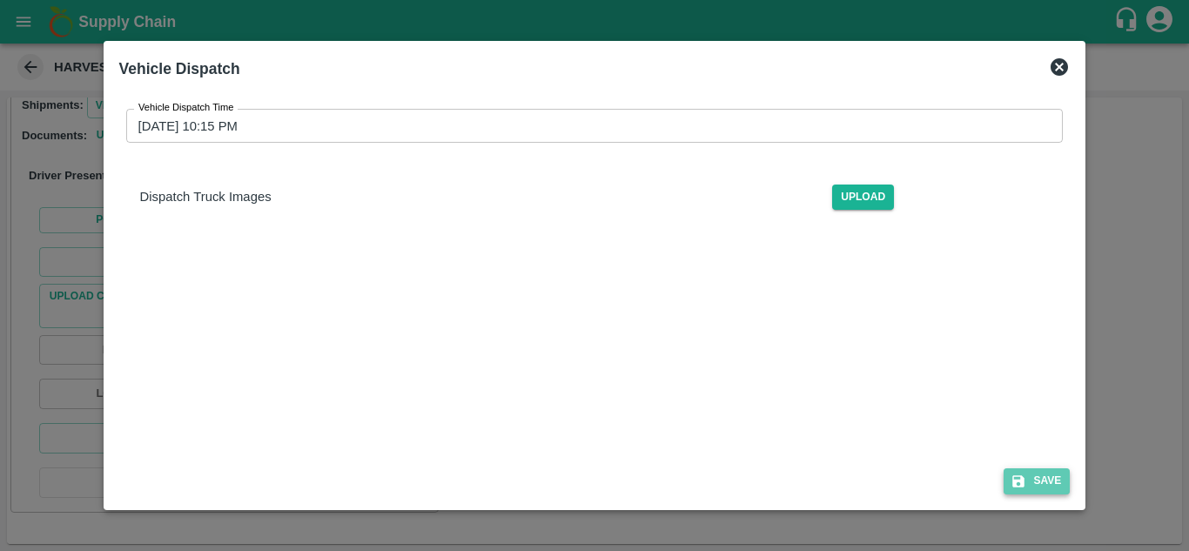
click at [1068, 480] on button "Save" at bounding box center [1037, 480] width 66 height 25
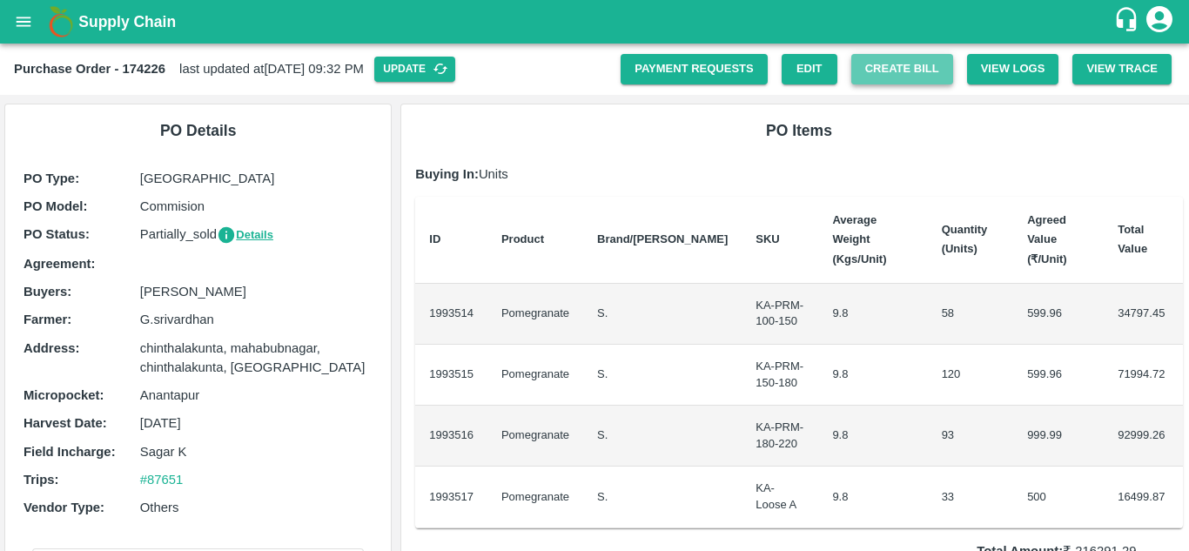
click at [922, 68] on button "Create Bill" at bounding box center [903, 69] width 102 height 30
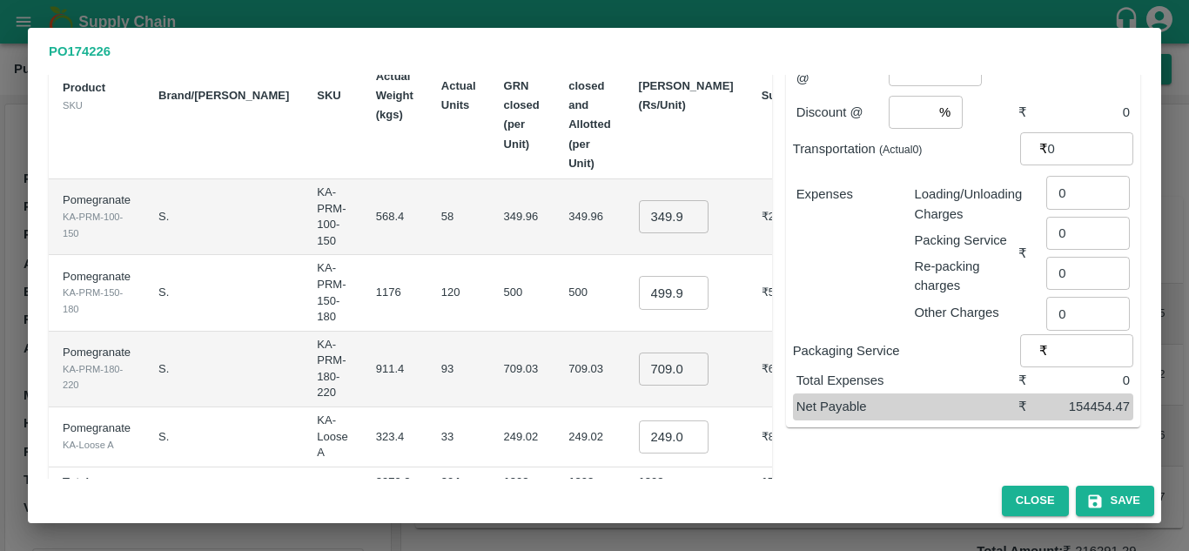
scroll to position [137, 0]
click at [648, 352] on input "709.0299999999999" at bounding box center [674, 368] width 70 height 33
type input "700"
click at [646, 275] on input "499.9960000000001" at bounding box center [674, 291] width 70 height 33
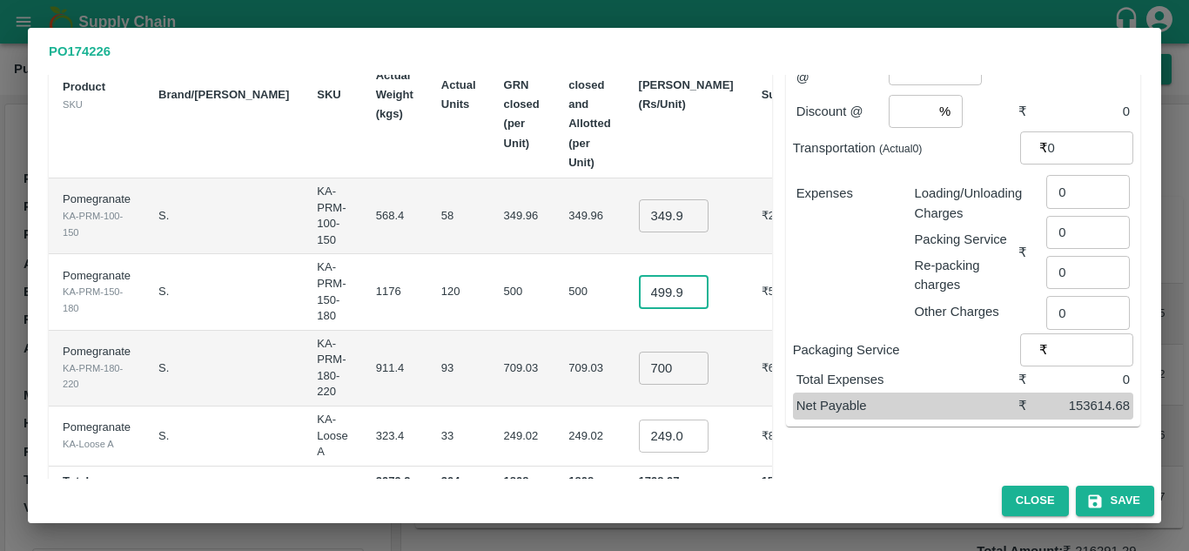
click at [646, 275] on input "499.9960000000001" at bounding box center [674, 291] width 70 height 33
type input "500"
click at [642, 200] on input "349.95799999999997" at bounding box center [674, 215] width 70 height 33
type input "350"
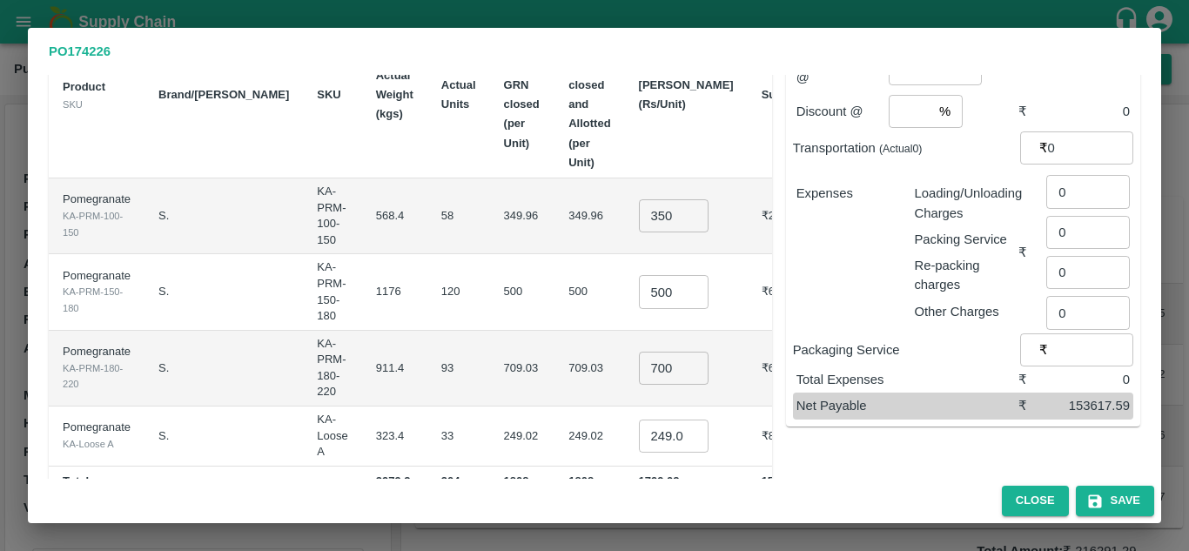
click at [828, 274] on div "Expenses" at bounding box center [842, 246] width 118 height 152
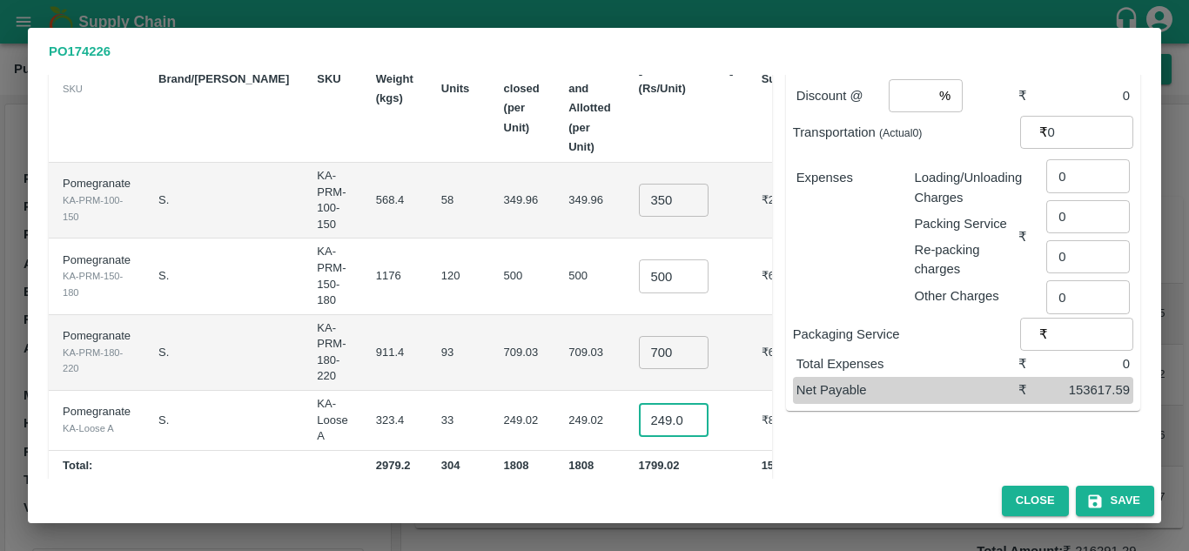
click at [639, 405] on input "249.01799999999997" at bounding box center [674, 420] width 70 height 33
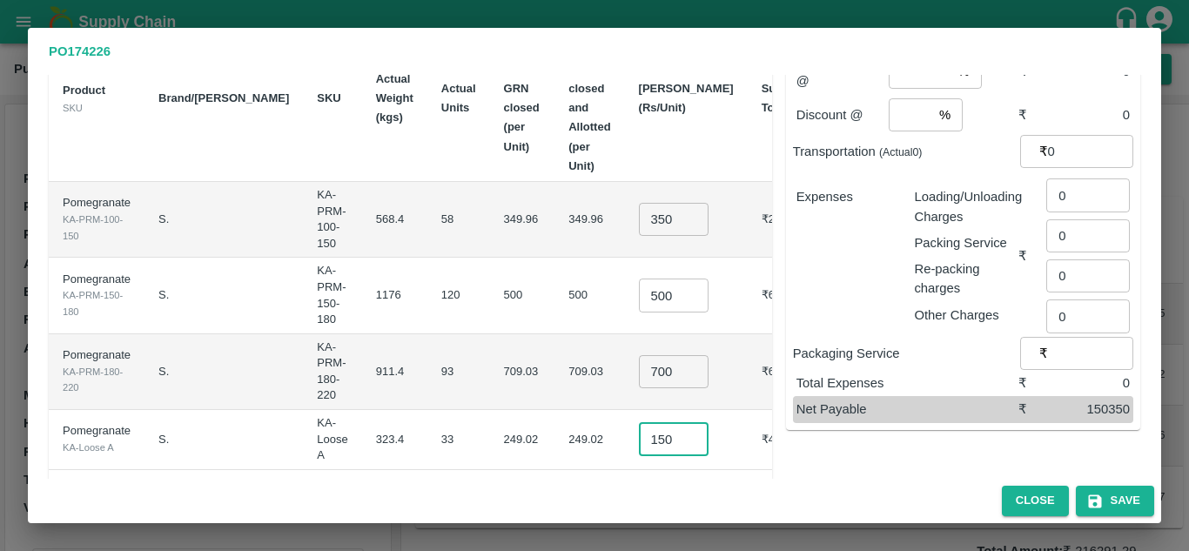
type input "150"
click at [790, 417] on div "Sub-Total ₹ 150350 Commission* @ % ​ ₹ 0 Discount @ % ​ ₹ 0 Transportation (Act…" at bounding box center [963, 223] width 354 height 414
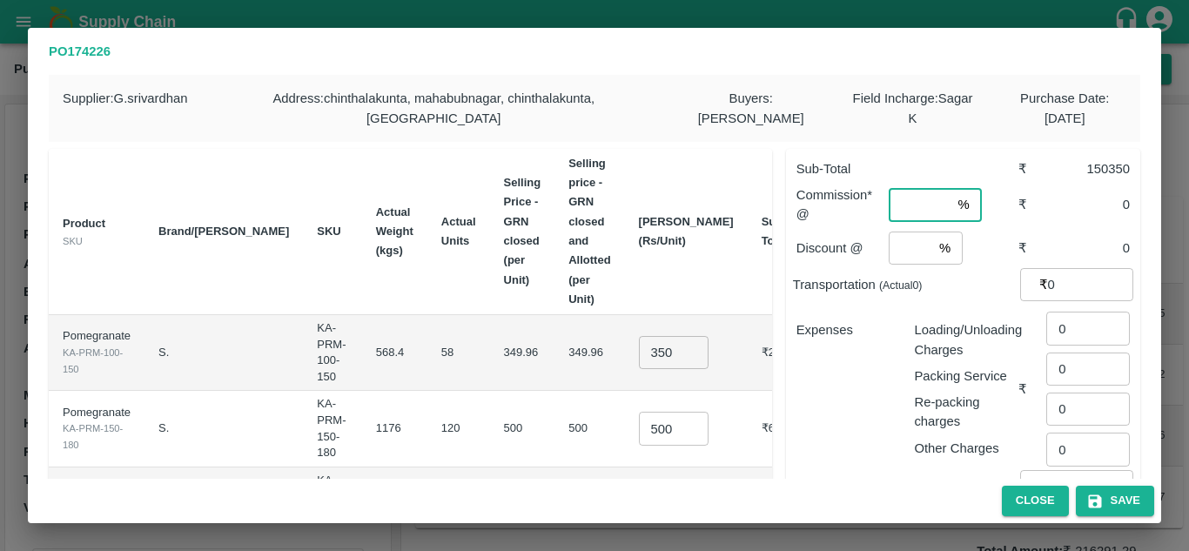
click at [906, 214] on input "number" at bounding box center [920, 204] width 62 height 33
type input "8"
click at [902, 252] on input "number" at bounding box center [911, 248] width 44 height 33
type input "2"
click at [812, 381] on div "Expenses" at bounding box center [842, 383] width 118 height 152
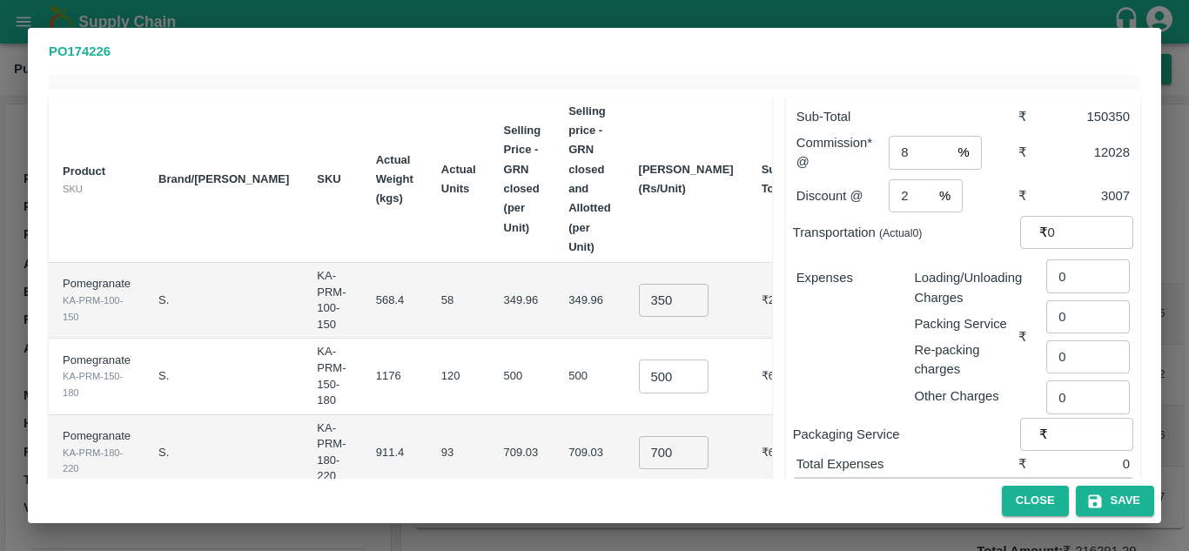
scroll to position [53, 0]
click at [1068, 274] on input "0" at bounding box center [1089, 275] width 84 height 33
type input "912"
click at [1068, 316] on input "0" at bounding box center [1089, 316] width 84 height 33
type input "220"
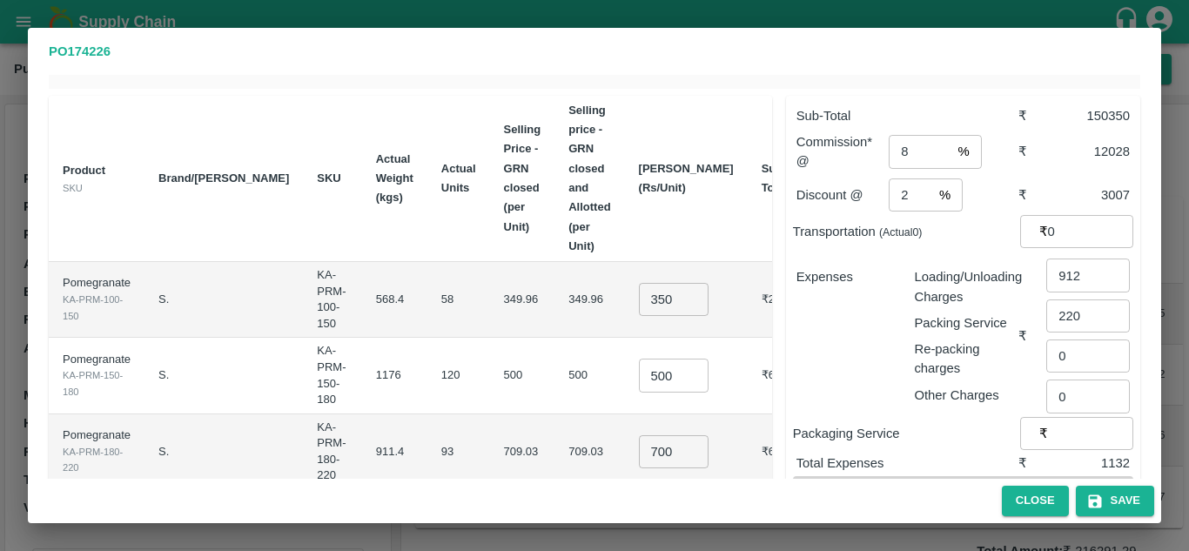
click at [840, 383] on div "Expenses" at bounding box center [842, 329] width 118 height 152
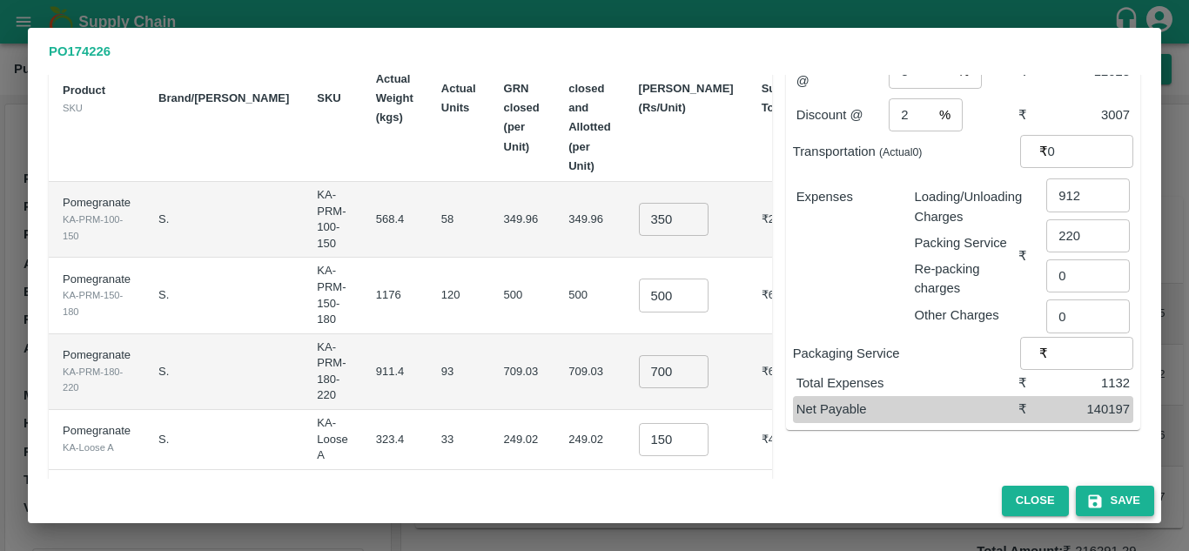
click at [1132, 499] on button "Save" at bounding box center [1115, 501] width 78 height 30
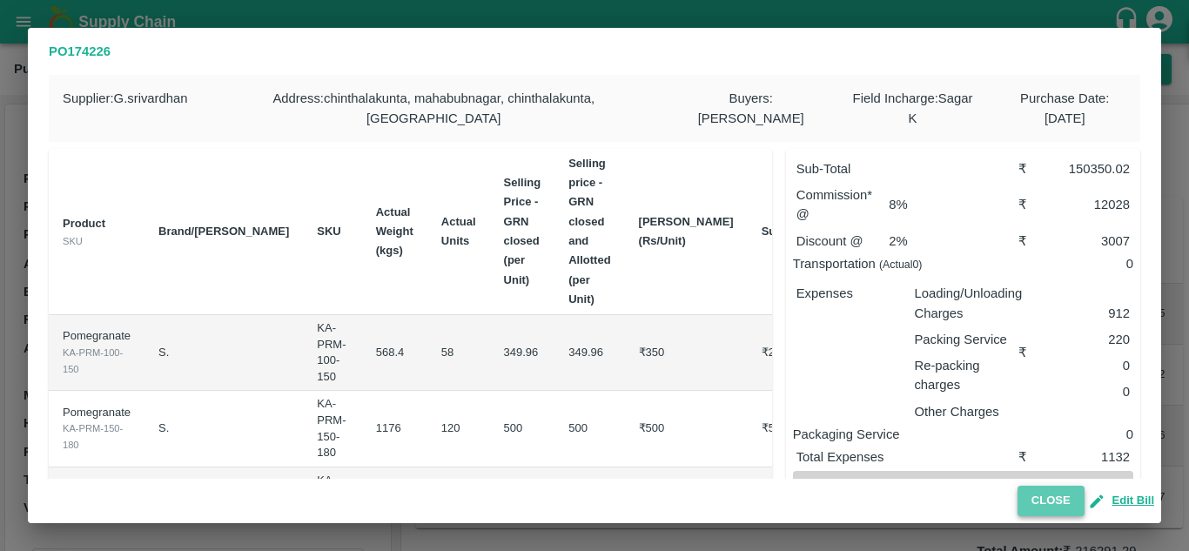
click at [1046, 499] on button "Close" at bounding box center [1051, 501] width 67 height 30
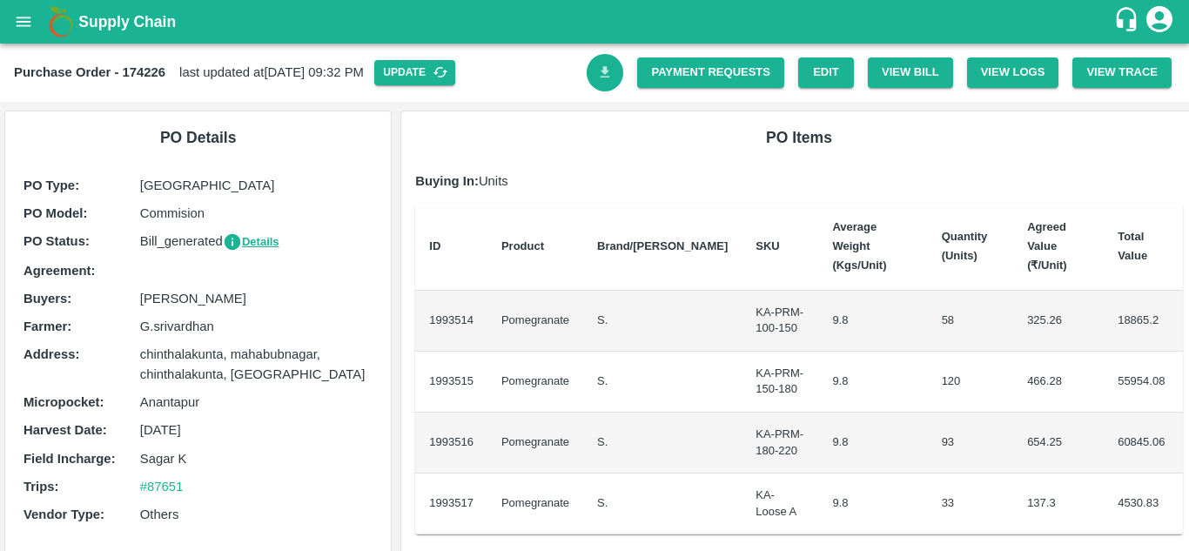
click at [602, 86] on link "Download Bill" at bounding box center [605, 72] width 37 height 37
